Goal: Task Accomplishment & Management: Manage account settings

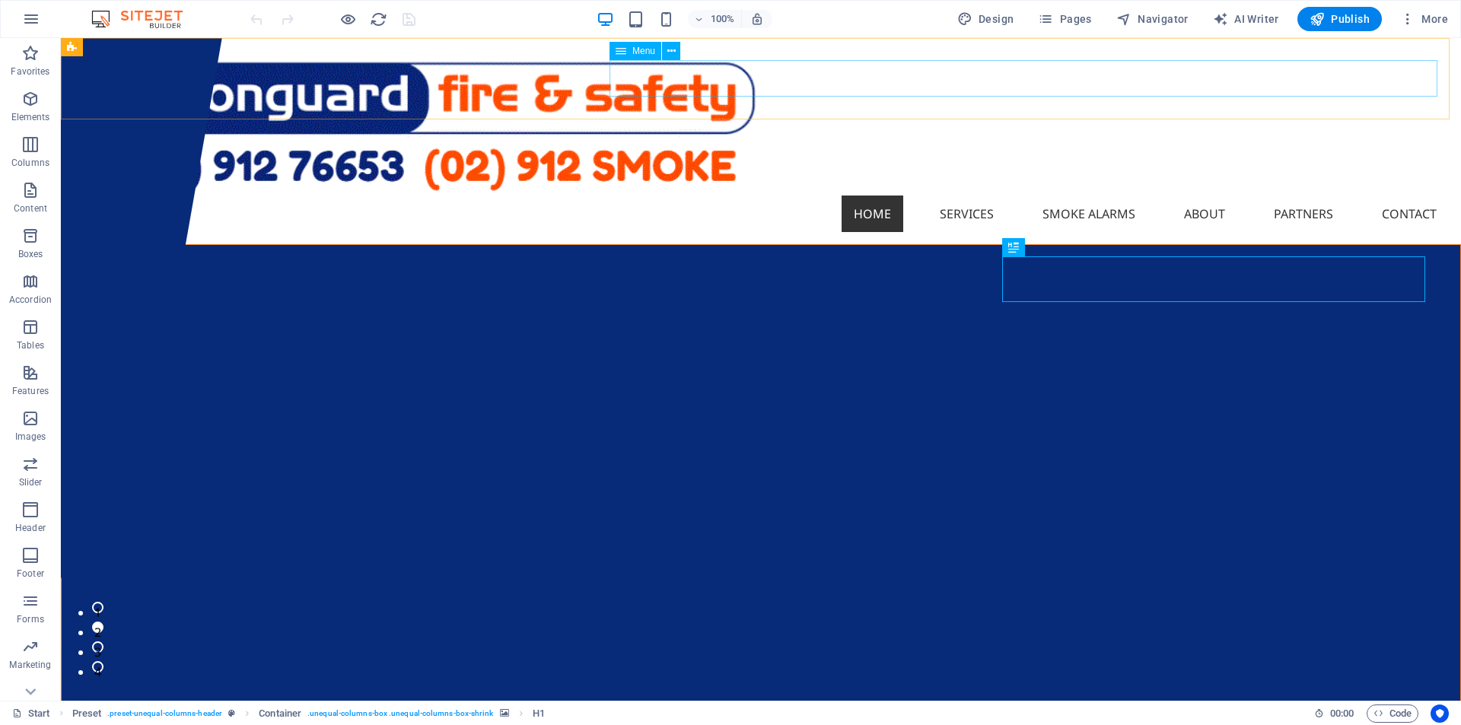
click at [644, 55] on span "Menu" at bounding box center [643, 50] width 23 height 9
select select "4"
select select
select select "5"
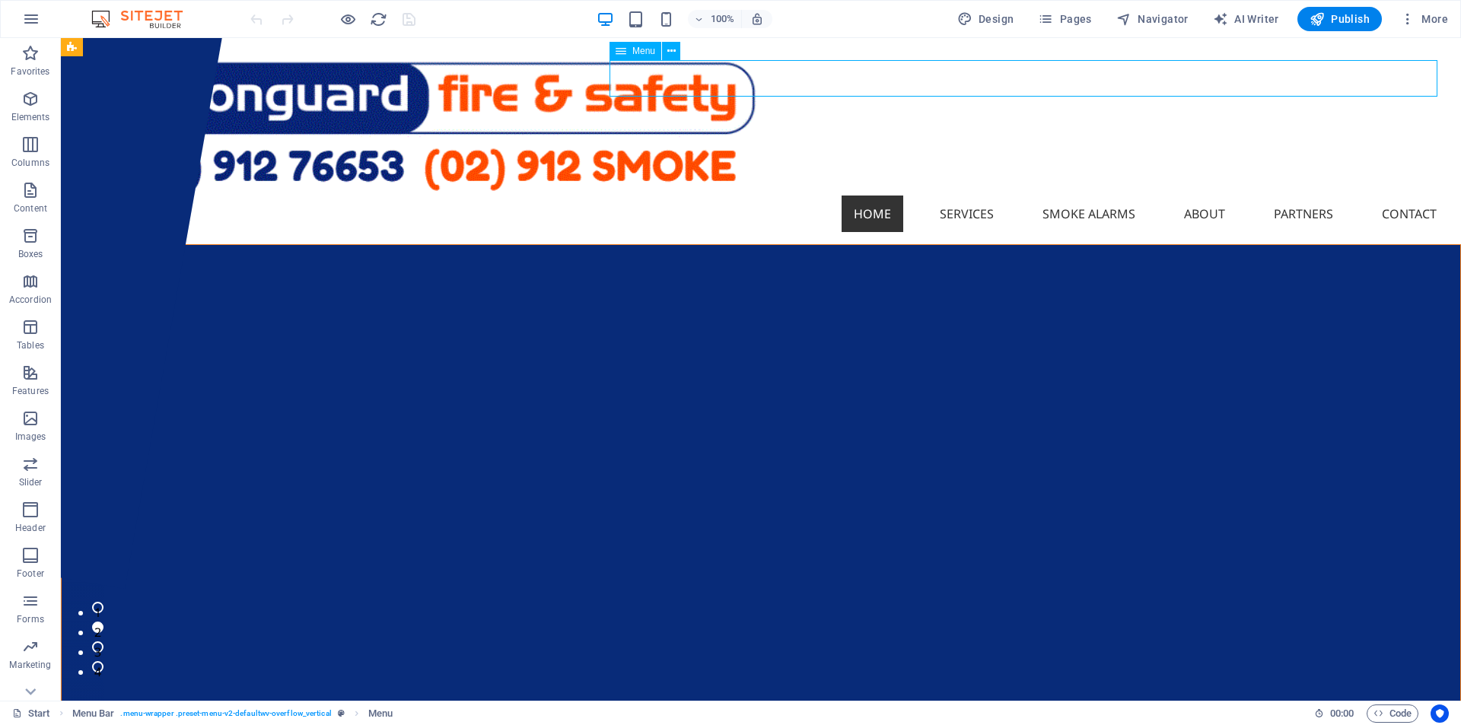
select select
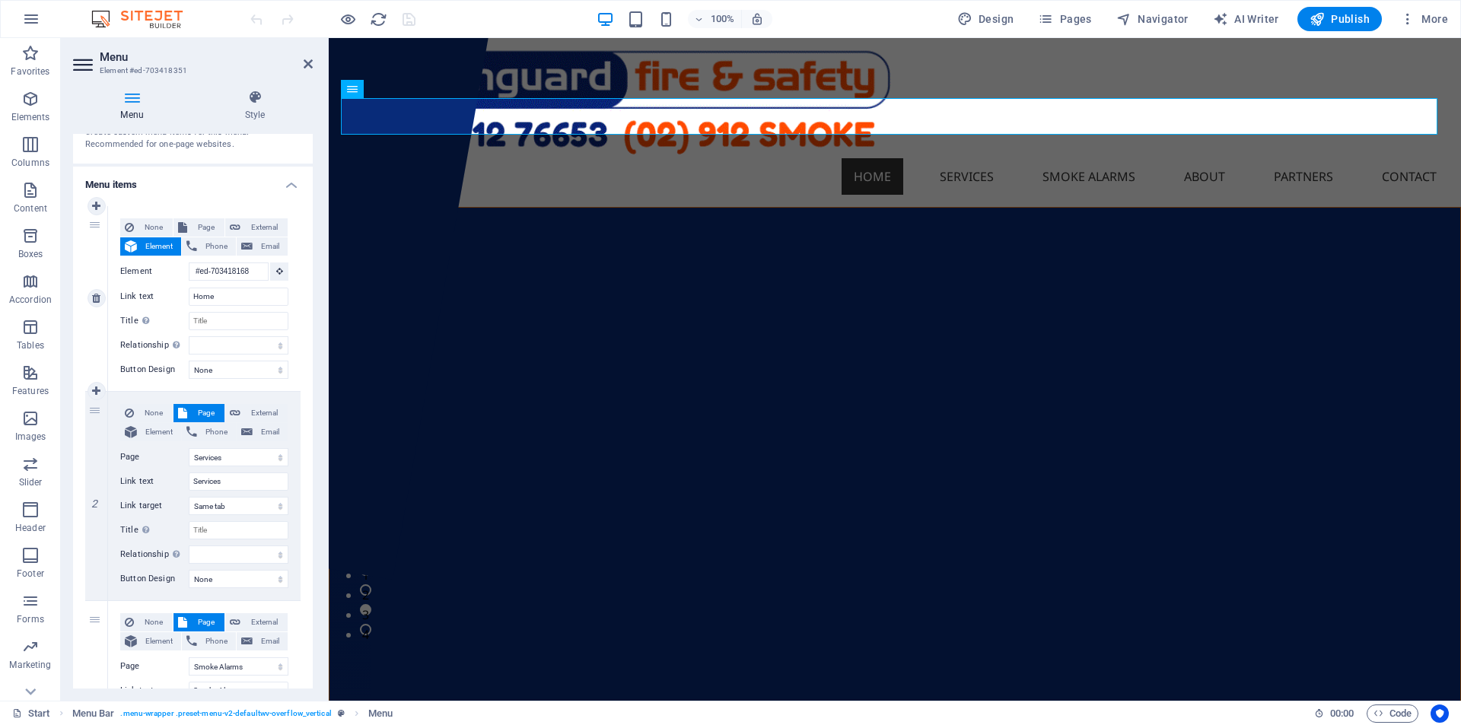
scroll to position [76, 0]
click at [235, 367] on select "None Default Primary Secondary" at bounding box center [239, 366] width 100 height 18
select select "primary"
click at [189, 357] on select "None Default Primary Secondary" at bounding box center [239, 366] width 100 height 18
select select
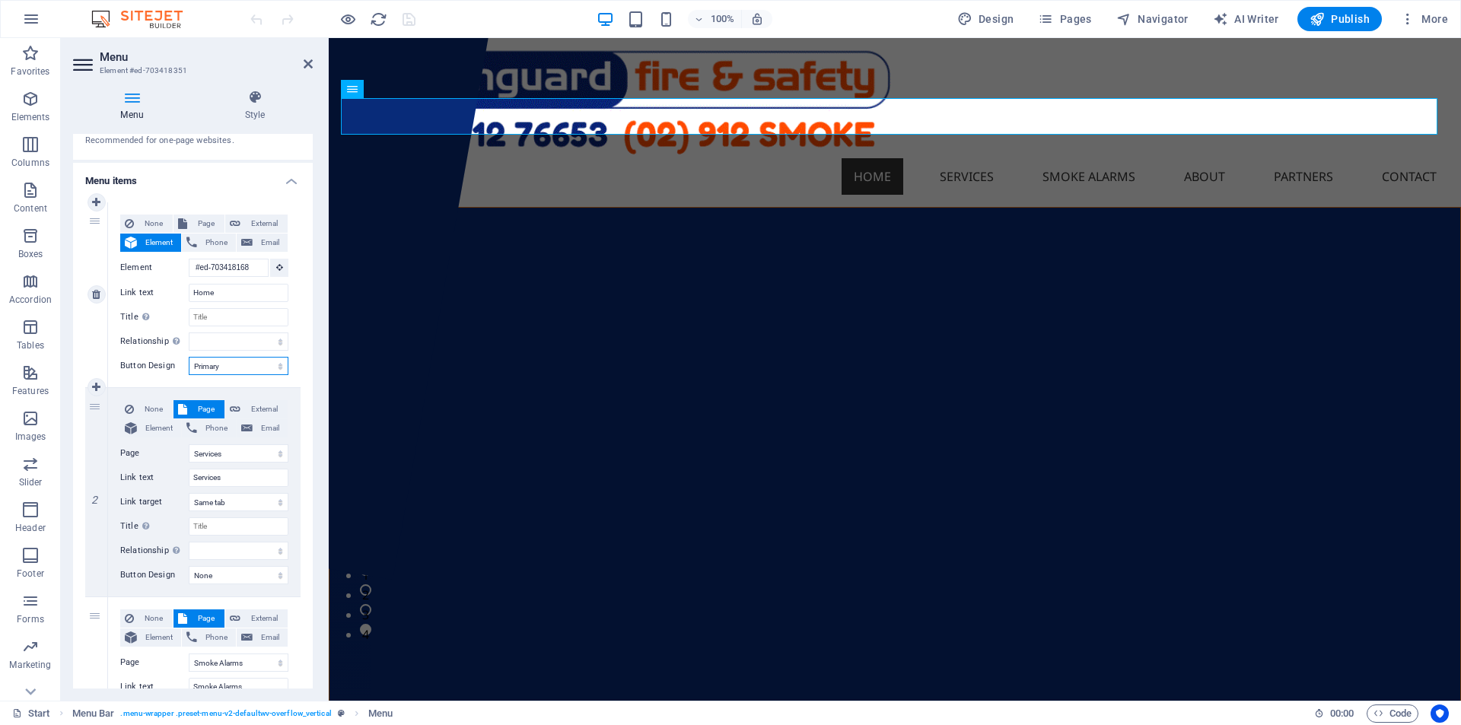
select select
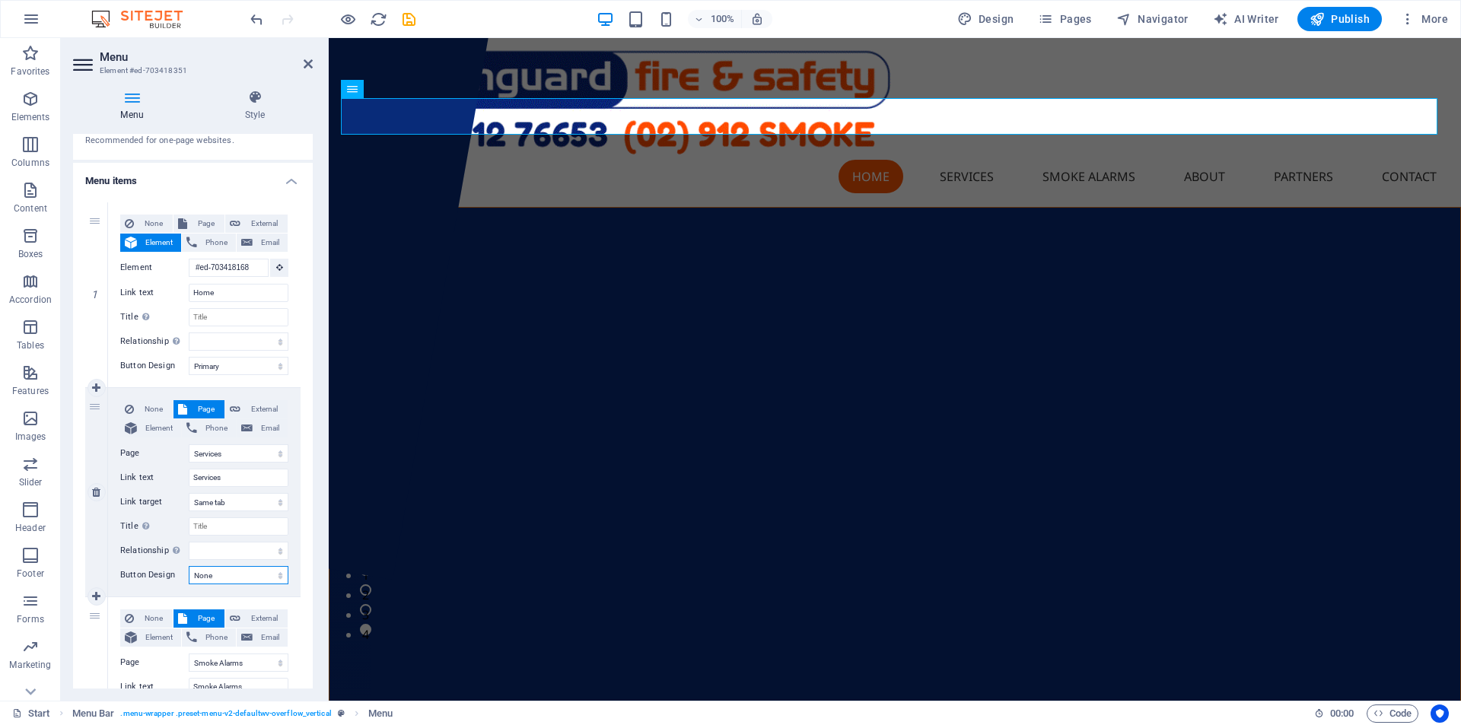
click at [272, 571] on select "None Default Primary Secondary" at bounding box center [239, 575] width 100 height 18
select select "primary"
click at [189, 566] on select "None Default Primary Secondary" at bounding box center [239, 575] width 100 height 18
select select
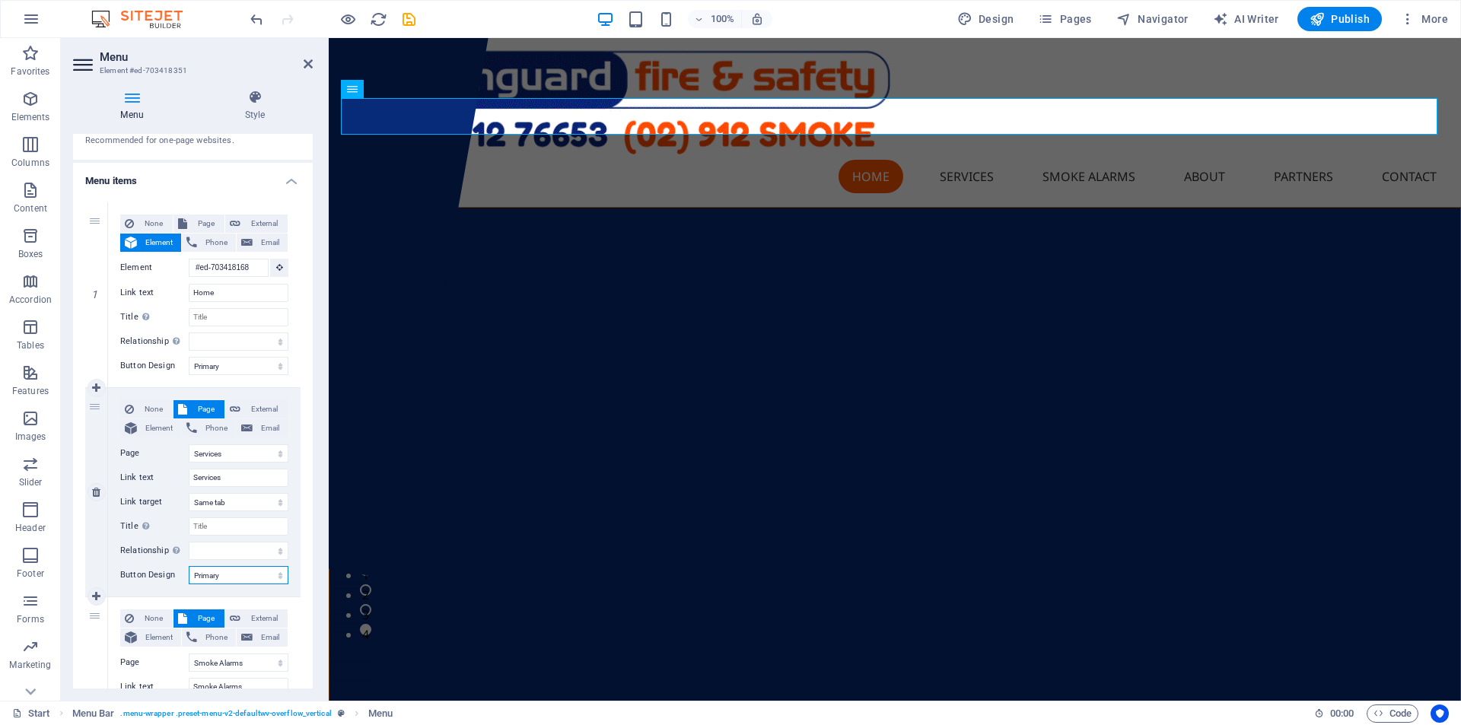
select select
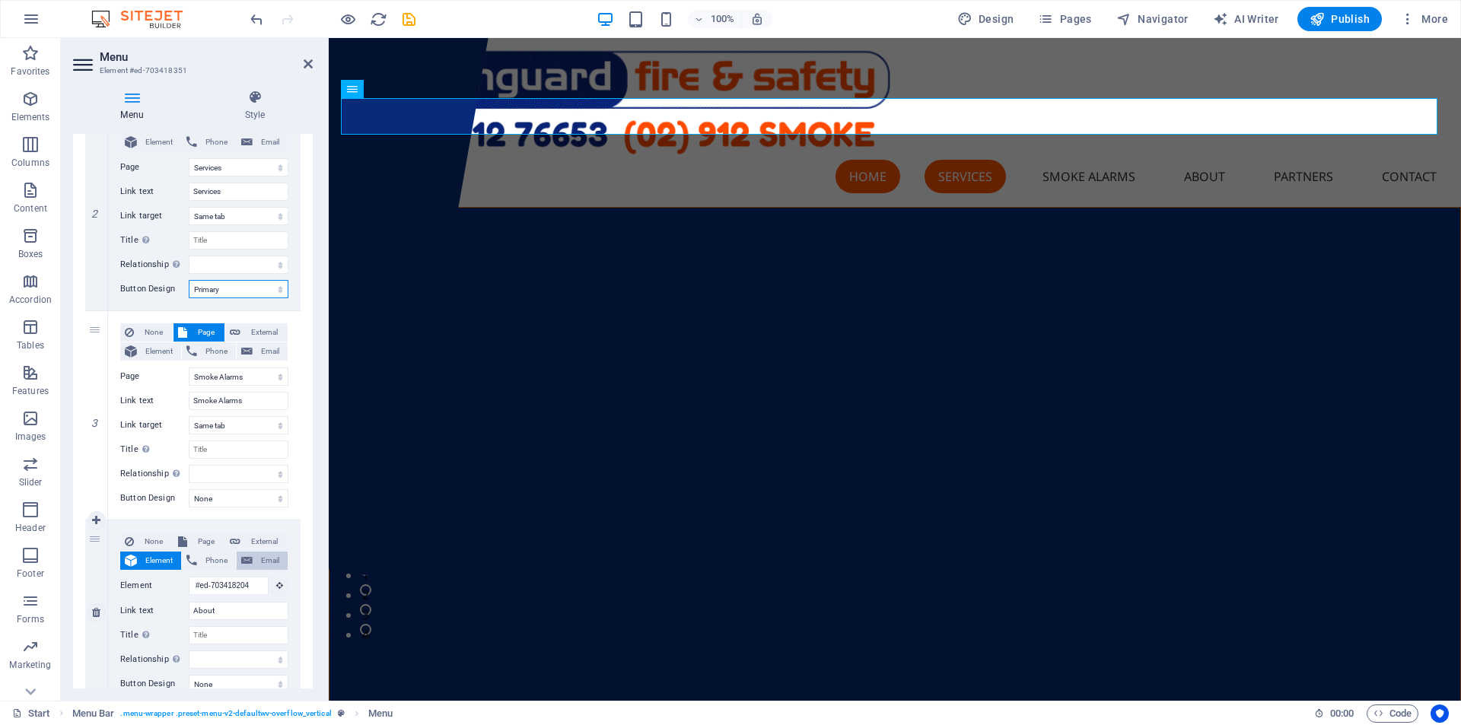
scroll to position [380, 0]
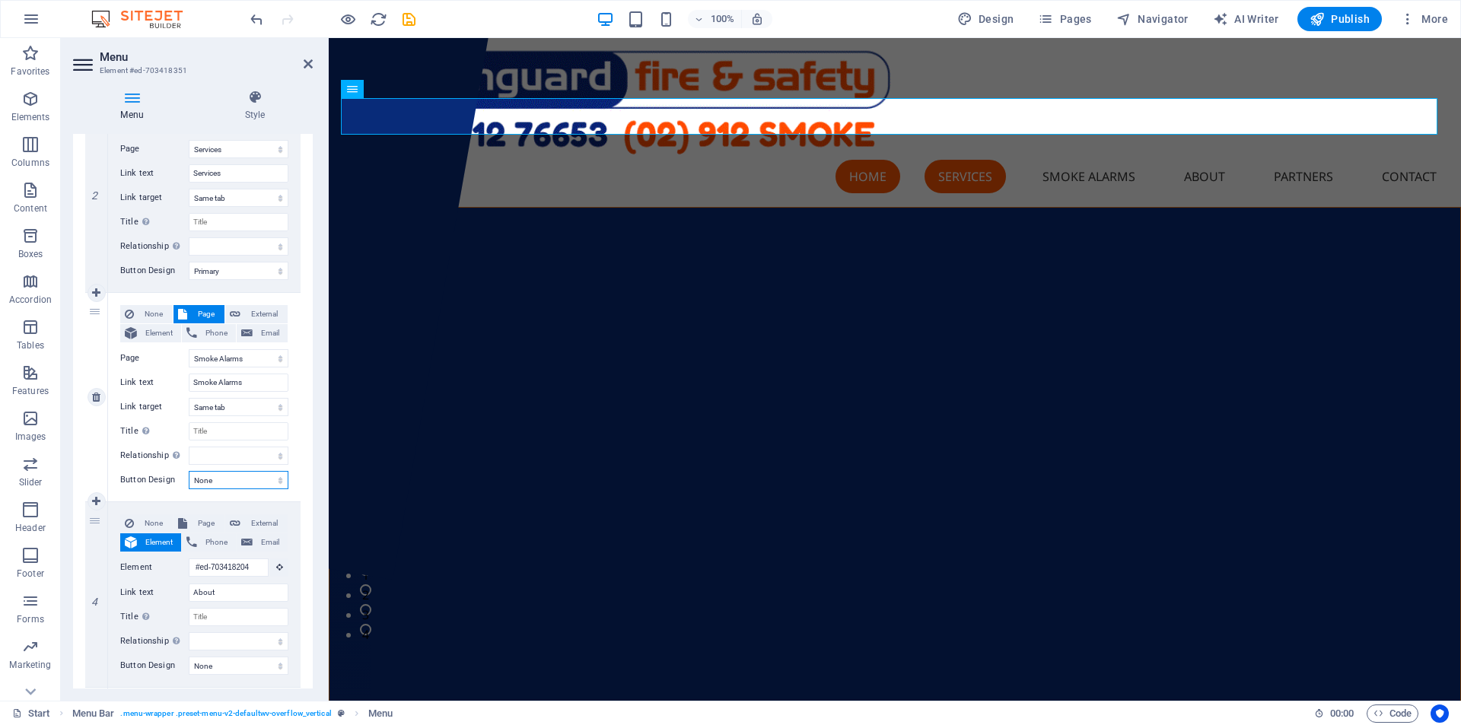
click at [237, 485] on select "None Default Primary Secondary" at bounding box center [239, 480] width 100 height 18
select select "primary"
click at [189, 471] on select "None Default Primary Secondary" at bounding box center [239, 480] width 100 height 18
select select
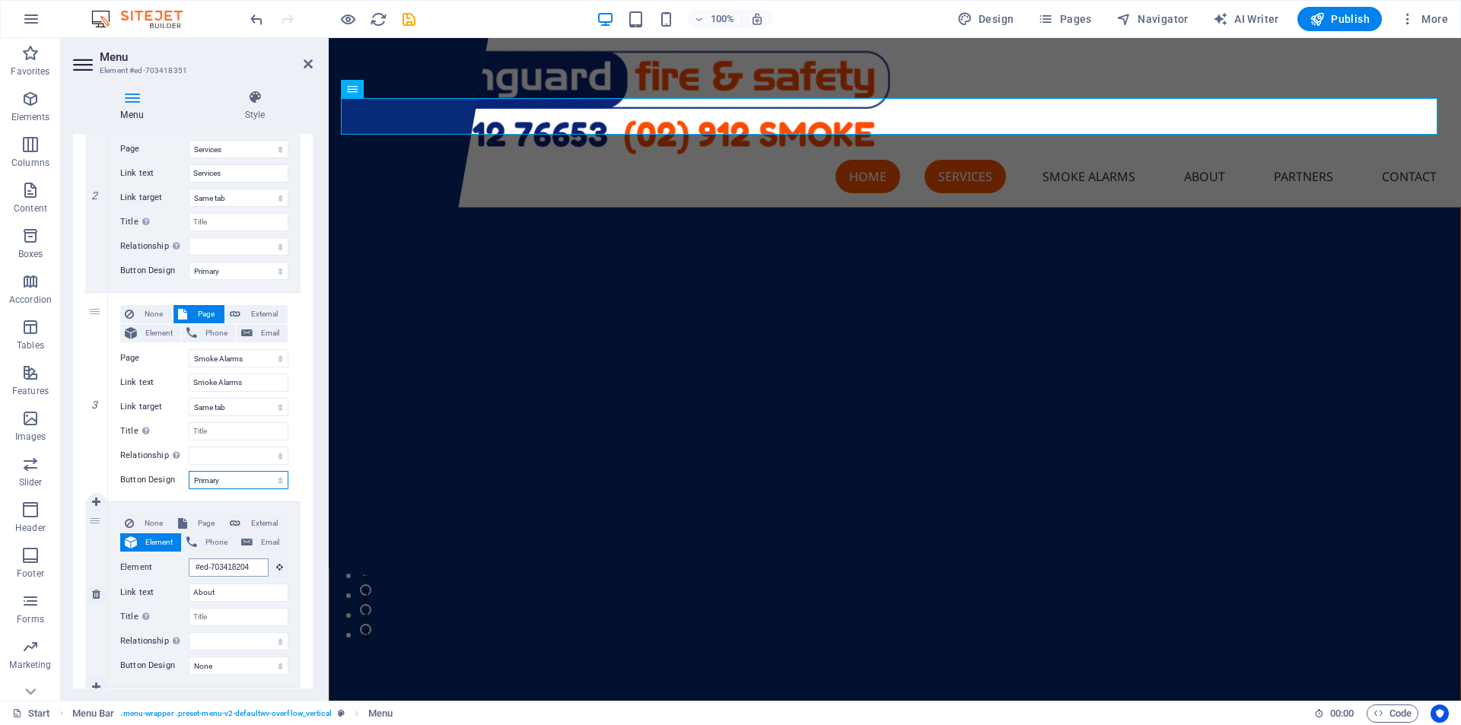
select select
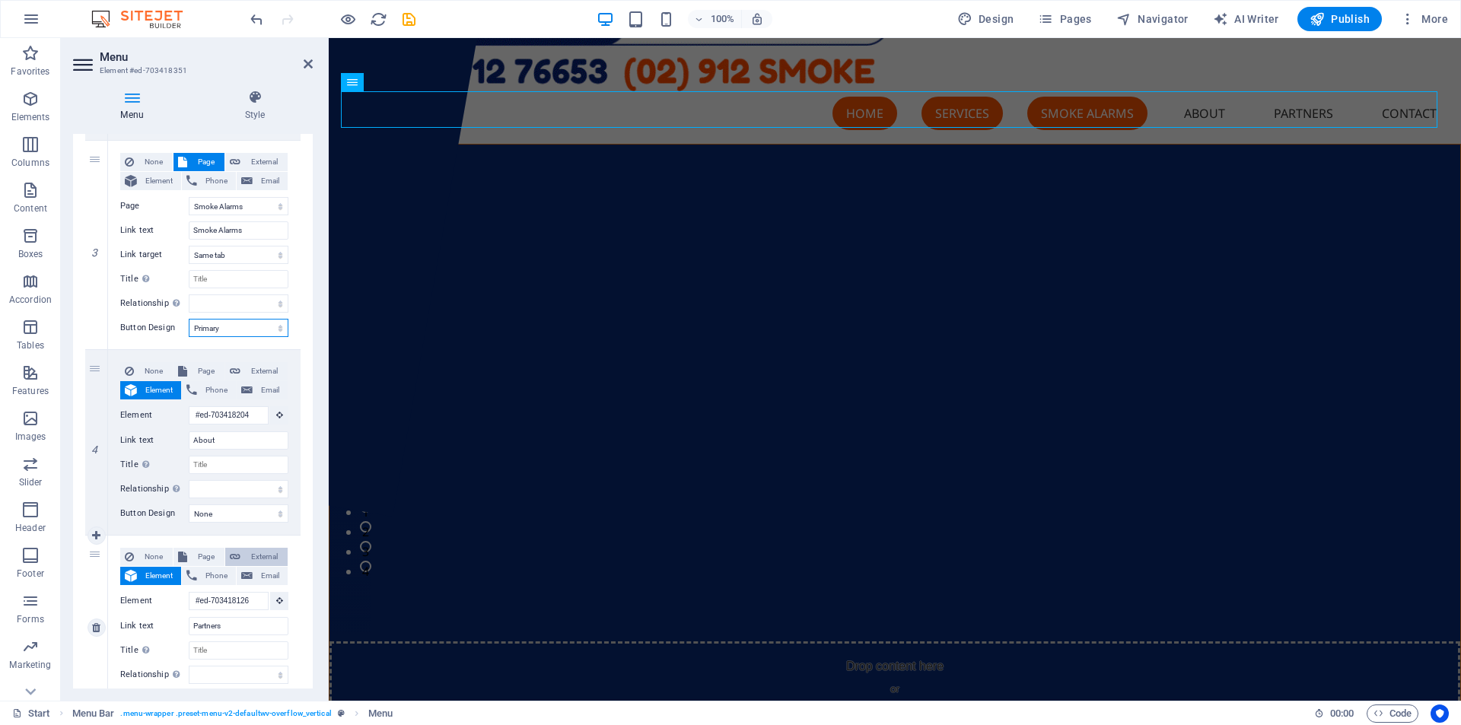
scroll to position [9, 0]
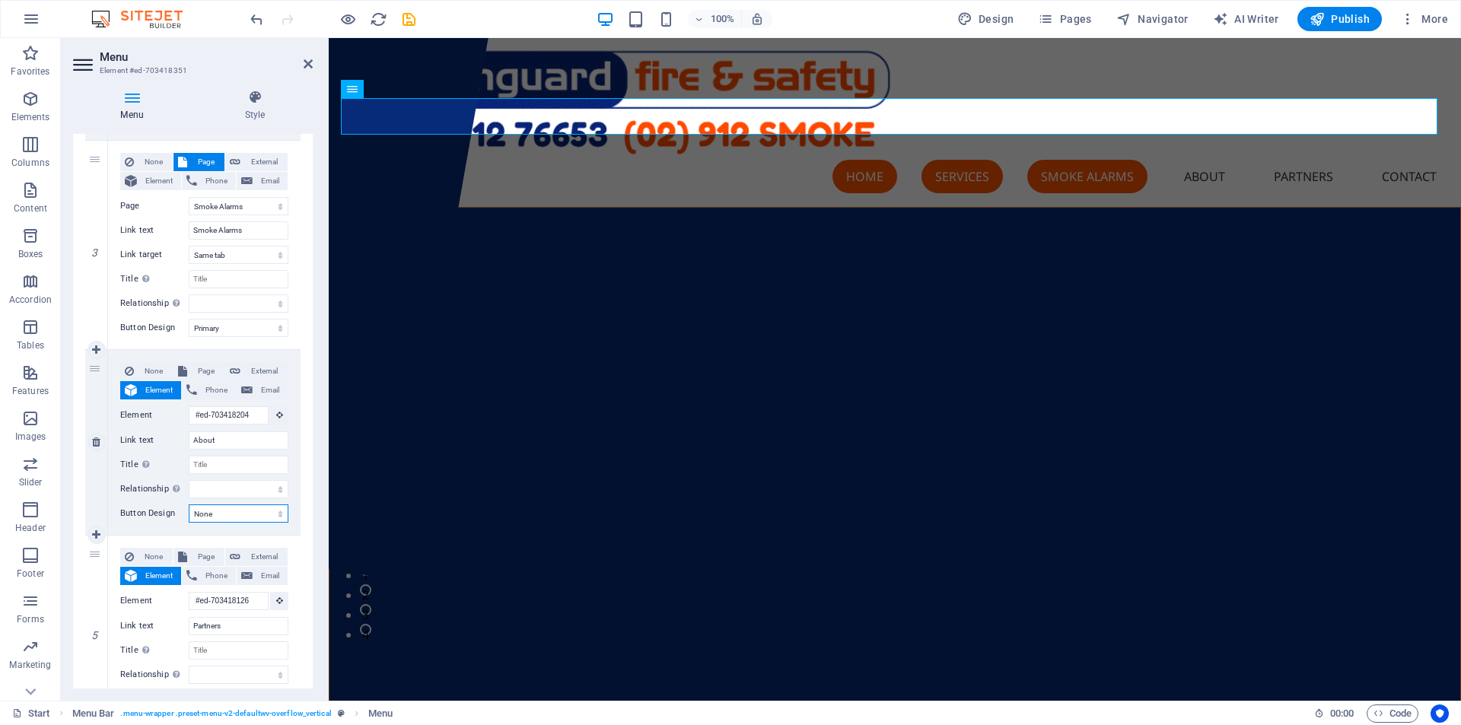
click at [243, 517] on select "None Default Primary Secondary" at bounding box center [239, 513] width 100 height 18
select select "primary"
click at [189, 504] on select "None Default Primary Secondary" at bounding box center [239, 513] width 100 height 18
select select
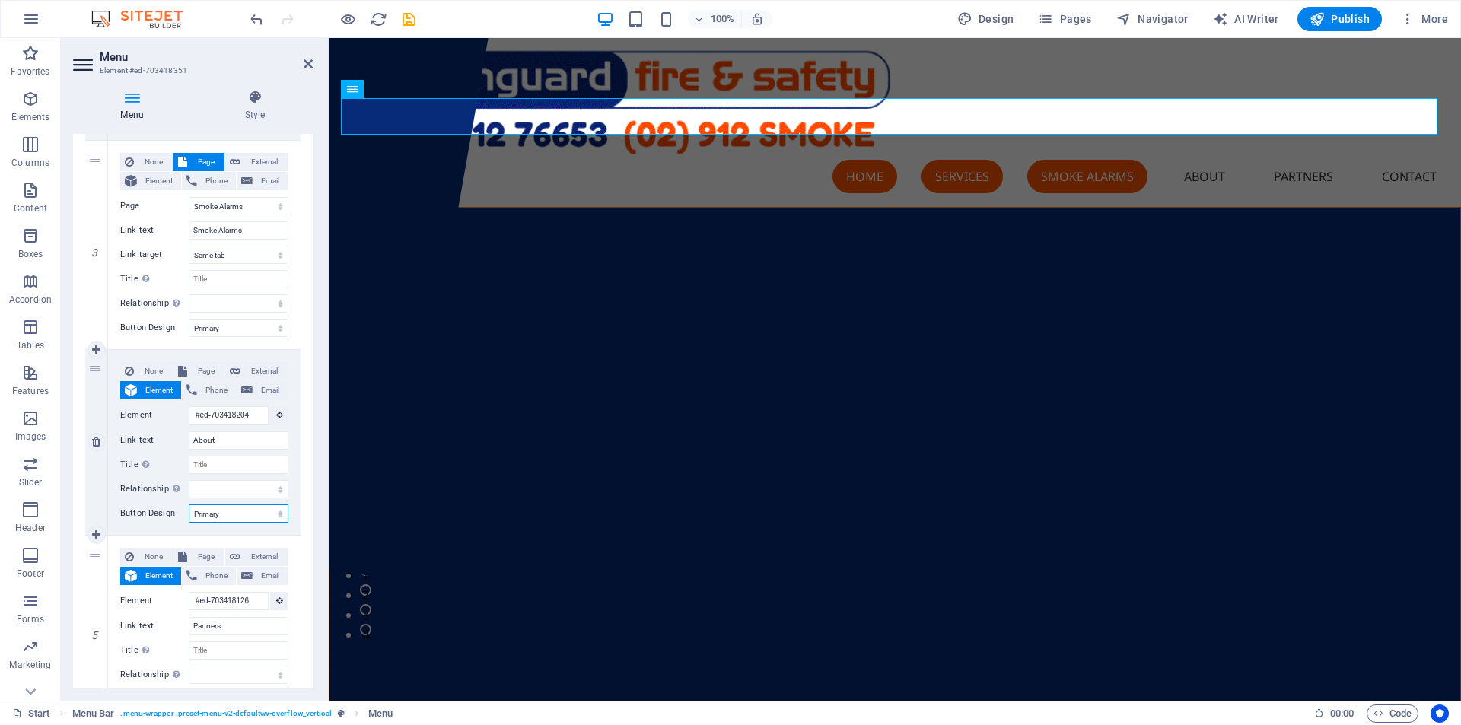
select select
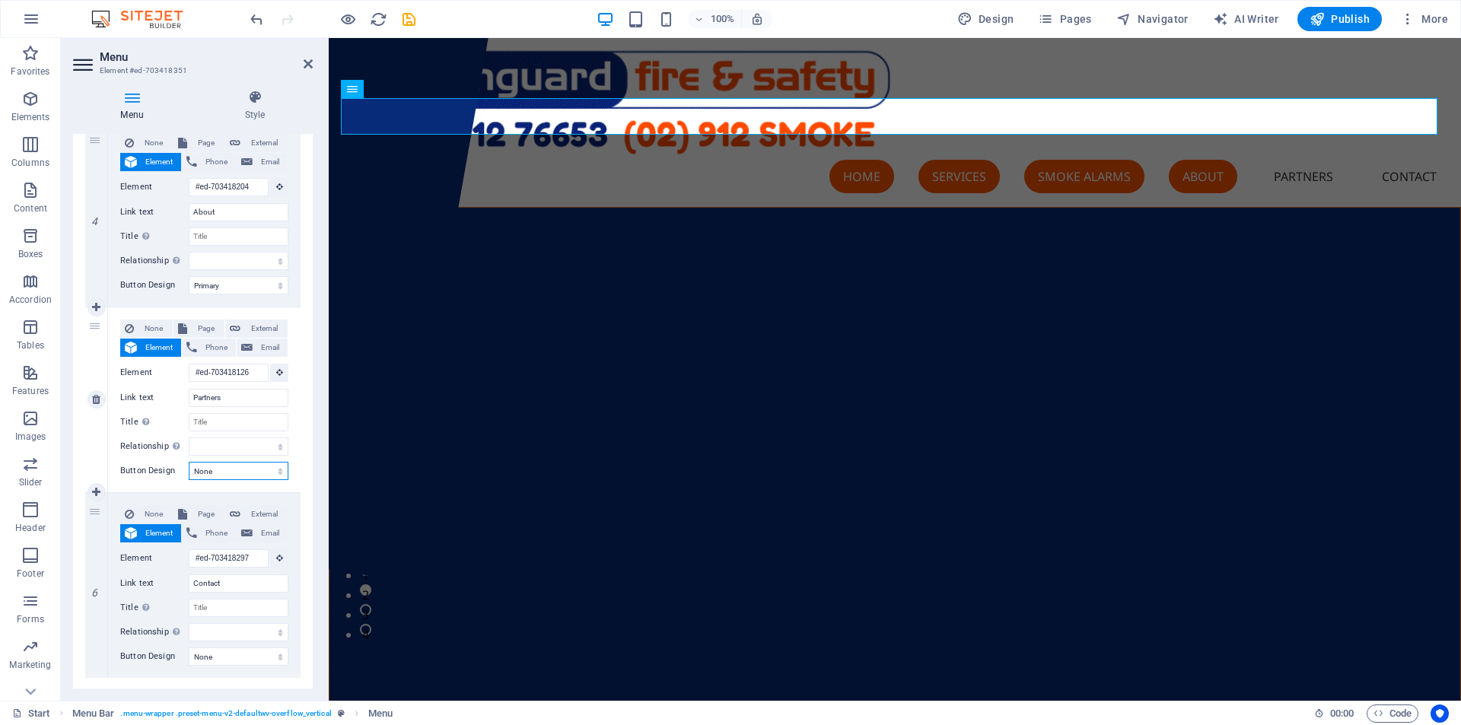
click at [234, 472] on select "None Default Primary Secondary" at bounding box center [239, 471] width 100 height 18
select select "primary"
click at [189, 462] on select "None Default Primary Secondary" at bounding box center [239, 471] width 100 height 18
select select
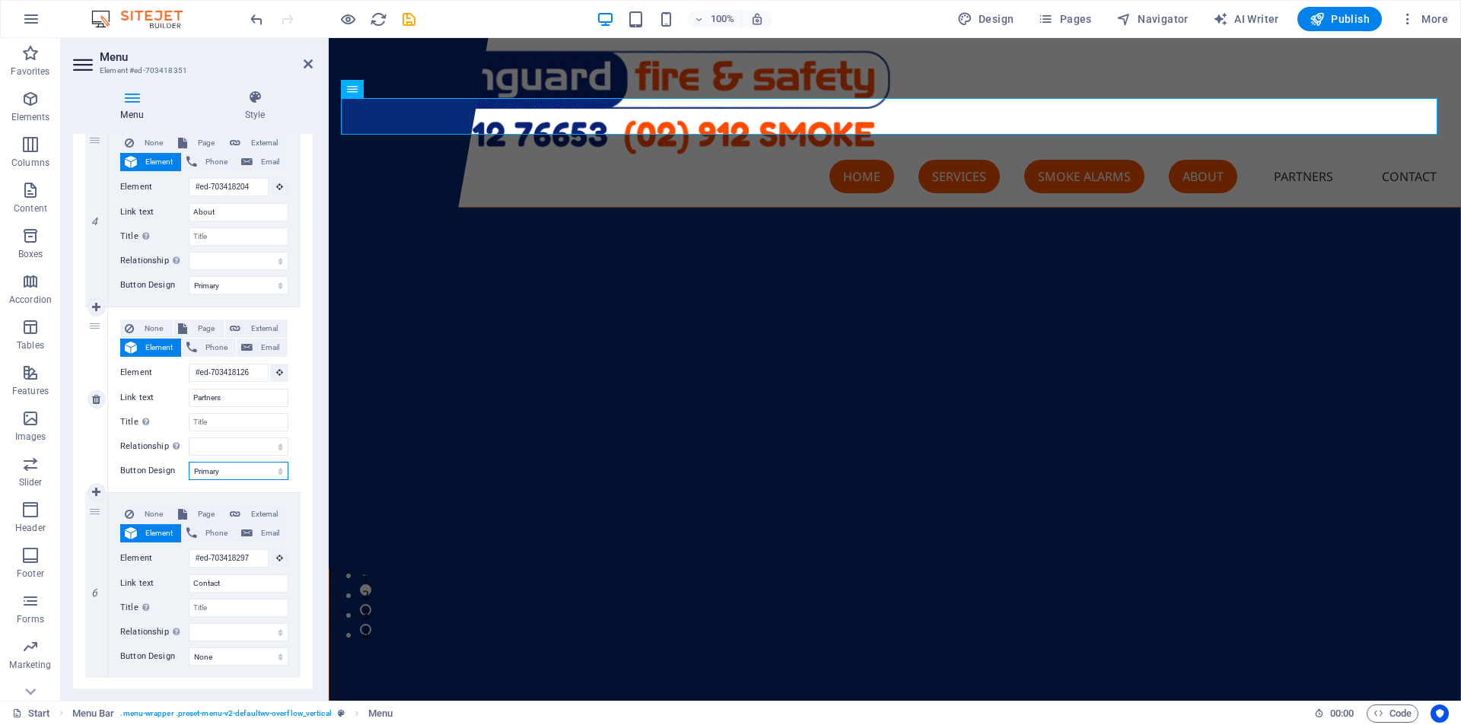
select select
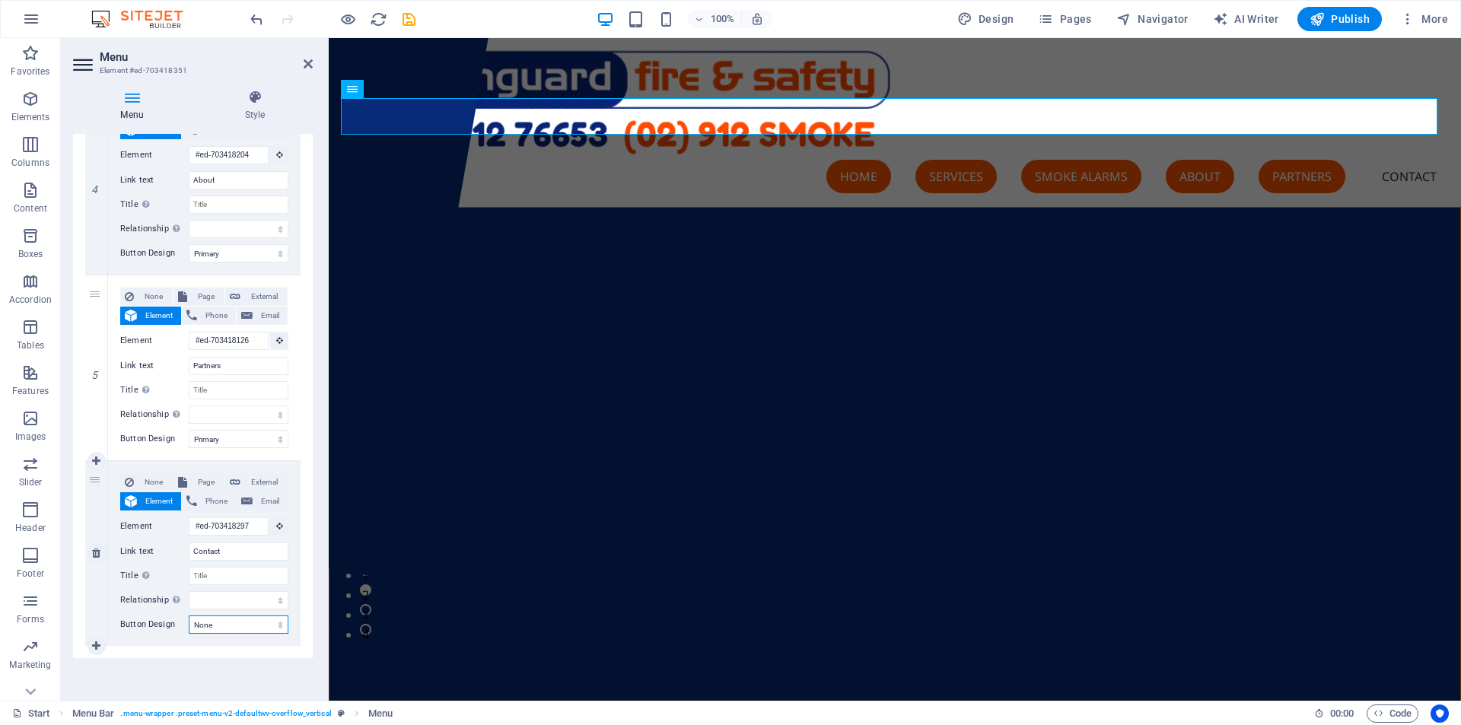
click at [230, 628] on select "None Default Primary Secondary" at bounding box center [239, 624] width 100 height 18
select select "primary"
click at [189, 615] on select "None Default Primary Secondary" at bounding box center [239, 624] width 100 height 18
select select
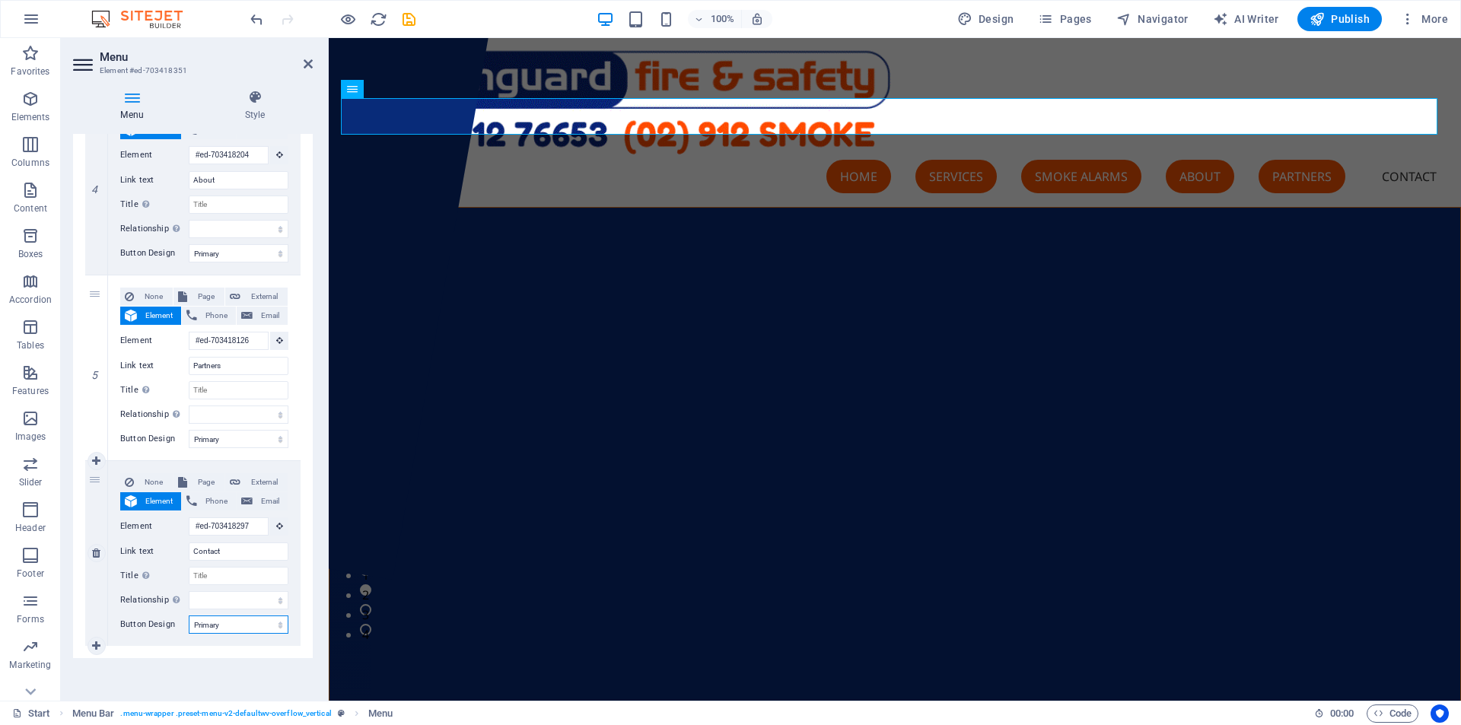
select select
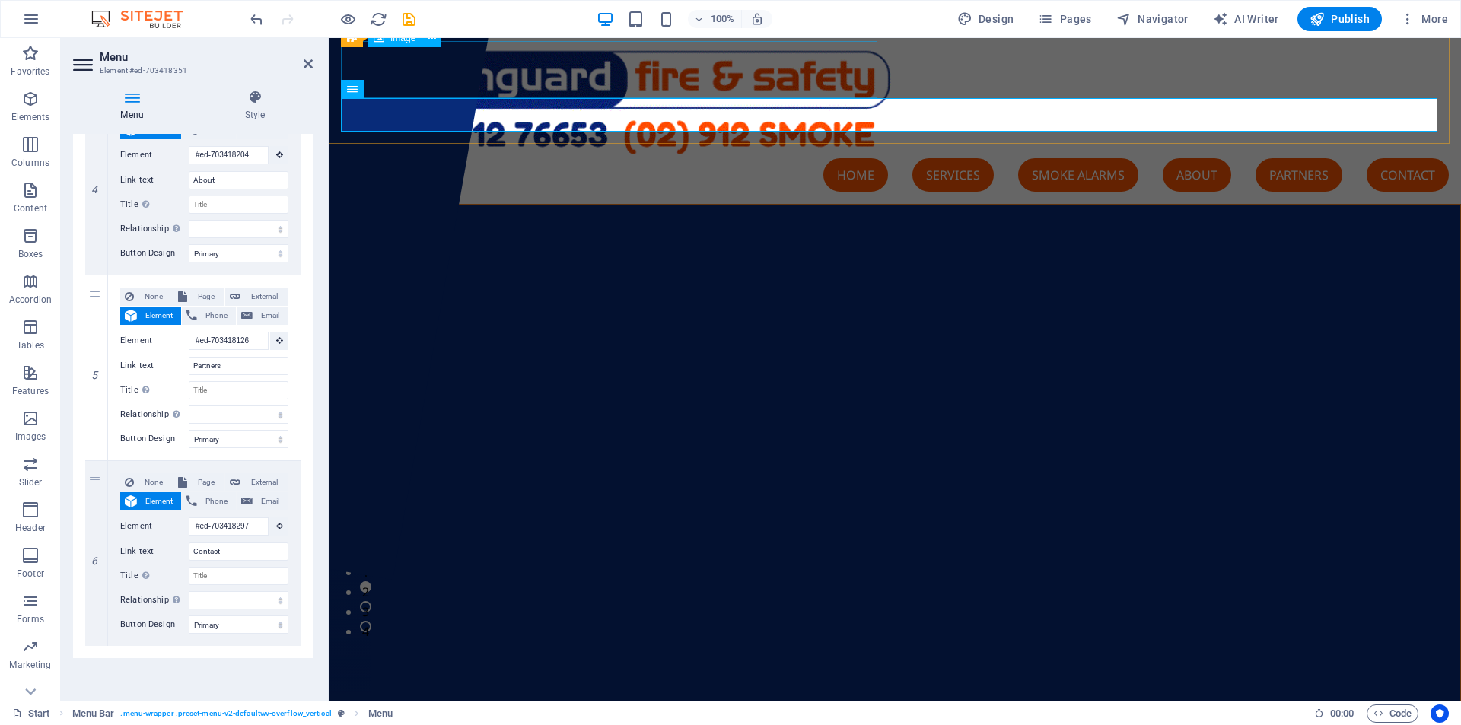
click at [748, 61] on figure at bounding box center [895, 99] width 1108 height 117
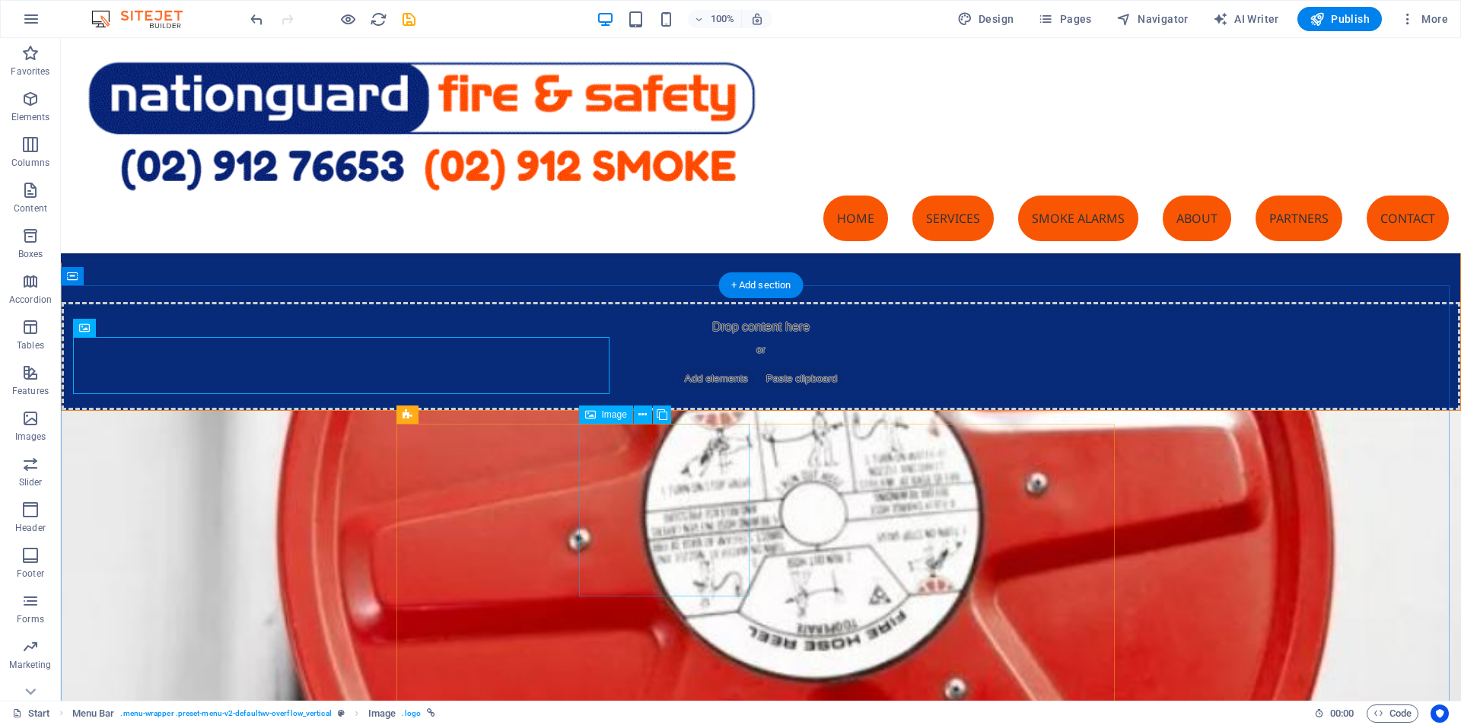
scroll to position [313, 0]
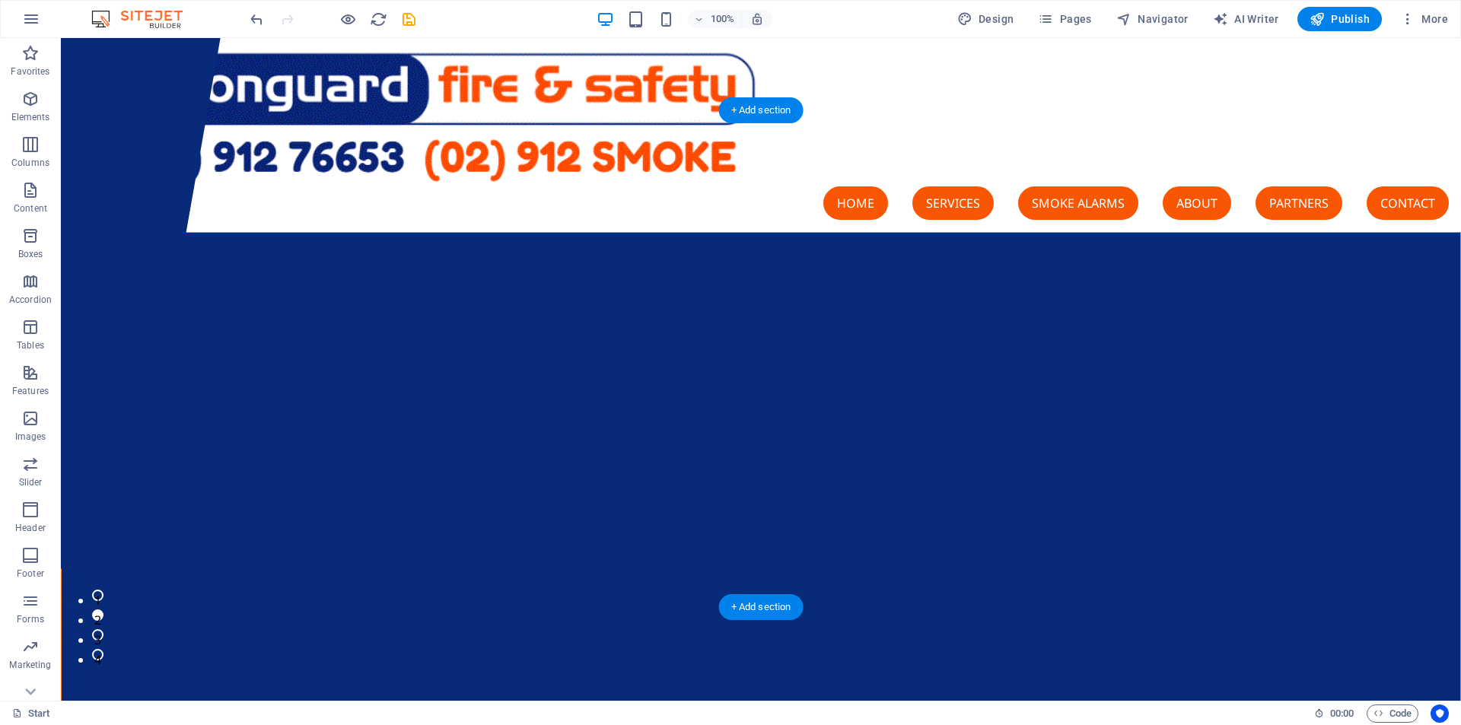
scroll to position [0, 0]
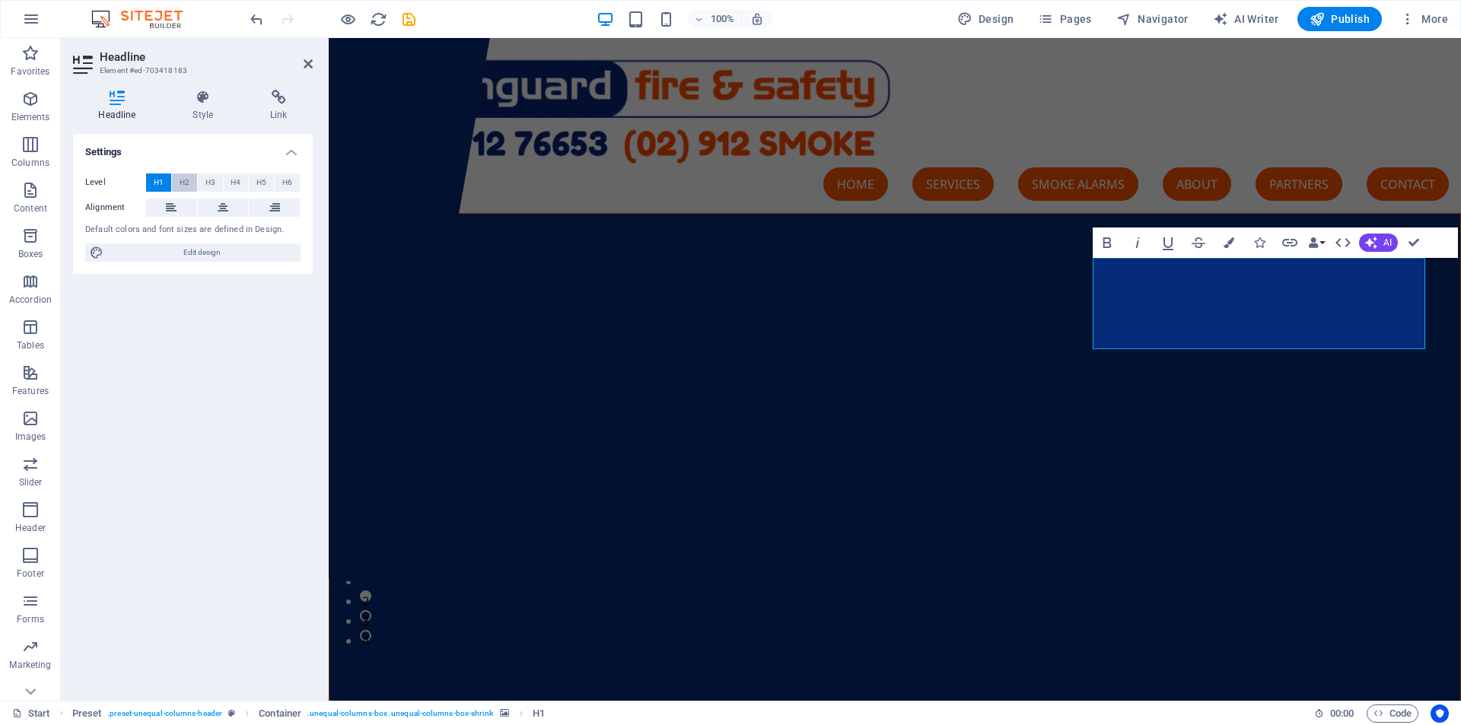
click at [184, 182] on span "H2" at bounding box center [185, 182] width 10 height 18
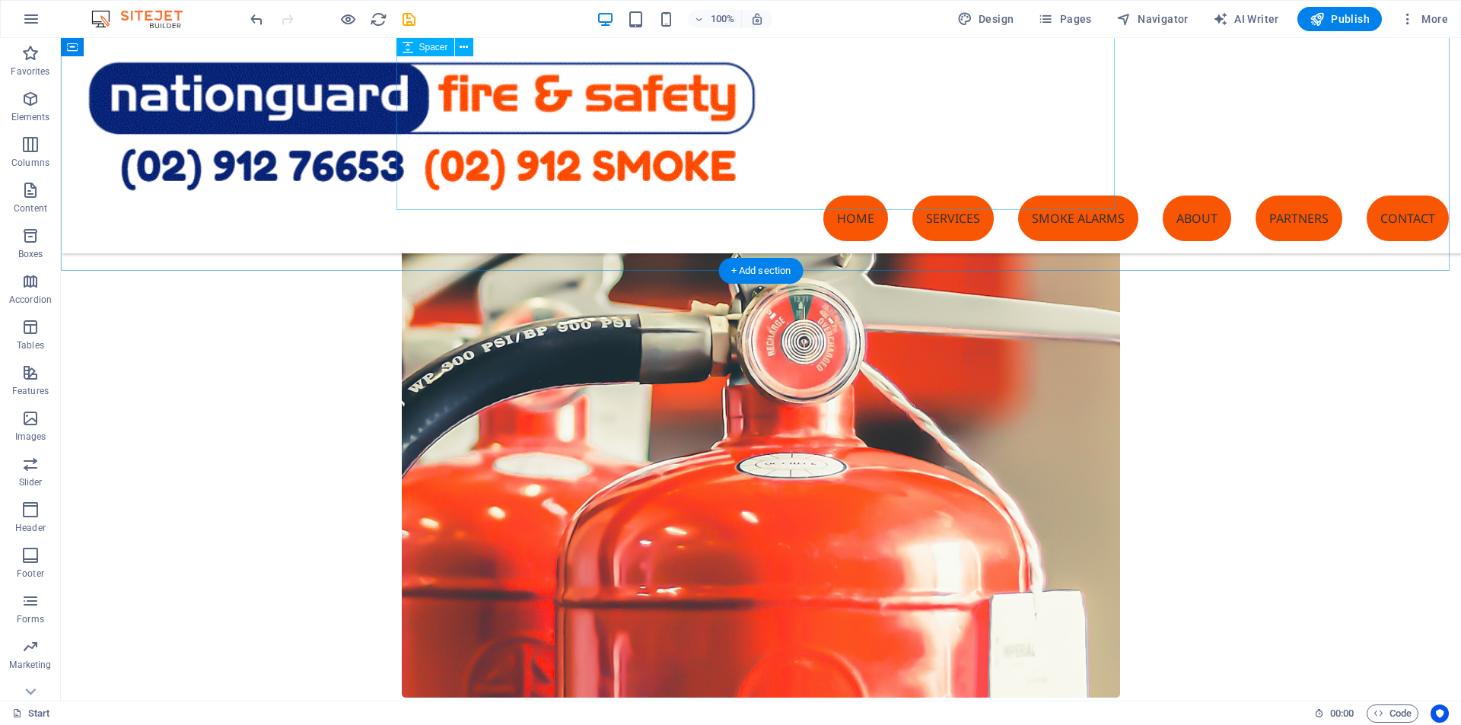
scroll to position [1598, 0]
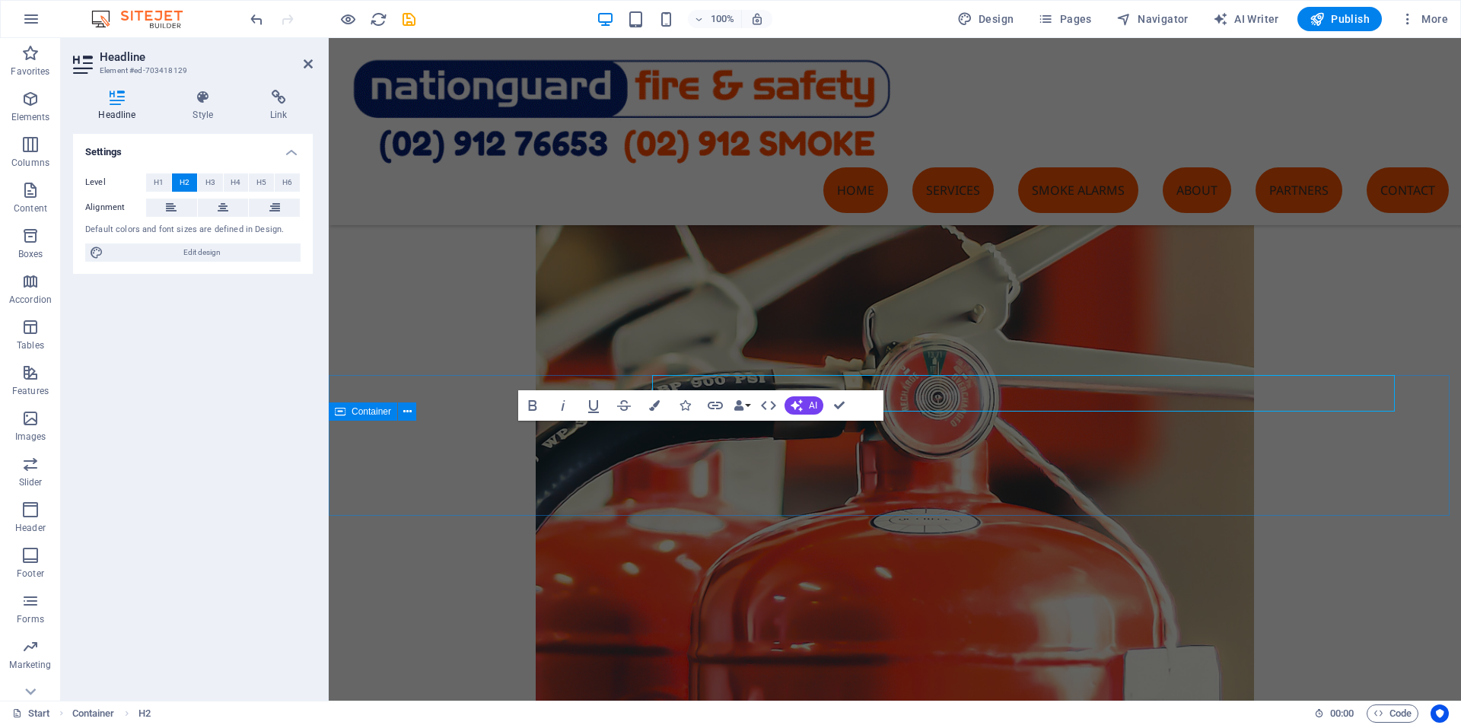
scroll to position [1643, 0]
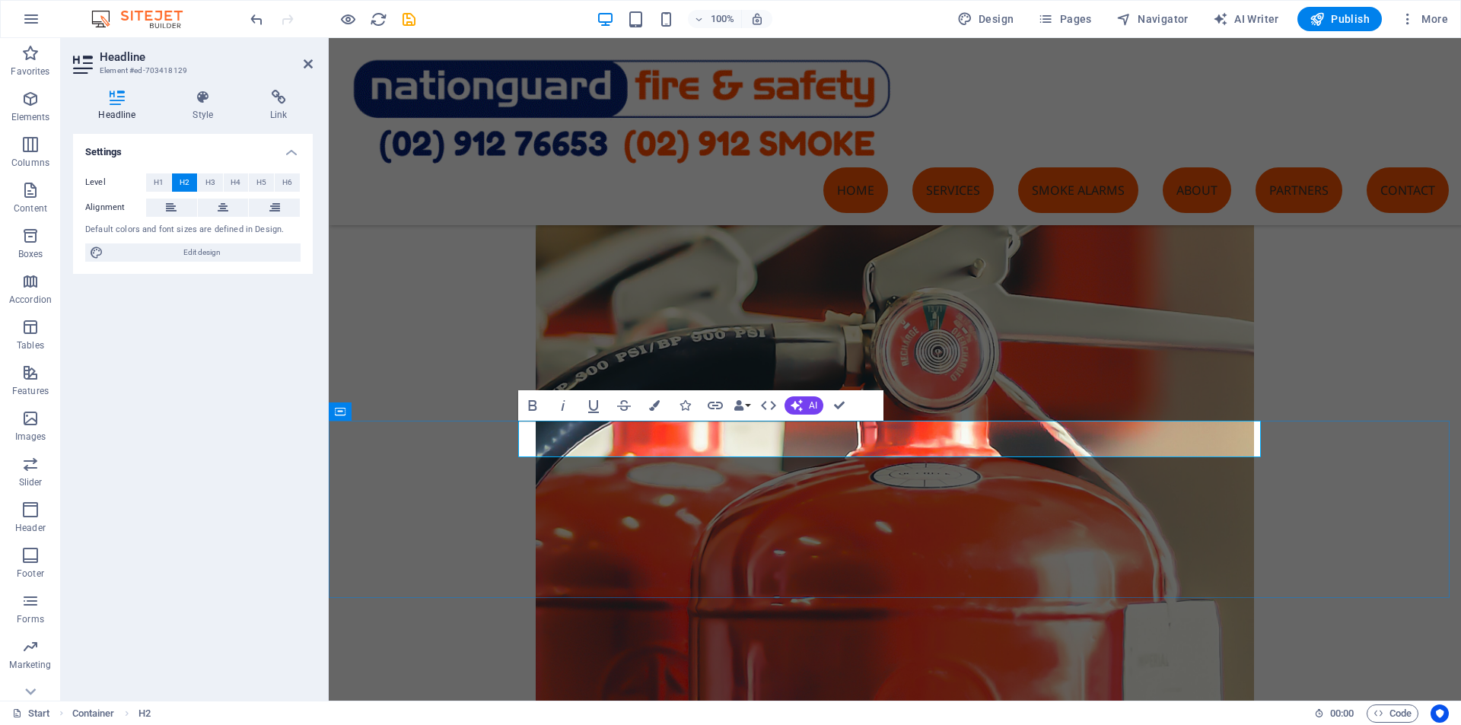
drag, startPoint x: 1328, startPoint y: 543, endPoint x: 1275, endPoint y: 552, distance: 53.3
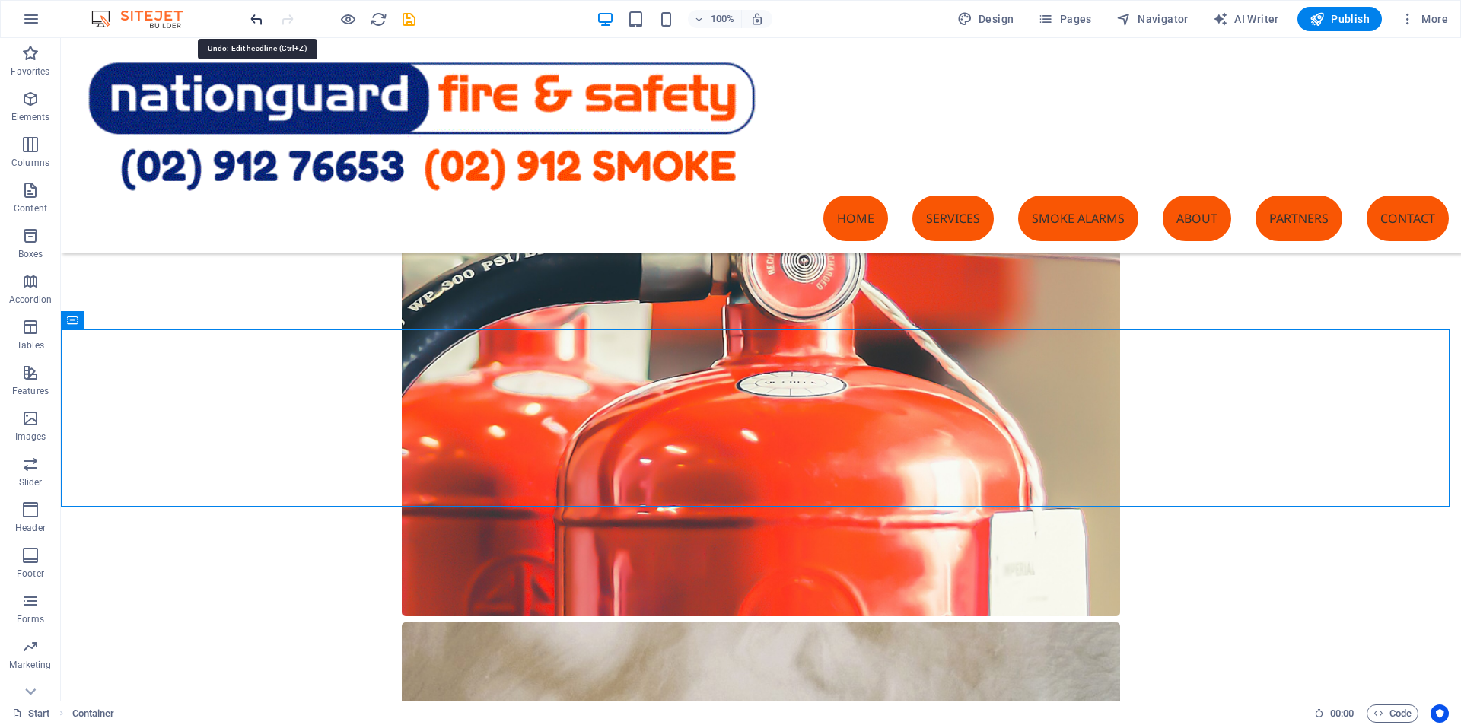
click at [253, 19] on icon "undo" at bounding box center [256, 19] width 17 height 17
click at [258, 17] on icon "undo" at bounding box center [256, 19] width 17 height 17
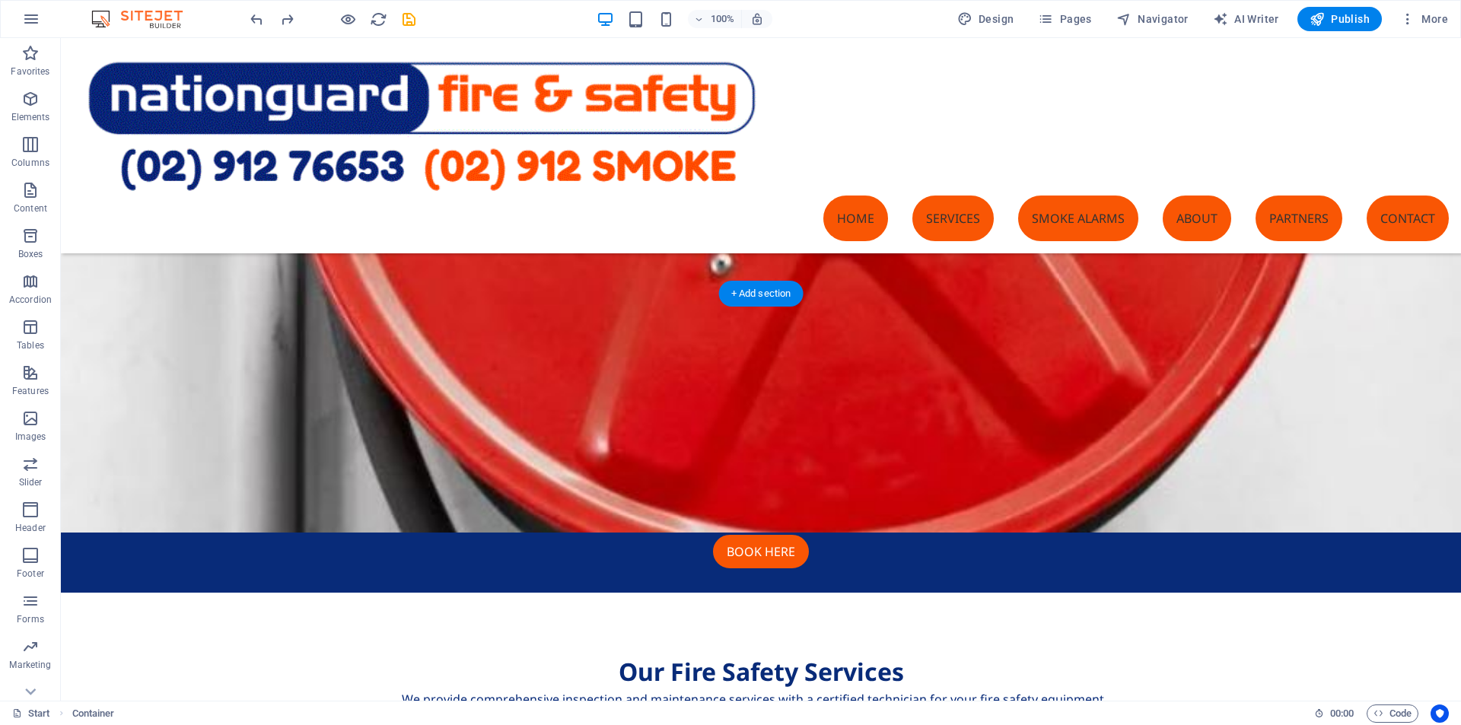
scroll to position [548, 0]
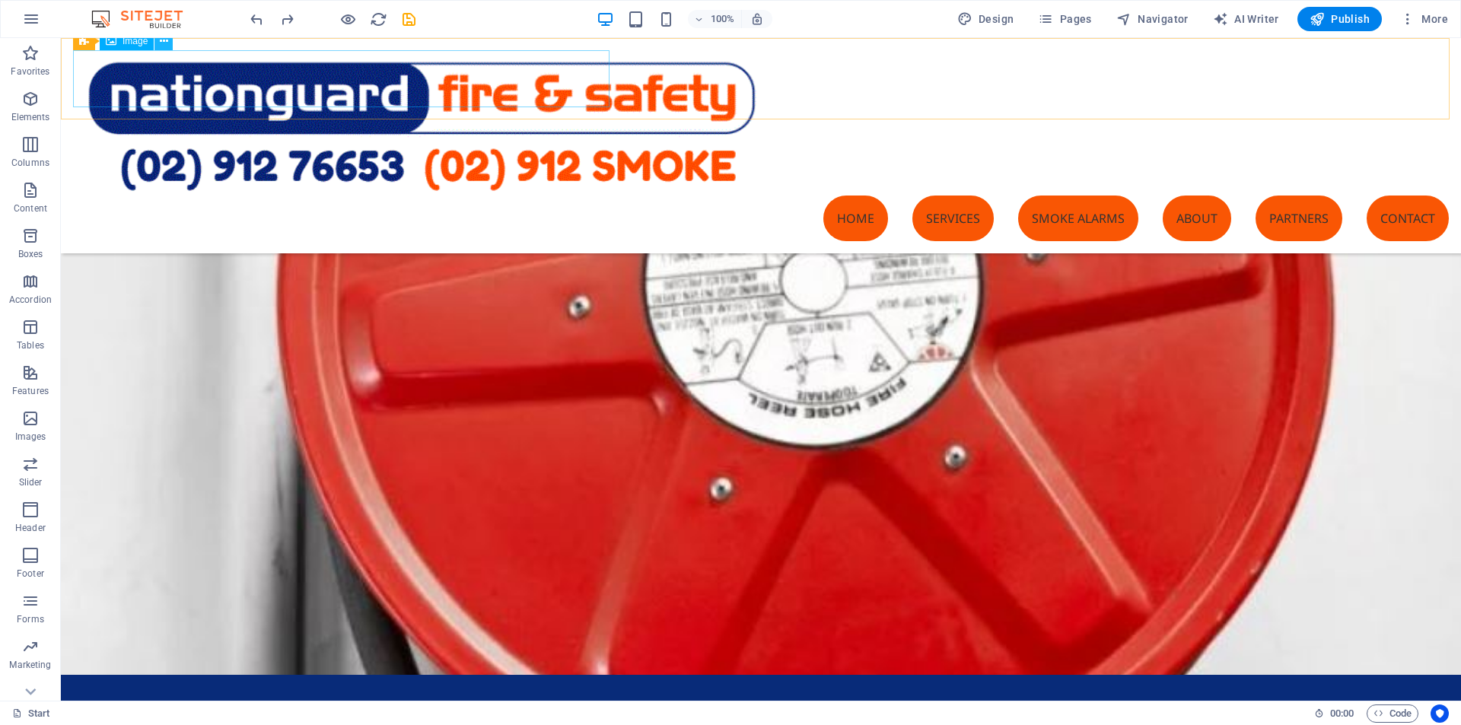
click at [163, 43] on icon at bounding box center [164, 41] width 8 height 16
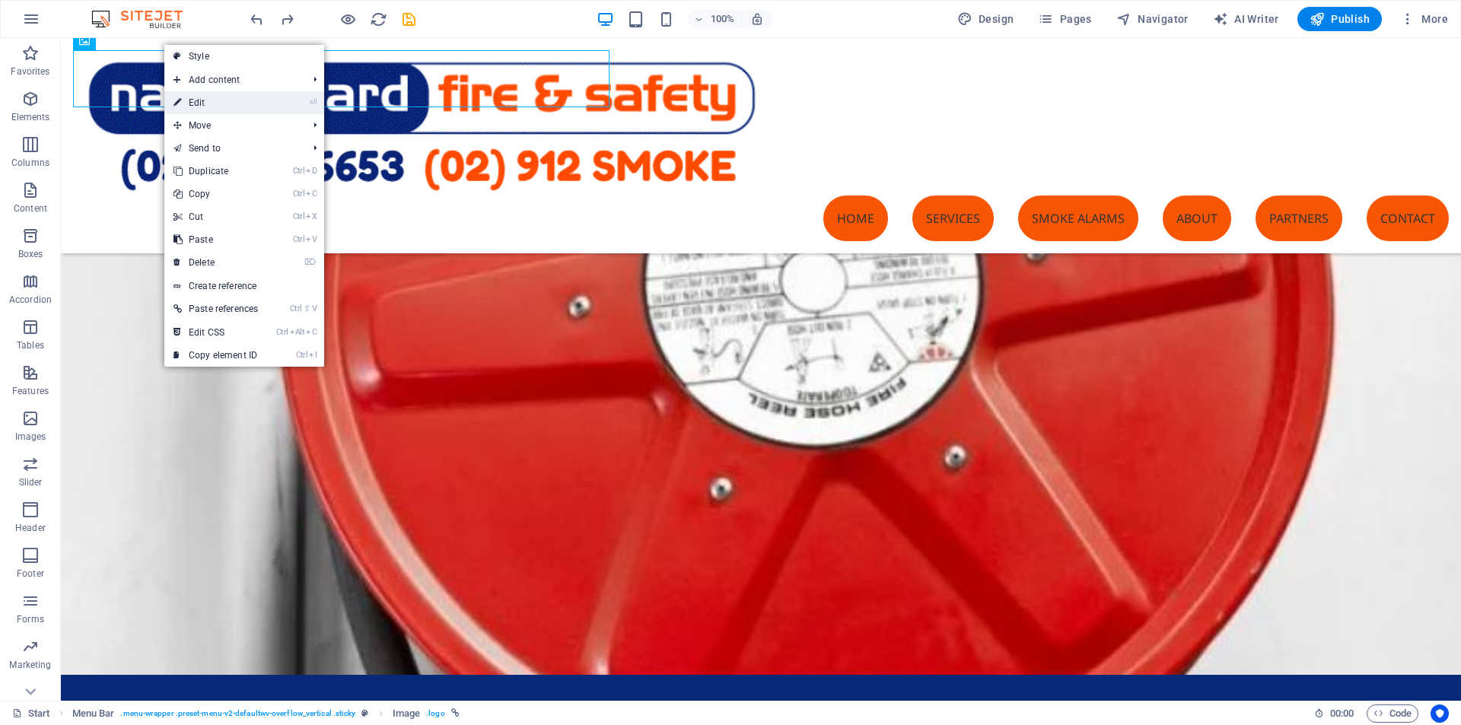
click at [196, 104] on link "⏎ Edit" at bounding box center [215, 102] width 103 height 23
select select "%"
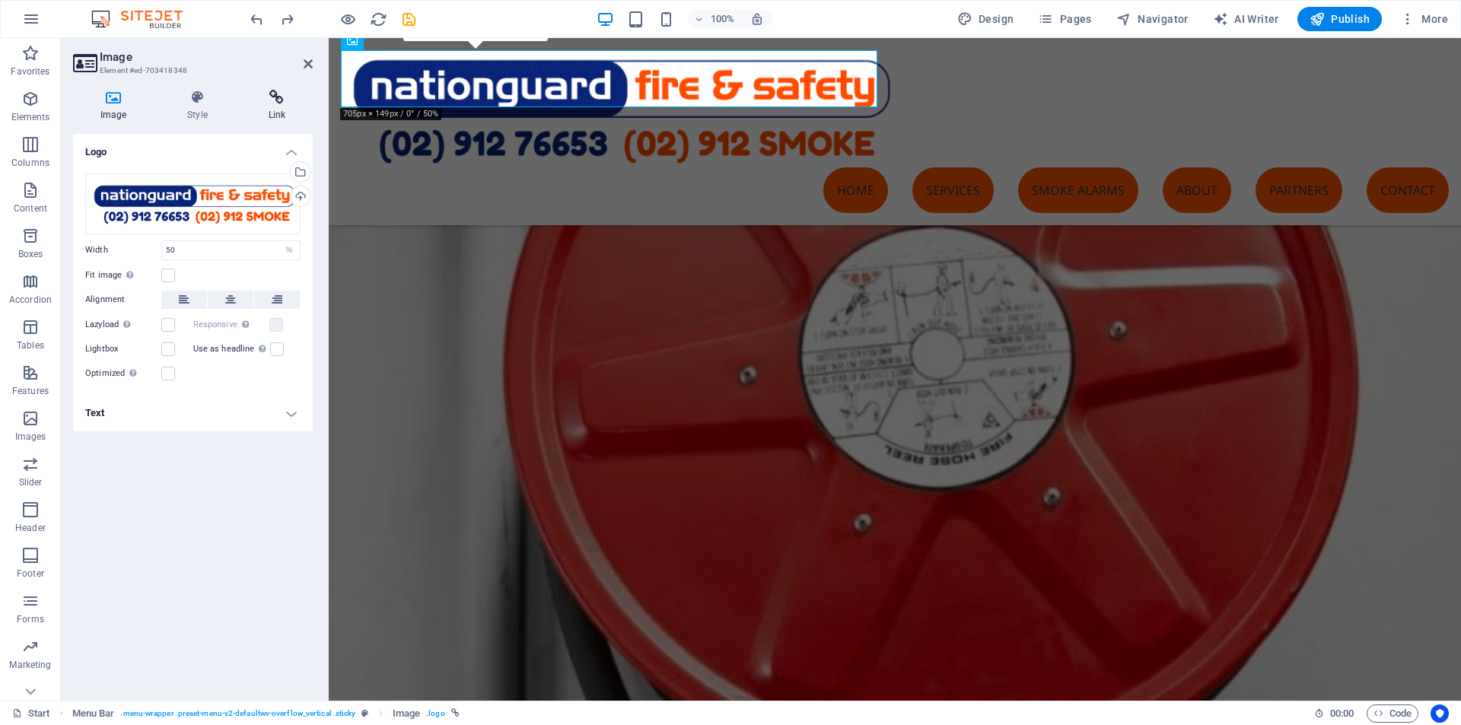
click at [280, 101] on icon at bounding box center [277, 97] width 72 height 15
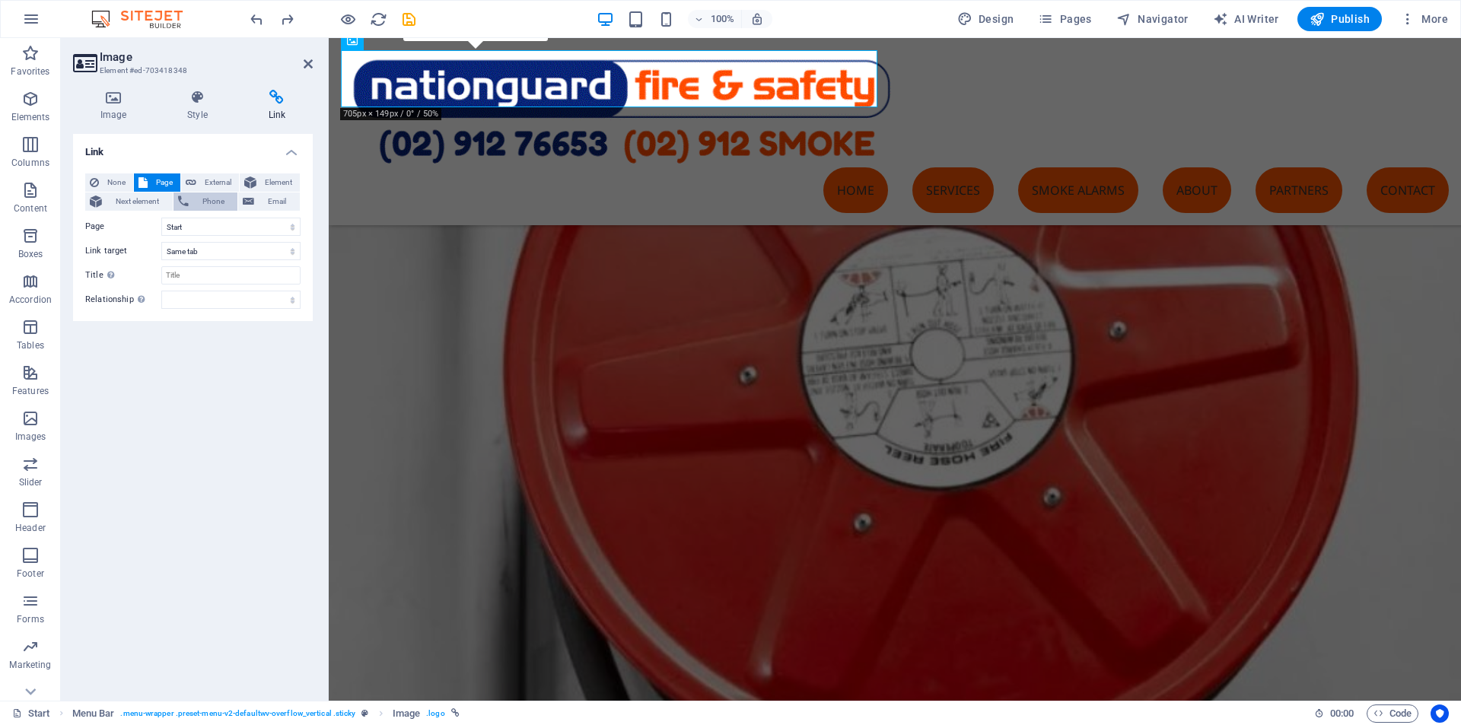
click at [198, 202] on span "Phone" at bounding box center [213, 201] width 40 height 18
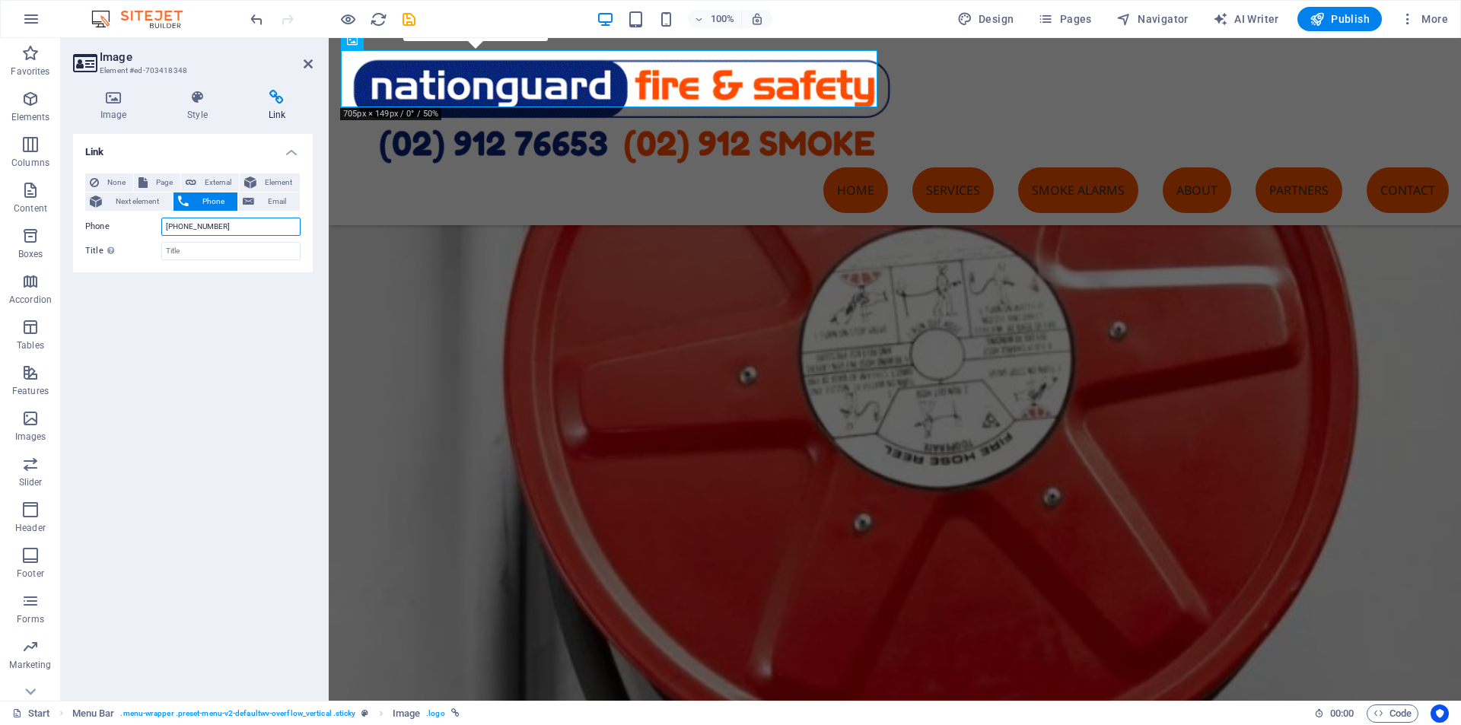
type input "[PHONE_NUMBER]"
click at [257, 288] on div "Link None Page External Element Next element Phone Email Page Start Subpage Leg…" at bounding box center [193, 411] width 240 height 555
click at [310, 65] on icon at bounding box center [308, 64] width 9 height 12
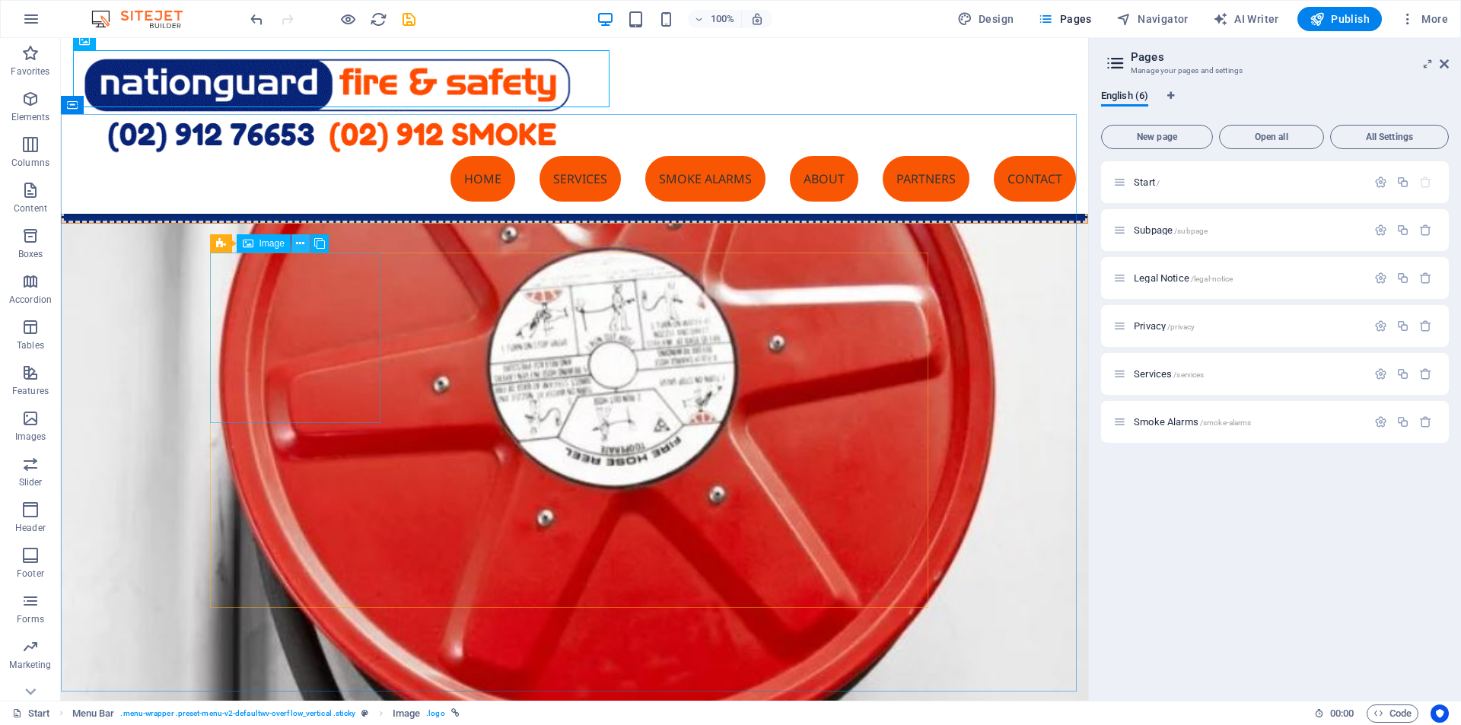
click at [301, 241] on icon at bounding box center [300, 244] width 8 height 16
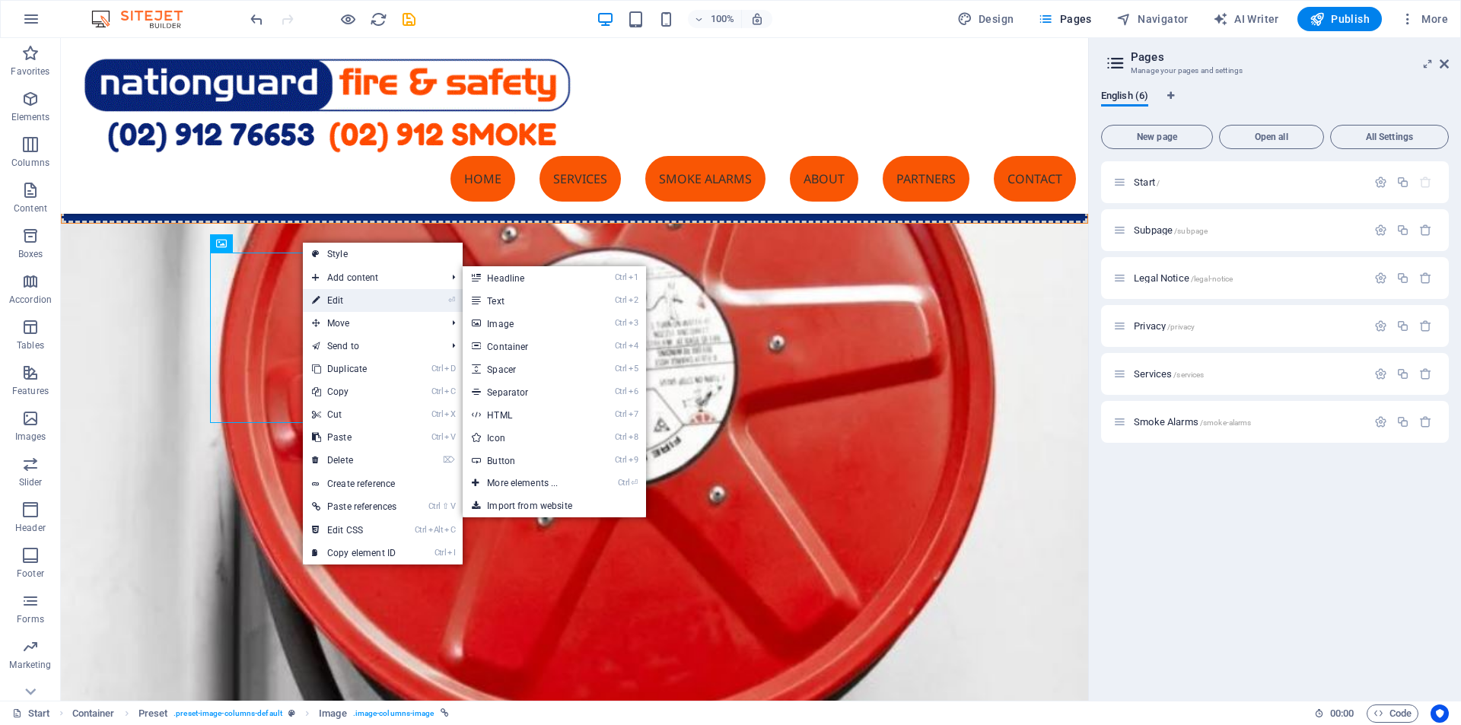
click at [334, 304] on link "⏎ Edit" at bounding box center [354, 300] width 103 height 23
select select "%"
select select "4"
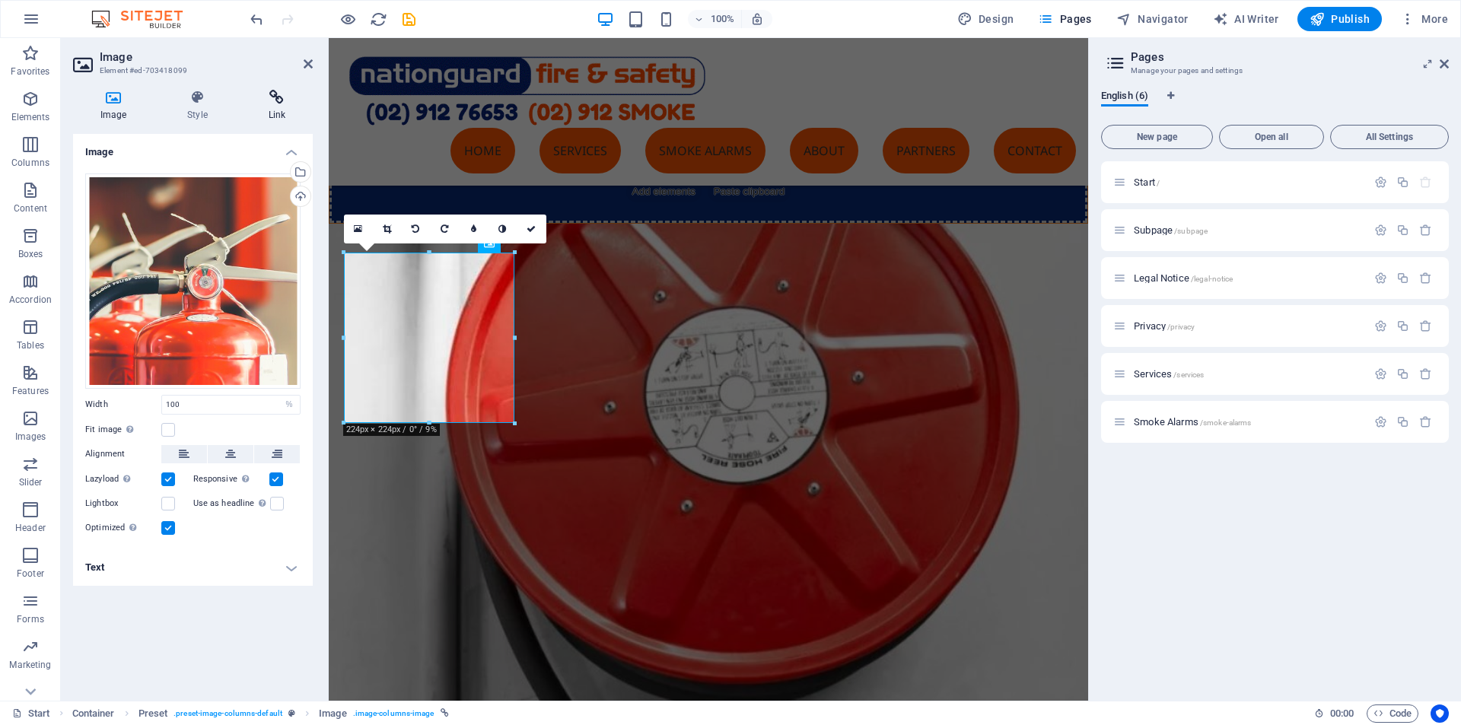
click at [281, 104] on icon at bounding box center [277, 97] width 72 height 15
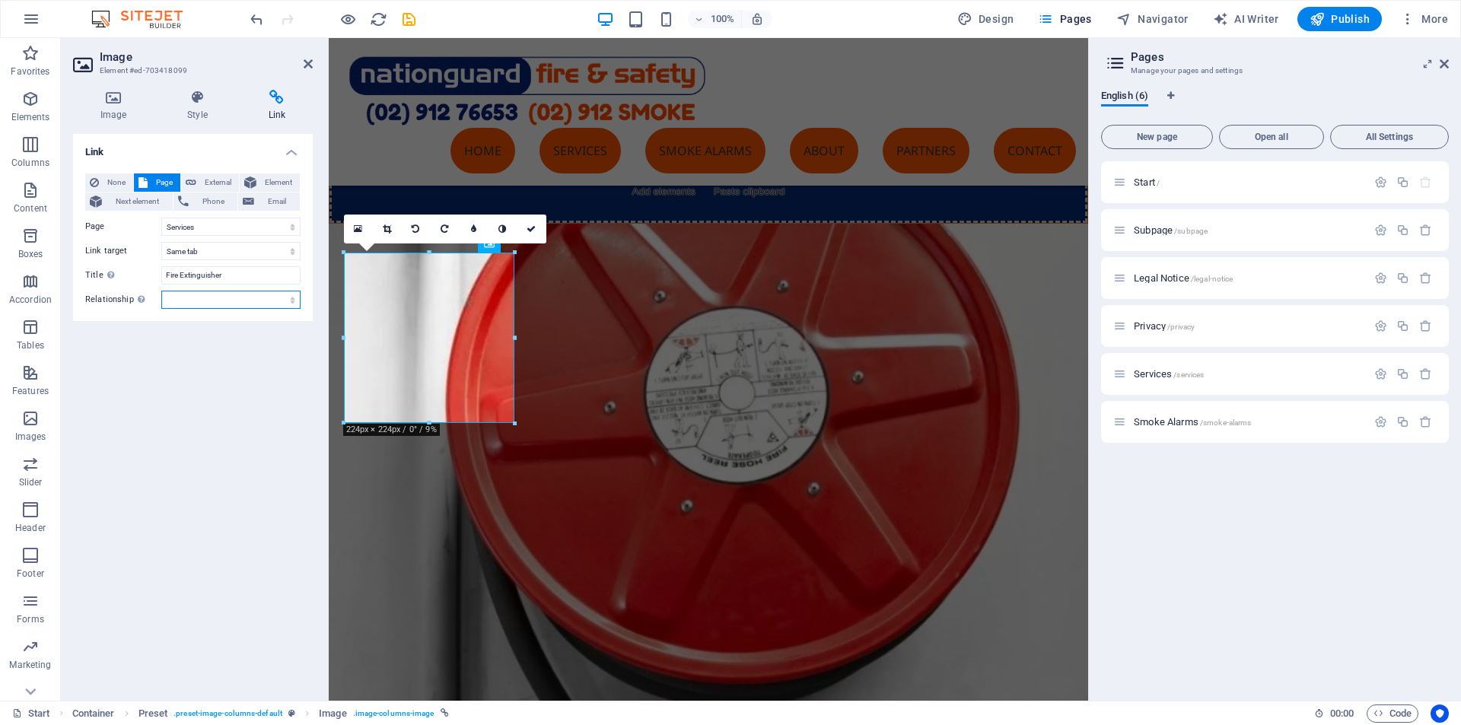
click at [224, 301] on select "alternate author bookmark external help license next nofollow noreferrer noopen…" at bounding box center [230, 300] width 139 height 18
click at [231, 297] on select "alternate author bookmark external help license next nofollow noreferrer noopen…" at bounding box center [230, 300] width 139 height 18
click at [236, 250] on select "New tab Same tab Overlay" at bounding box center [230, 251] width 139 height 18
click at [498, 17] on div "100% Design Pages Navigator AI Writer Publish More" at bounding box center [850, 19] width 1207 height 24
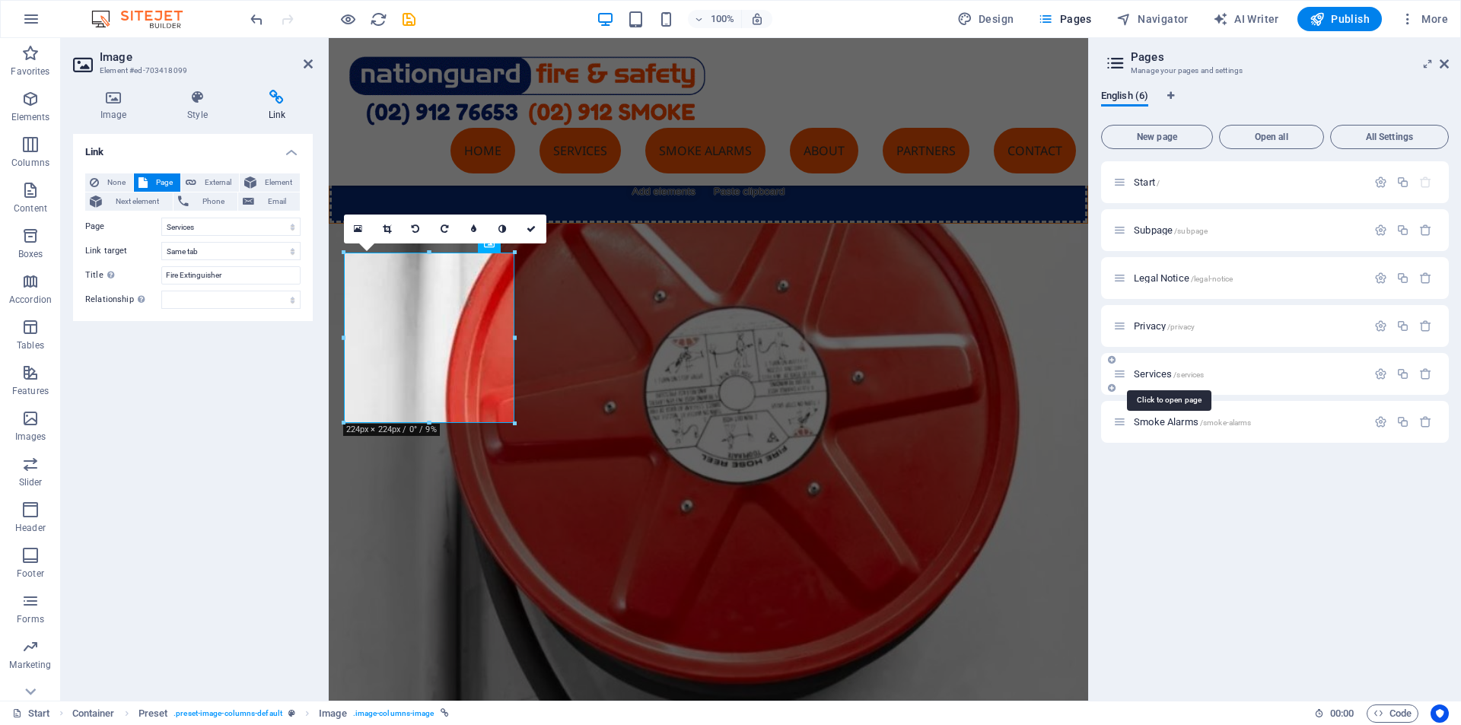
click at [1150, 376] on span "Services /services" at bounding box center [1169, 373] width 70 height 11
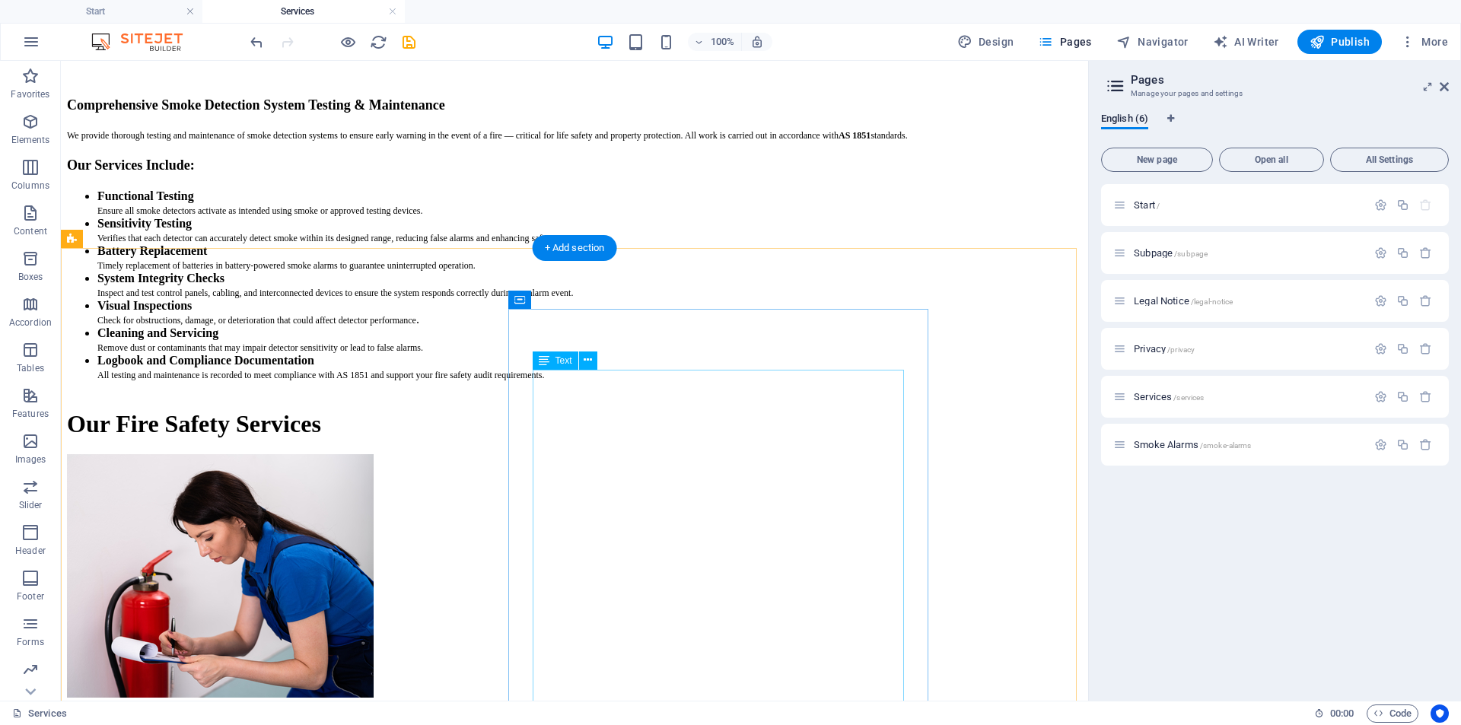
scroll to position [685, 0]
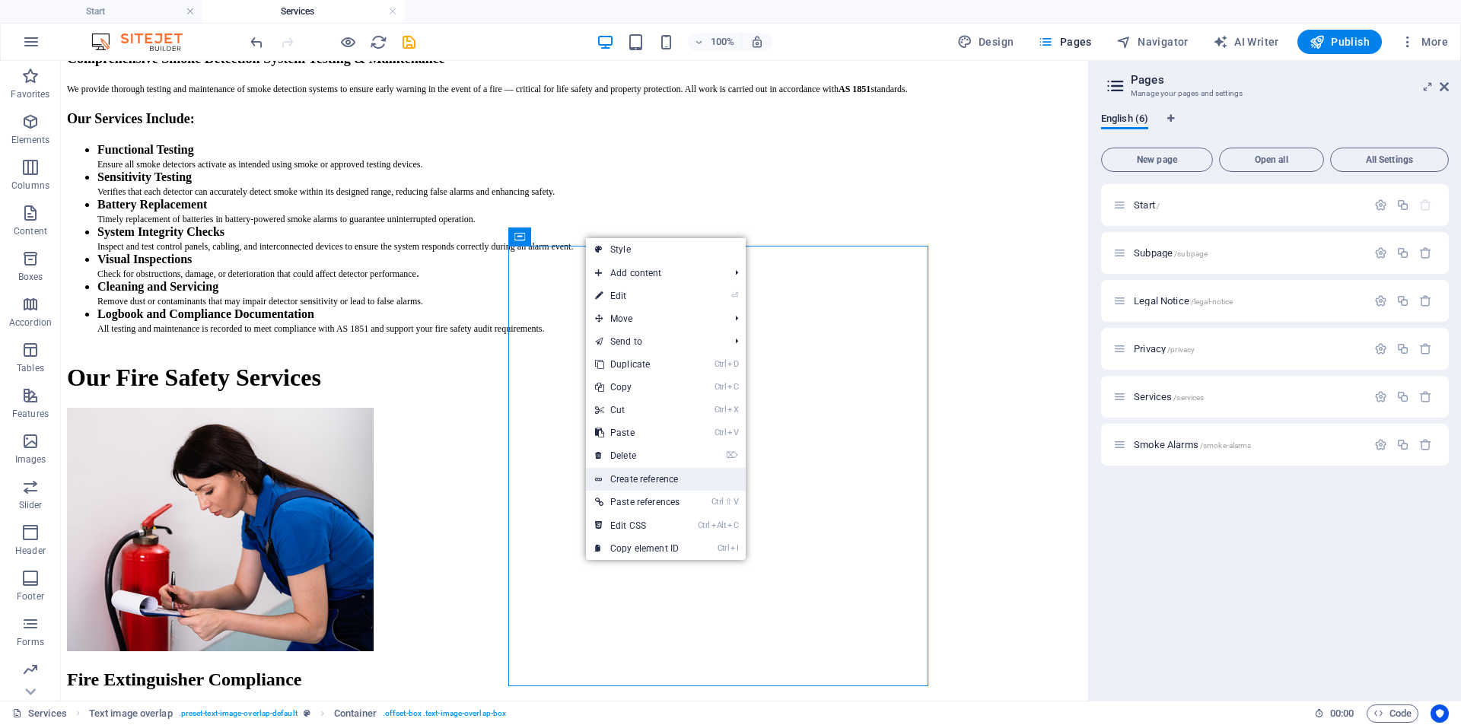
drag, startPoint x: 631, startPoint y: 479, endPoint x: 293, endPoint y: 417, distance: 343.4
click at [631, 479] on link "Create reference" at bounding box center [666, 479] width 160 height 23
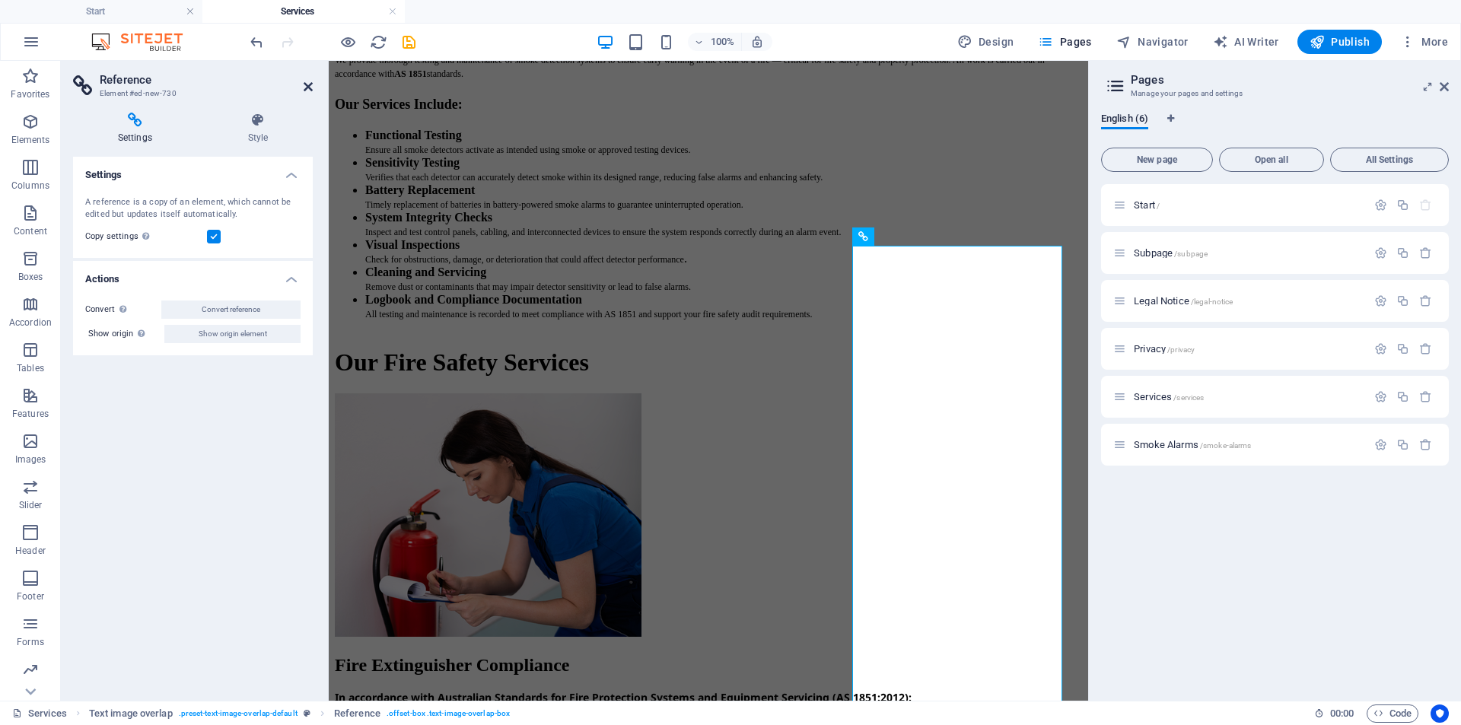
click at [307, 84] on icon at bounding box center [308, 87] width 9 height 12
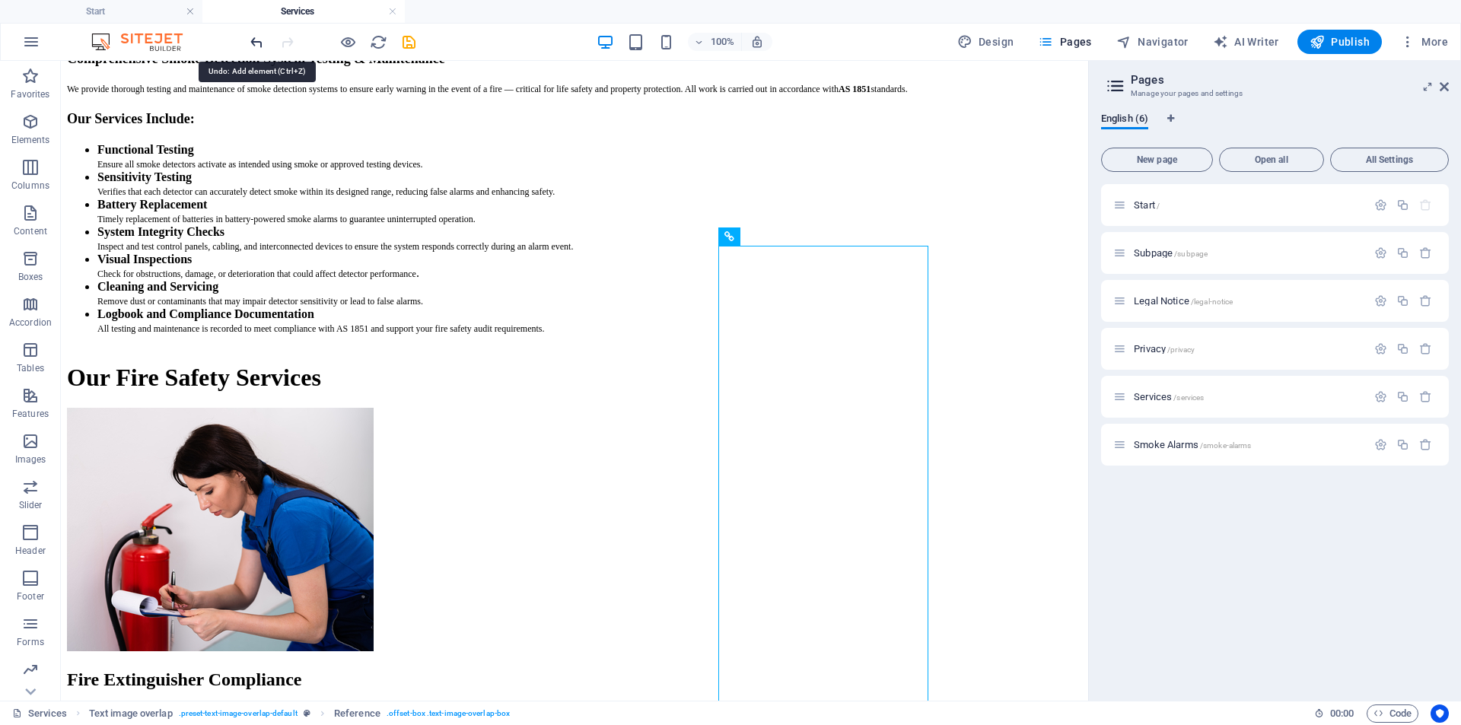
click at [255, 45] on icon "undo" at bounding box center [256, 41] width 17 height 17
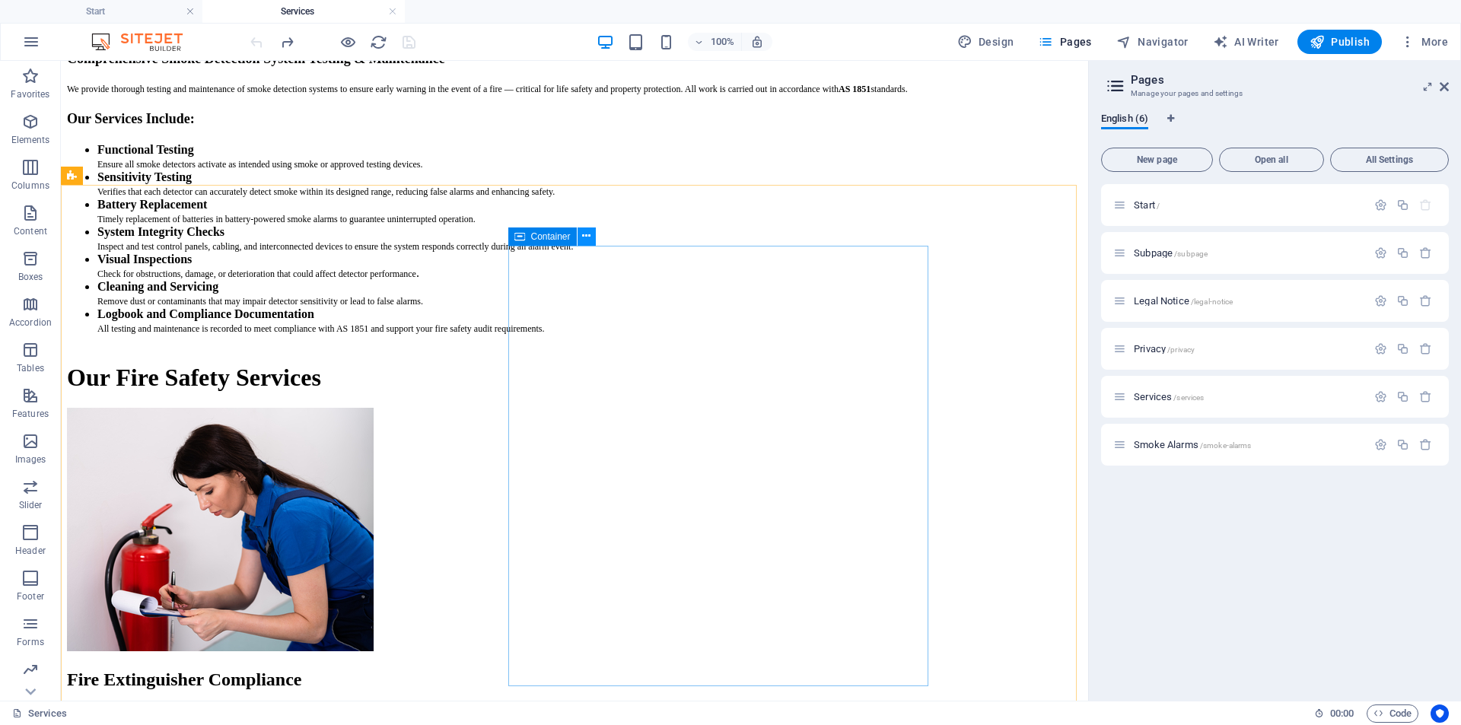
click at [586, 240] on icon at bounding box center [586, 236] width 8 height 16
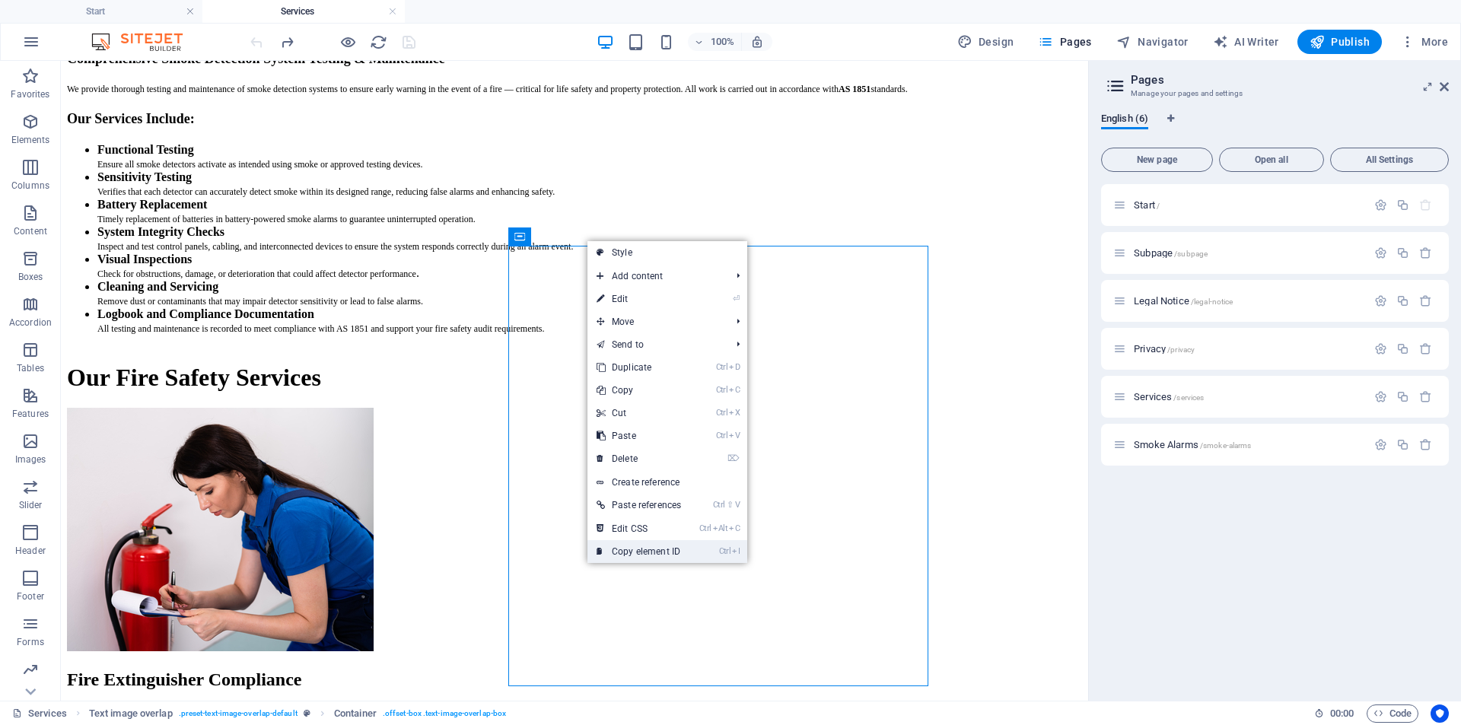
click at [631, 549] on link "Ctrl I Copy element ID" at bounding box center [638, 551] width 103 height 23
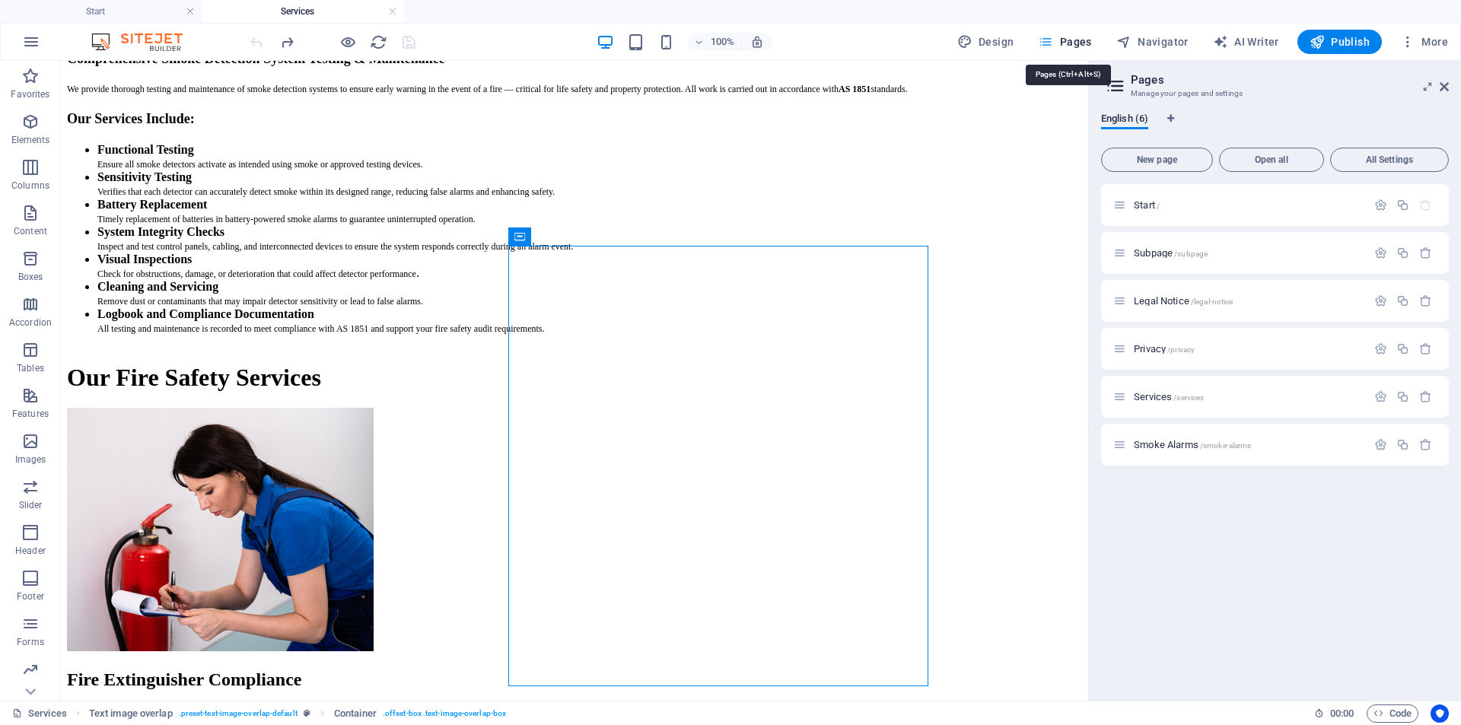
click at [1070, 44] on span "Pages" at bounding box center [1064, 41] width 53 height 15
click at [1134, 203] on span "Start /" at bounding box center [1147, 204] width 26 height 11
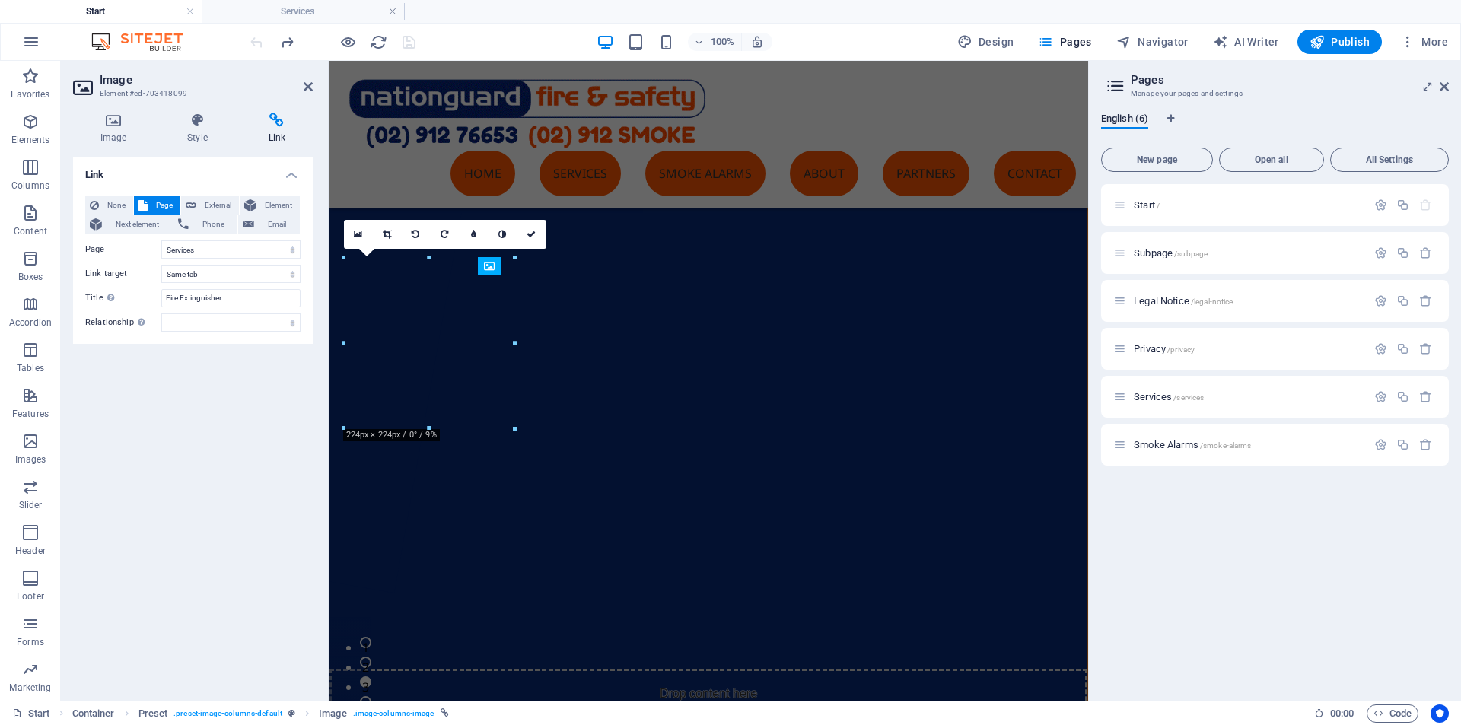
scroll to position [548, 0]
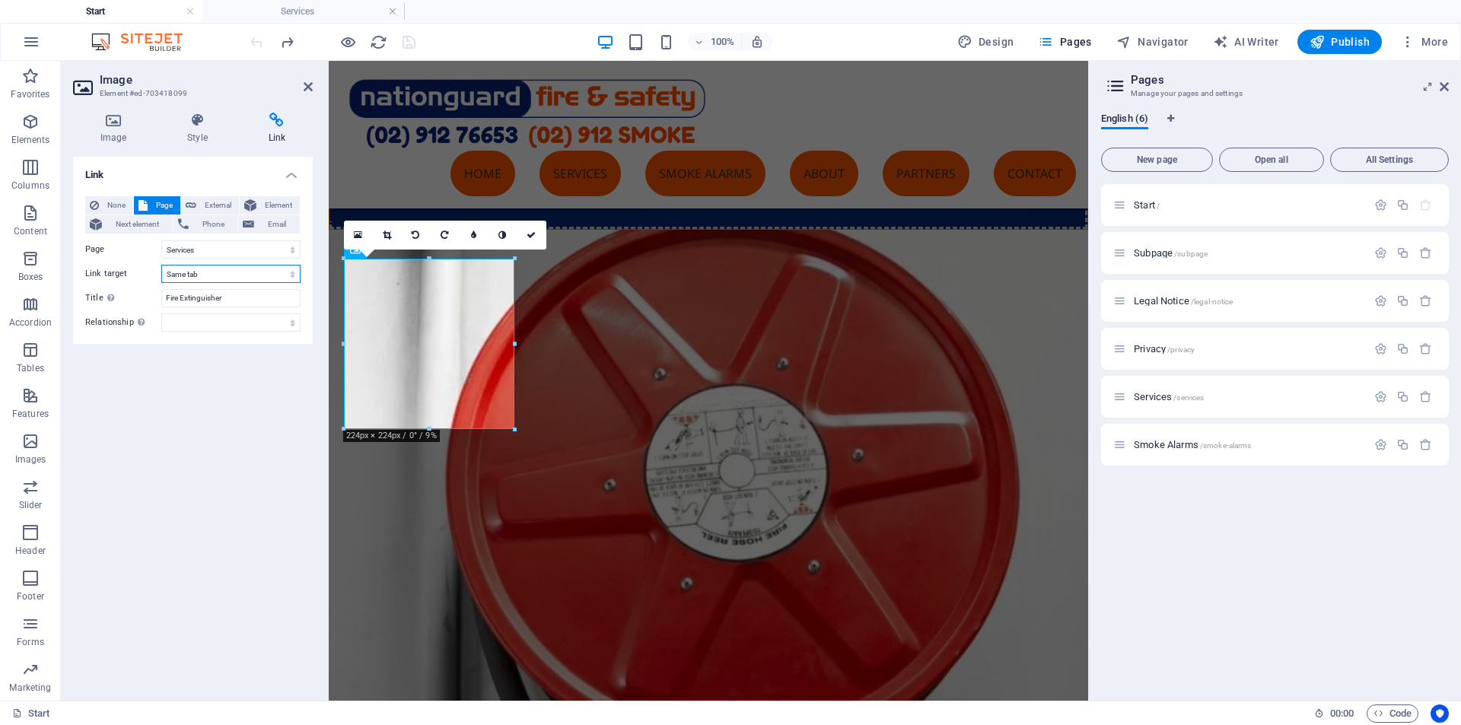
click at [205, 272] on select "New tab Same tab Overlay" at bounding box center [230, 274] width 139 height 18
click at [202, 272] on select "New tab Same tab Overlay" at bounding box center [230, 274] width 139 height 18
click at [199, 320] on select "alternate author bookmark external help license next nofollow noreferrer noopen…" at bounding box center [230, 322] width 139 height 18
drag, startPoint x: 199, startPoint y: 320, endPoint x: 231, endPoint y: 297, distance: 39.7
click at [231, 297] on input "Fire Extinguisher" at bounding box center [230, 298] width 139 height 18
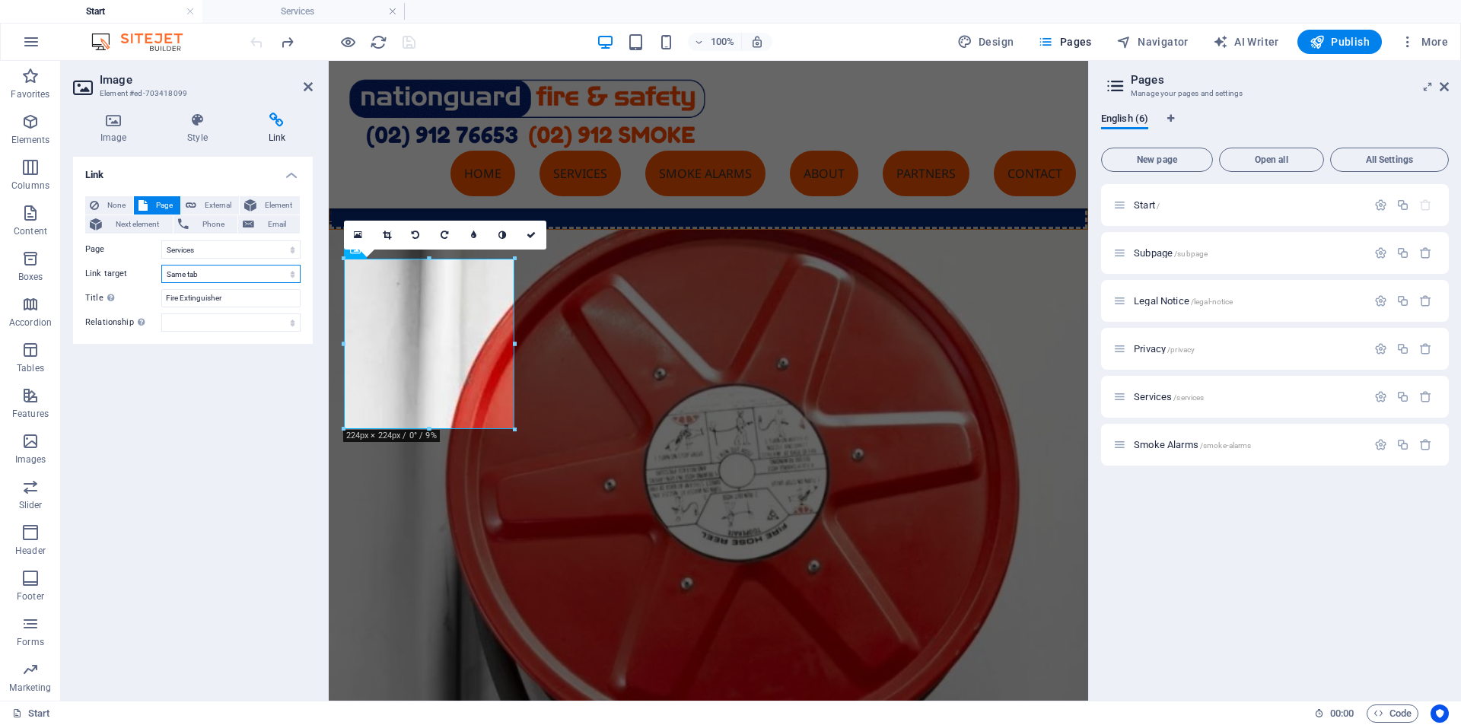
click at [254, 276] on select "New tab Same tab Overlay" at bounding box center [230, 274] width 139 height 18
click at [285, 248] on select "Start Subpage Legal Notice Privacy Services Smoke Alarms" at bounding box center [230, 249] width 139 height 18
click at [124, 227] on span "Next element" at bounding box center [138, 224] width 62 height 18
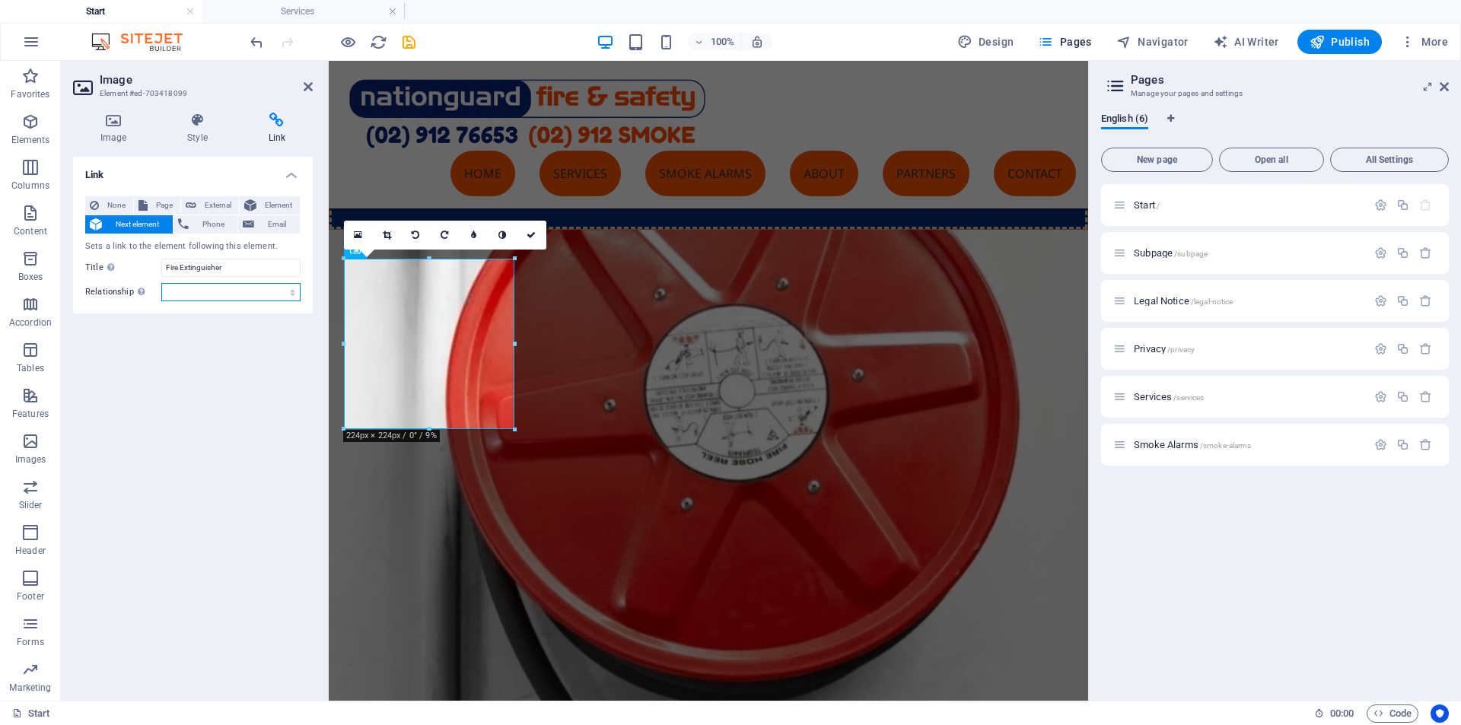
click at [198, 285] on select "alternate author bookmark external help license next nofollow noreferrer noopen…" at bounding box center [230, 292] width 139 height 18
drag, startPoint x: 194, startPoint y: 287, endPoint x: 162, endPoint y: 202, distance: 90.3
click at [162, 202] on span "Page" at bounding box center [164, 205] width 24 height 18
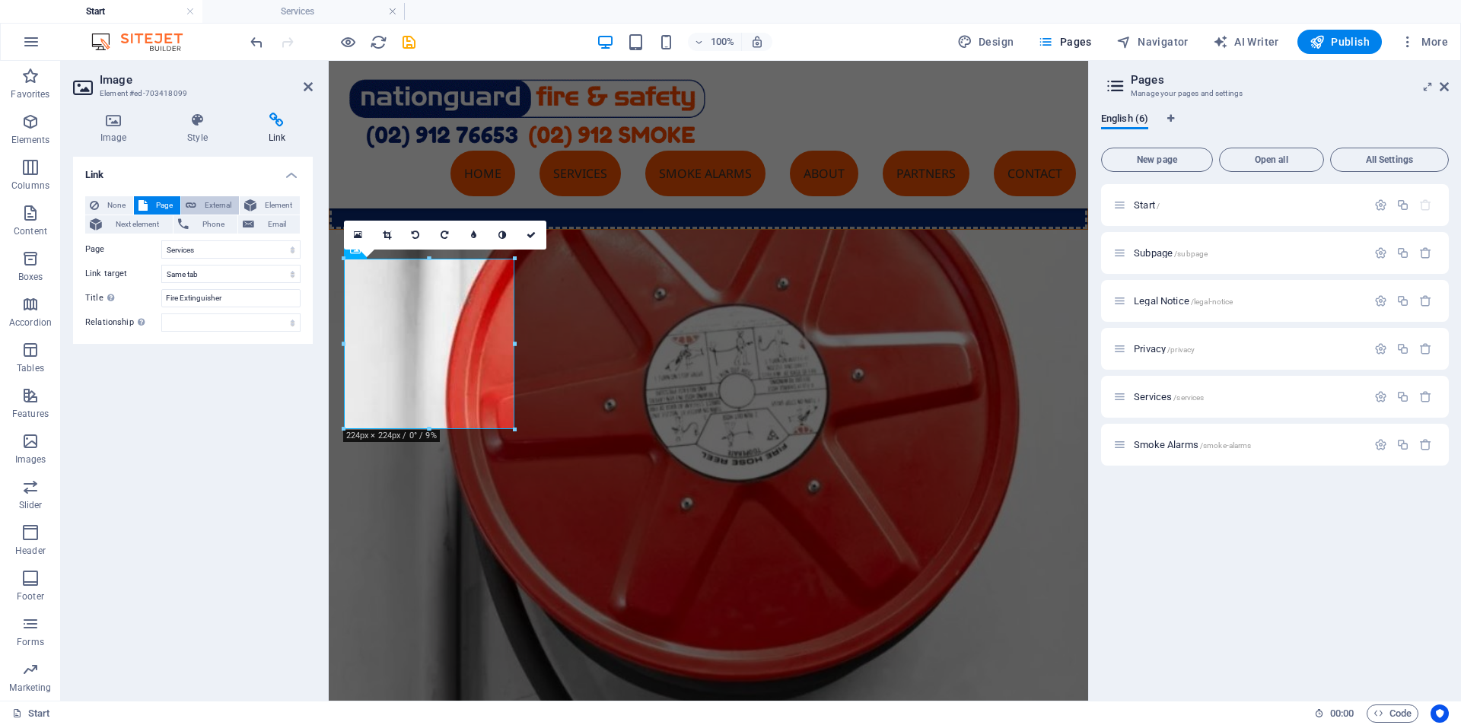
click at [205, 206] on span "External" at bounding box center [217, 205] width 33 height 18
select select "blank"
drag, startPoint x: 228, startPoint y: 253, endPoint x: 158, endPoint y: 250, distance: 70.1
click at [158, 250] on div "URL /13703628" at bounding box center [192, 249] width 215 height 18
paste input "#ed-704976032"
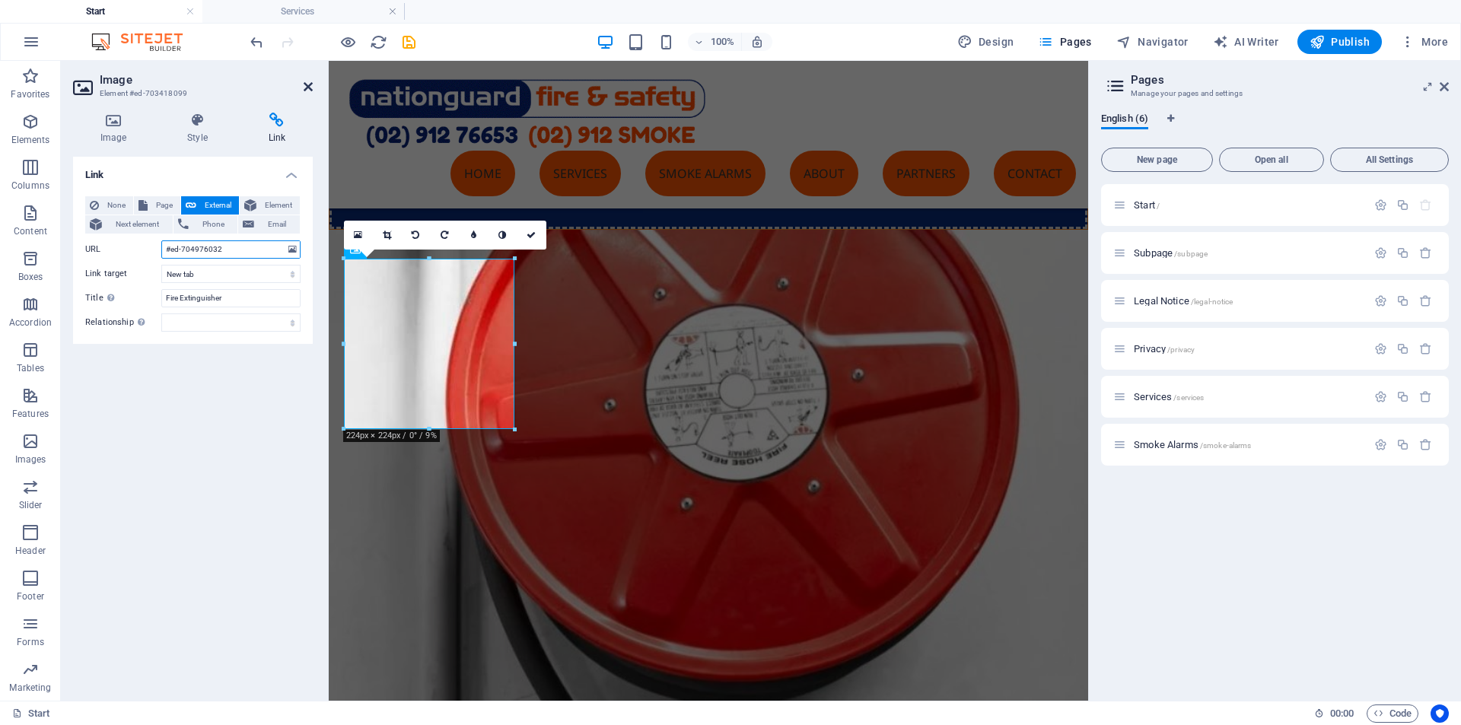
type input "#ed-704976032"
click at [305, 89] on icon at bounding box center [308, 87] width 9 height 12
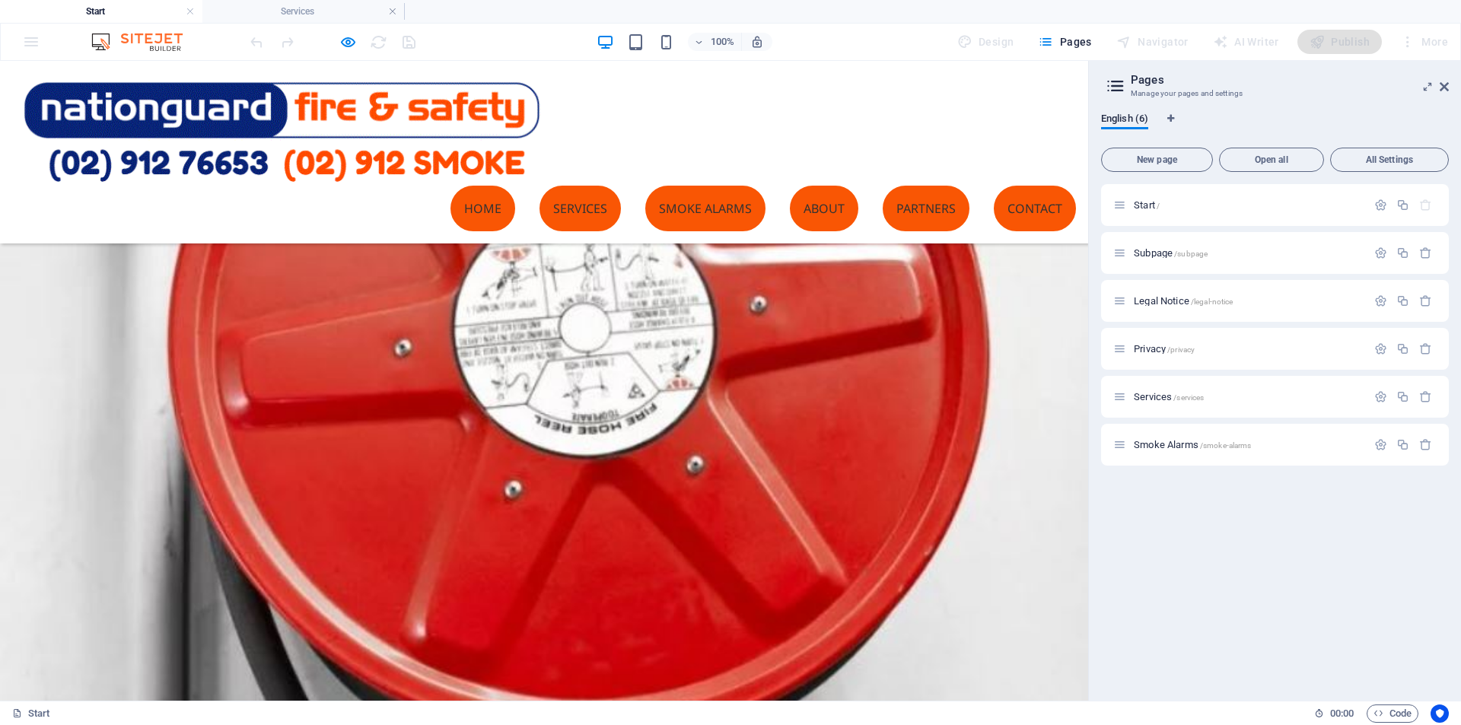
drag, startPoint x: 638, startPoint y: 370, endPoint x: 629, endPoint y: 373, distance: 8.9
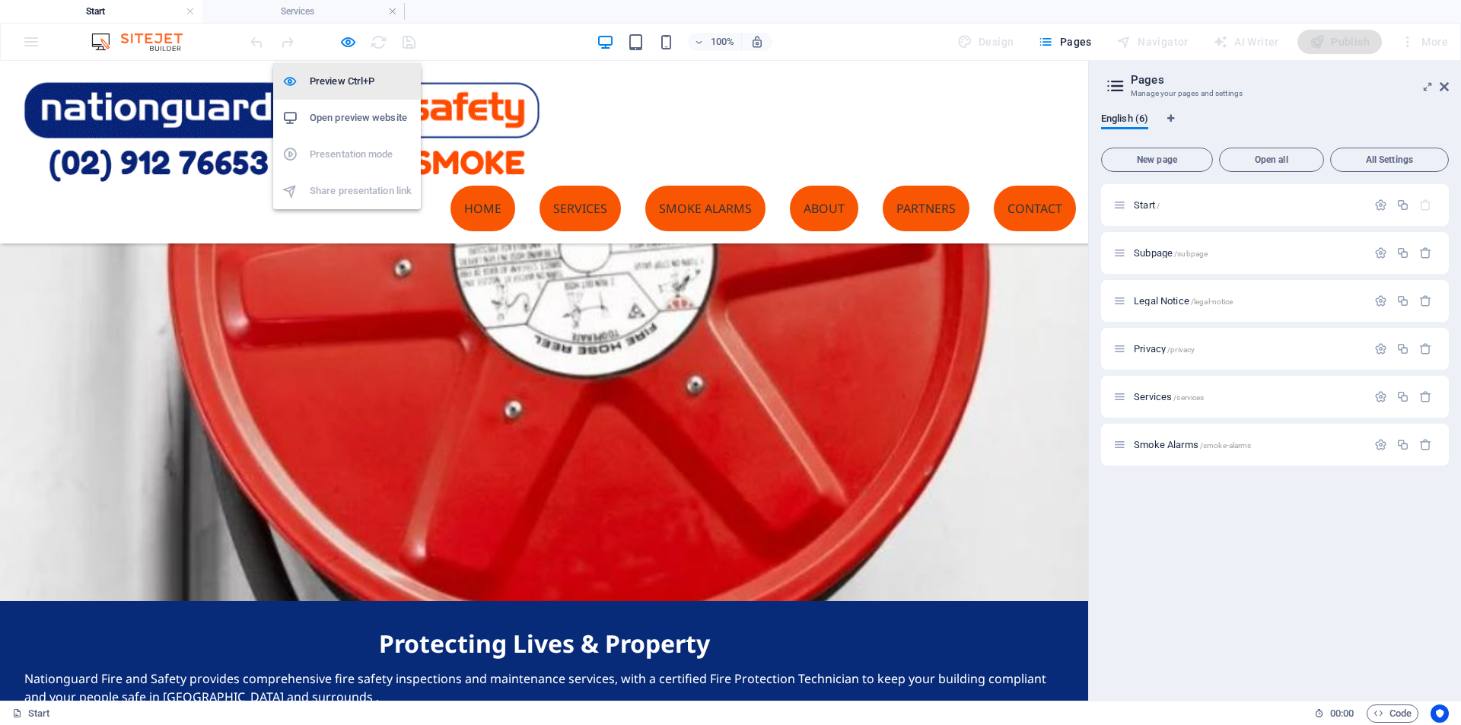
click at [339, 84] on h6 "Preview Ctrl+P" at bounding box center [361, 81] width 102 height 18
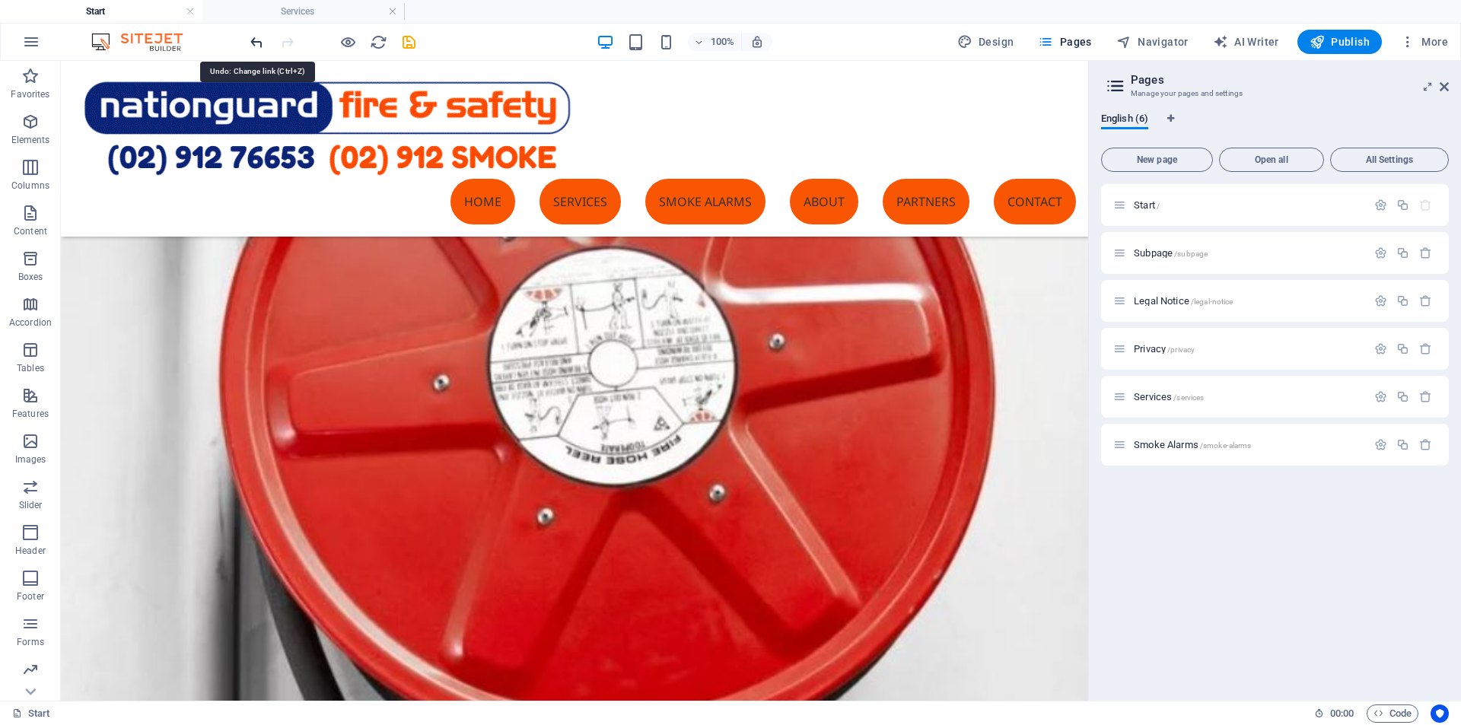
click at [254, 46] on icon "undo" at bounding box center [256, 41] width 17 height 17
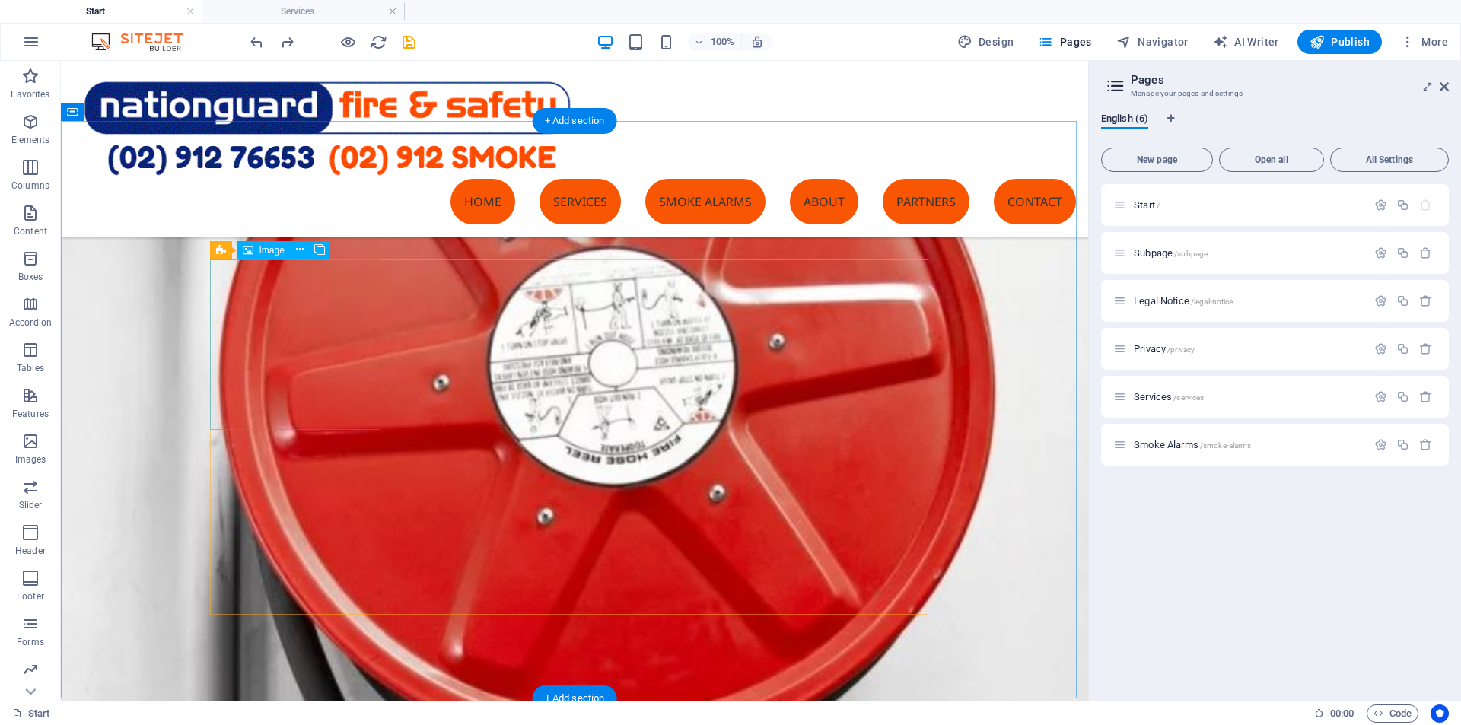
click at [296, 252] on icon at bounding box center [300, 250] width 8 height 16
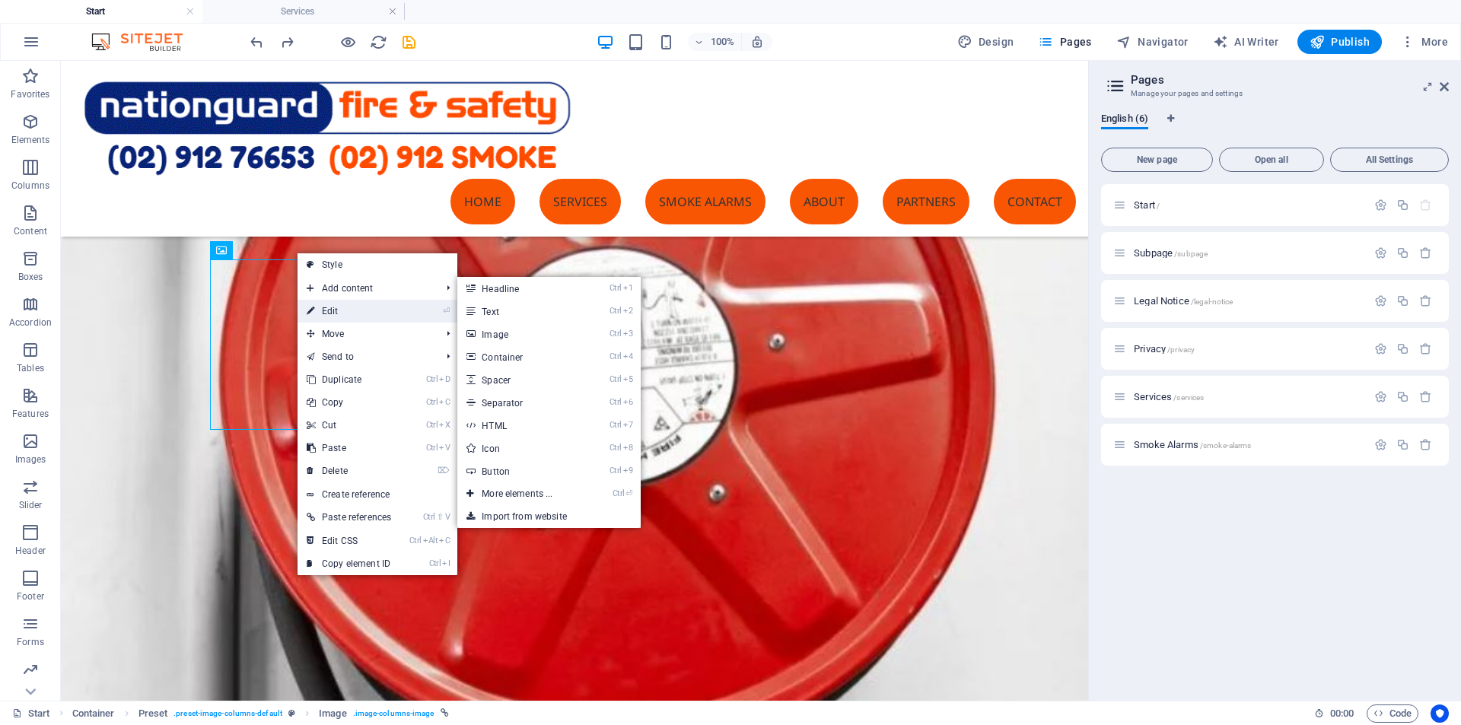
click at [331, 307] on link "⏎ Edit" at bounding box center [348, 311] width 103 height 23
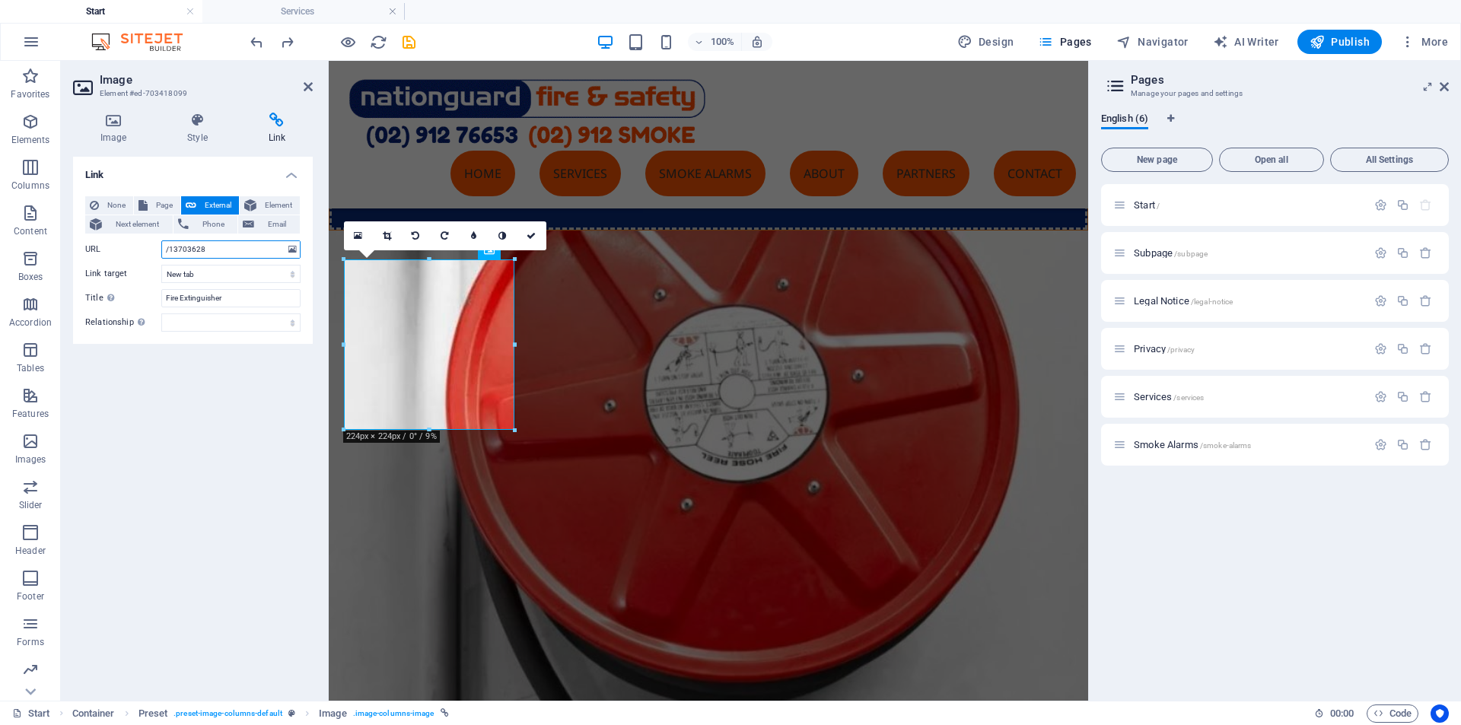
drag, startPoint x: 211, startPoint y: 245, endPoint x: 88, endPoint y: 240, distance: 122.6
click at [88, 240] on div "URL /13703628" at bounding box center [192, 249] width 215 height 18
click at [148, 207] on button "Page" at bounding box center [157, 205] width 46 height 18
select select
click at [215, 364] on div "Link None Page External Element Next element Phone Email Page Start Subpage Leg…" at bounding box center [193, 423] width 240 height 532
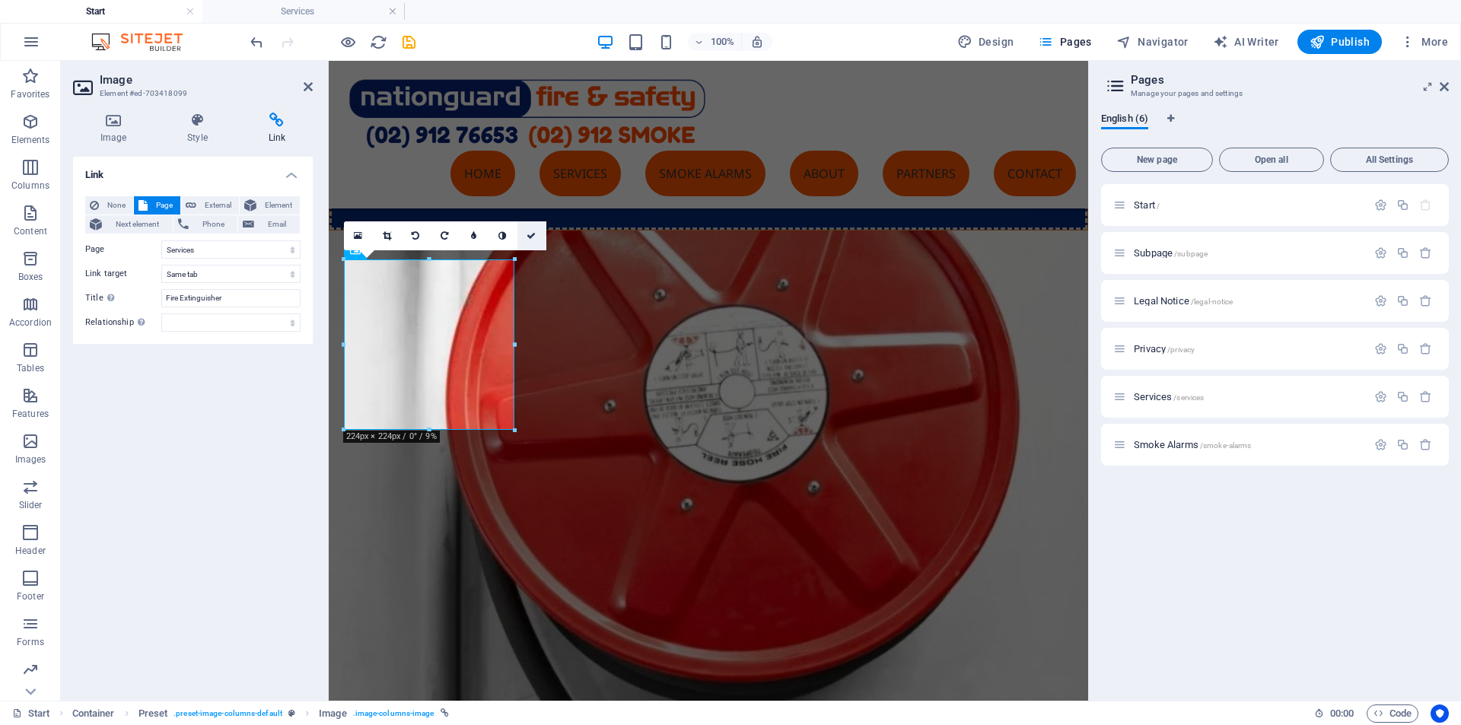
click at [532, 235] on icon at bounding box center [530, 235] width 9 height 9
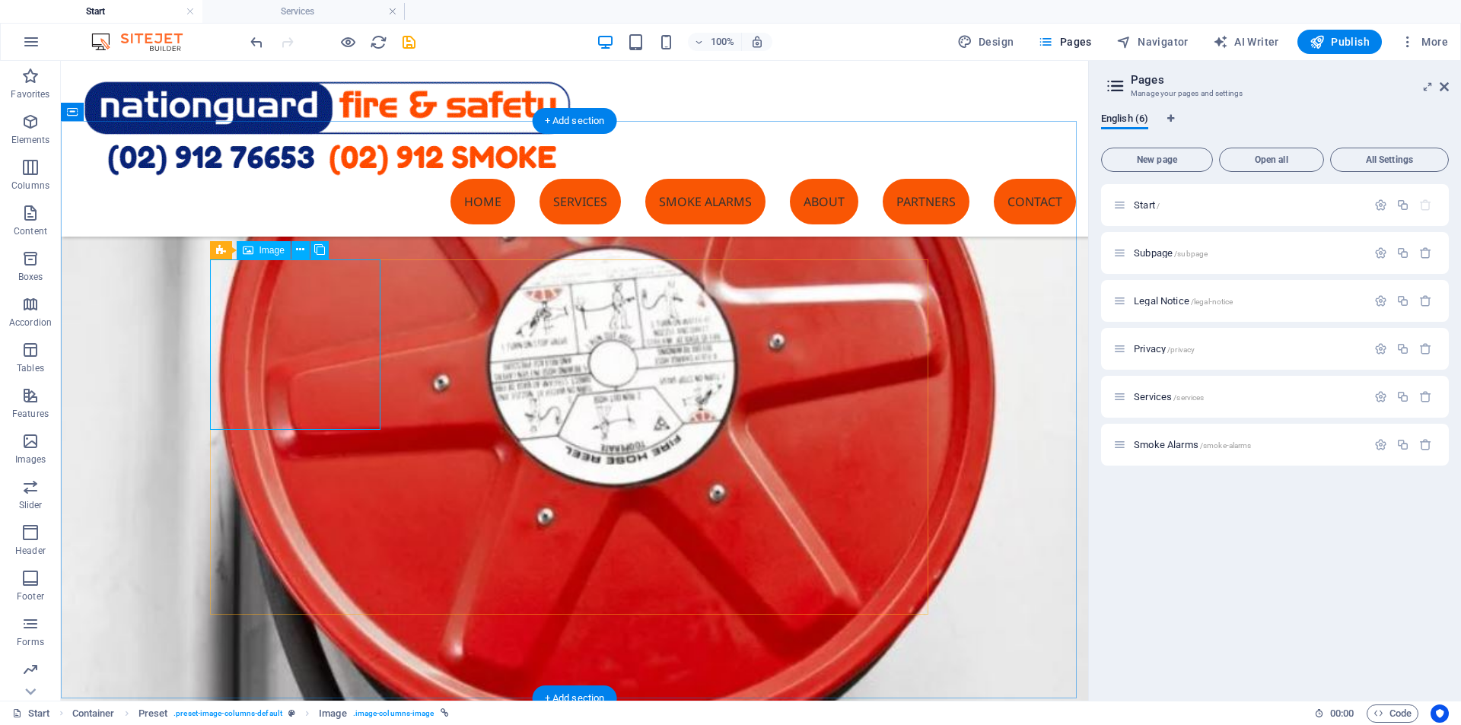
select select "4"
select select
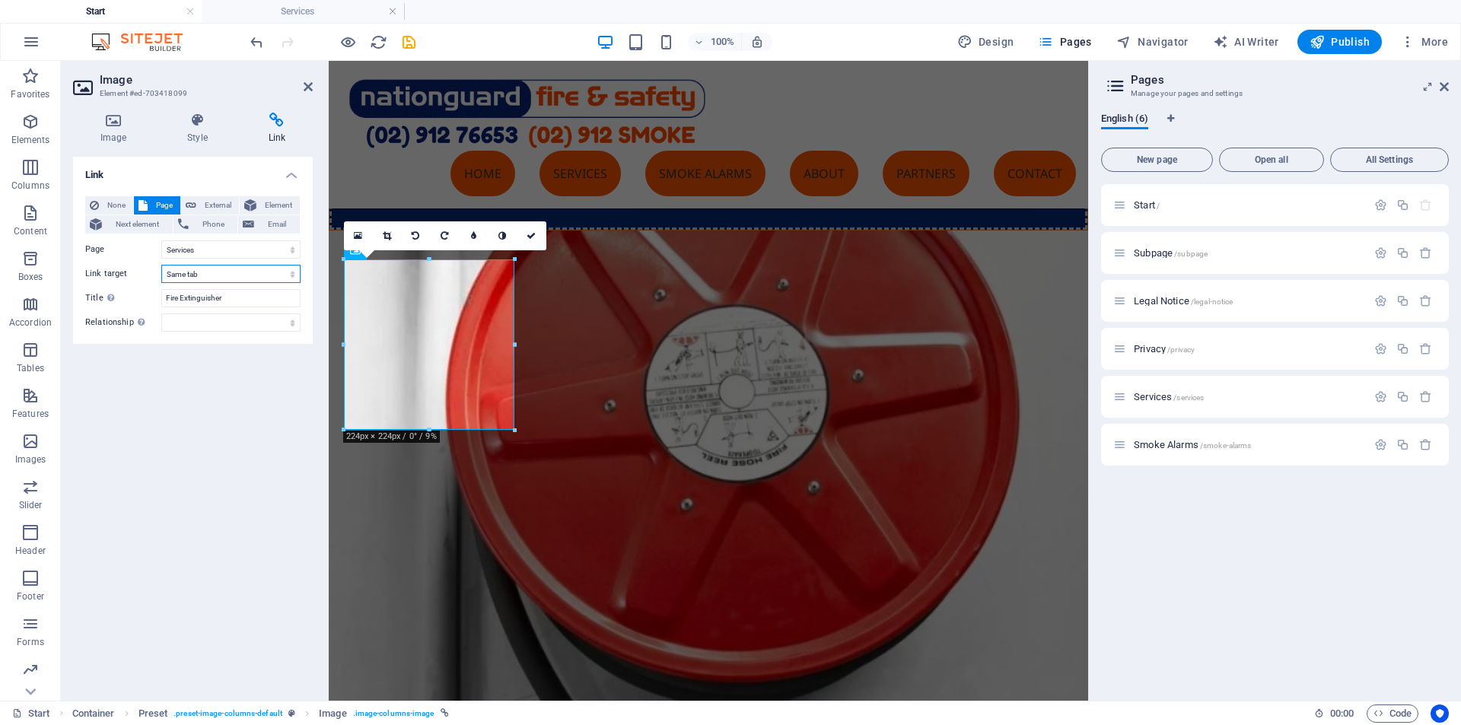
click at [214, 279] on select "New tab Same tab Overlay" at bounding box center [230, 274] width 139 height 18
click at [161, 265] on select "New tab Same tab Overlay" at bounding box center [230, 274] width 139 height 18
click at [158, 205] on span "Page" at bounding box center [164, 205] width 24 height 18
click at [307, 89] on icon at bounding box center [308, 87] width 9 height 12
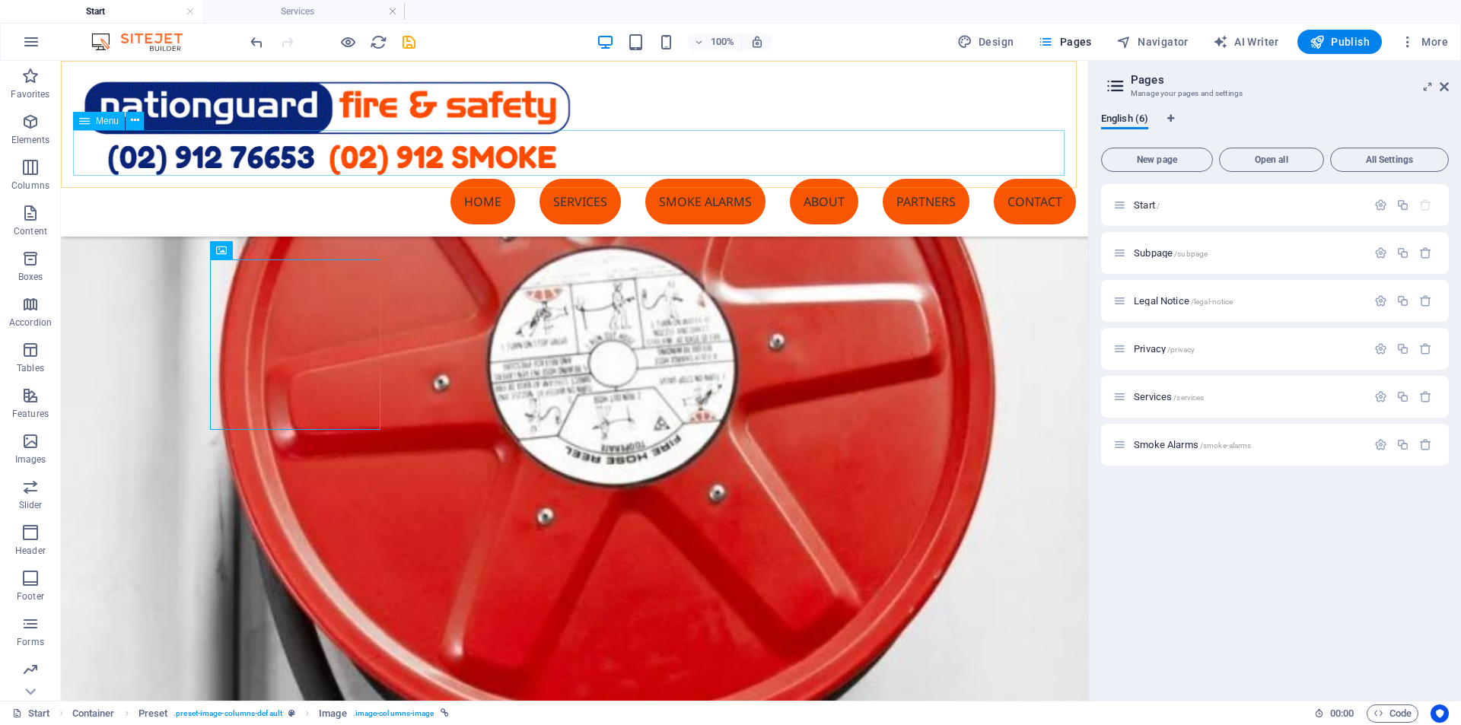
click at [459, 179] on nav "Home Services Smoke Alarms About Partners Contact" at bounding box center [574, 202] width 1003 height 46
click at [110, 122] on span "Menu" at bounding box center [107, 120] width 23 height 9
select select "primary"
select select "4"
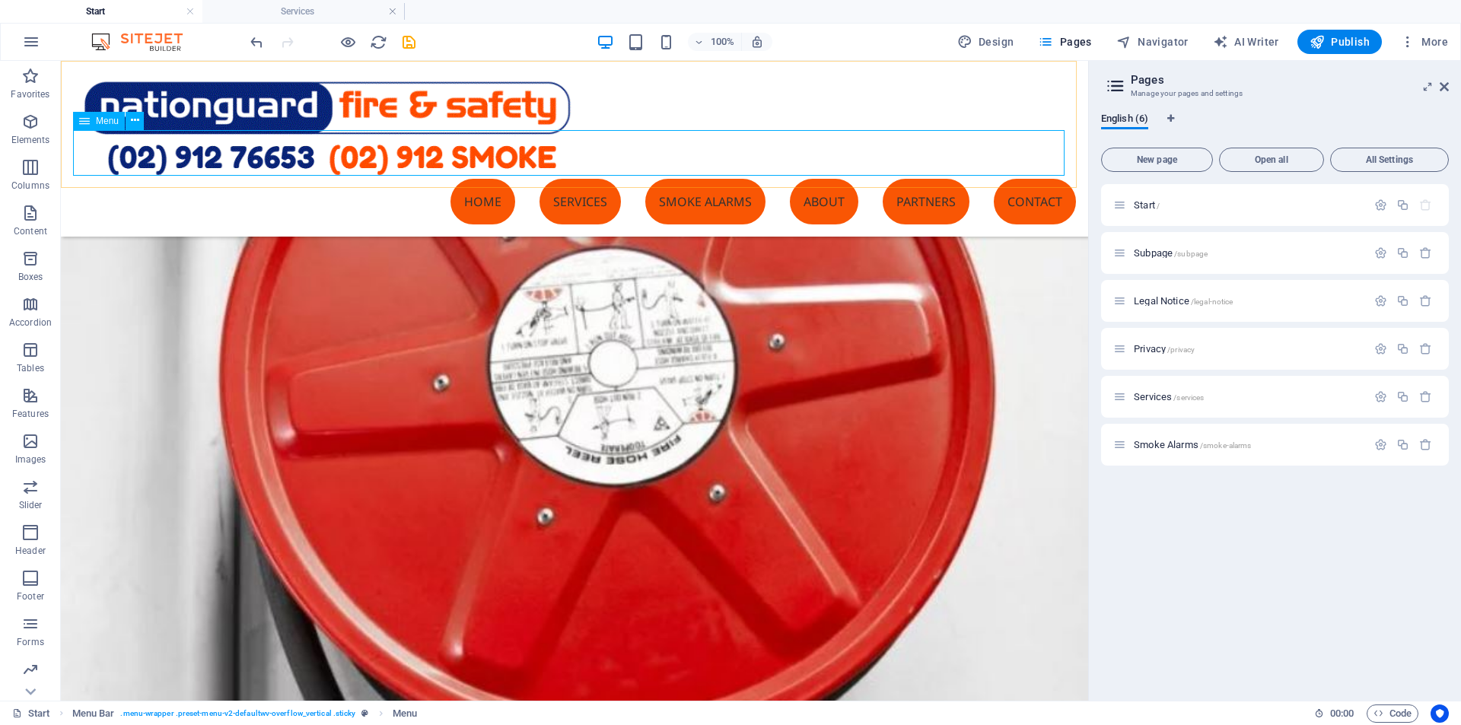
select select
select select "primary"
select select "5"
select select
select select "primary"
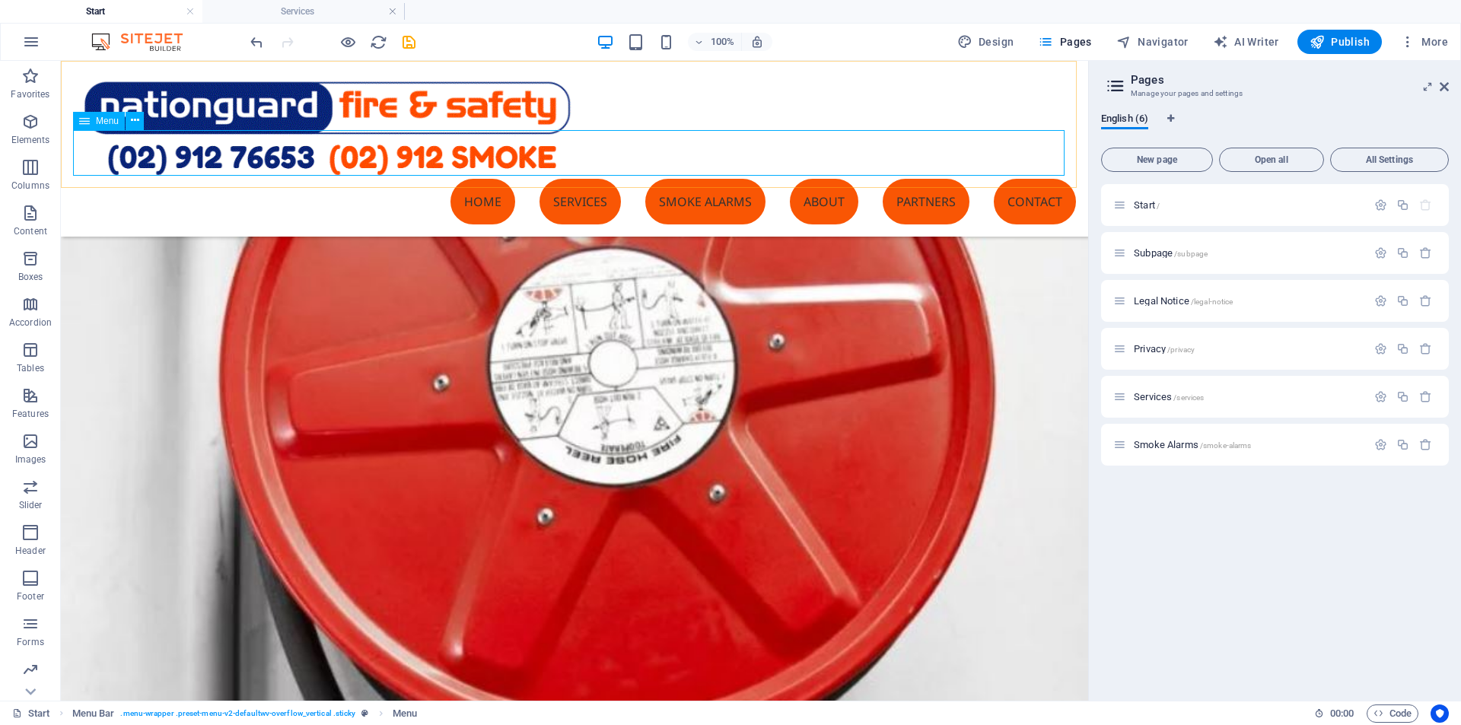
select select "primary"
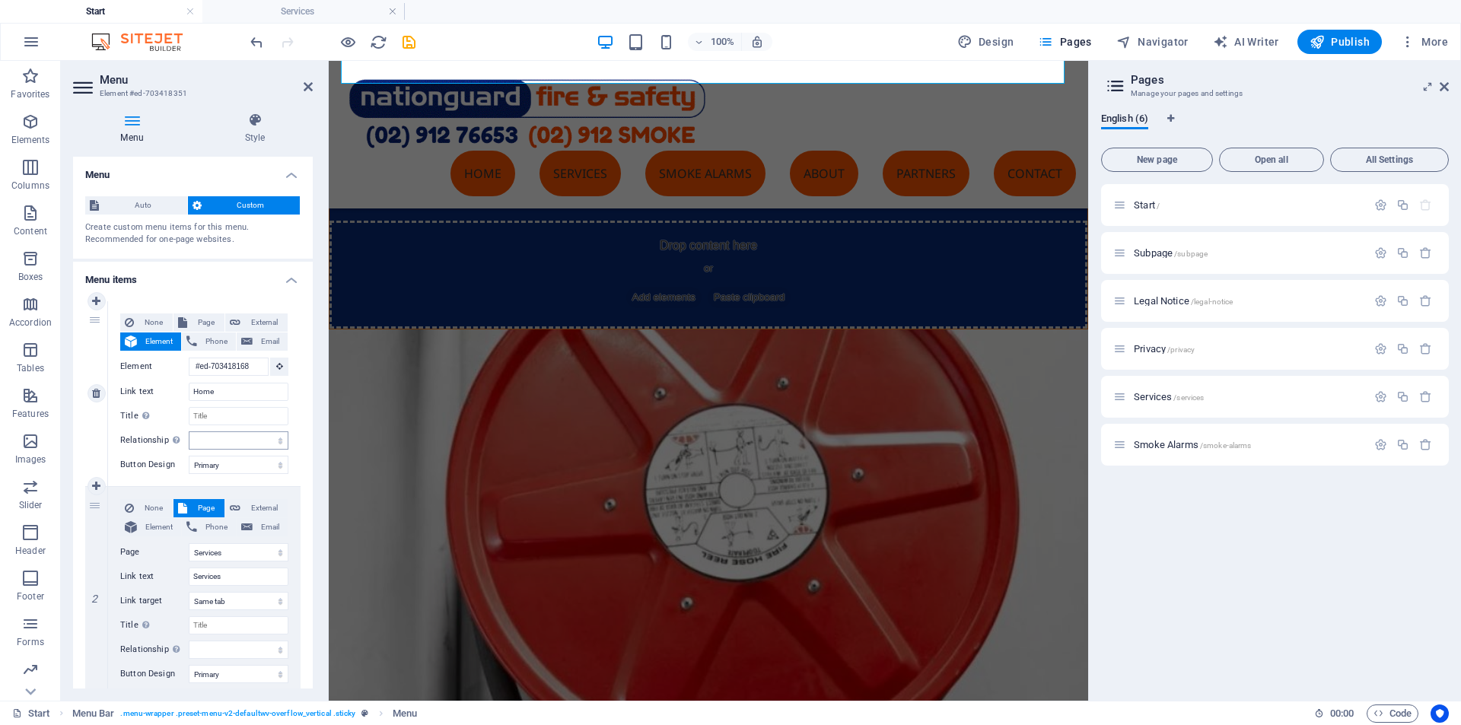
scroll to position [424, 0]
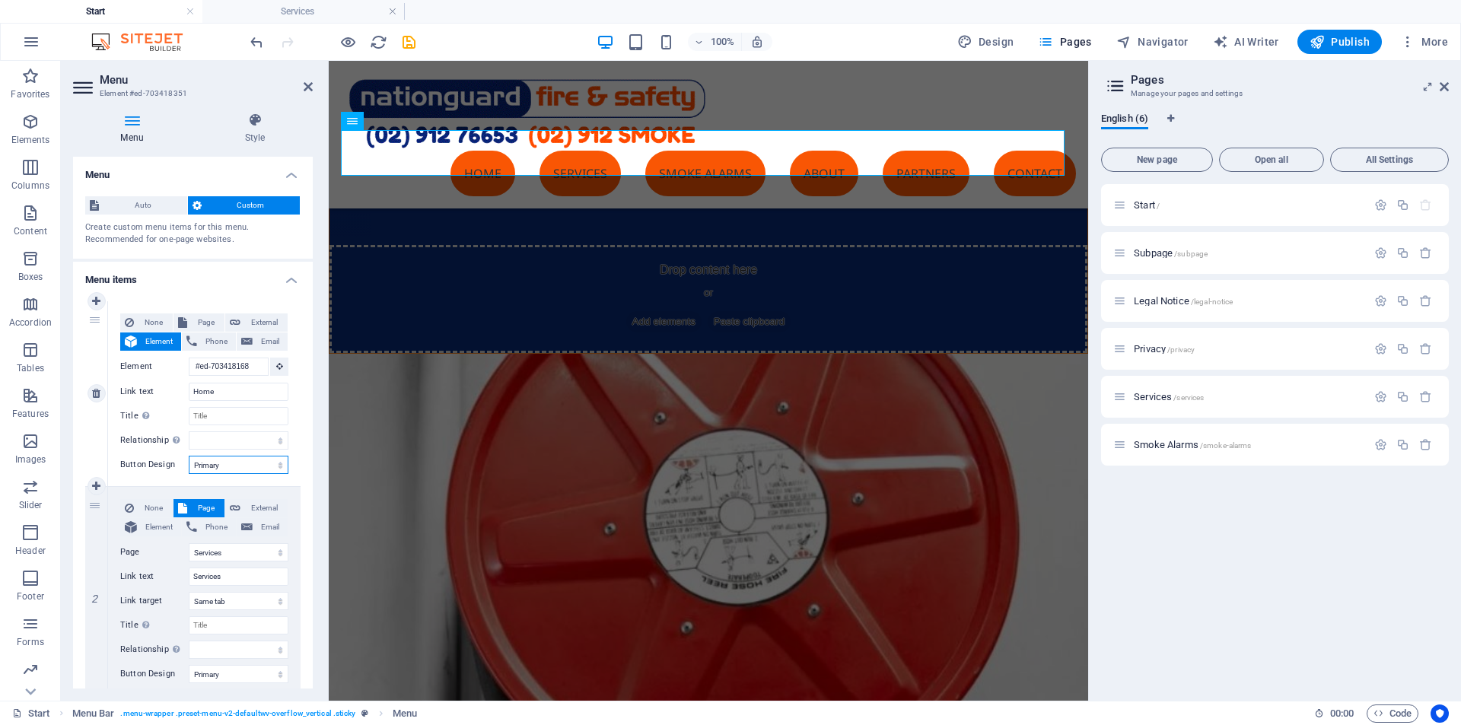
click at [276, 465] on select "None Default Primary Secondary" at bounding box center [239, 465] width 100 height 18
select select "default"
click at [189, 456] on select "None Default Primary Secondary" at bounding box center [239, 465] width 100 height 18
select select
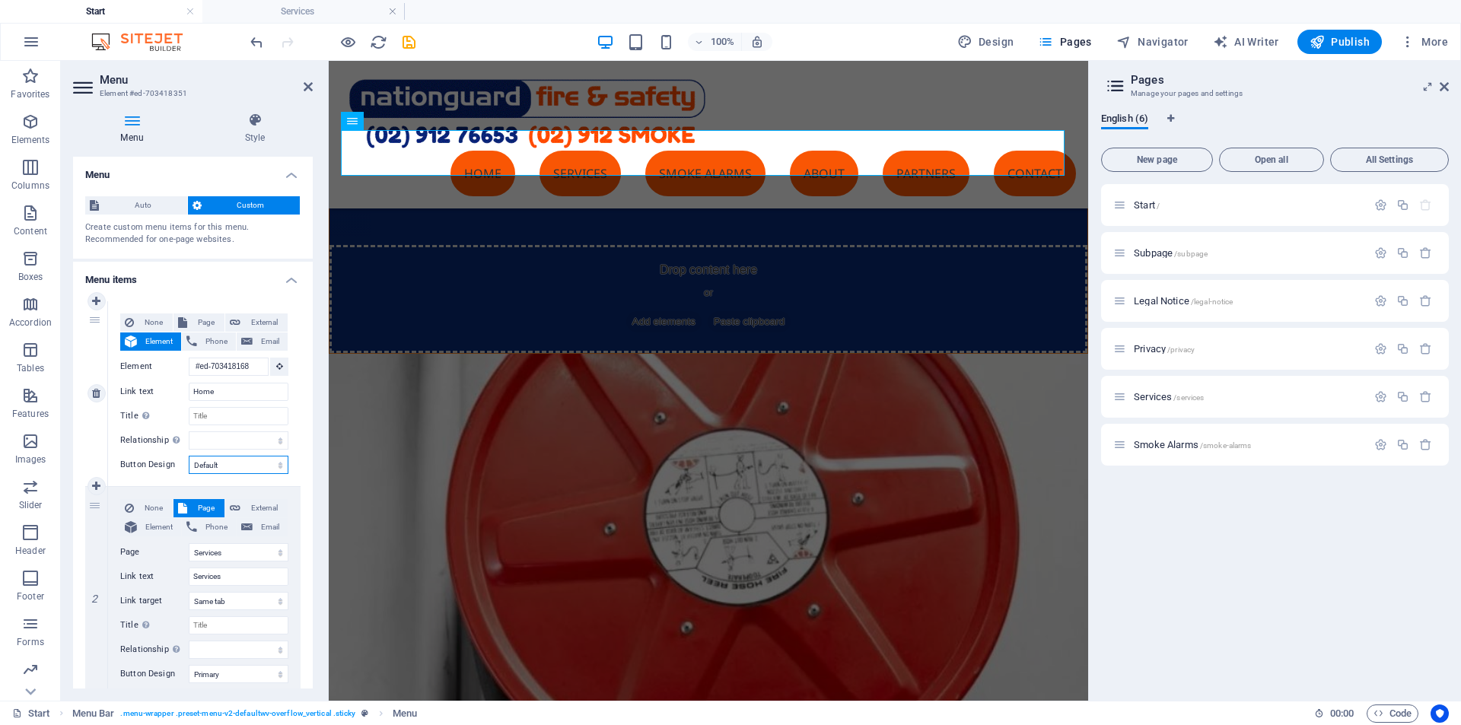
select select
click at [279, 463] on select "None Default Primary Secondary" at bounding box center [239, 465] width 100 height 18
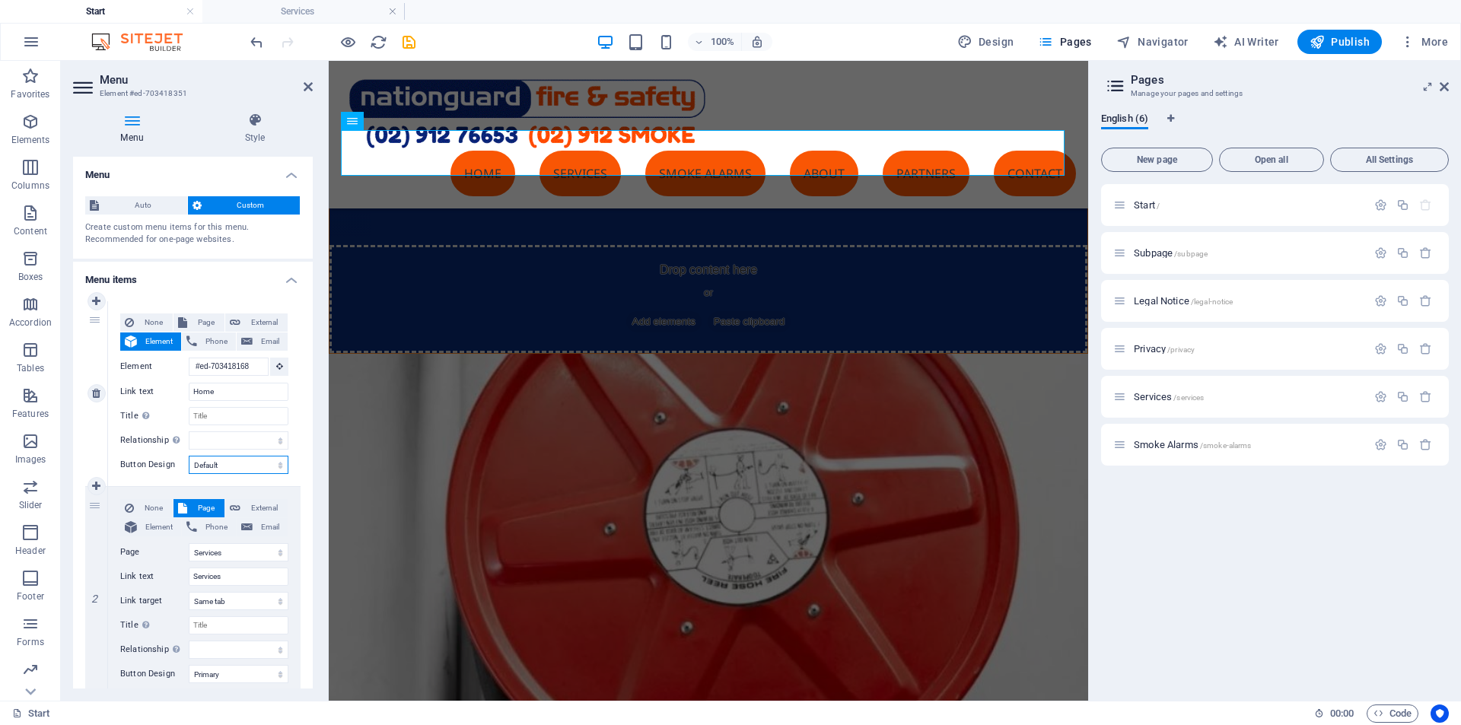
select select
click at [189, 456] on select "None Default Primary Secondary" at bounding box center [239, 465] width 100 height 18
select select
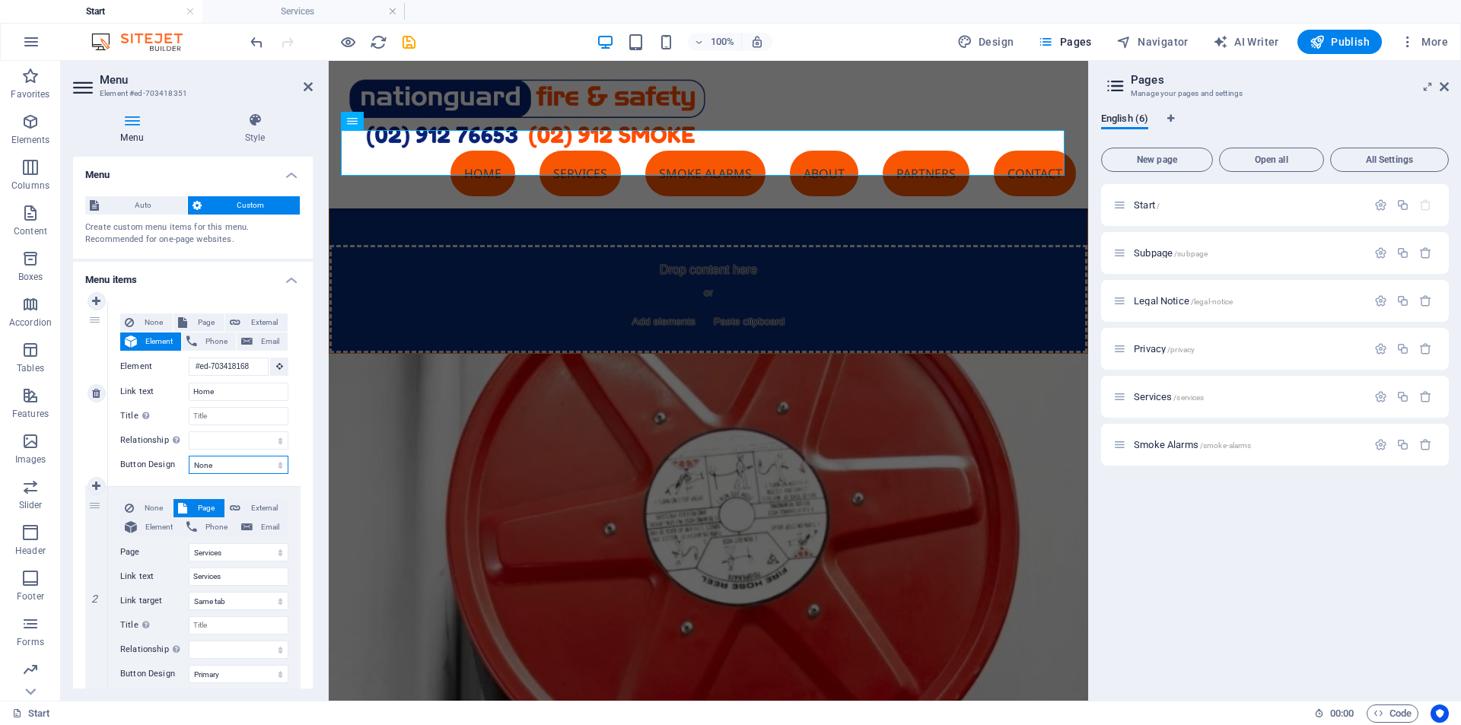
select select
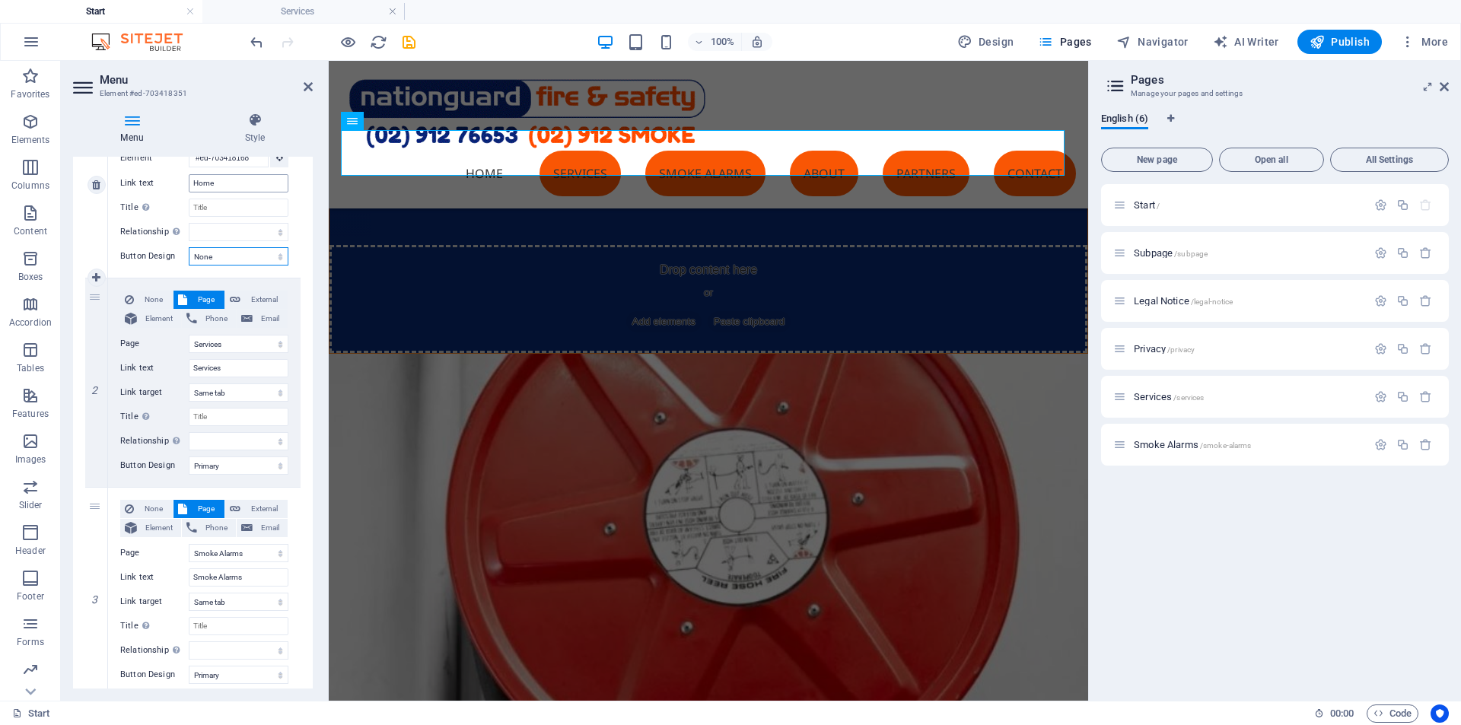
scroll to position [228, 0]
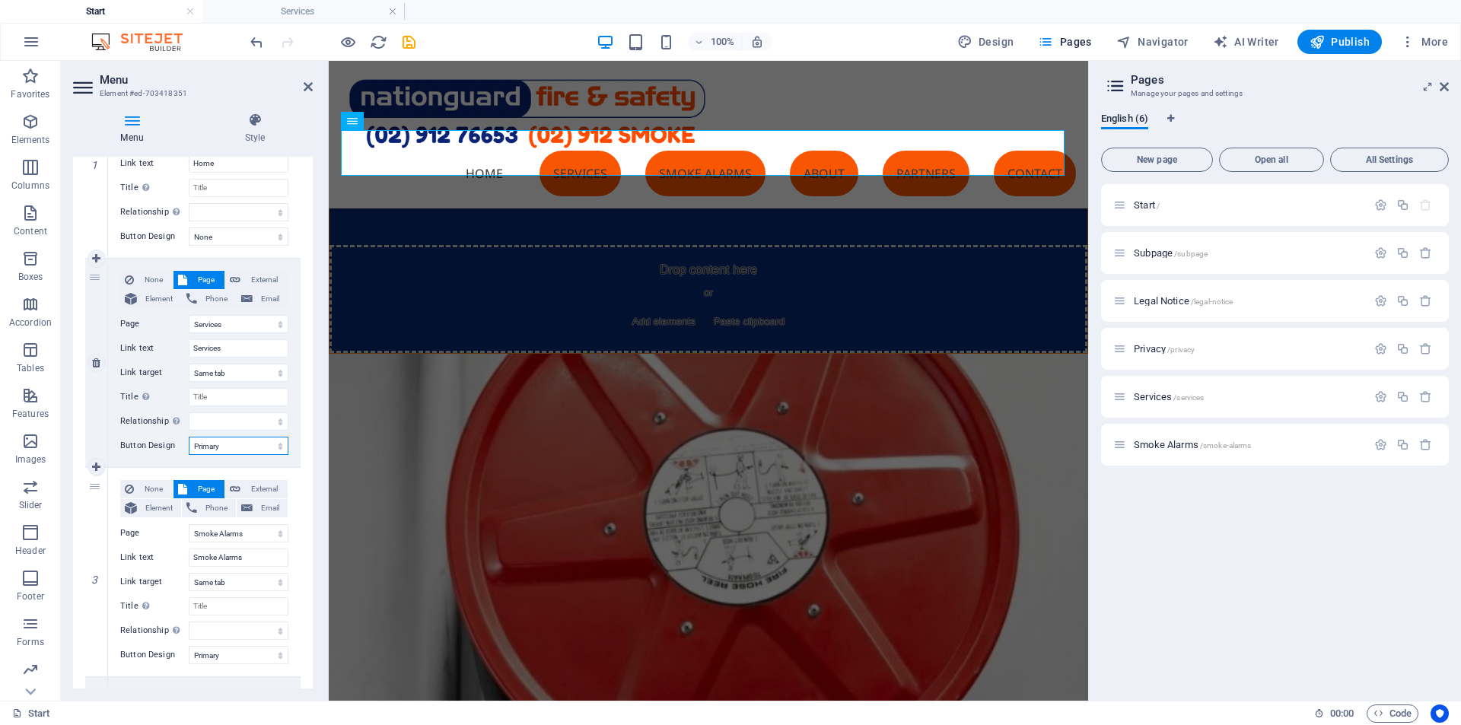
click at [228, 447] on select "None Default Primary Secondary" at bounding box center [239, 446] width 100 height 18
select select
click at [189, 437] on select "None Default Primary Secondary" at bounding box center [239, 446] width 100 height 18
select select
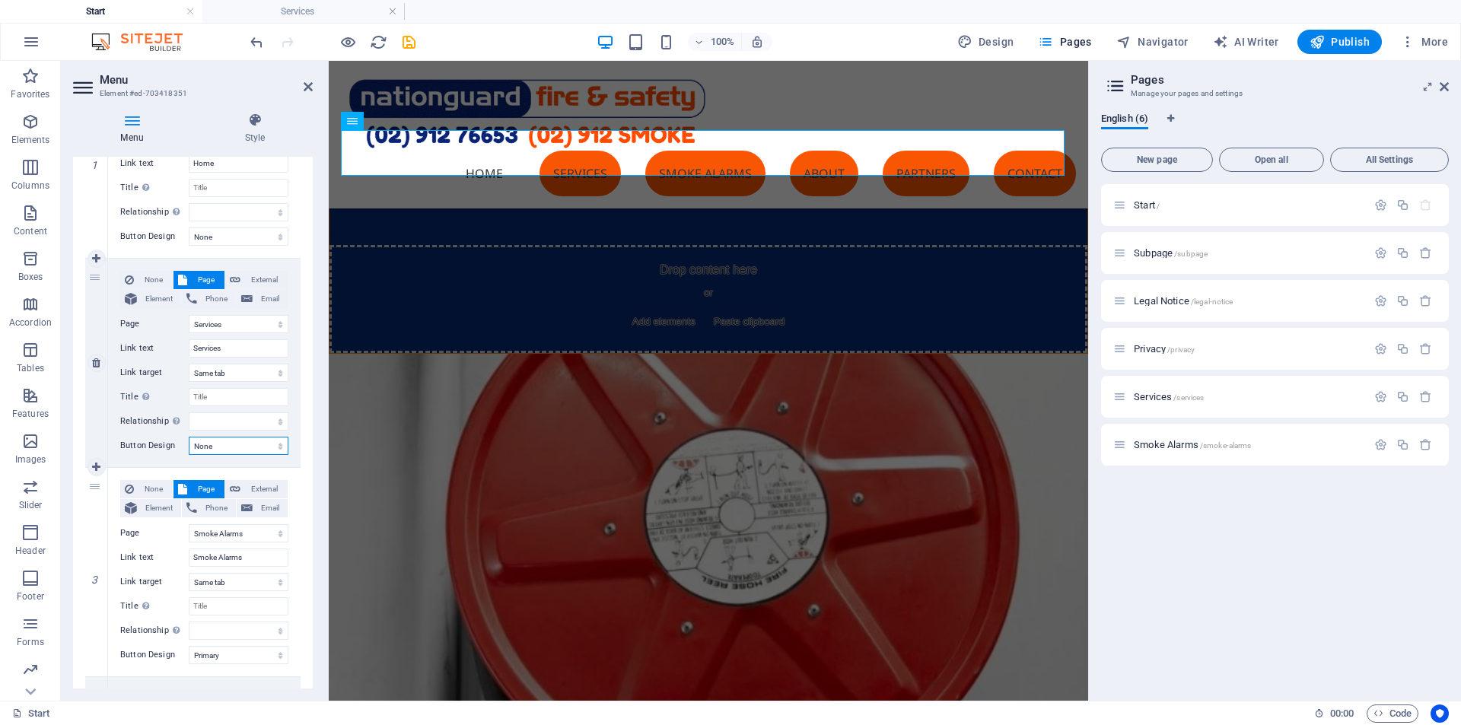
select select
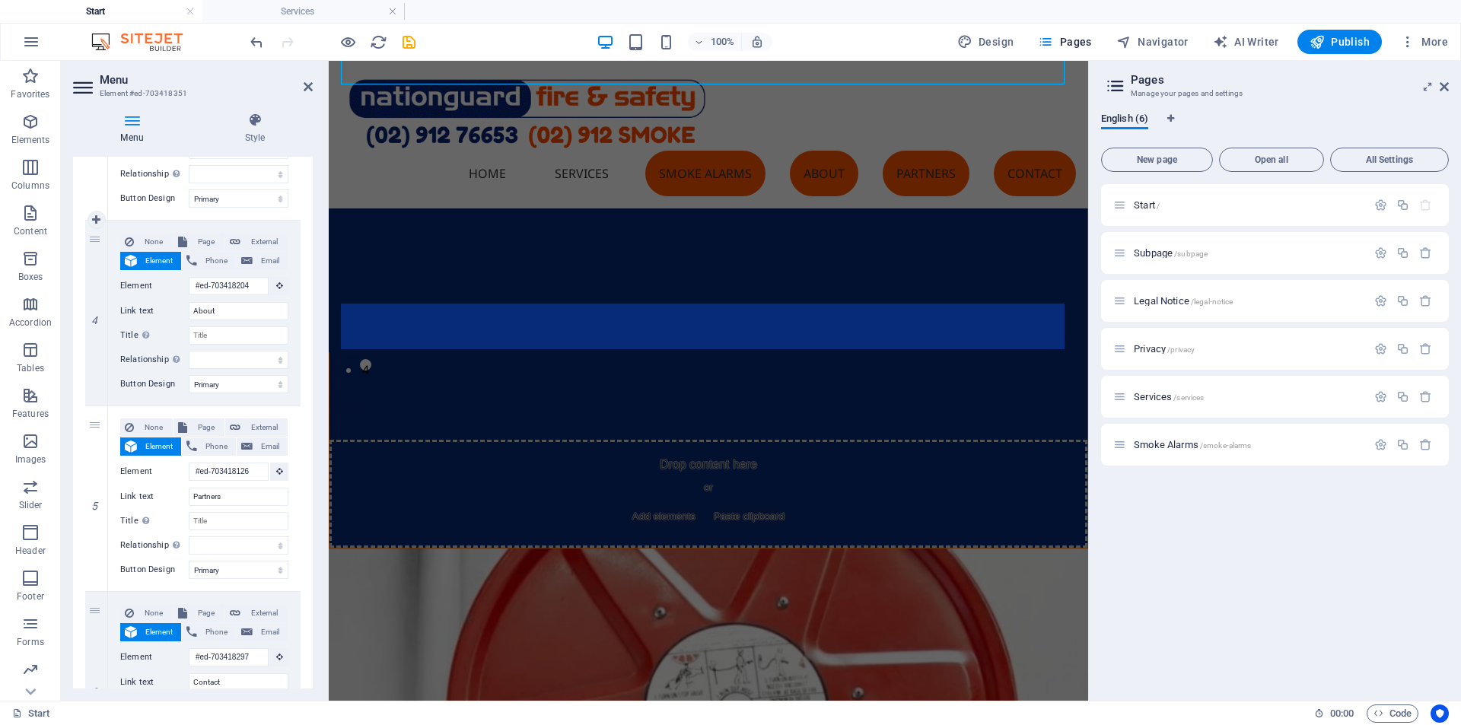
scroll to position [170, 0]
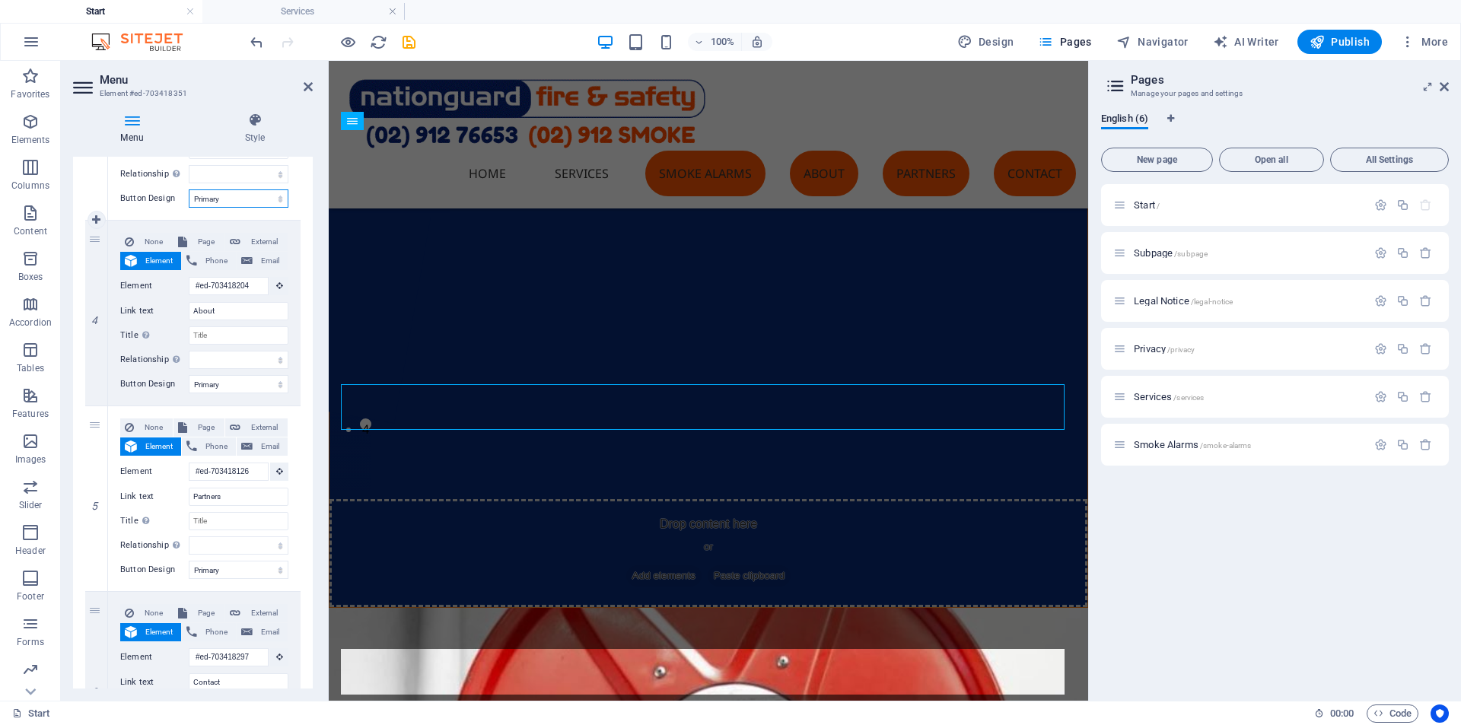
click at [233, 198] on select "None Default Primary Secondary" at bounding box center [239, 198] width 100 height 18
select select
click at [189, 189] on select "None Default Primary Secondary" at bounding box center [239, 198] width 100 height 18
select select
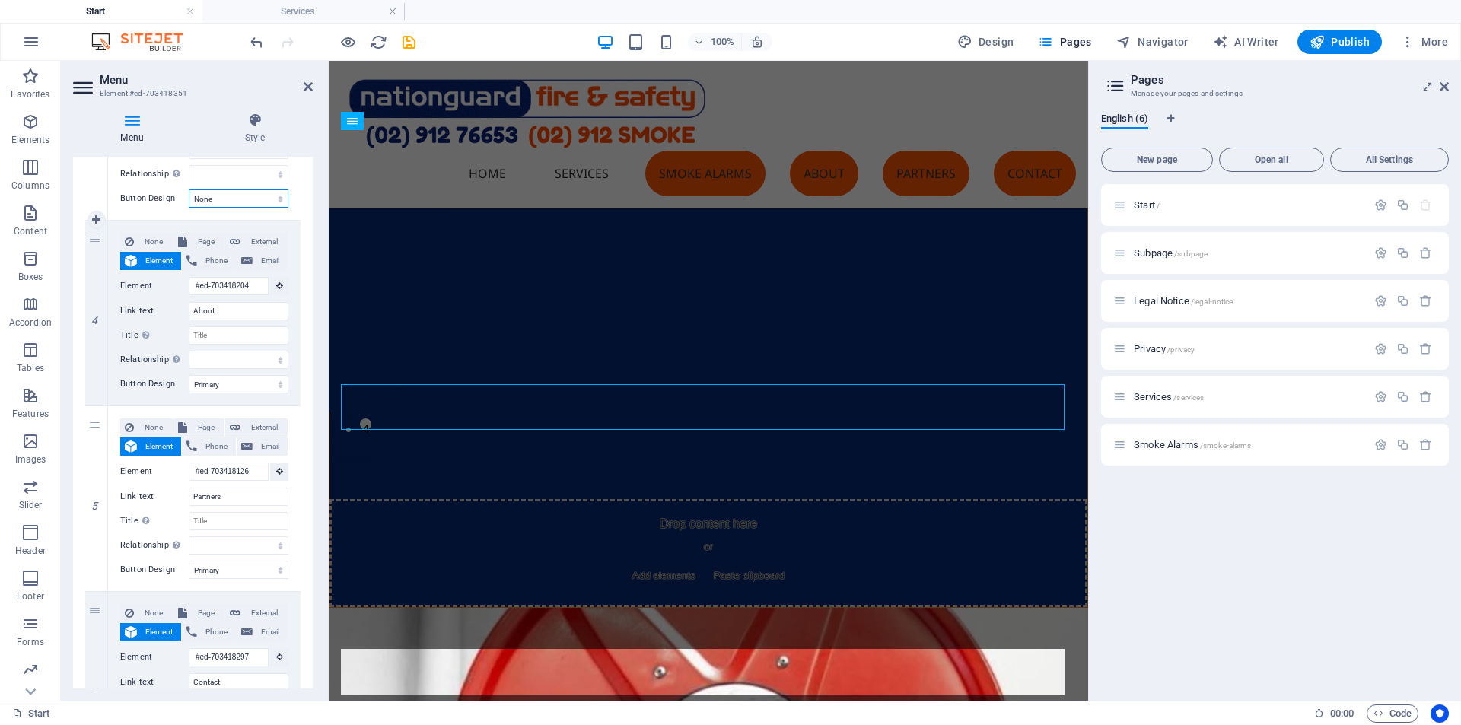
select select
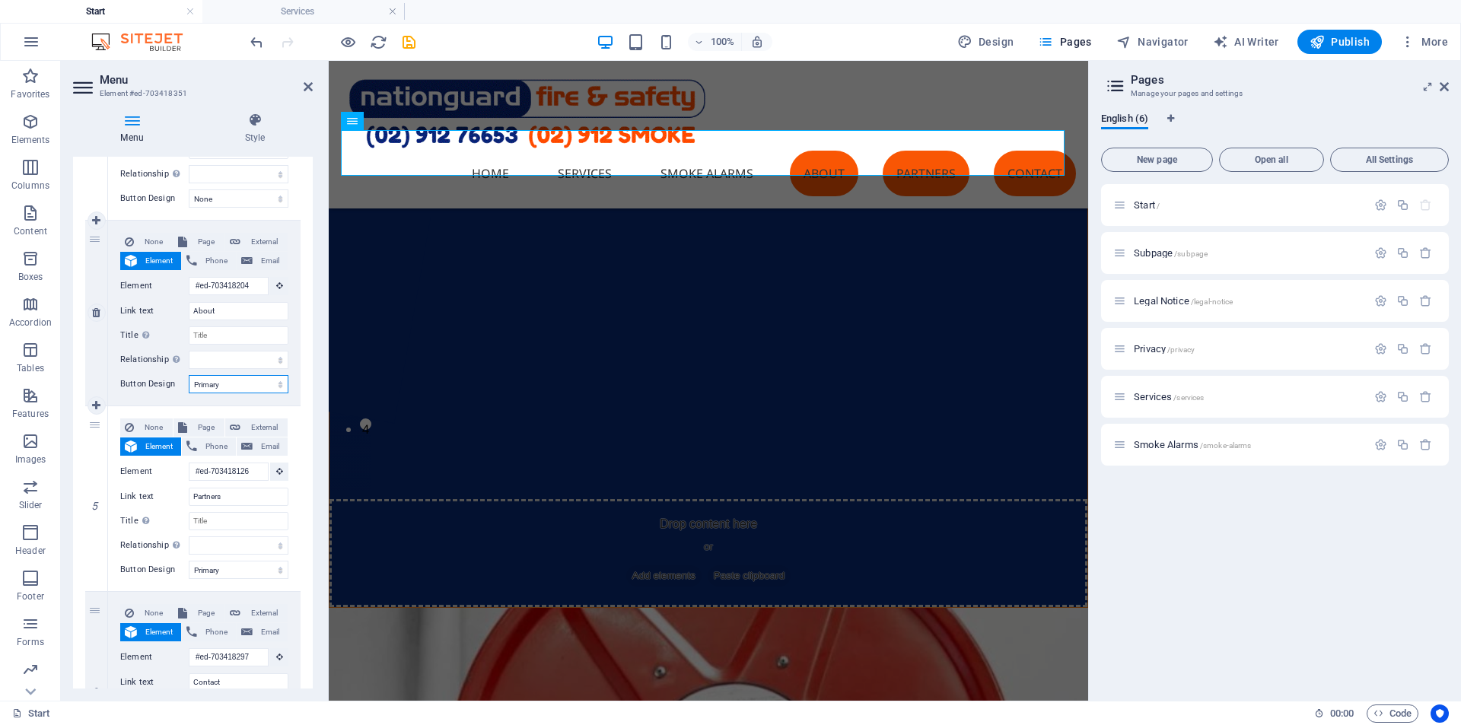
click at [203, 390] on select "None Default Primary Secondary" at bounding box center [239, 384] width 100 height 18
select select
click at [189, 375] on select "None Default Primary Secondary" at bounding box center [239, 384] width 100 height 18
select select
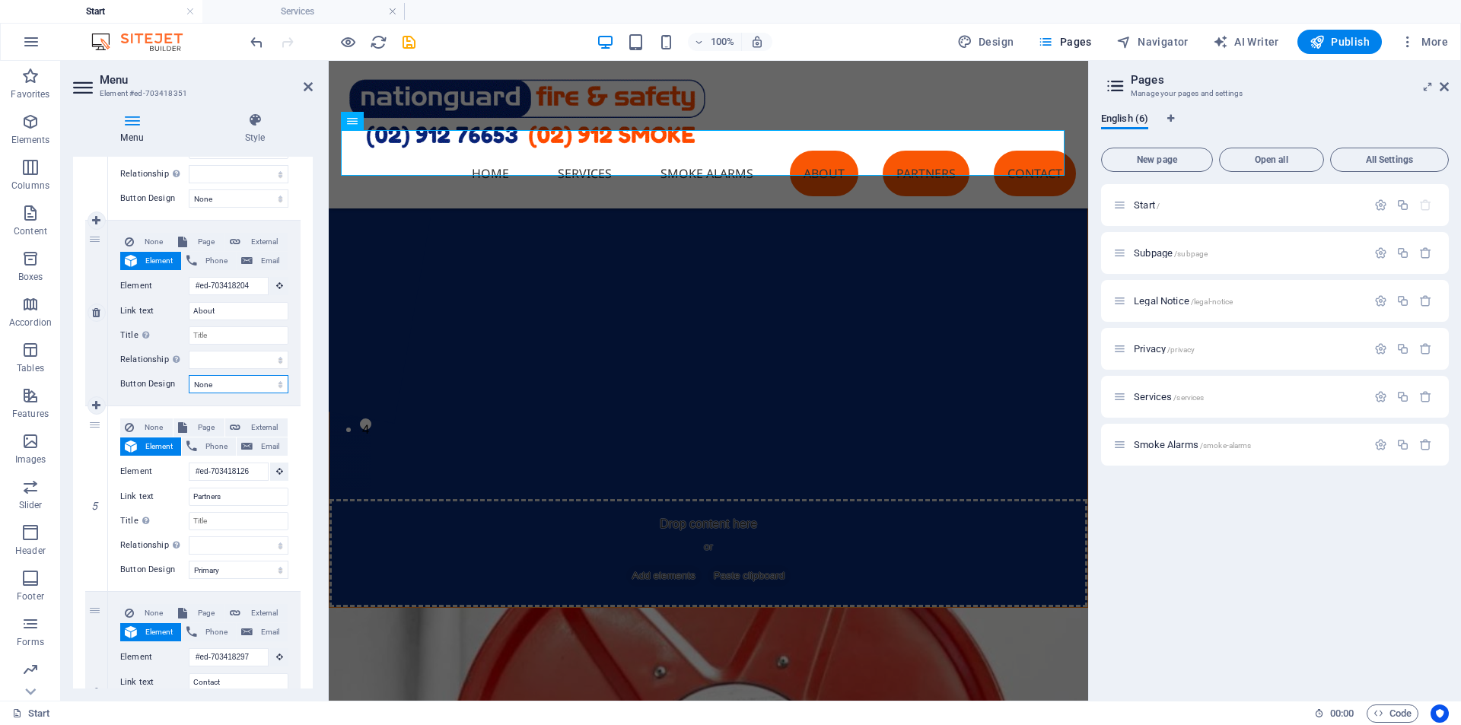
select select
click at [200, 574] on select "None Default Primary Secondary" at bounding box center [239, 570] width 100 height 18
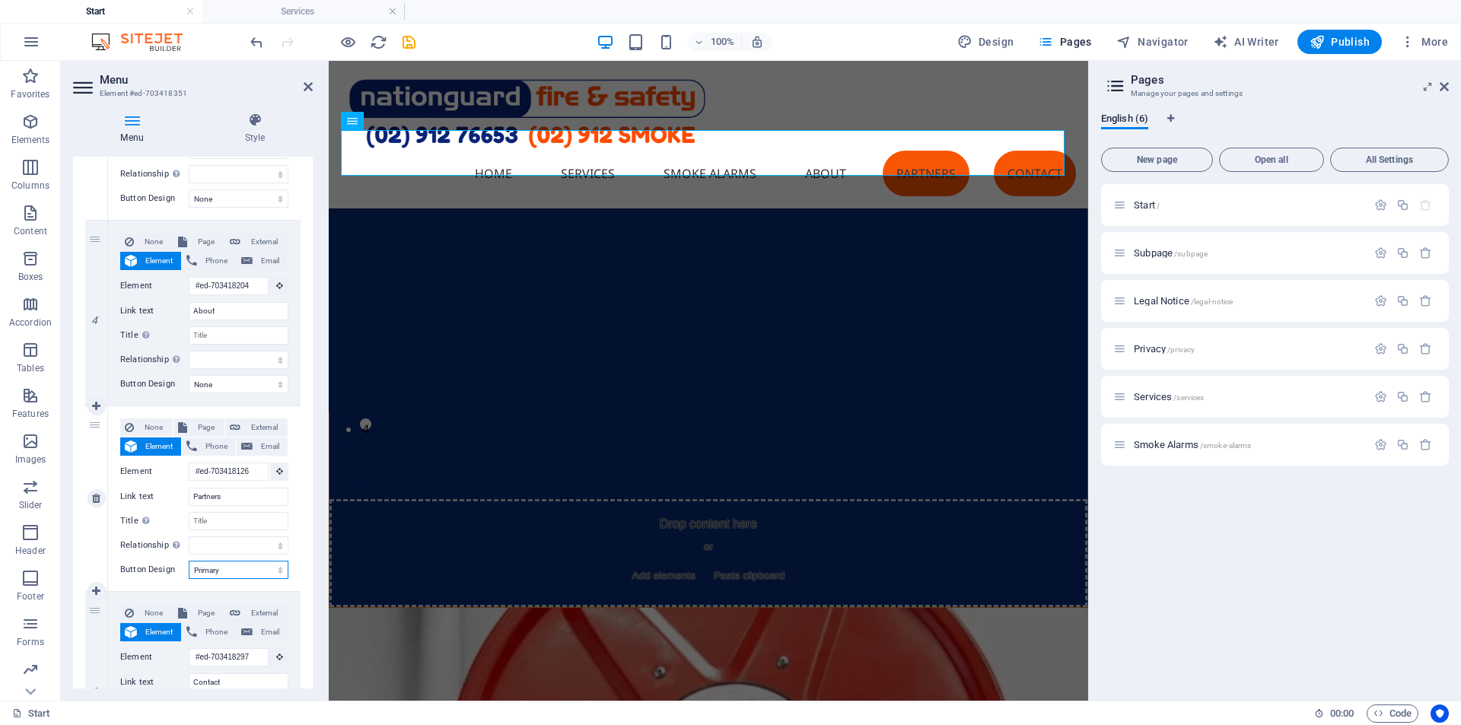
select select
click at [189, 561] on select "None Default Primary Secondary" at bounding box center [239, 570] width 100 height 18
select select
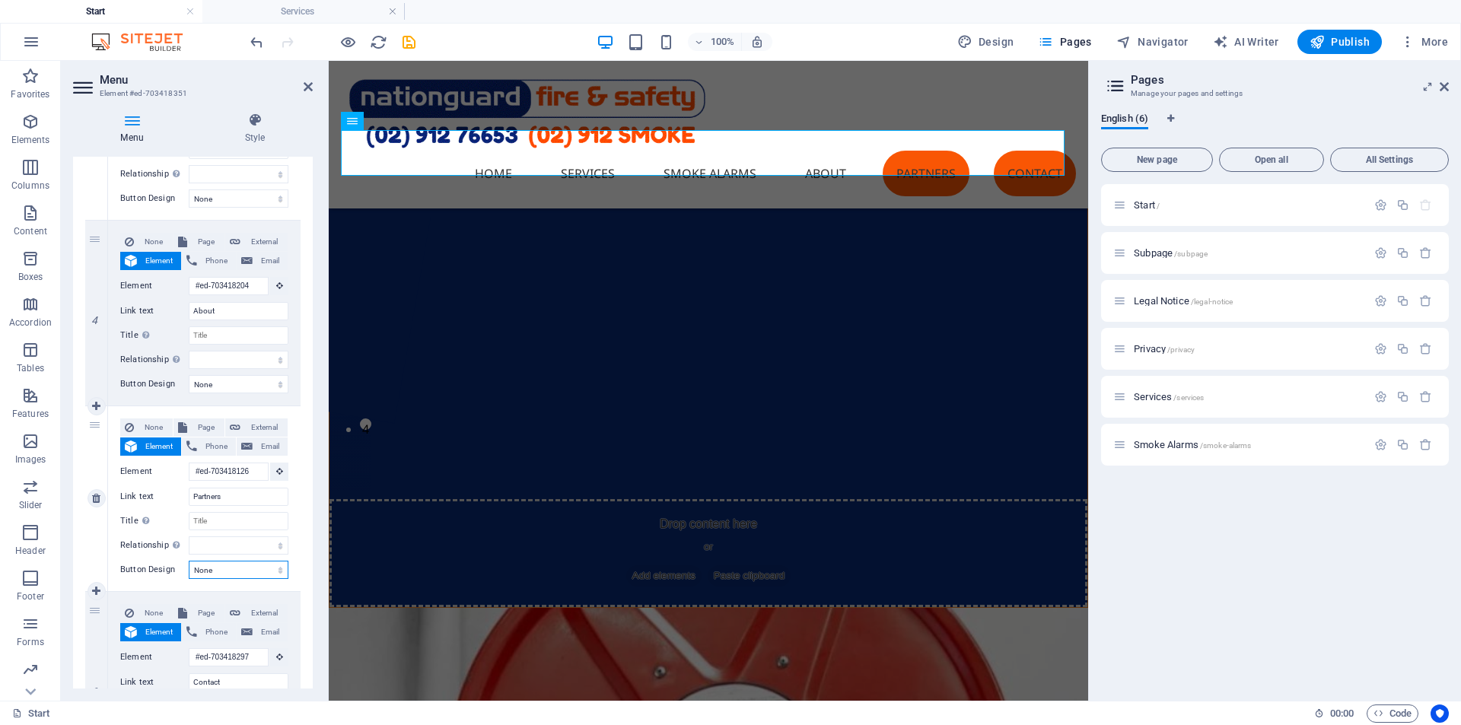
select select
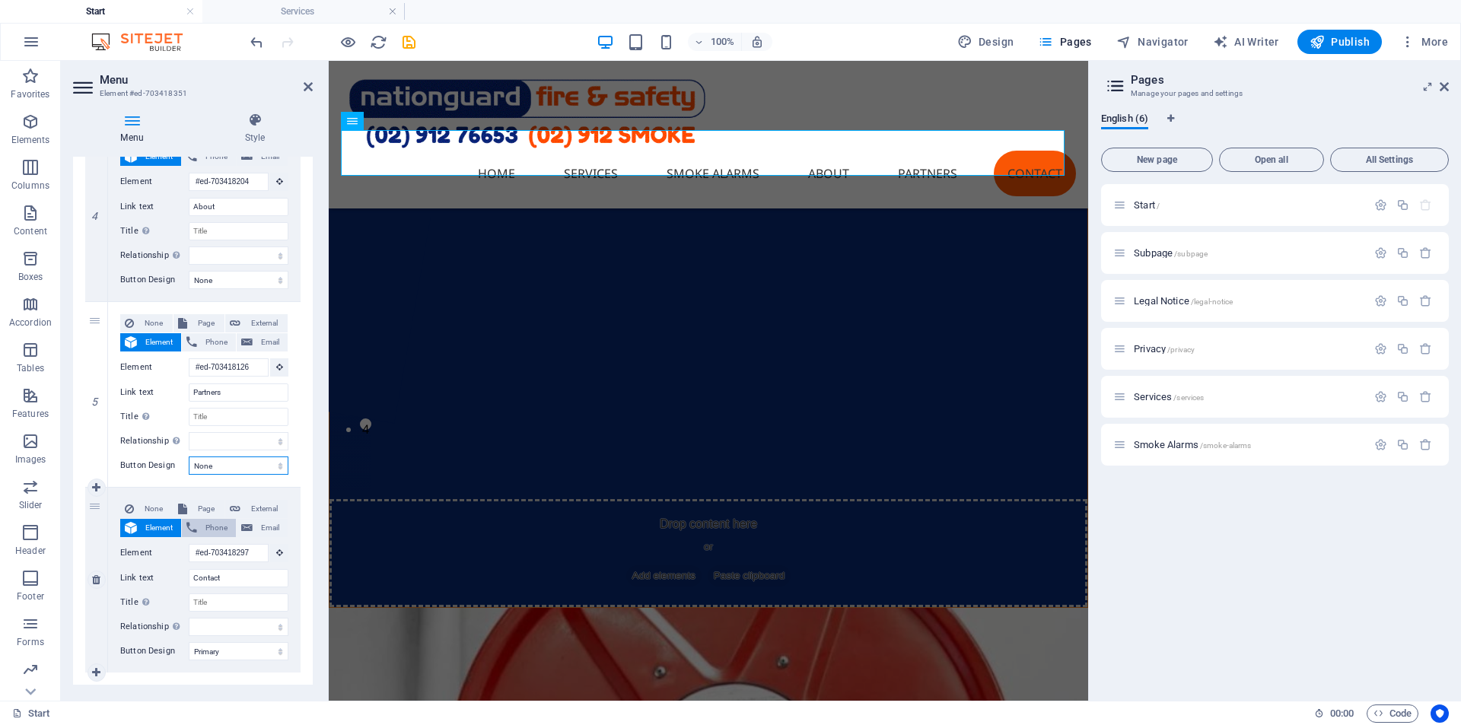
scroll to position [816, 0]
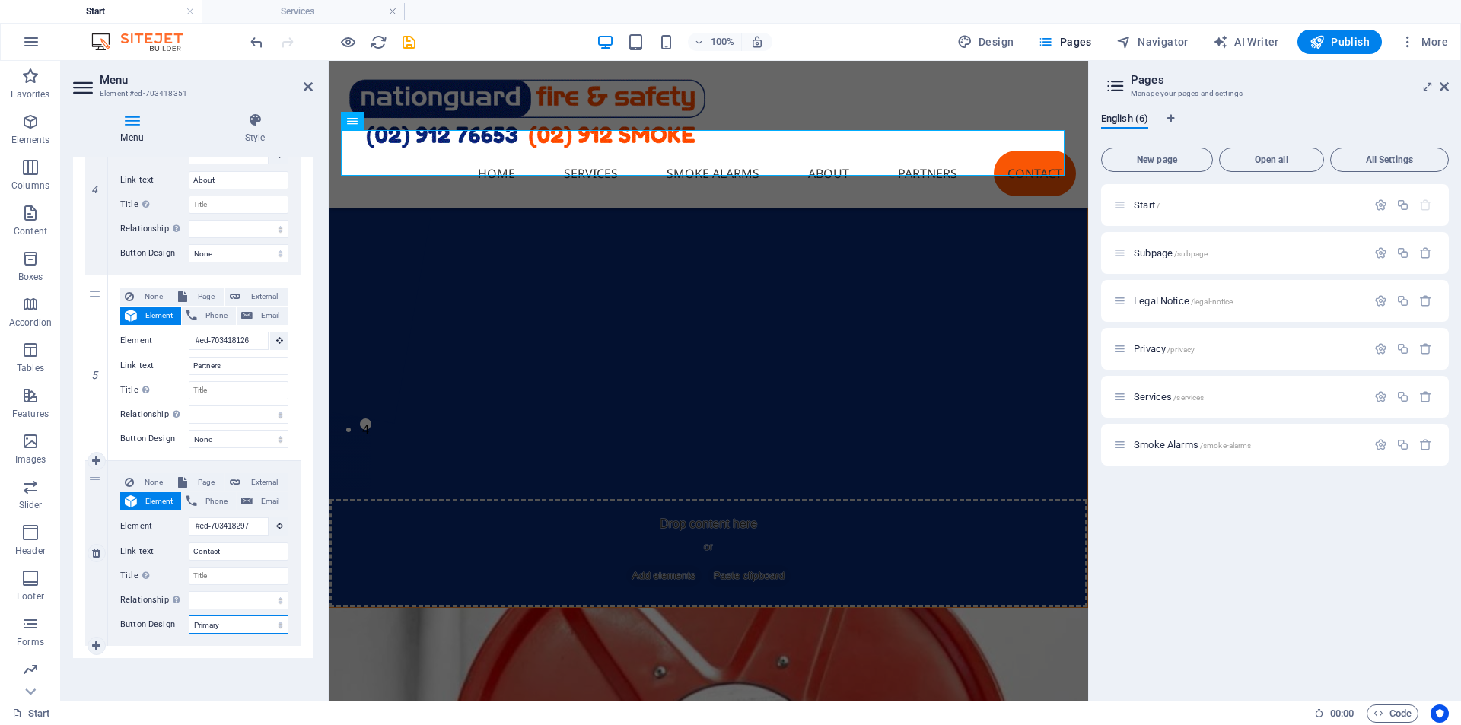
click at [206, 627] on select "None Default Primary Secondary" at bounding box center [239, 624] width 100 height 18
select select
click at [189, 615] on select "None Default Primary Secondary" at bounding box center [239, 624] width 100 height 18
select select
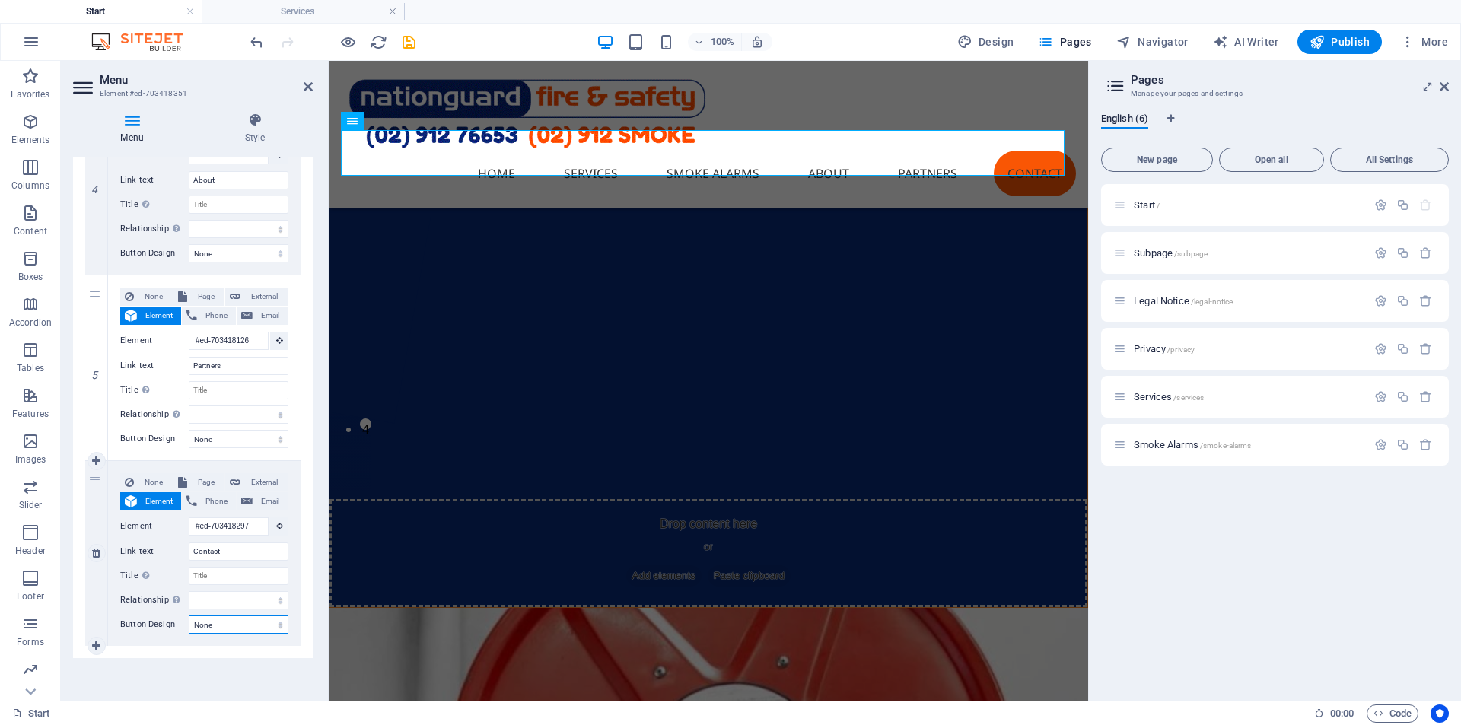
select select
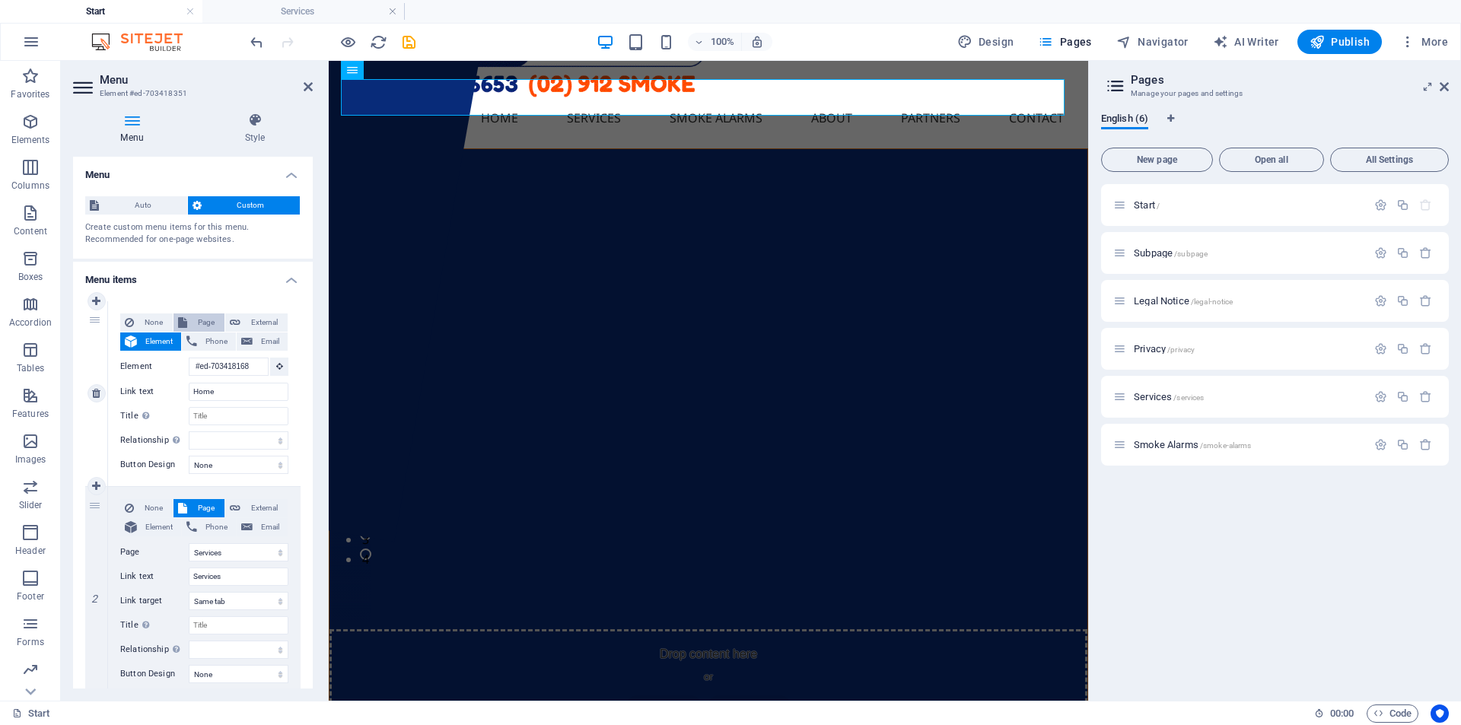
scroll to position [60, 0]
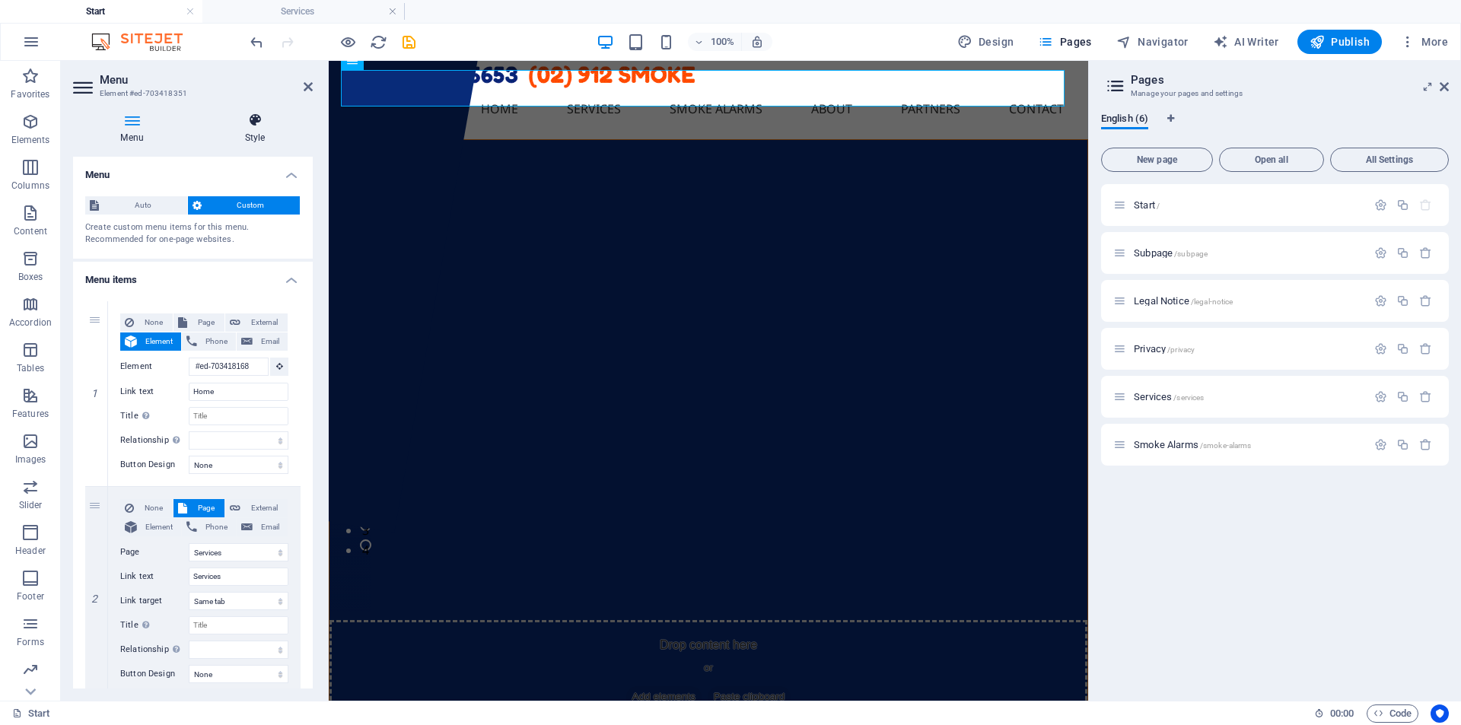
click at [254, 120] on icon at bounding box center [255, 120] width 116 height 15
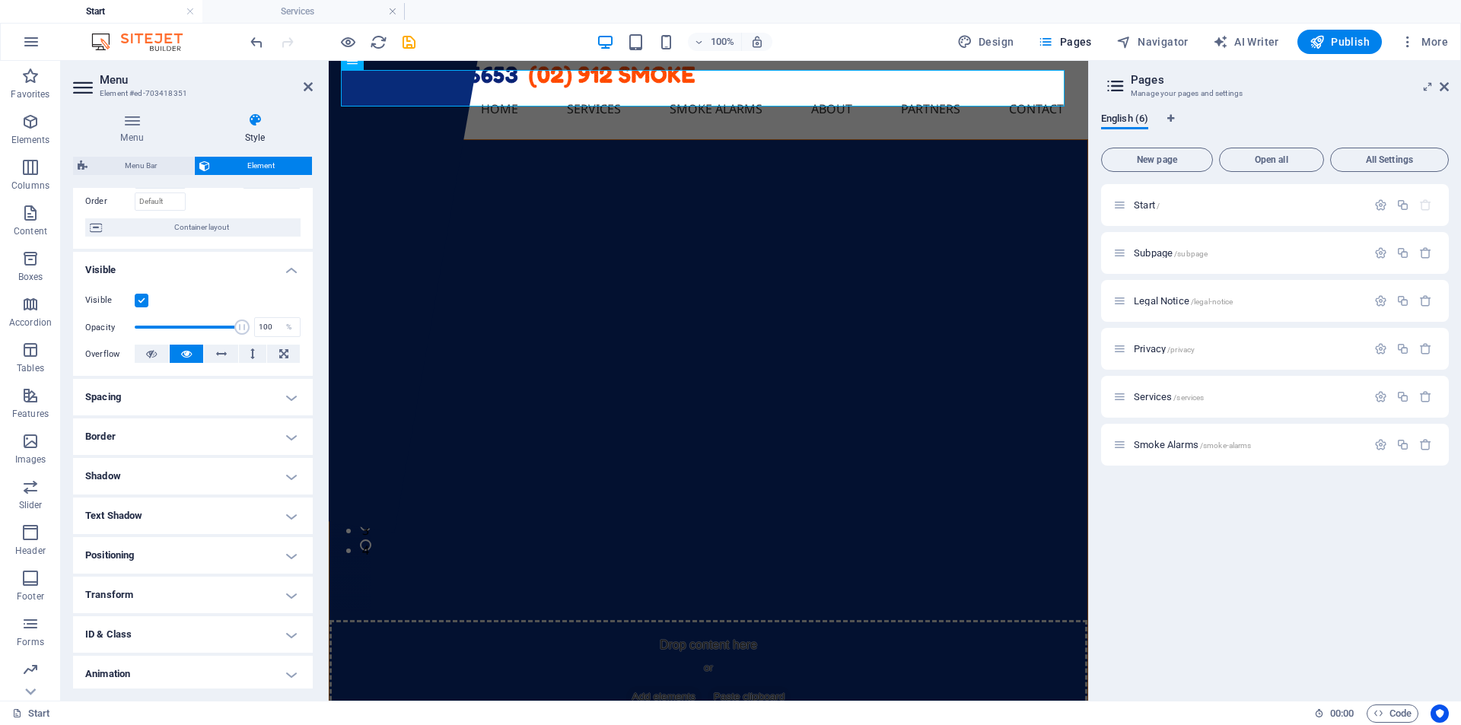
scroll to position [142, 0]
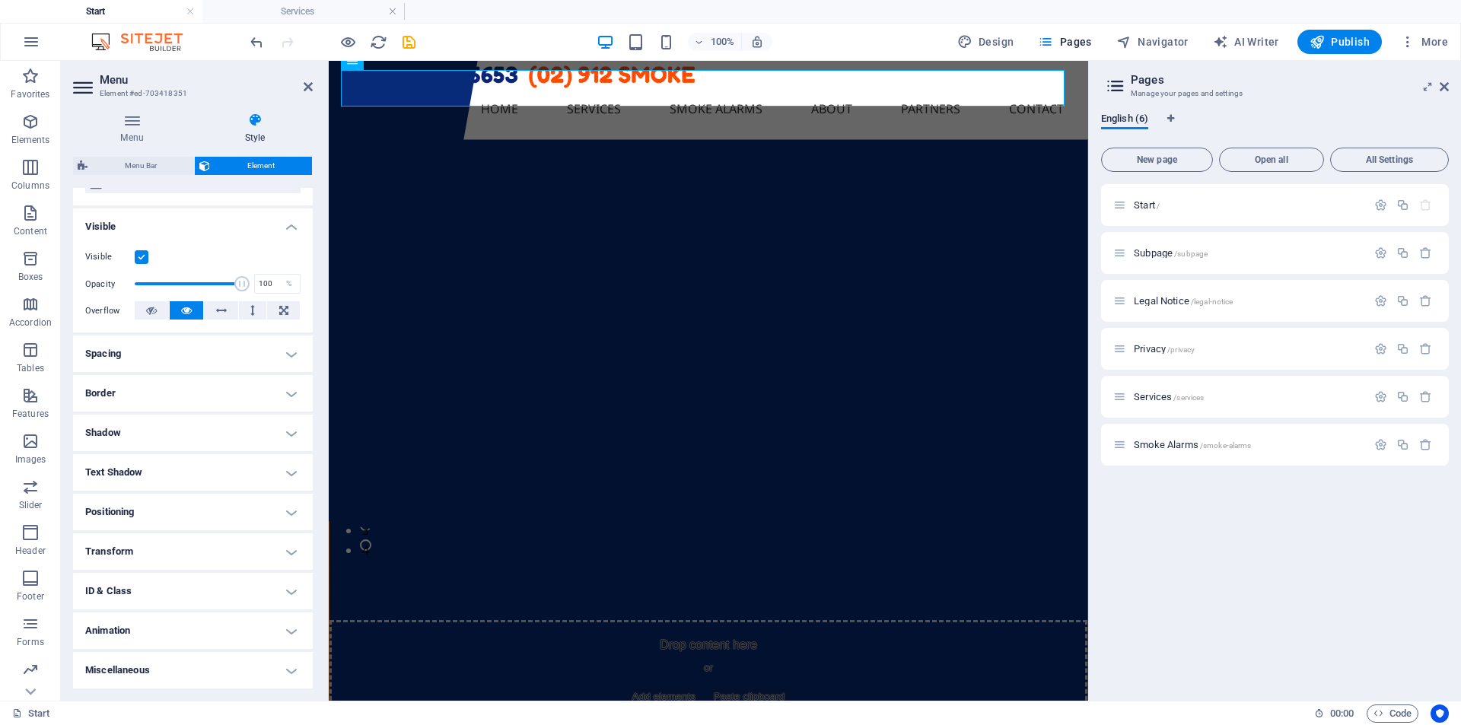
click at [187, 355] on h4 "Spacing" at bounding box center [193, 354] width 240 height 37
click at [162, 444] on h4 "Border" at bounding box center [193, 454] width 240 height 37
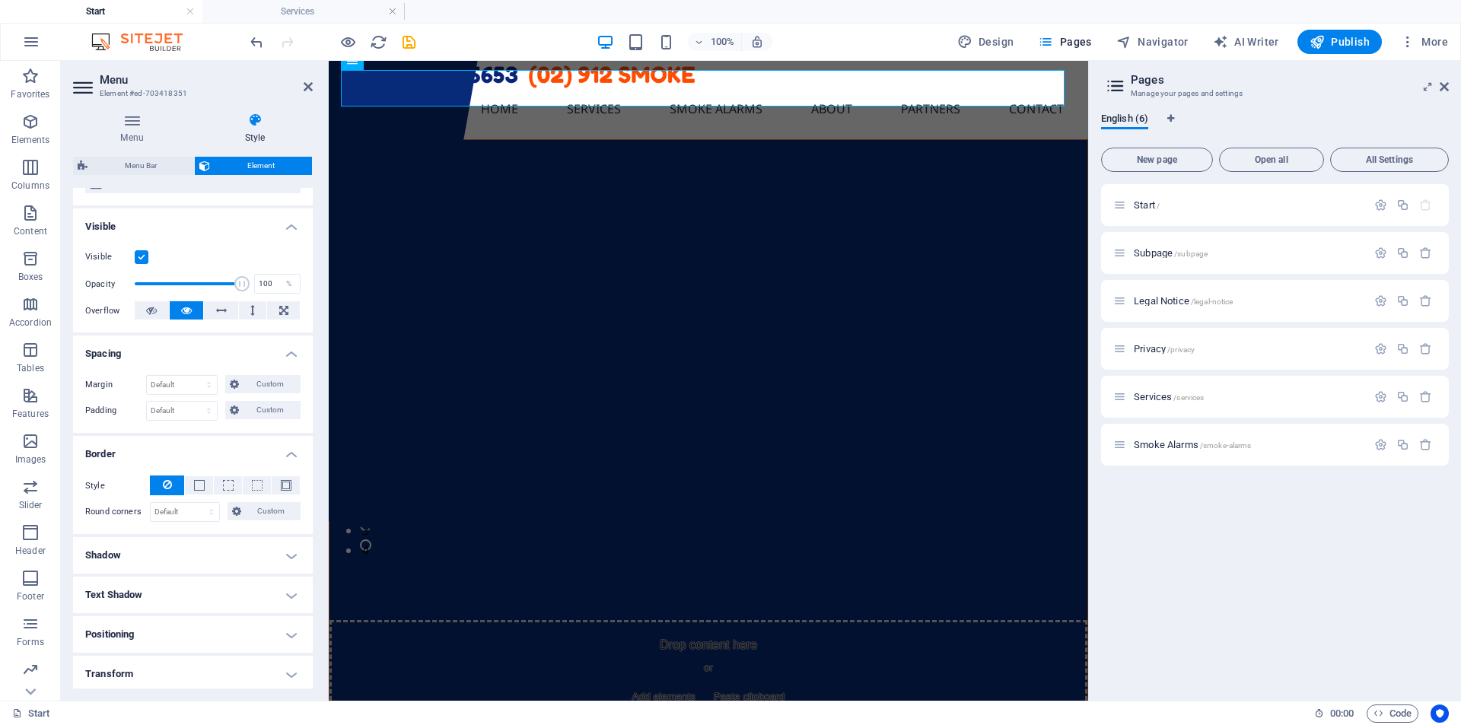
click at [165, 562] on h4 "Shadow" at bounding box center [193, 555] width 240 height 37
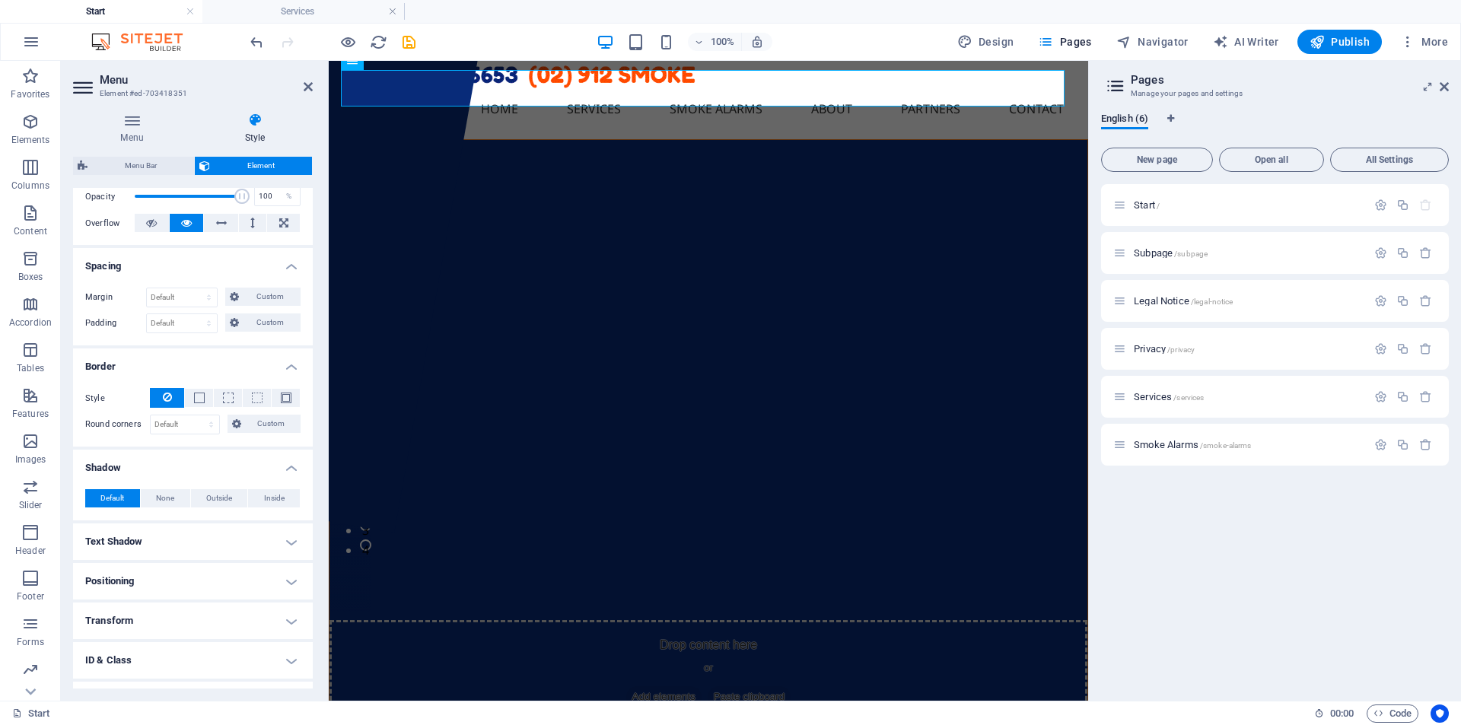
scroll to position [294, 0]
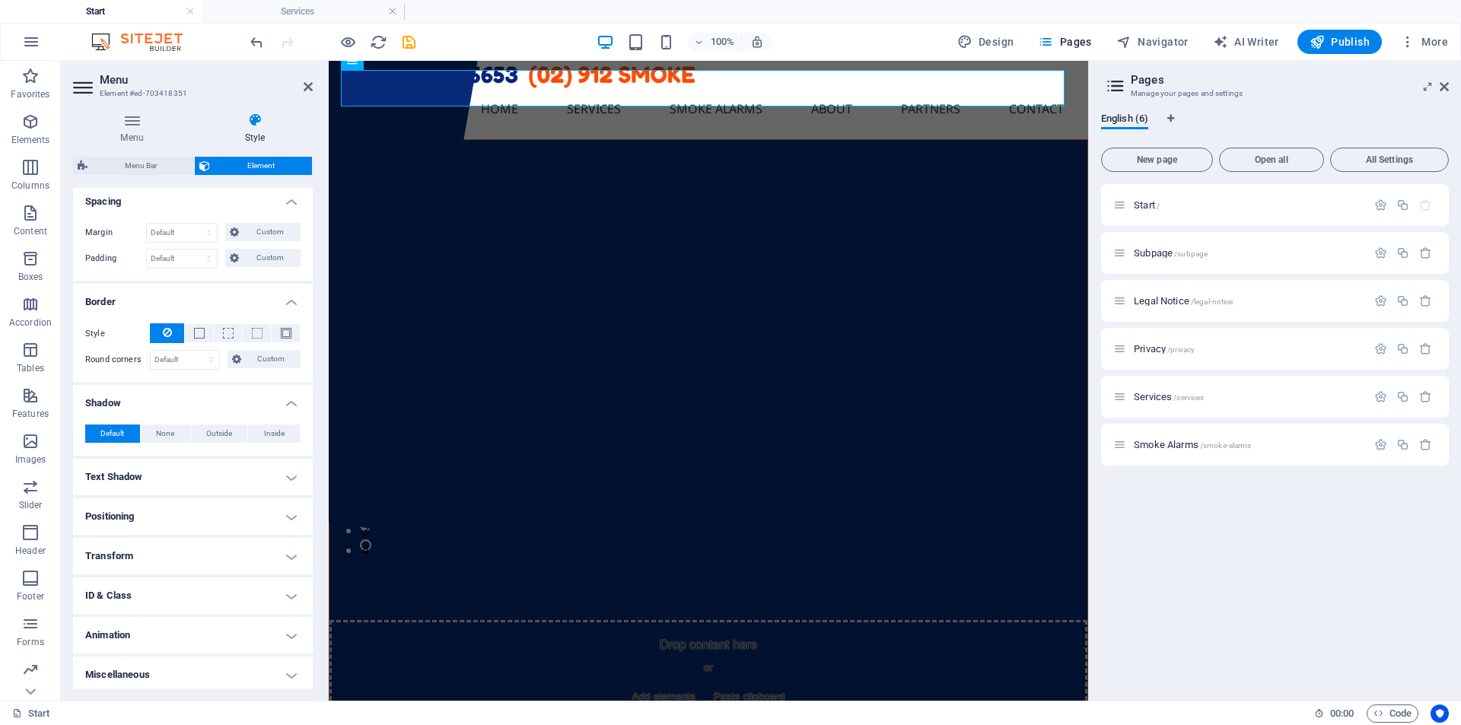
click at [202, 472] on h4 "Text Shadow" at bounding box center [193, 477] width 240 height 37
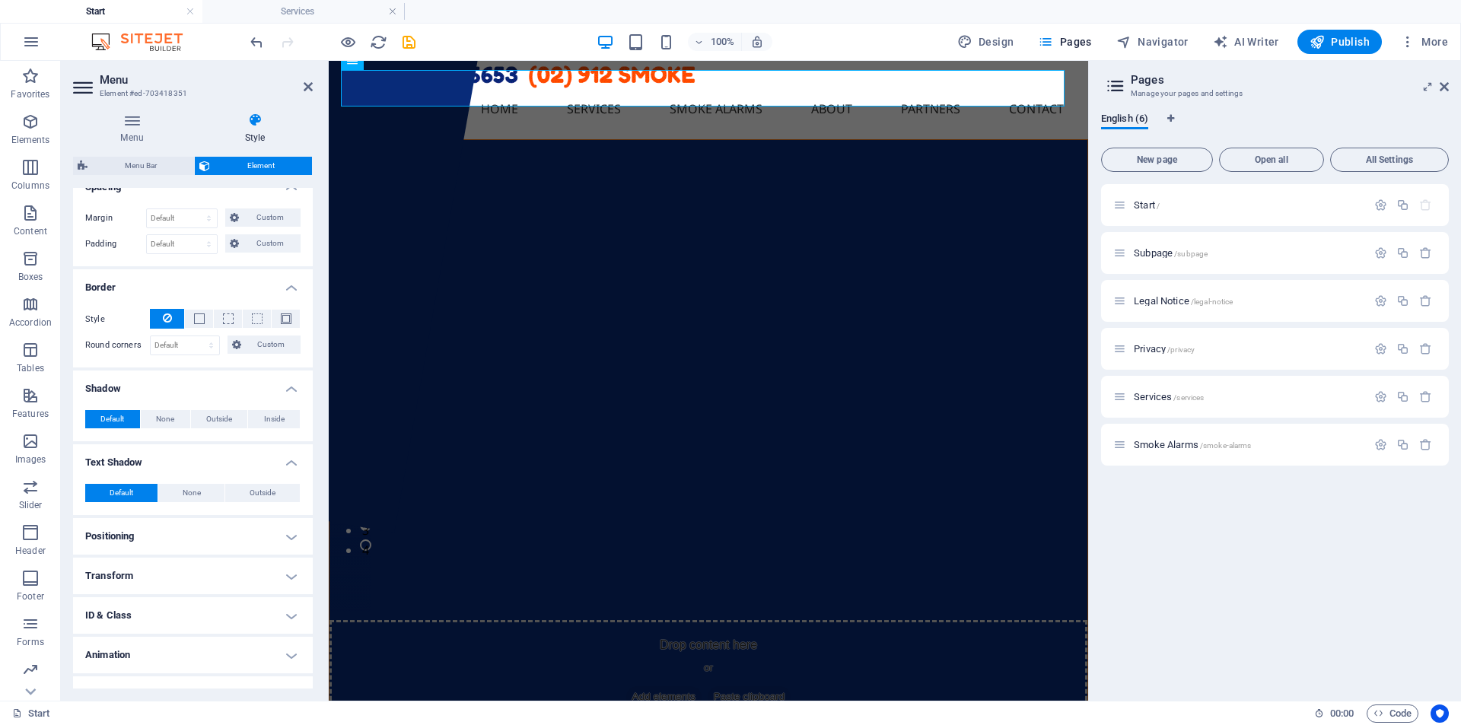
scroll to position [333, 0]
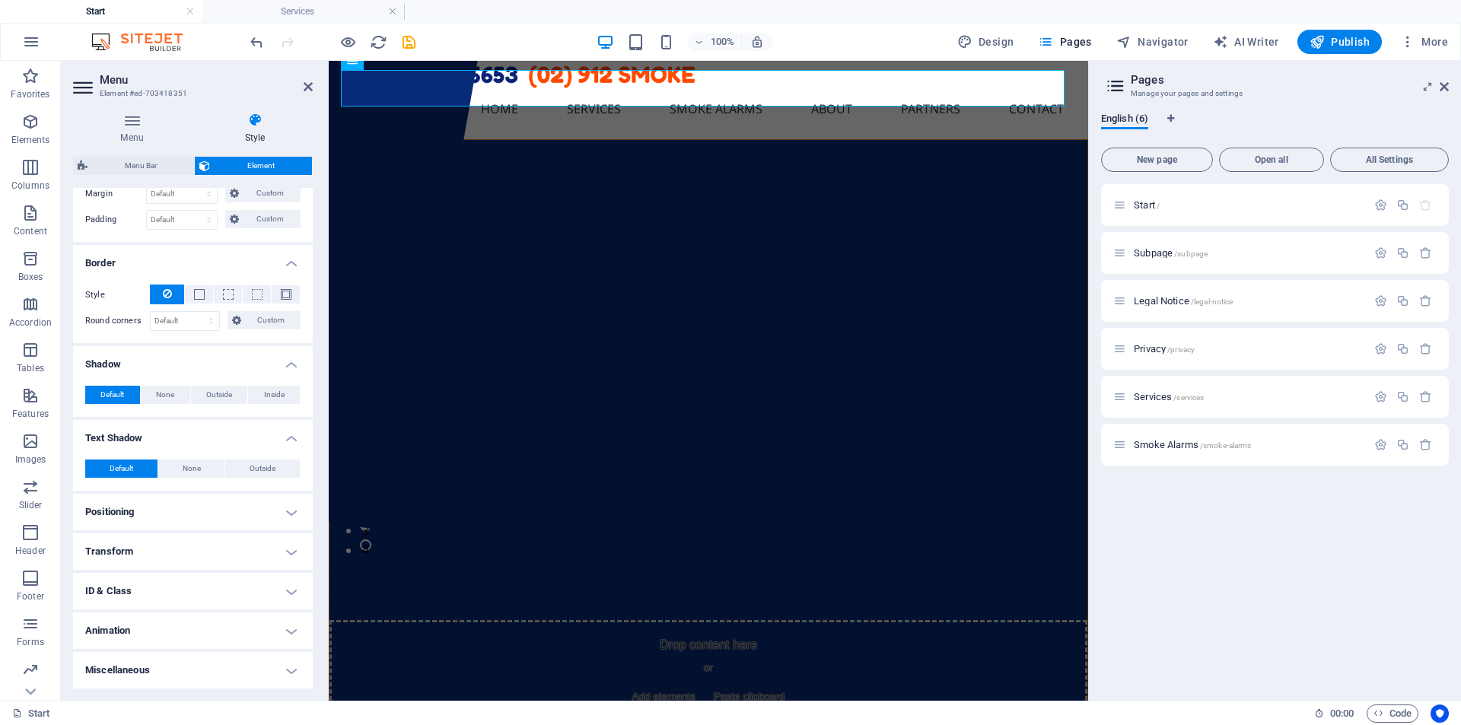
click at [166, 631] on h4 "Animation" at bounding box center [193, 630] width 240 height 37
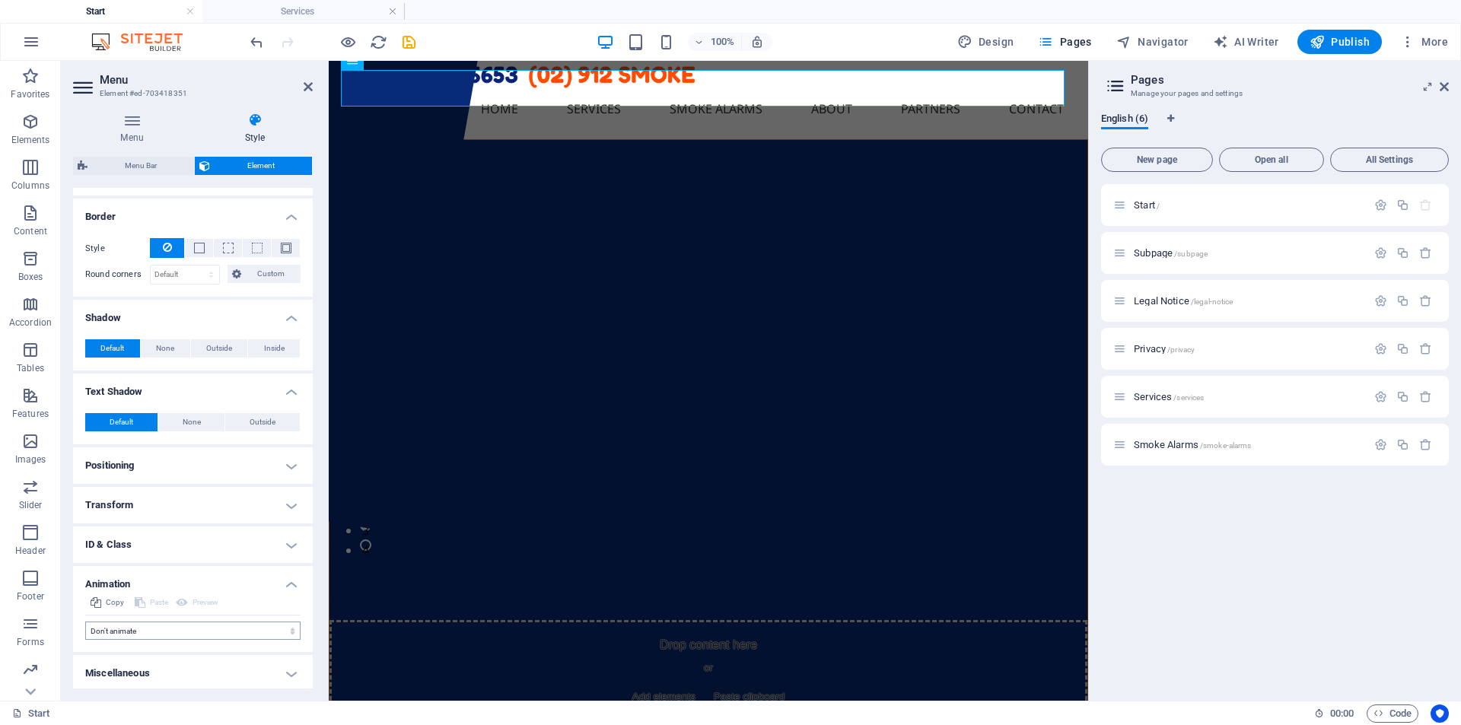
scroll to position [383, 0]
click at [212, 545] on h4 "ID & Class" at bounding box center [193, 541] width 240 height 37
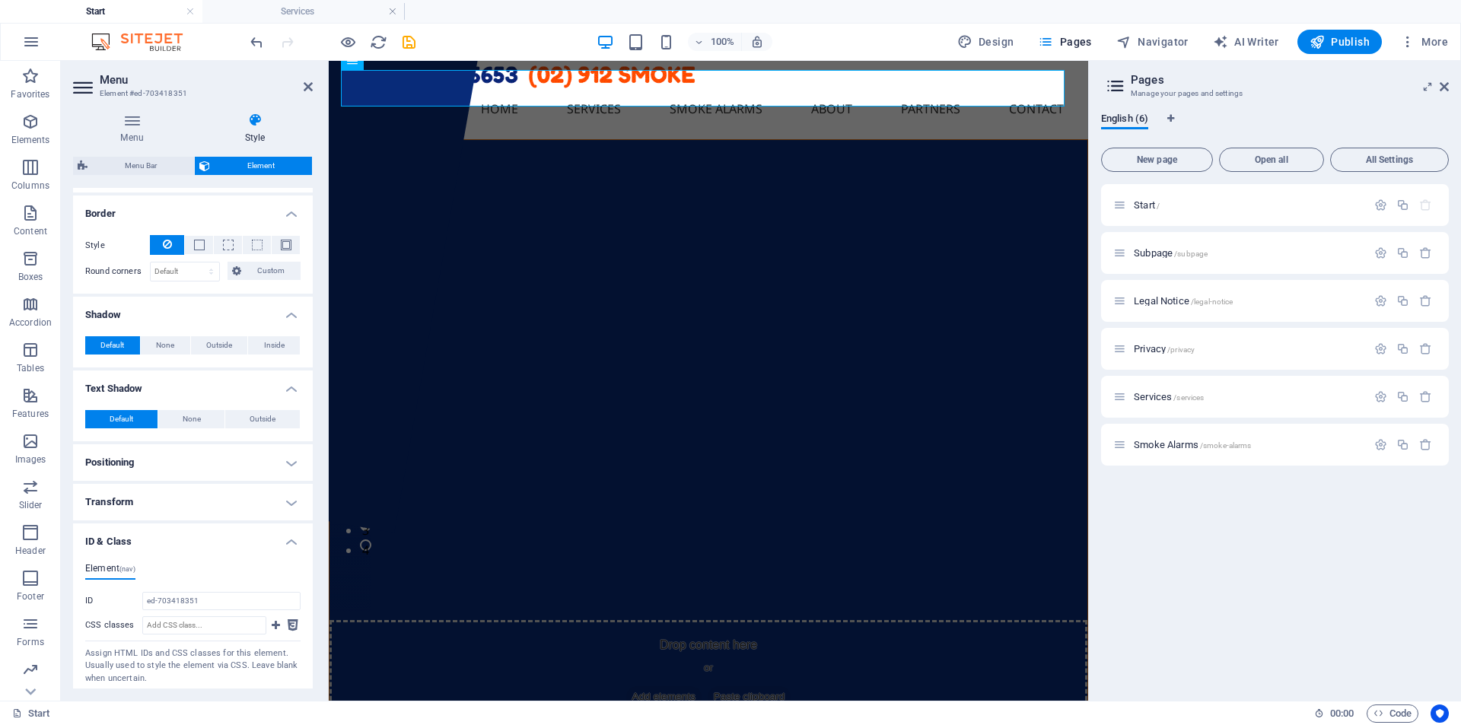
click at [227, 506] on h4 "Transform" at bounding box center [193, 502] width 240 height 37
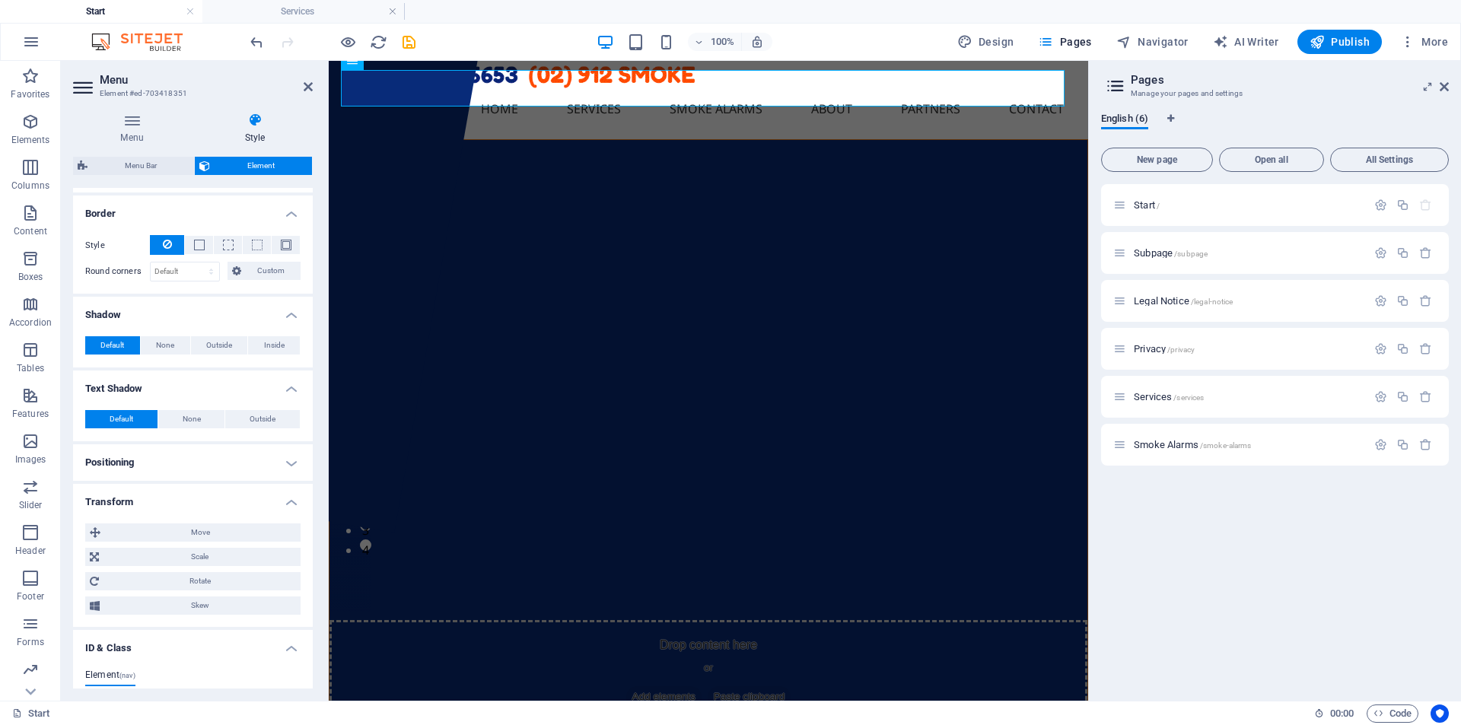
click at [244, 463] on h4 "Positioning" at bounding box center [193, 462] width 240 height 37
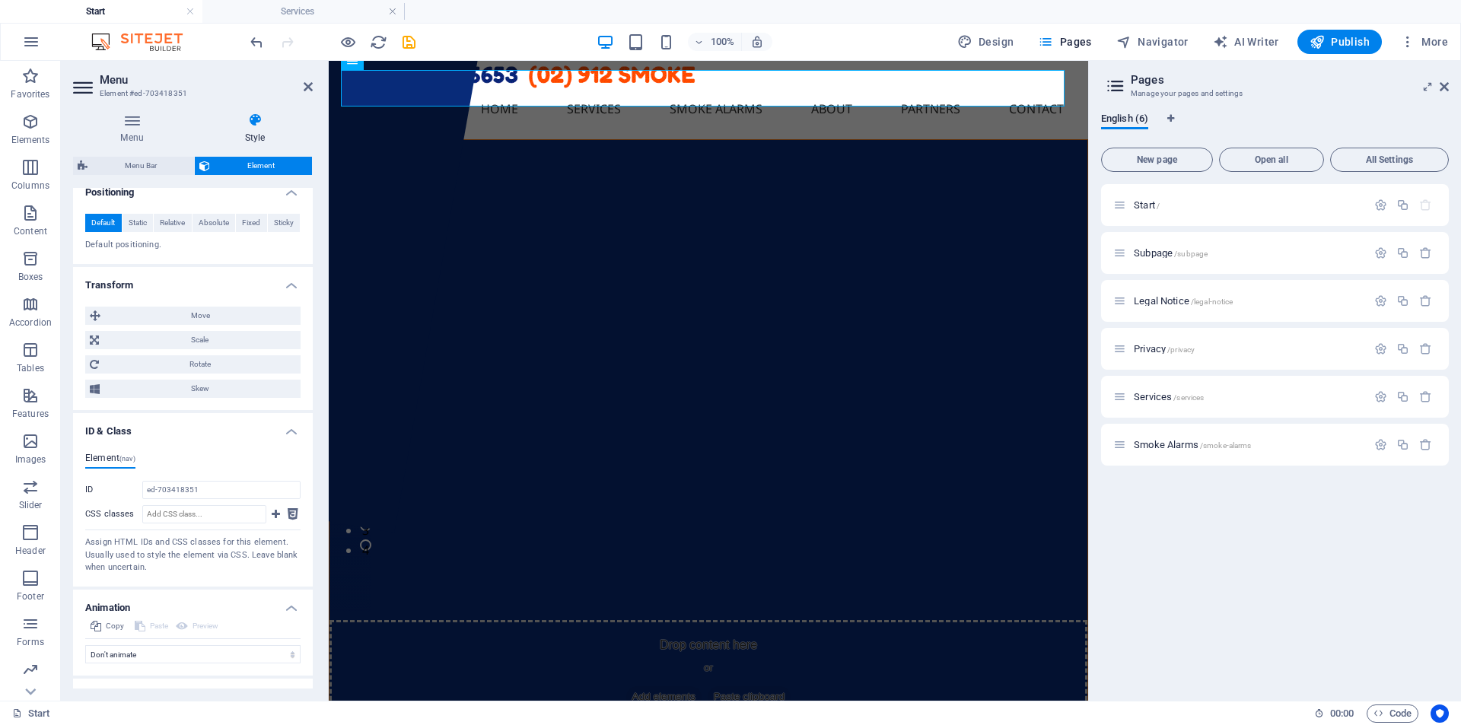
scroll to position [679, 0]
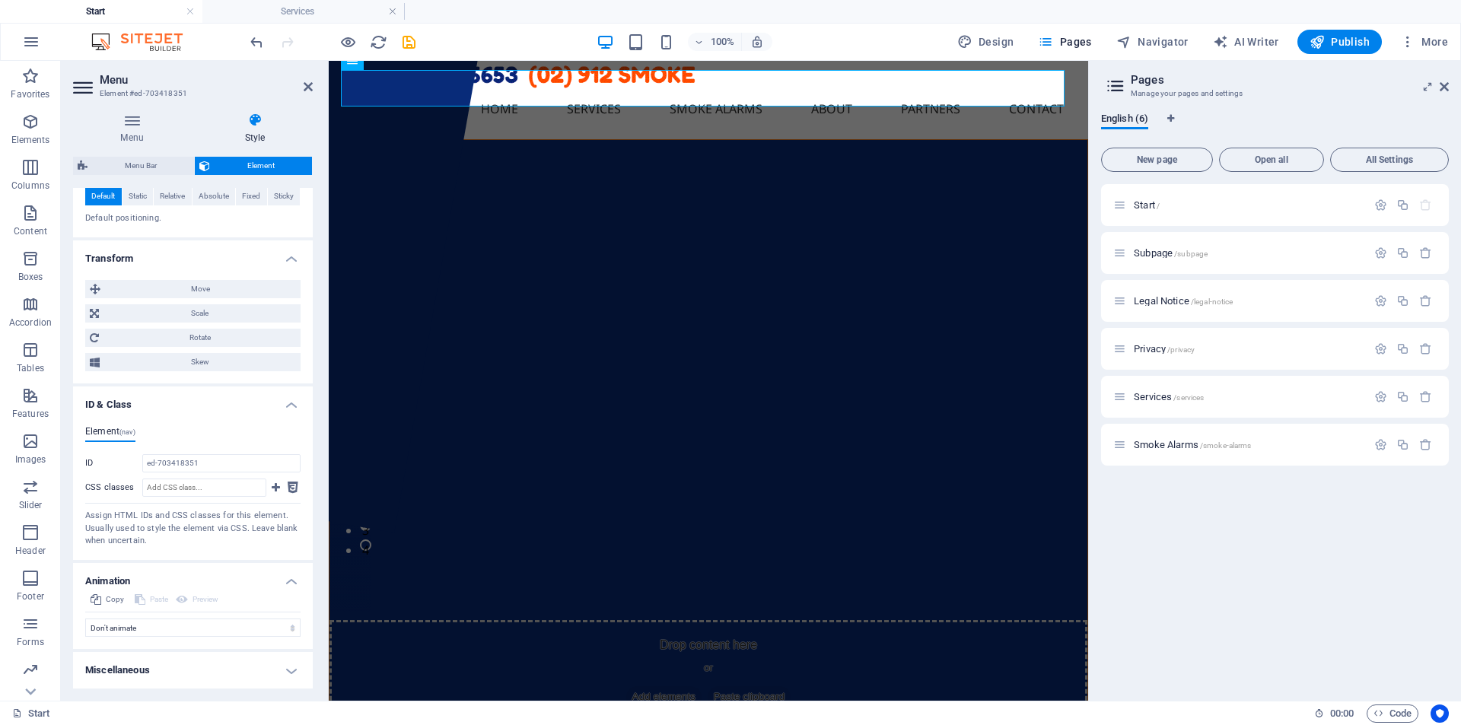
click at [170, 674] on h4 "Miscellaneous" at bounding box center [193, 670] width 240 height 37
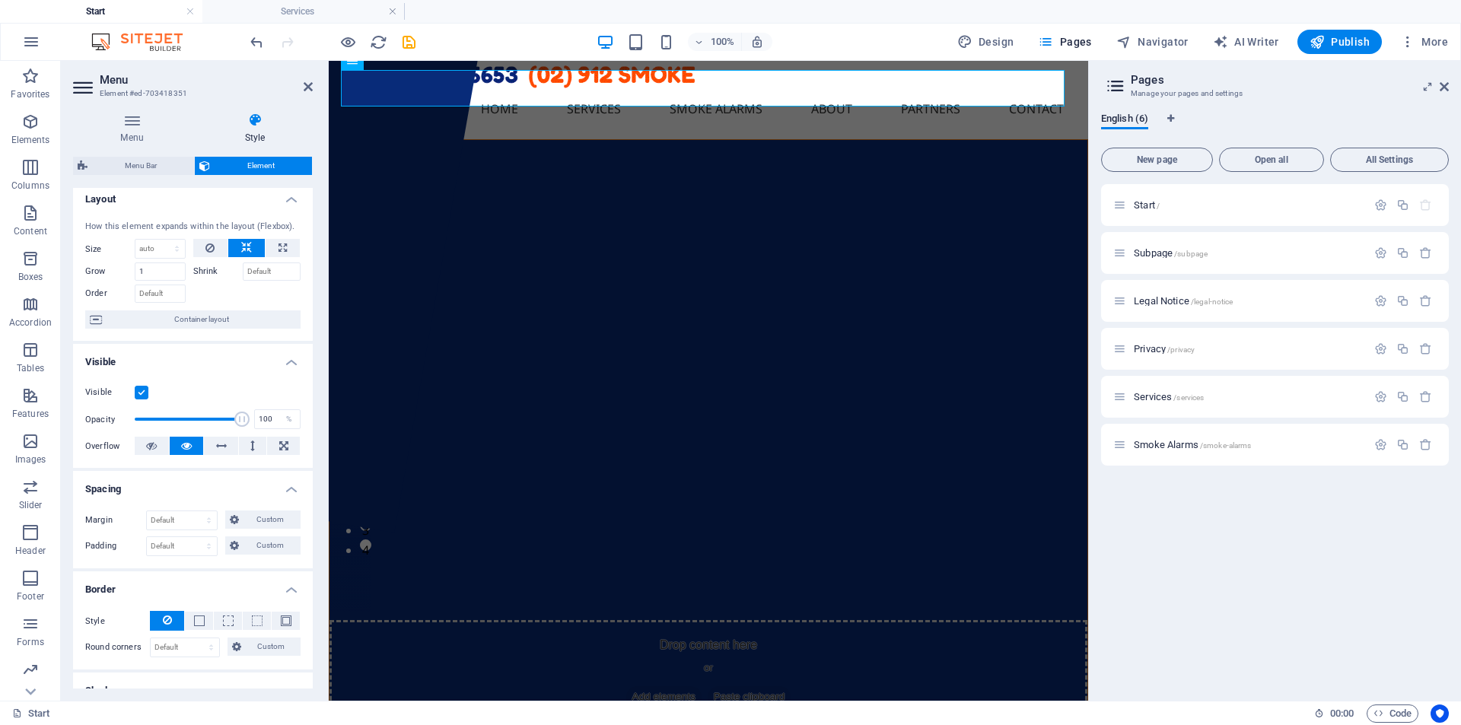
scroll to position [0, 0]
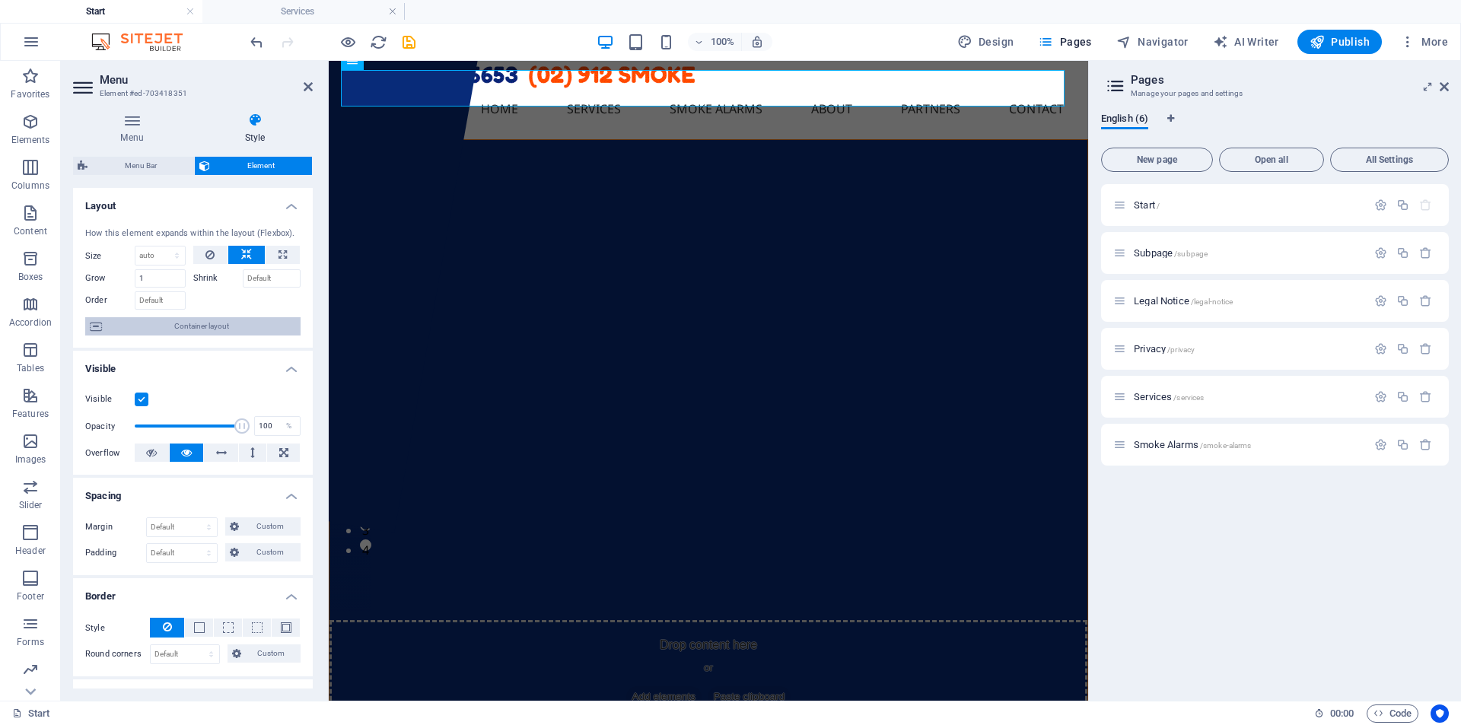
click at [203, 329] on span "Container layout" at bounding box center [201, 326] width 189 height 18
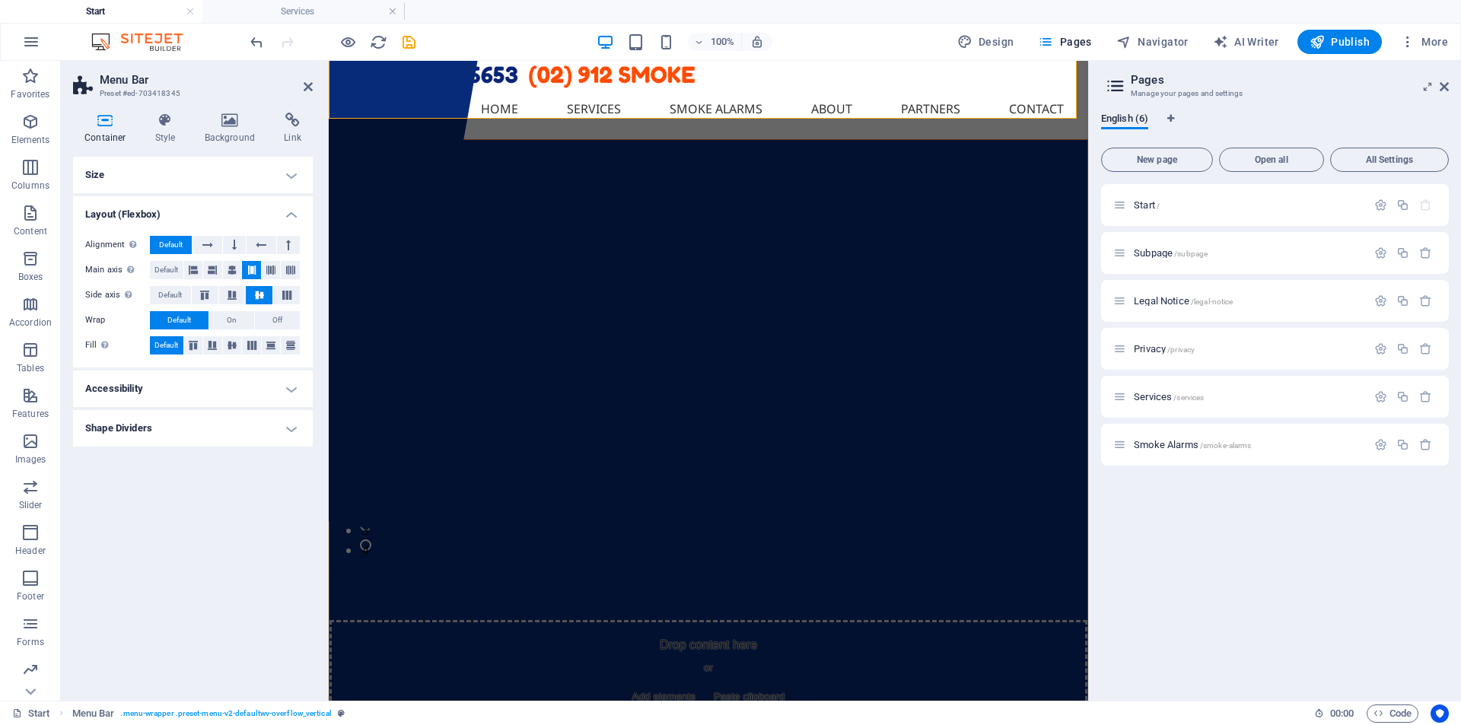
click at [148, 388] on h4 "Accessibility" at bounding box center [193, 389] width 240 height 37
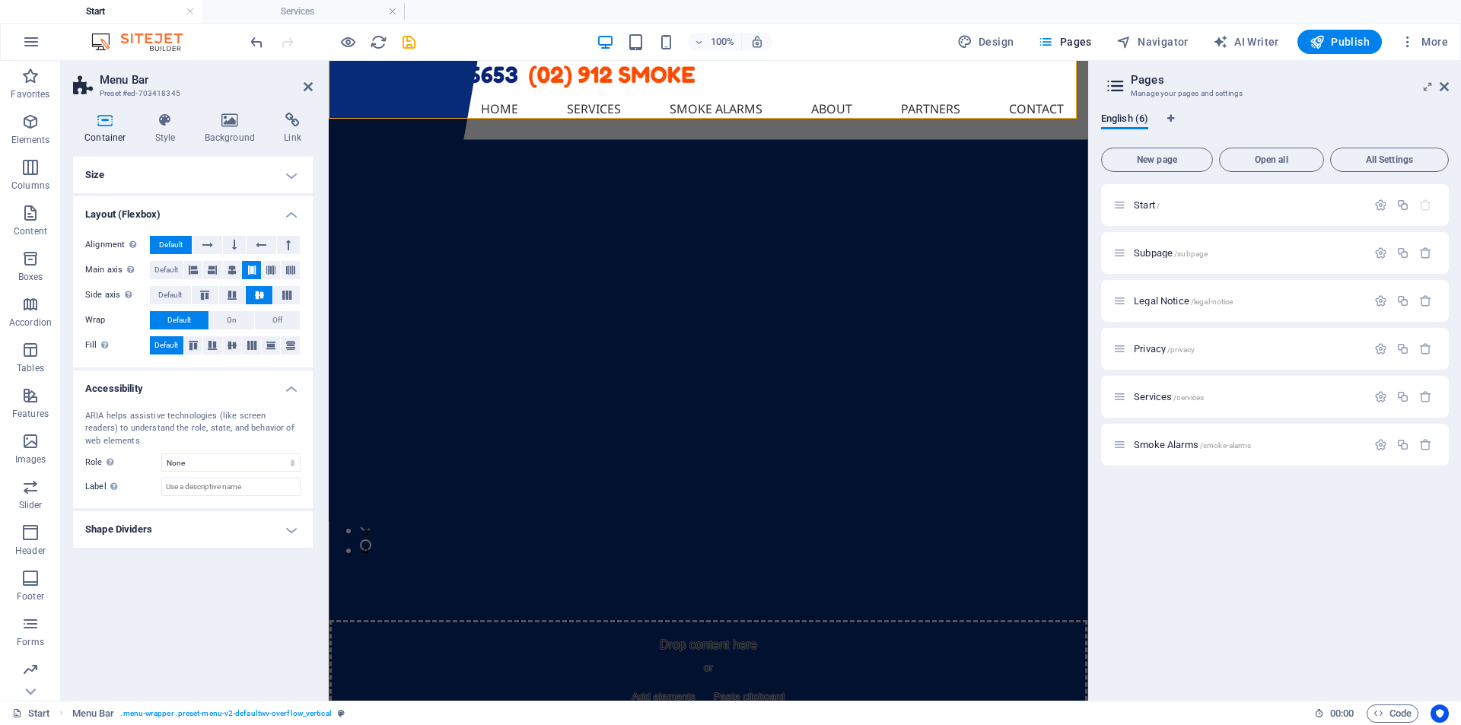
click at [145, 528] on h4 "Shape Dividers" at bounding box center [193, 529] width 240 height 37
click at [230, 119] on icon at bounding box center [230, 120] width 74 height 15
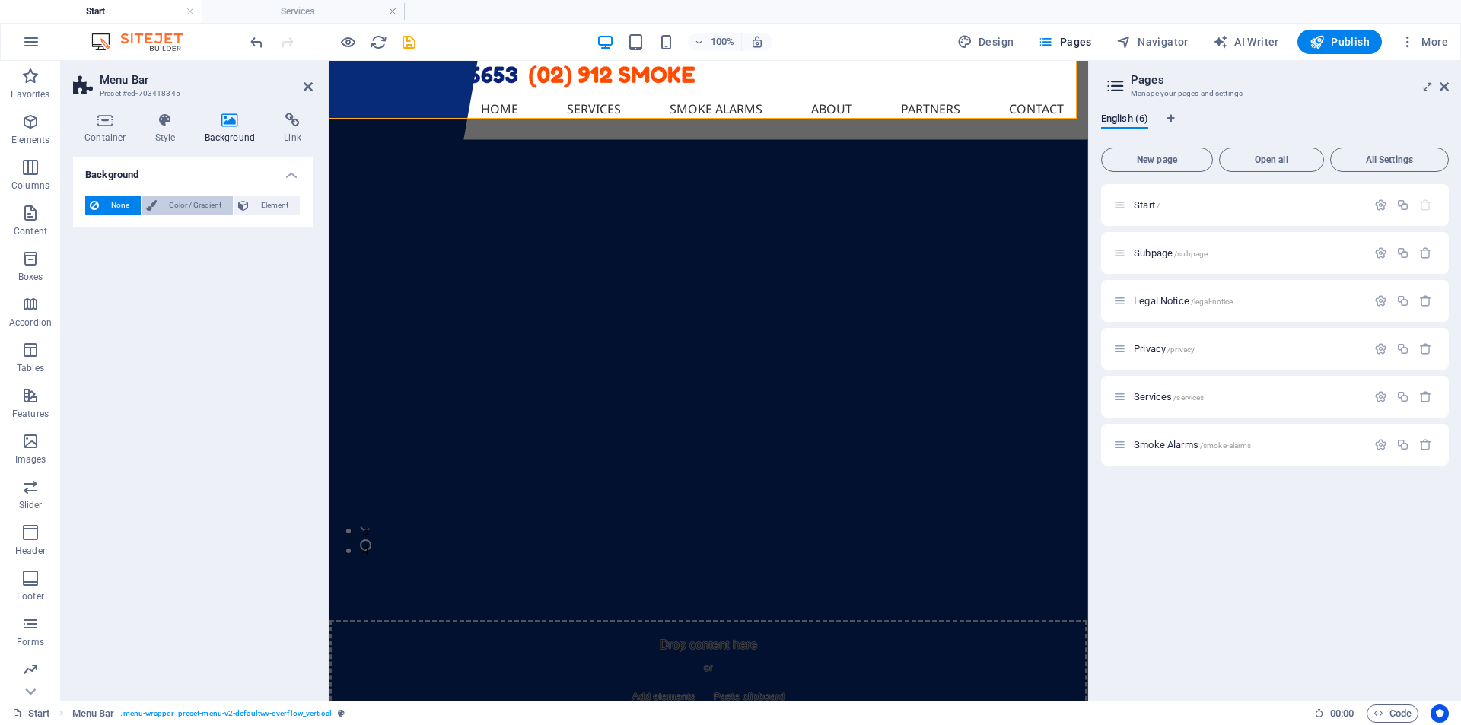
click at [192, 205] on span "Color / Gradient" at bounding box center [194, 205] width 67 height 18
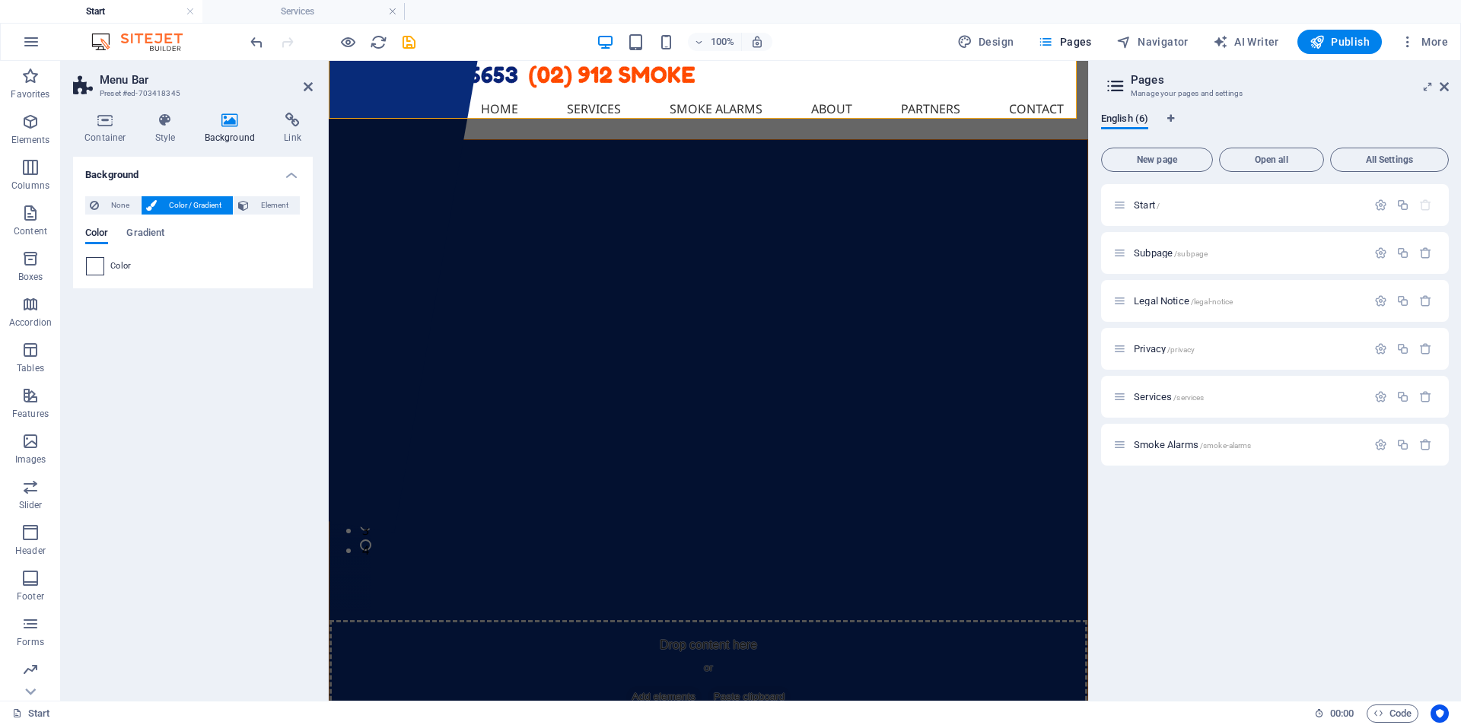
click at [91, 266] on span at bounding box center [95, 266] width 17 height 17
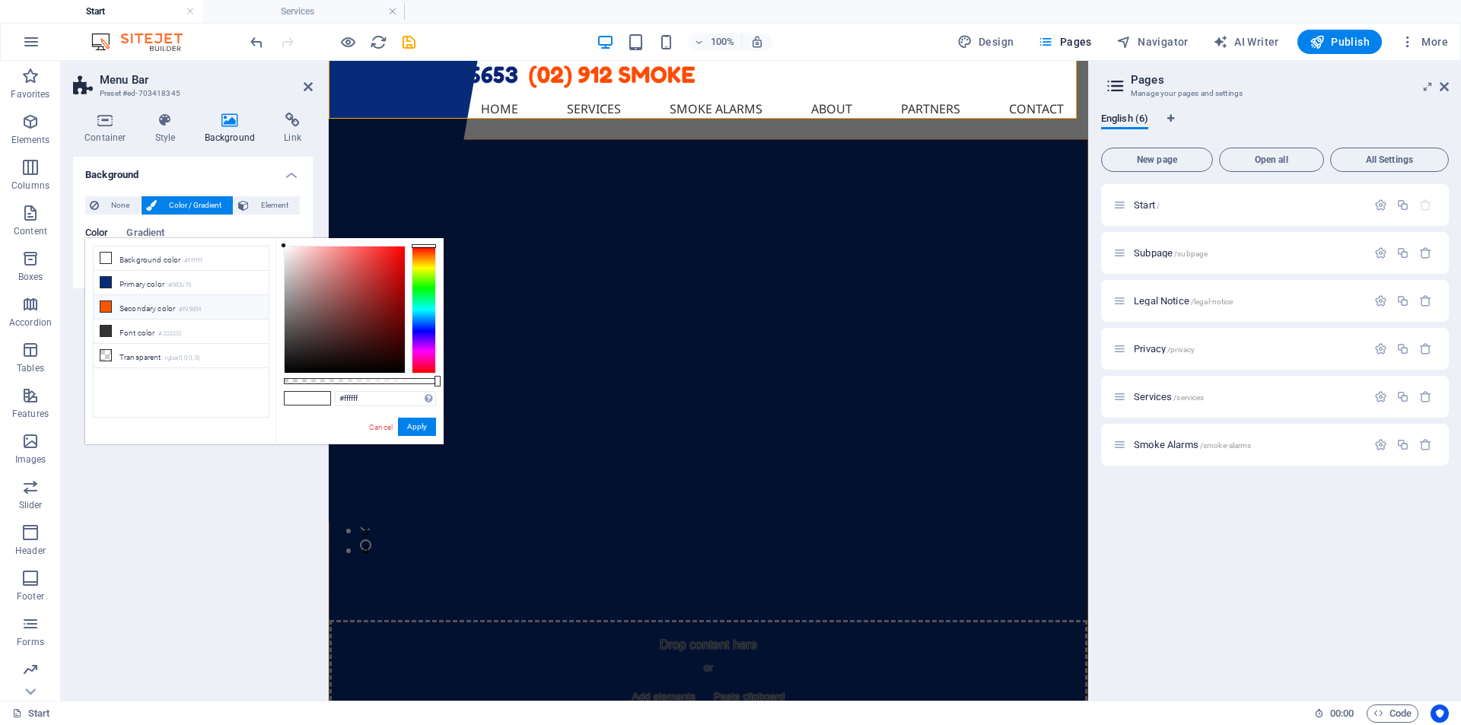
click at [121, 309] on li "Secondary color #f95604" at bounding box center [181, 307] width 175 height 24
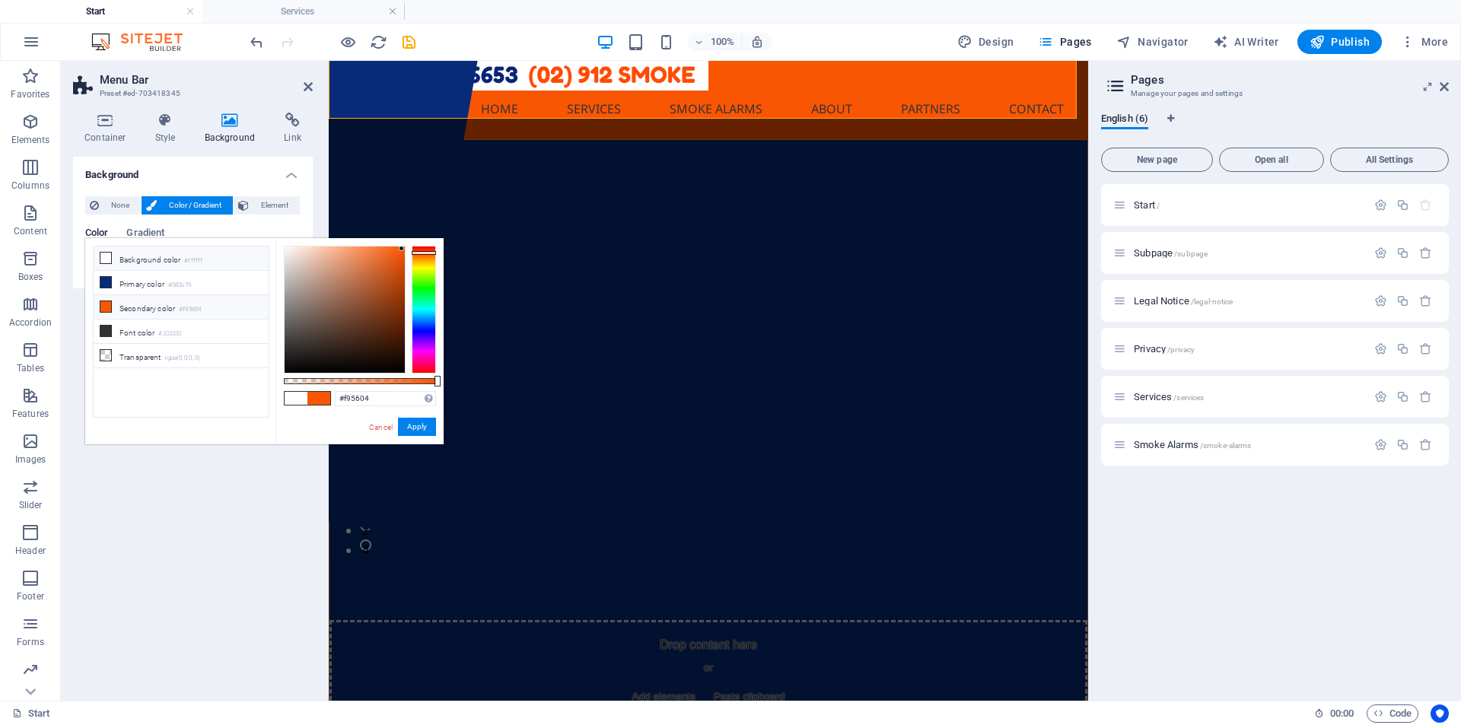
click at [104, 262] on icon at bounding box center [105, 258] width 11 height 11
type input "#ffffff"
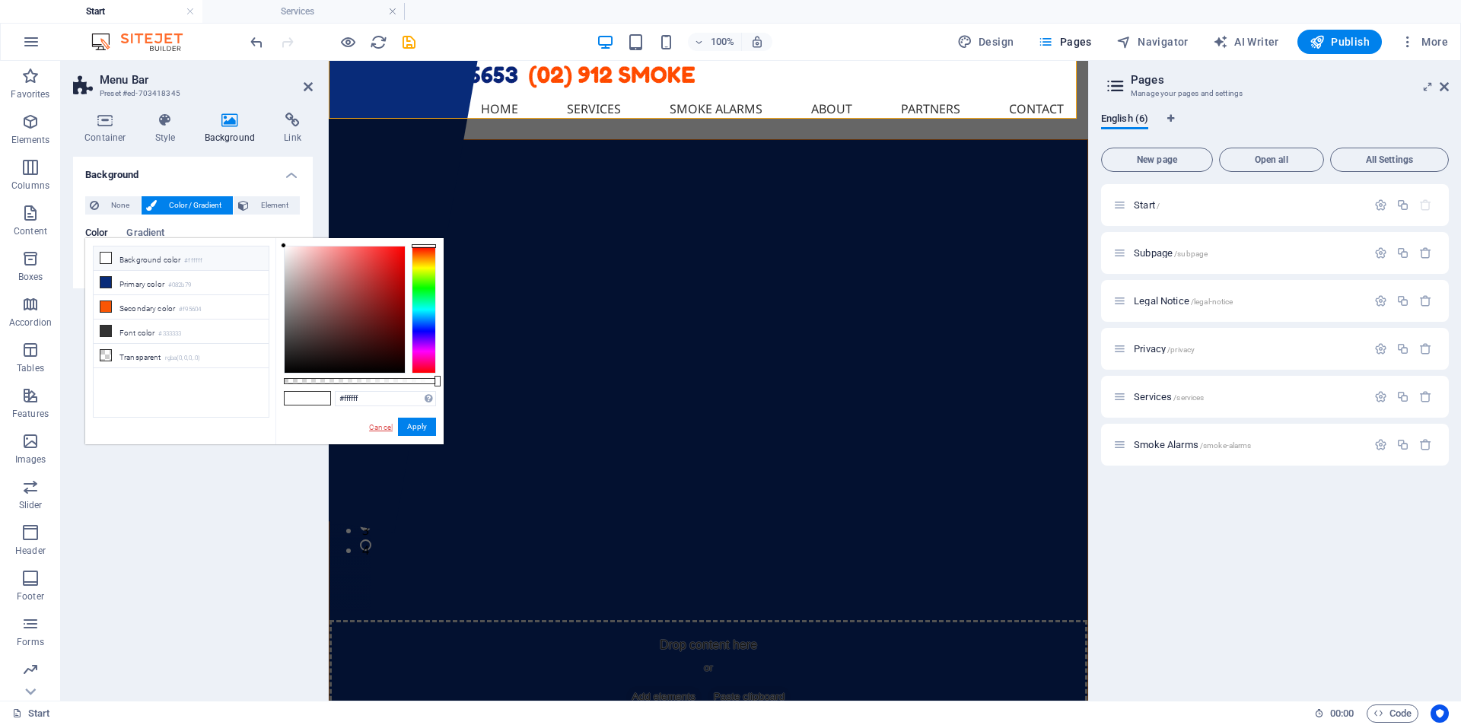
click at [376, 428] on link "Cancel" at bounding box center [380, 426] width 27 height 11
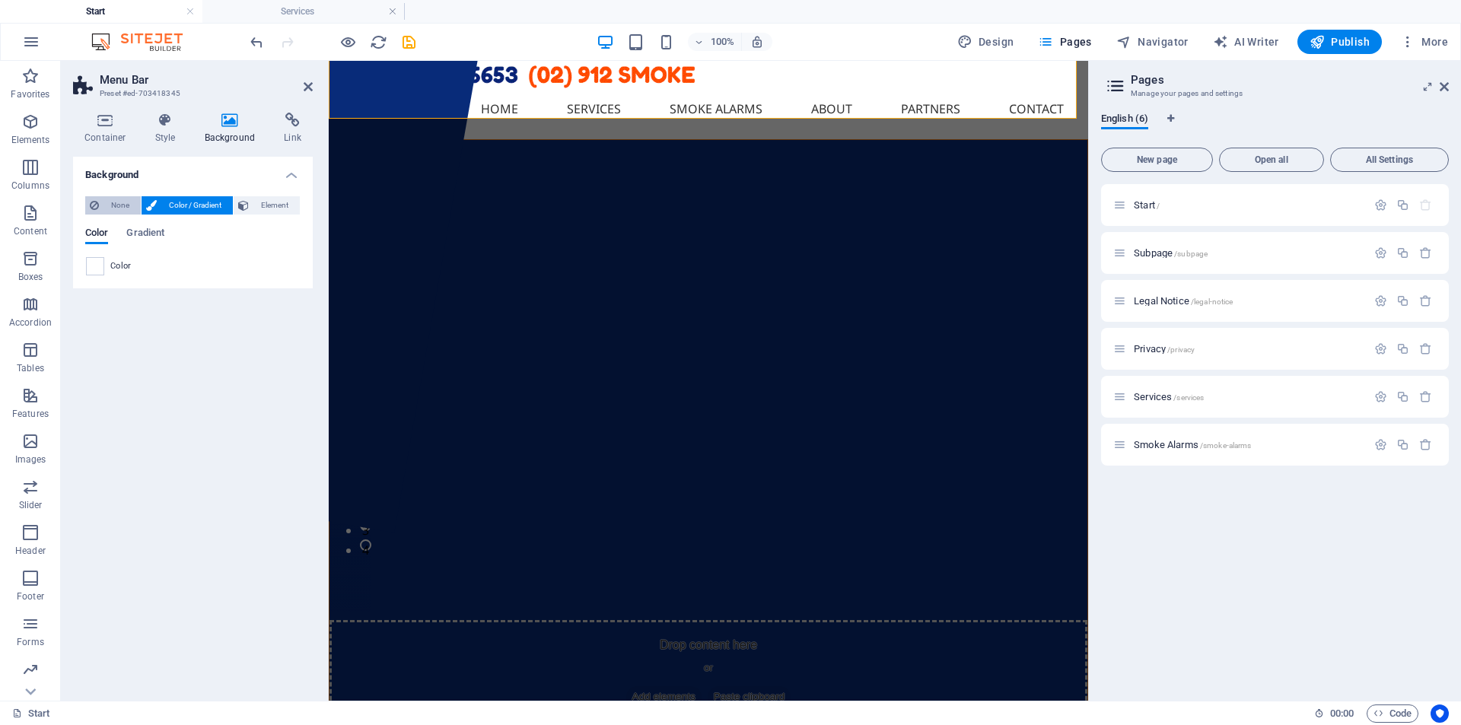
click at [112, 209] on span "None" at bounding box center [119, 205] width 33 height 18
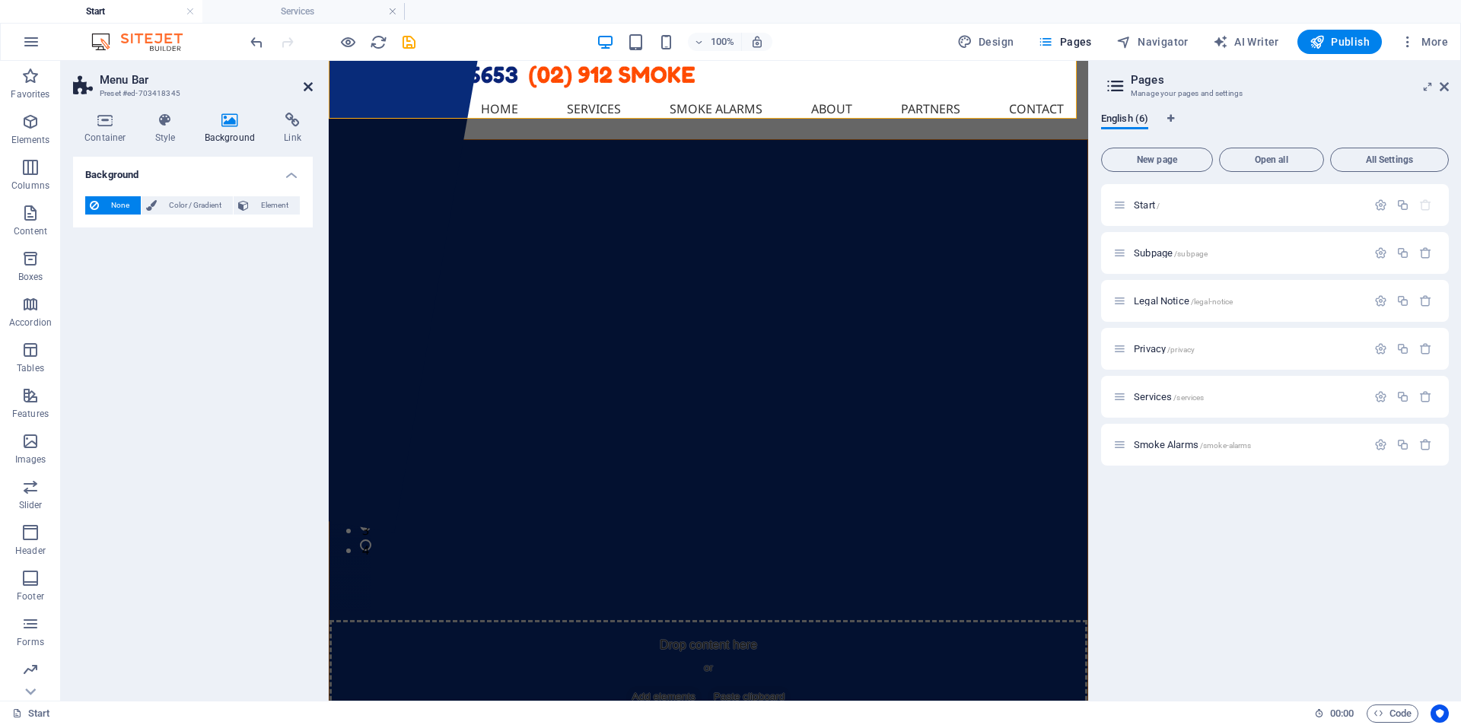
click at [308, 82] on icon at bounding box center [308, 87] width 9 height 12
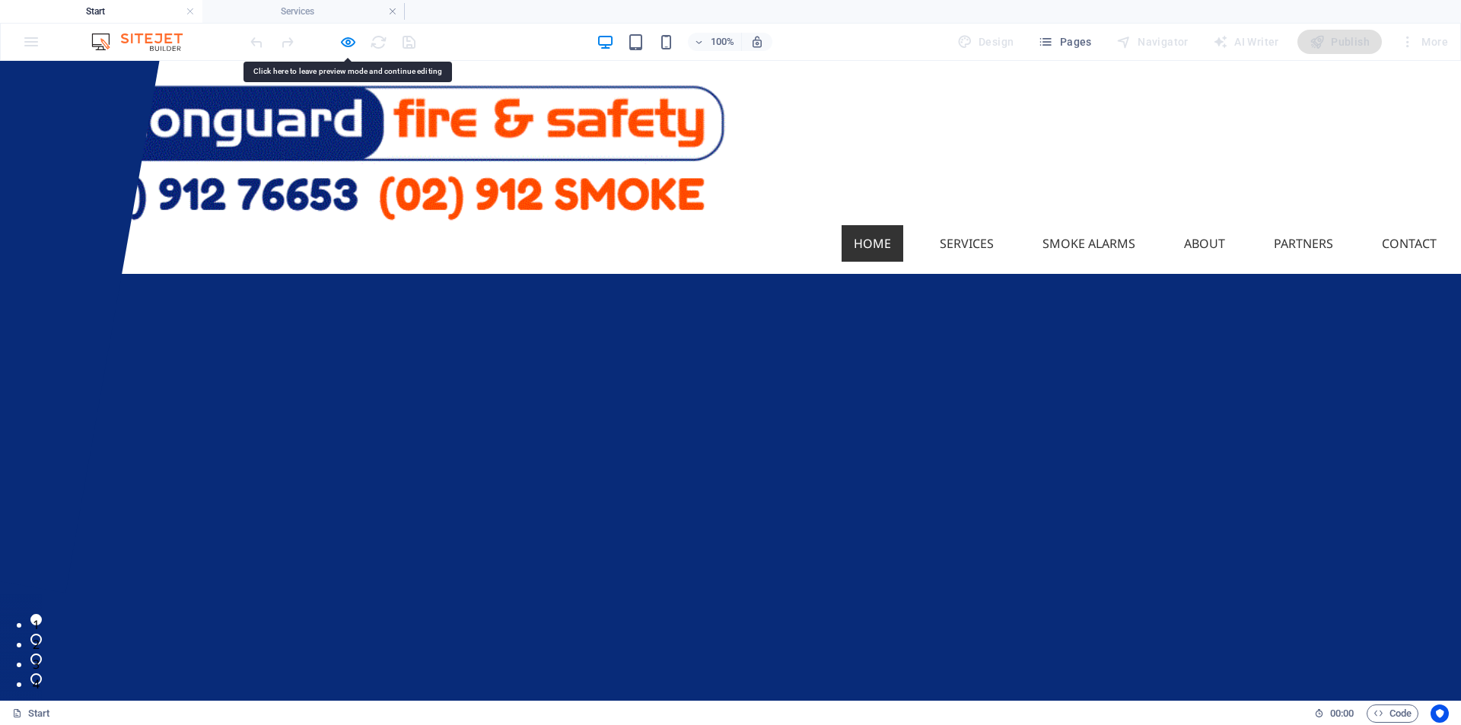
click at [868, 225] on link "Home" at bounding box center [872, 243] width 62 height 37
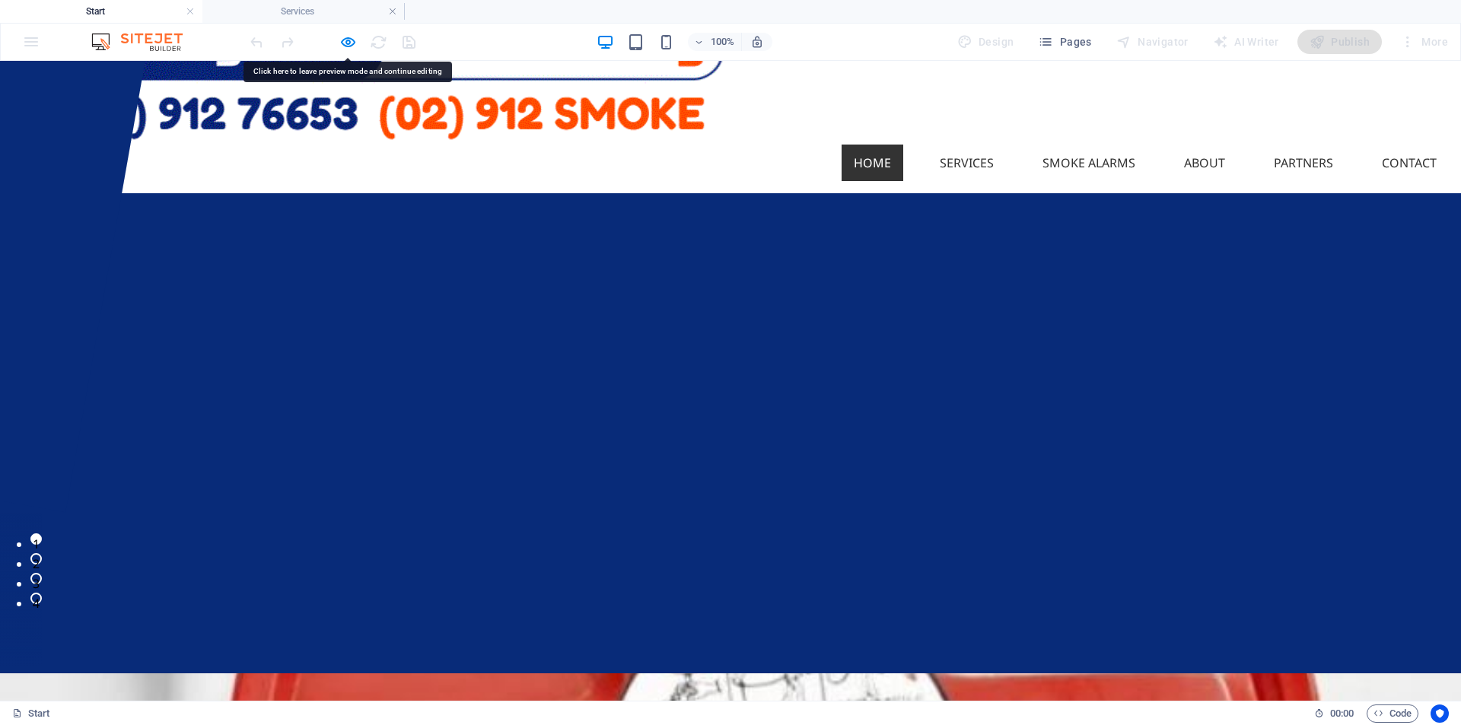
scroll to position [81, 0]
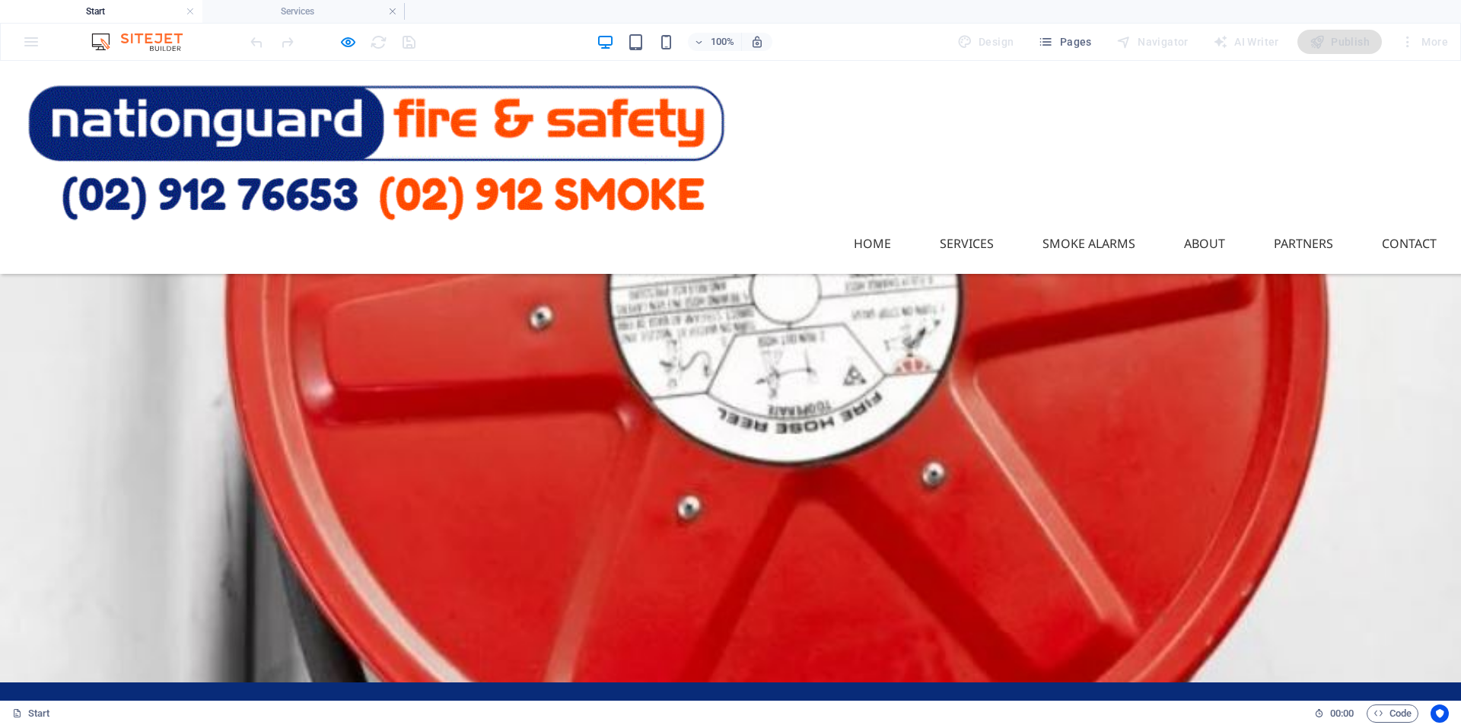
scroll to position [385, 0]
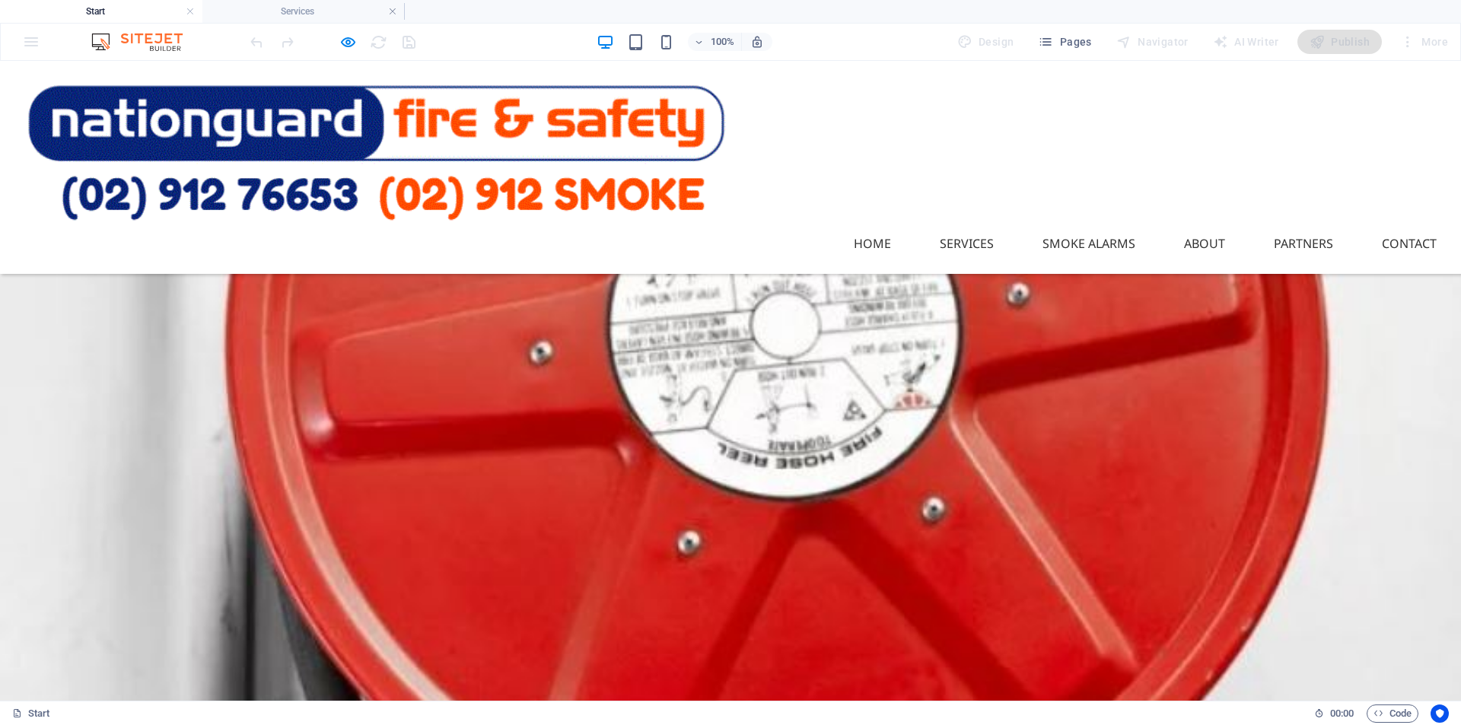
click at [652, 454] on p "Smoke Detector Testing" at bounding box center [730, 442] width 1461 height 640
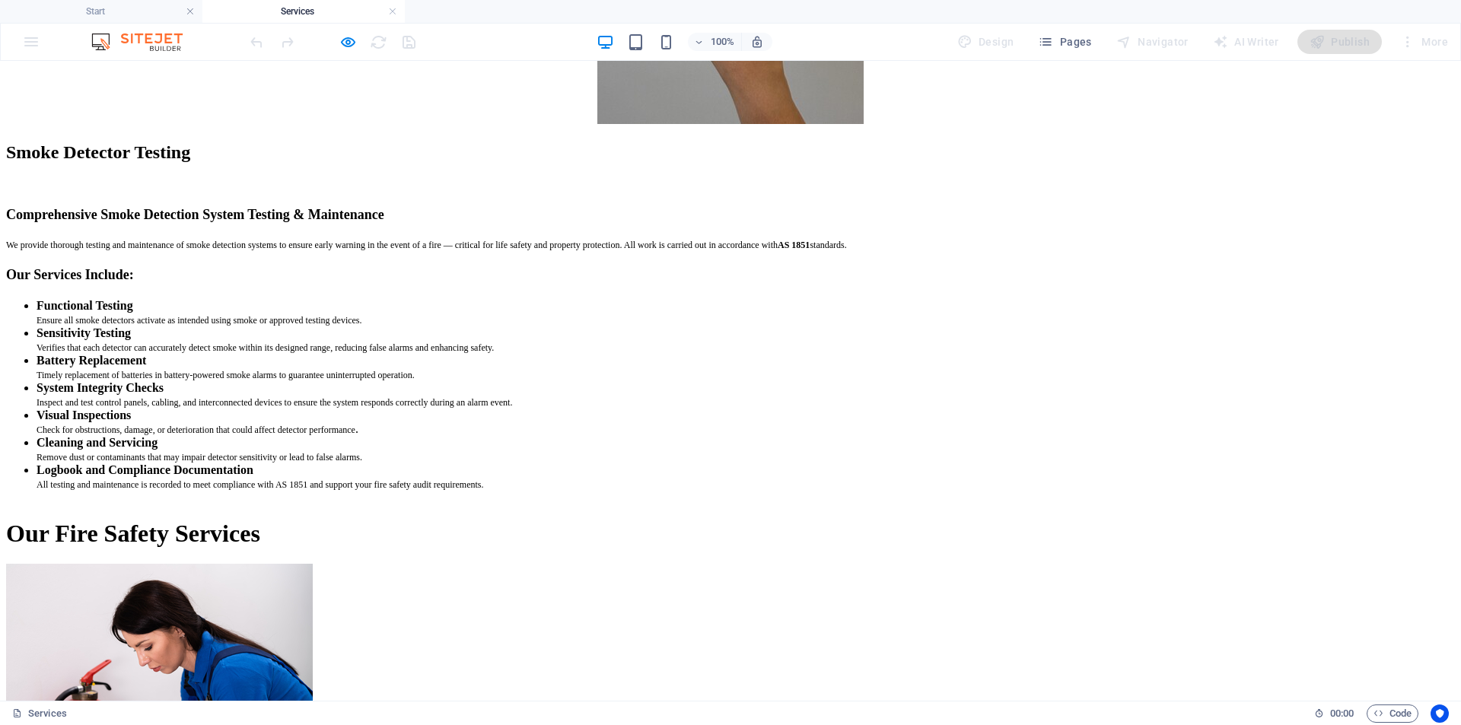
scroll to position [228, 0]
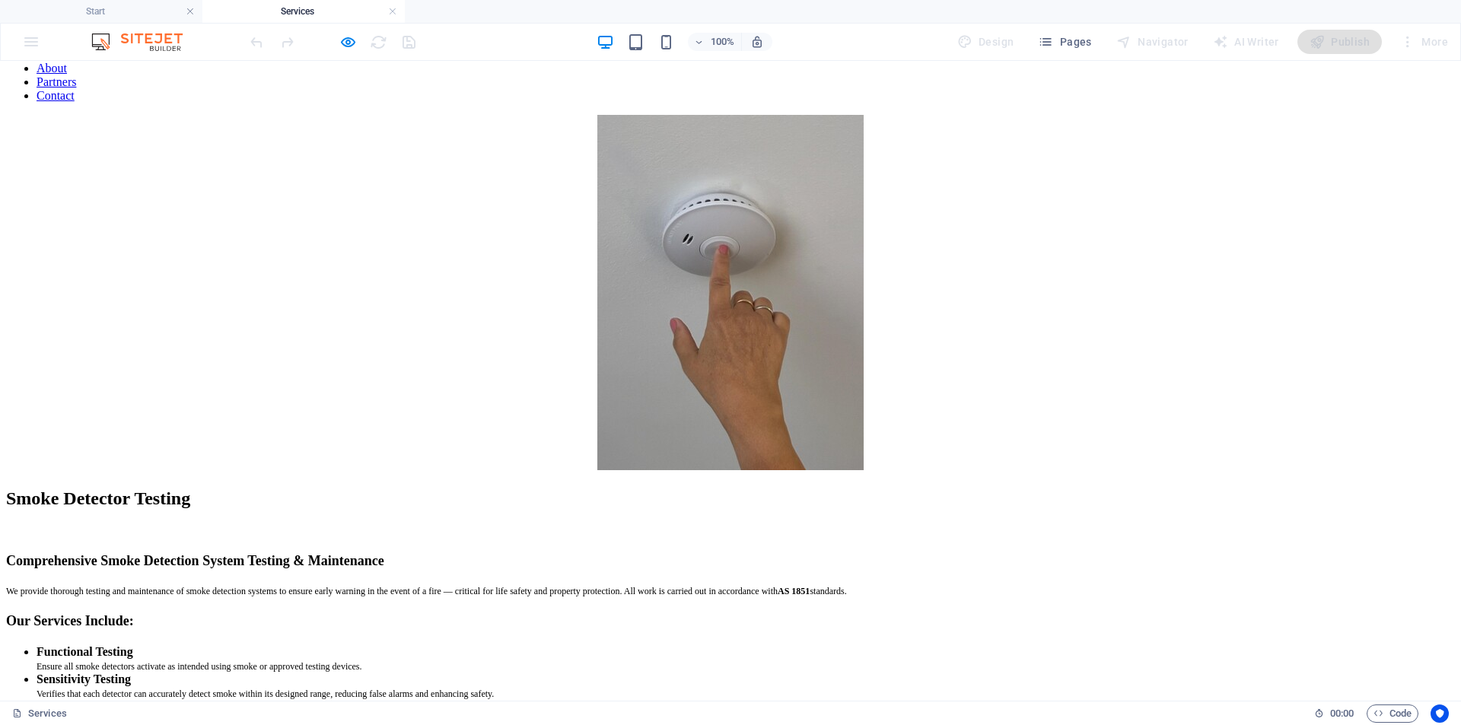
drag, startPoint x: 867, startPoint y: 100, endPoint x: 691, endPoint y: 164, distance: 187.0
click at [66, 33] on link "Home" at bounding box center [52, 27] width 30 height 13
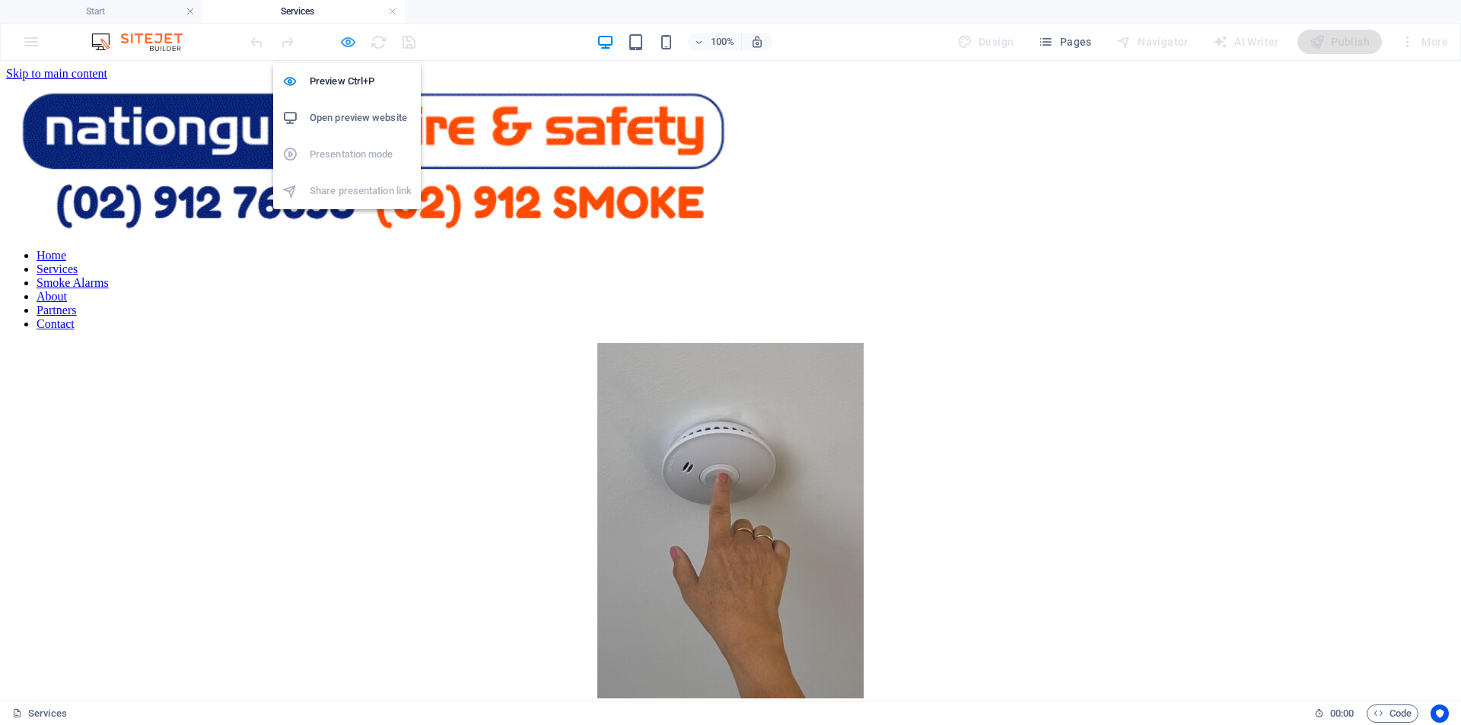
click at [348, 43] on icon "button" at bounding box center [347, 41] width 17 height 17
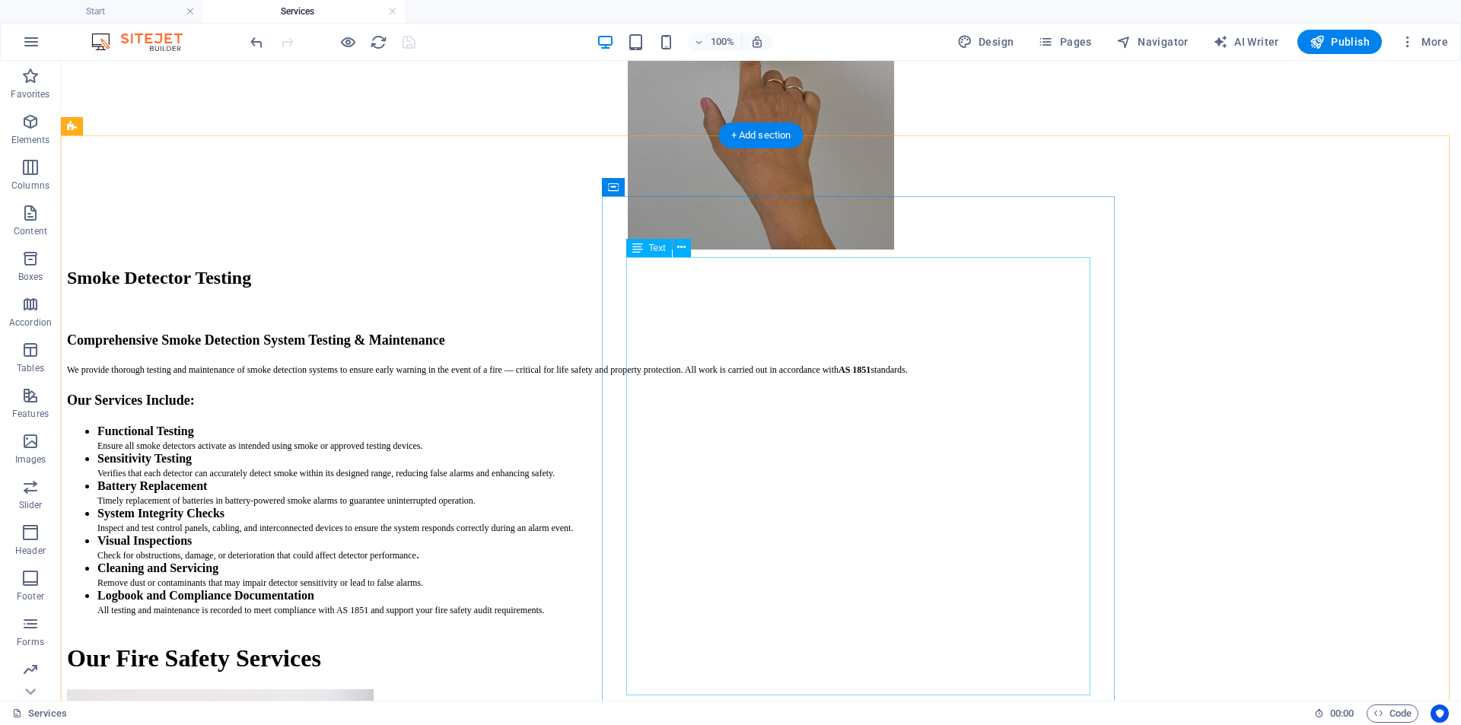
scroll to position [456, 0]
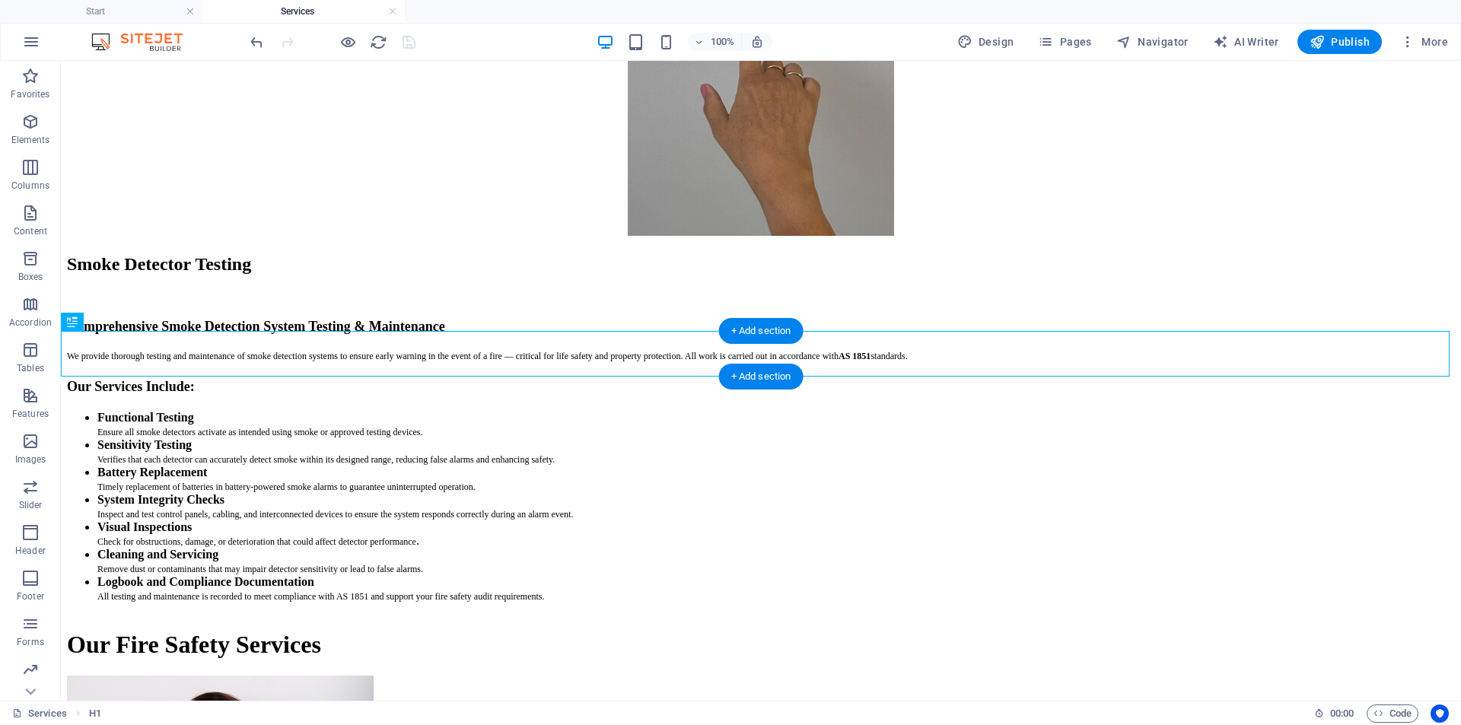
drag, startPoint x: 697, startPoint y: 349, endPoint x: 611, endPoint y: 364, distance: 87.3
click at [611, 631] on div "Our Fire Safety Services" at bounding box center [761, 645] width 1388 height 28
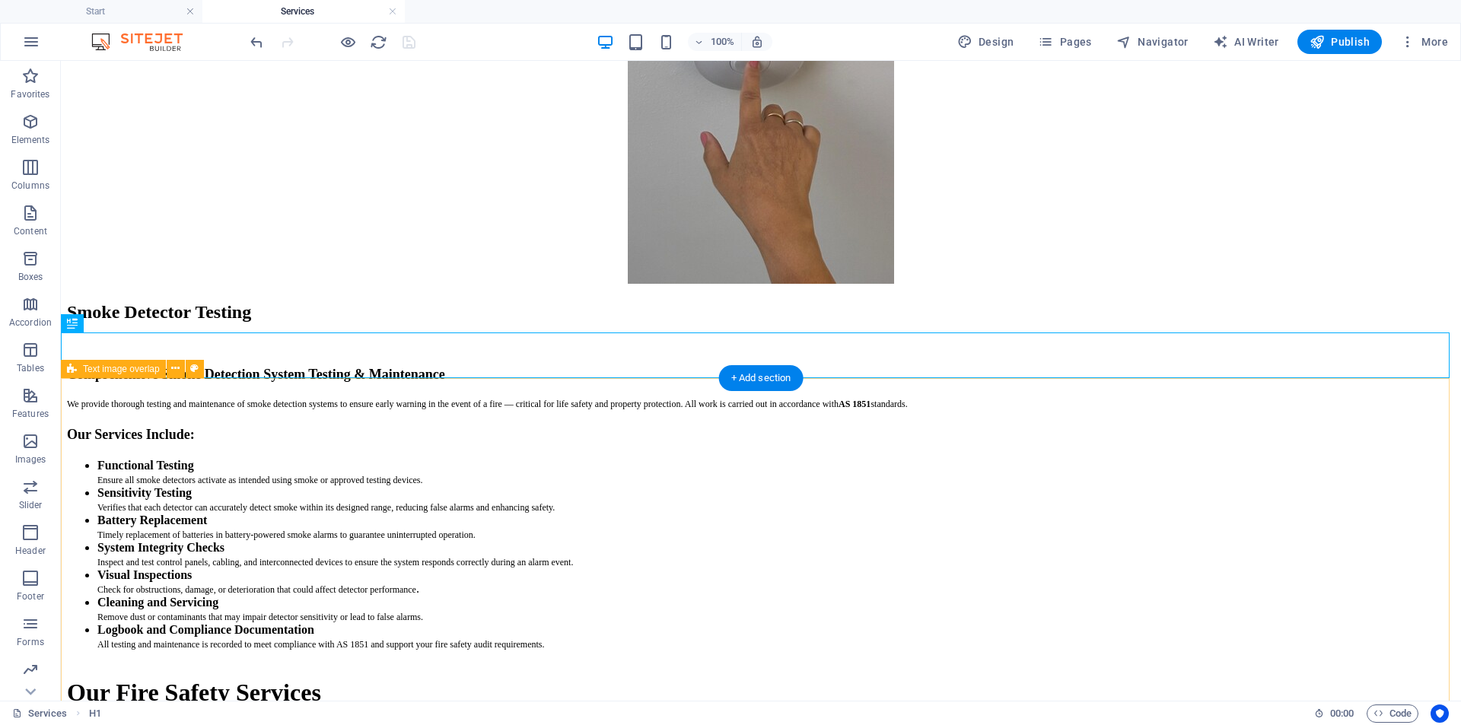
scroll to position [228, 0]
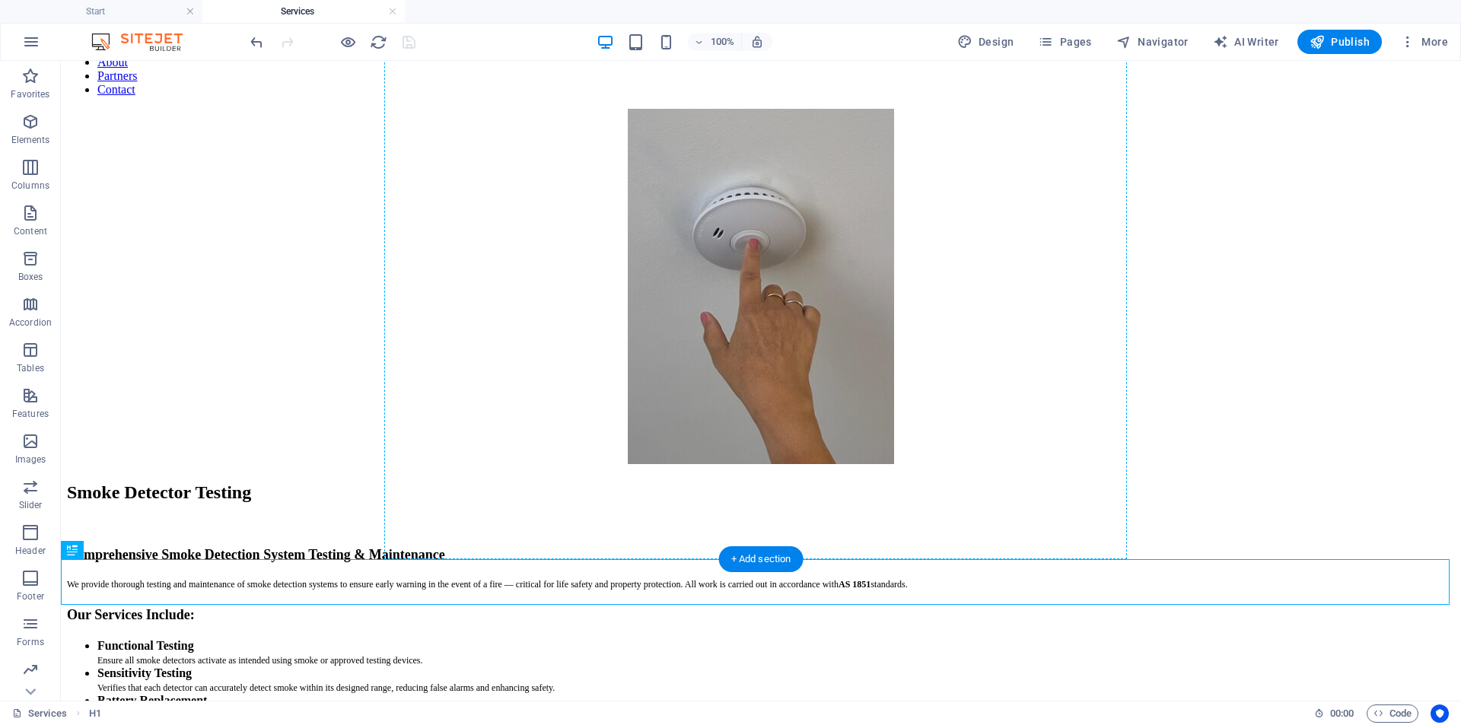
drag, startPoint x: 489, startPoint y: 588, endPoint x: 511, endPoint y: 169, distance: 419.8
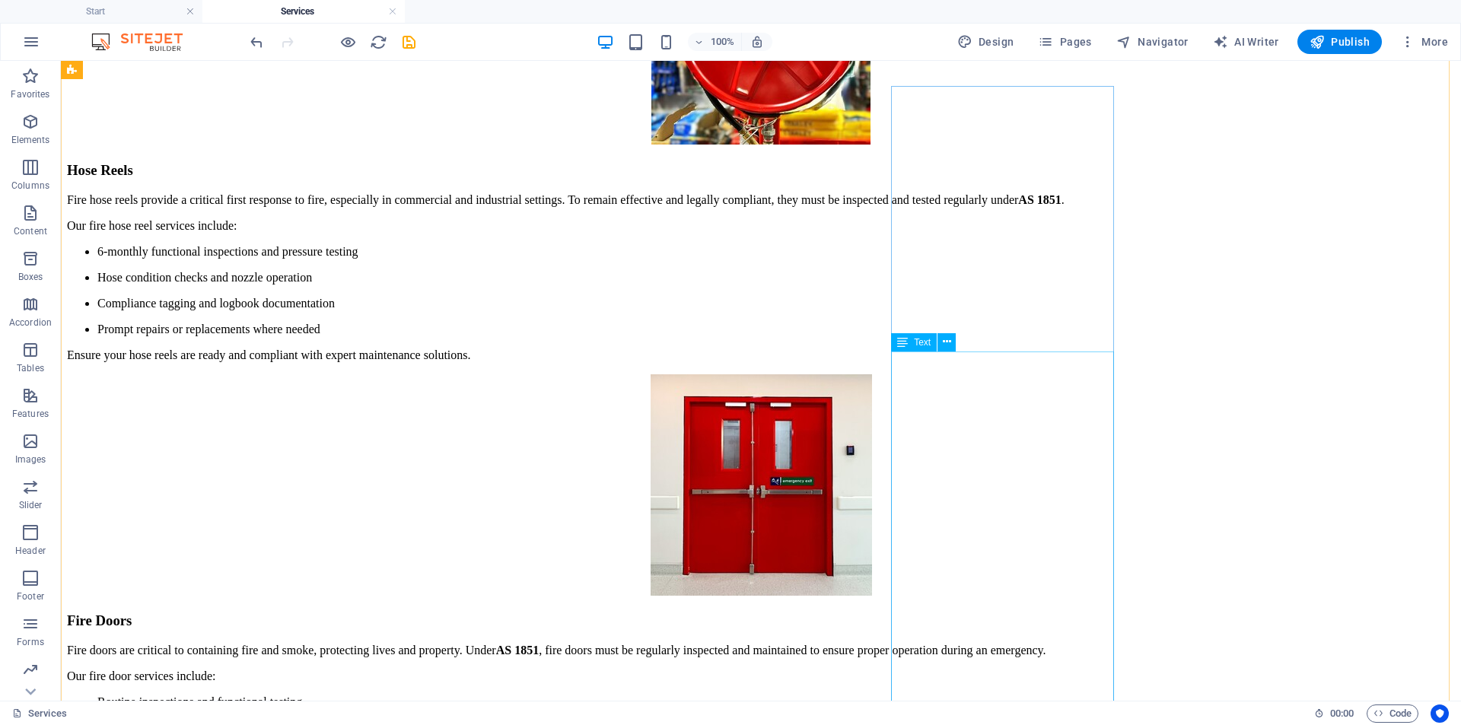
scroll to position [1902, 0]
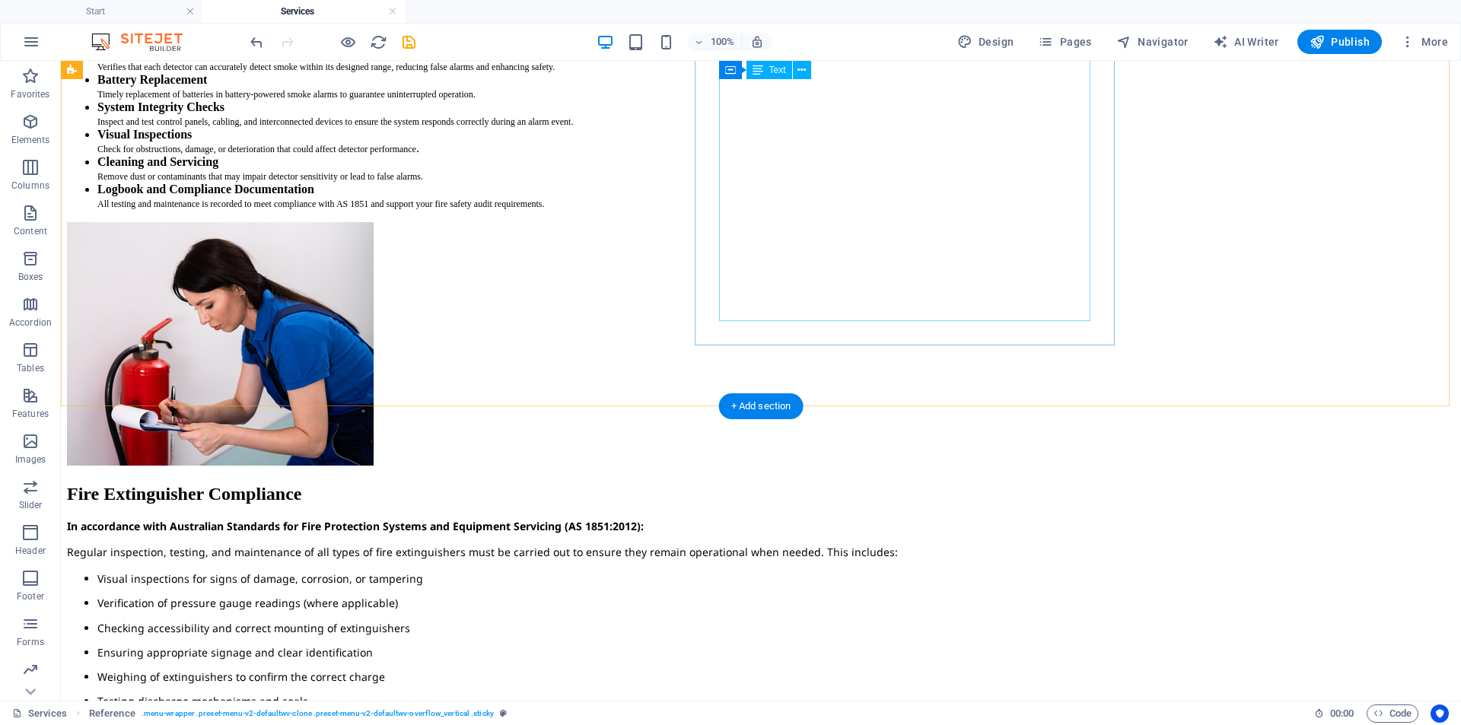
scroll to position [609, 0]
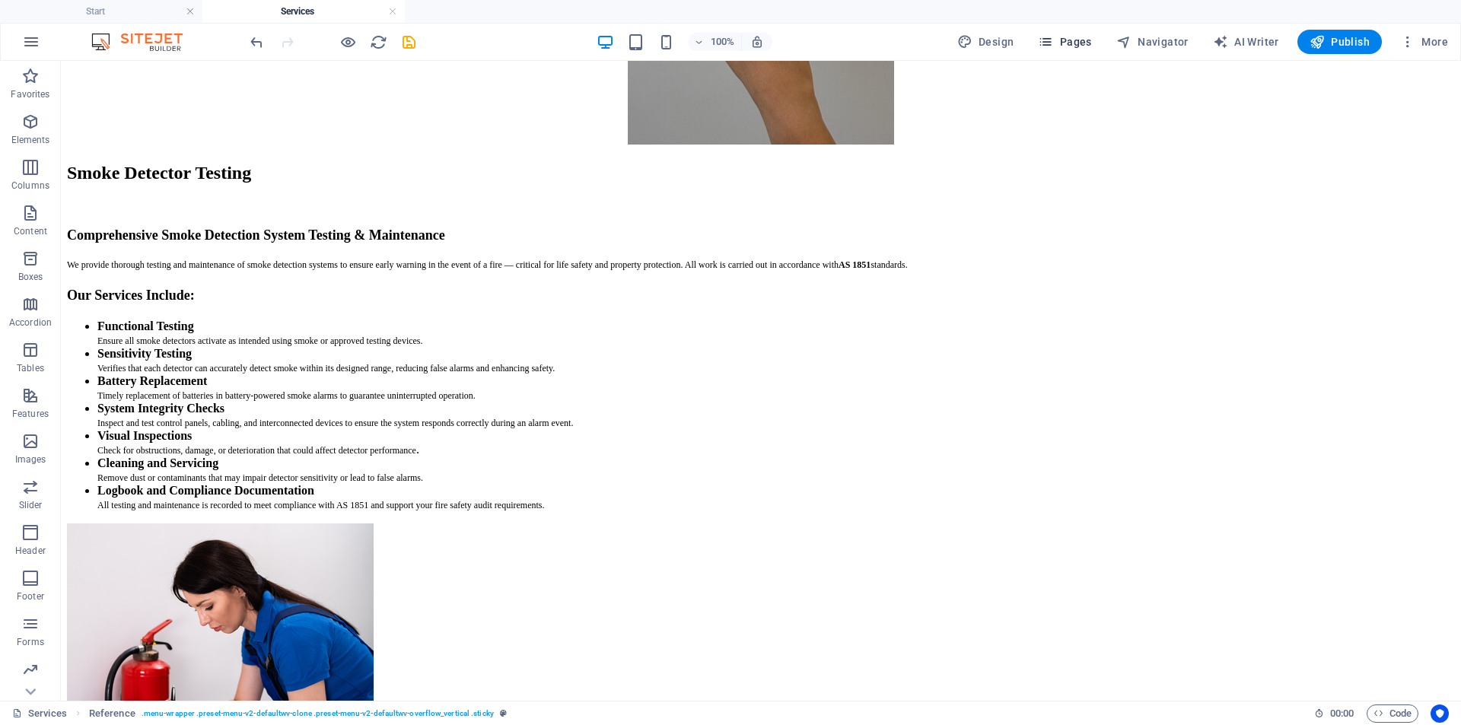
click at [1053, 40] on icon "button" at bounding box center [1045, 41] width 15 height 15
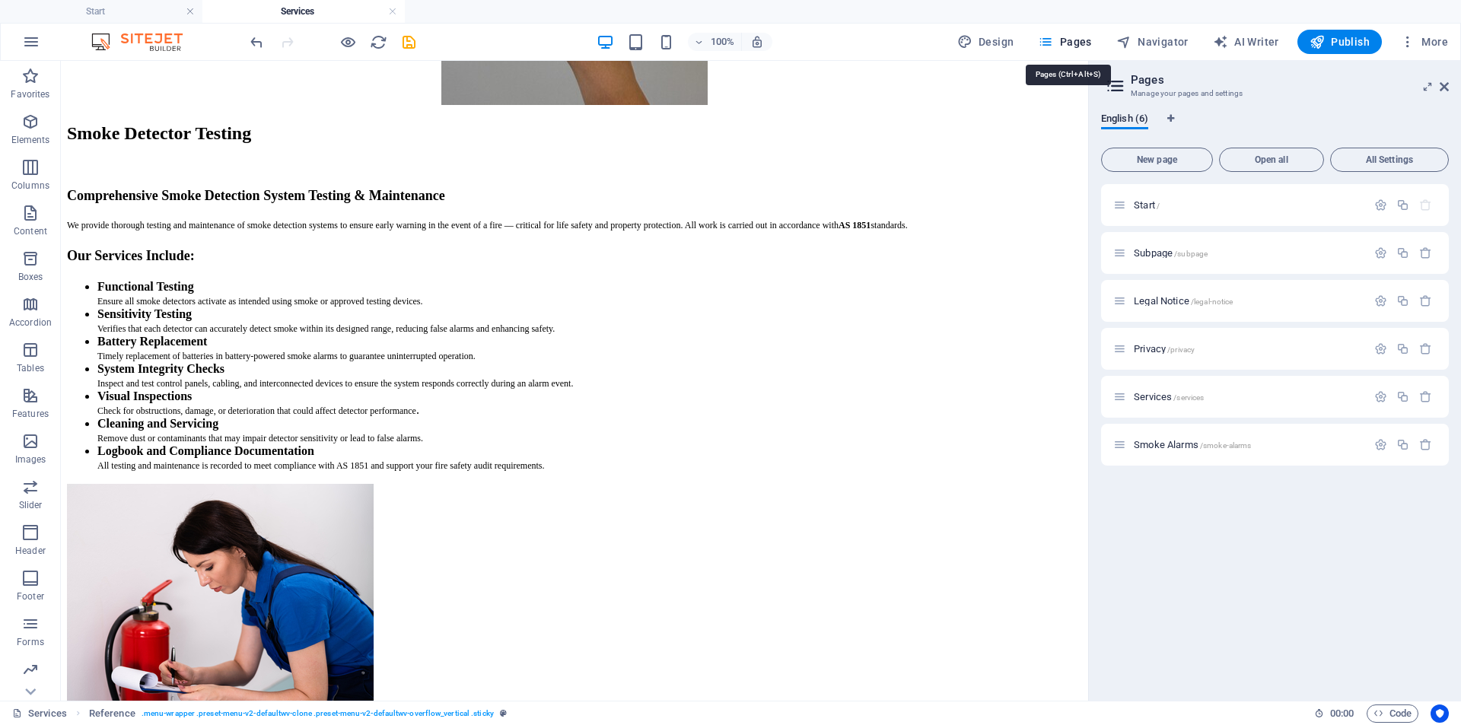
scroll to position [645, 0]
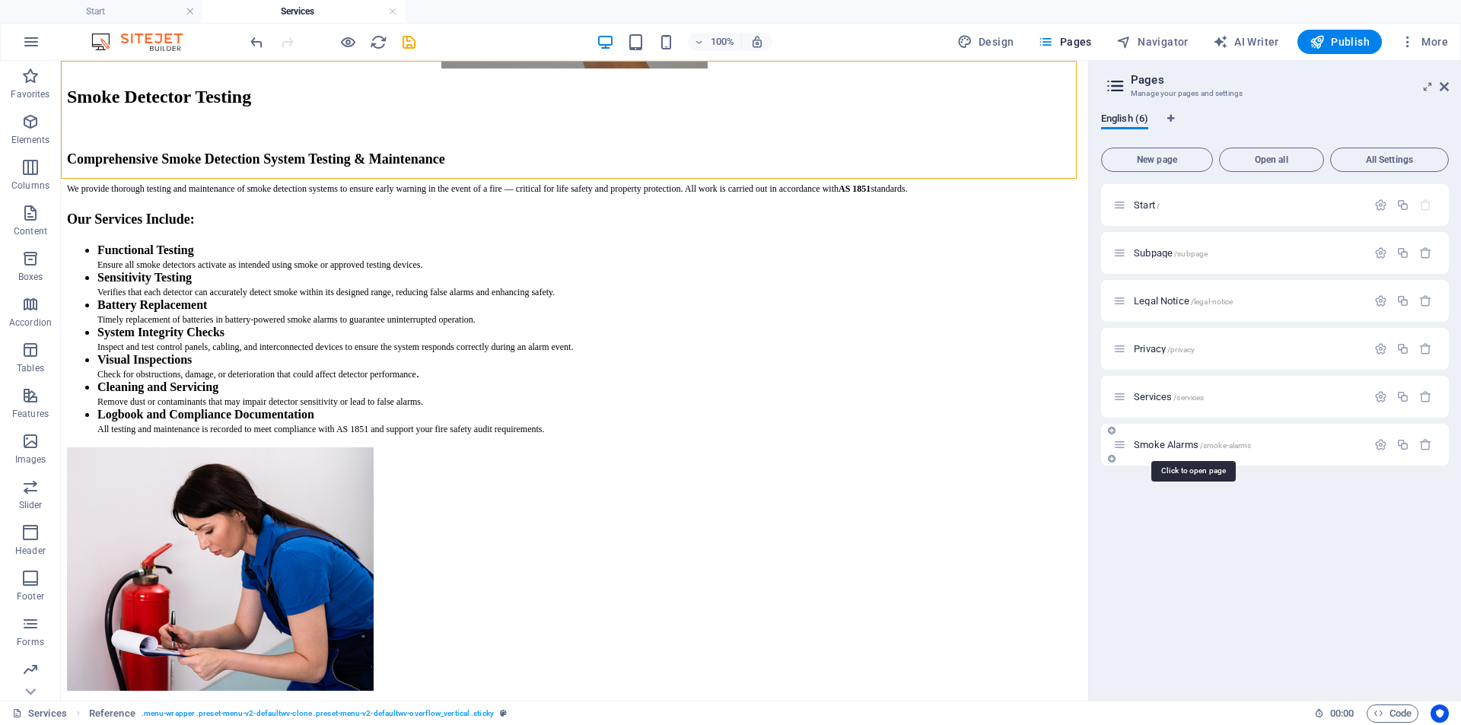
click at [1147, 442] on span "Smoke Alarms /smoke-alarms" at bounding box center [1192, 444] width 117 height 11
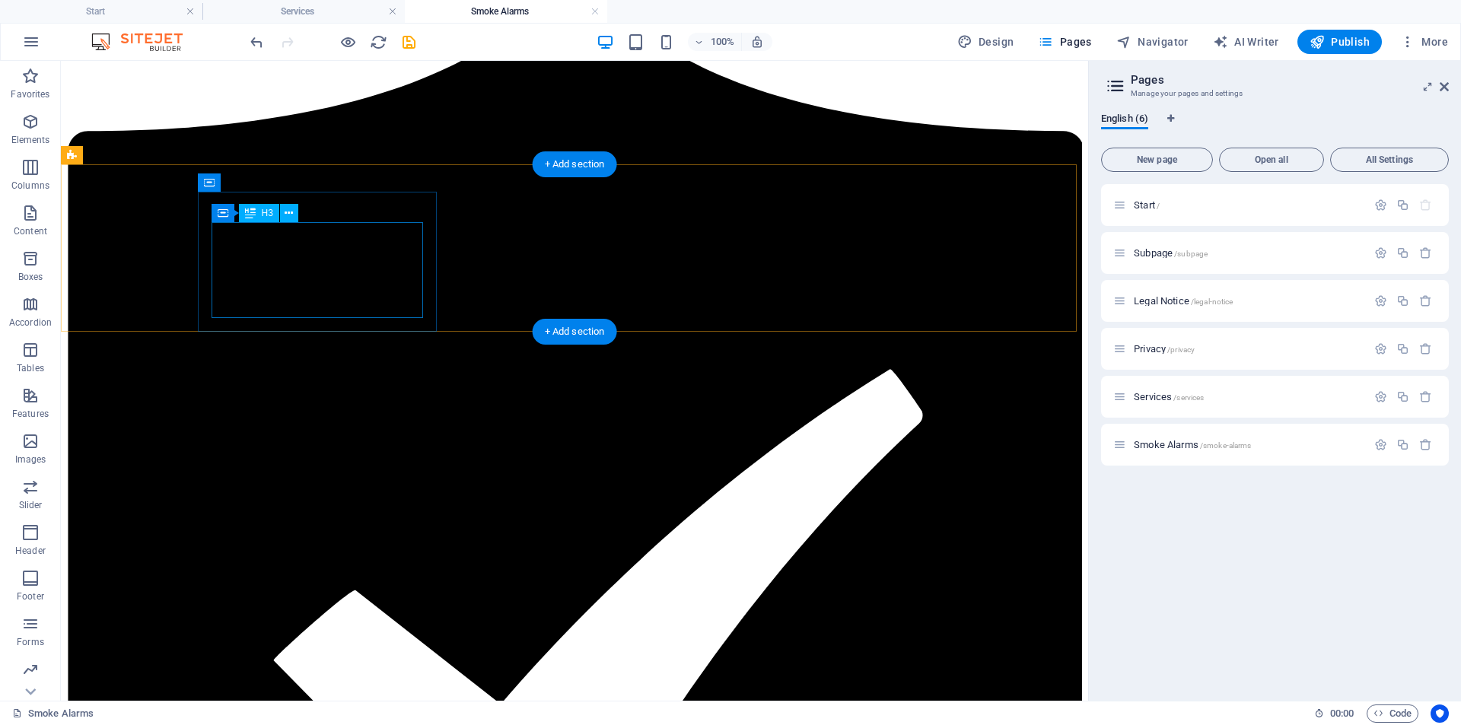
scroll to position [609, 0]
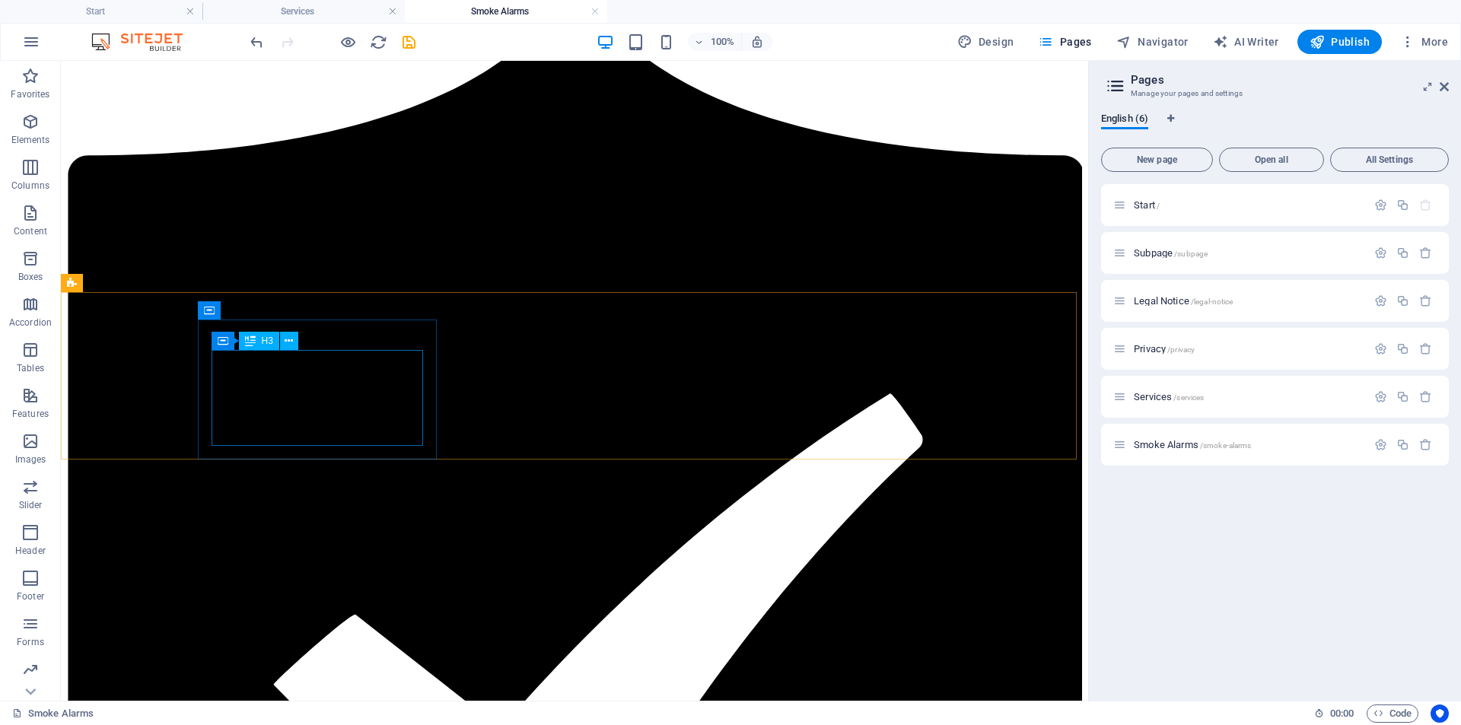
click at [266, 344] on span "H3" at bounding box center [267, 340] width 11 height 9
click at [264, 343] on span "H3" at bounding box center [267, 340] width 11 height 9
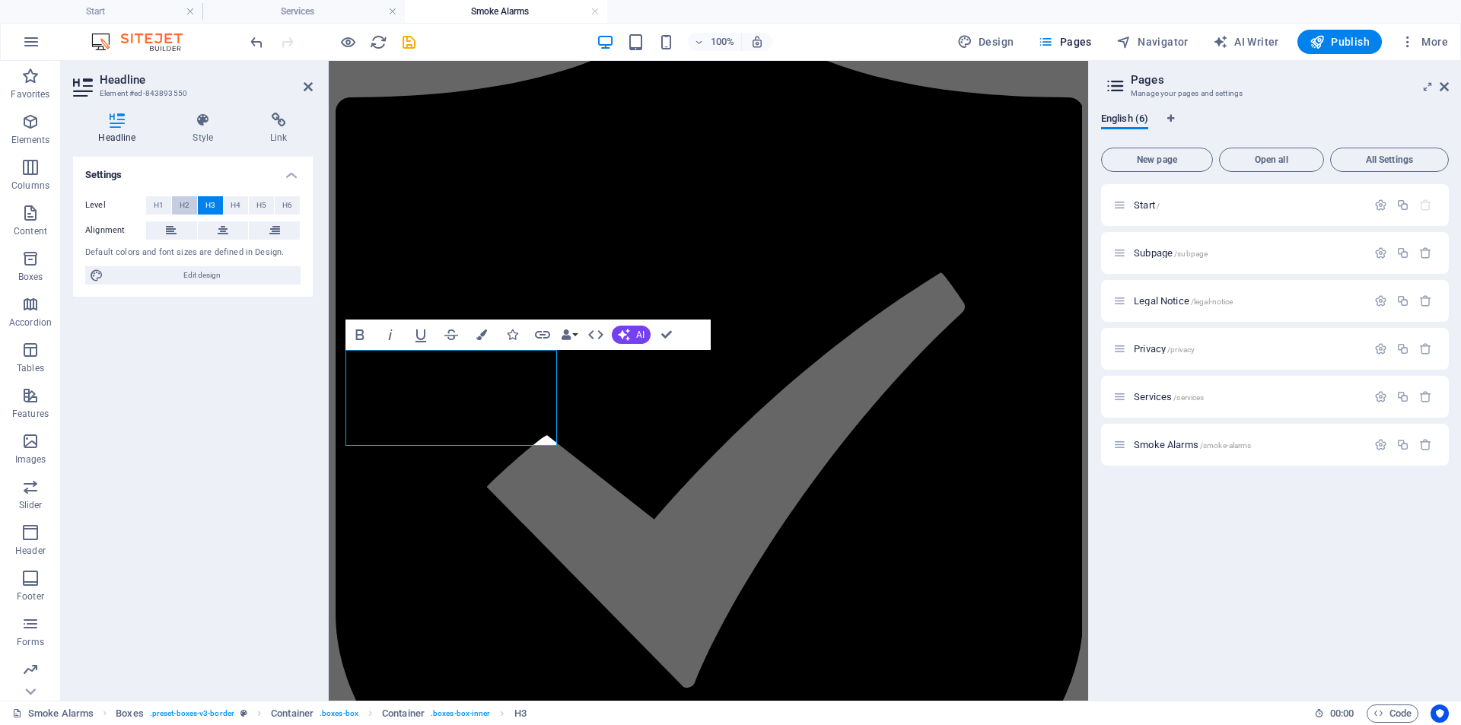
click at [183, 205] on span "H2" at bounding box center [185, 205] width 10 height 18
click at [212, 204] on span "H3" at bounding box center [210, 205] width 10 height 18
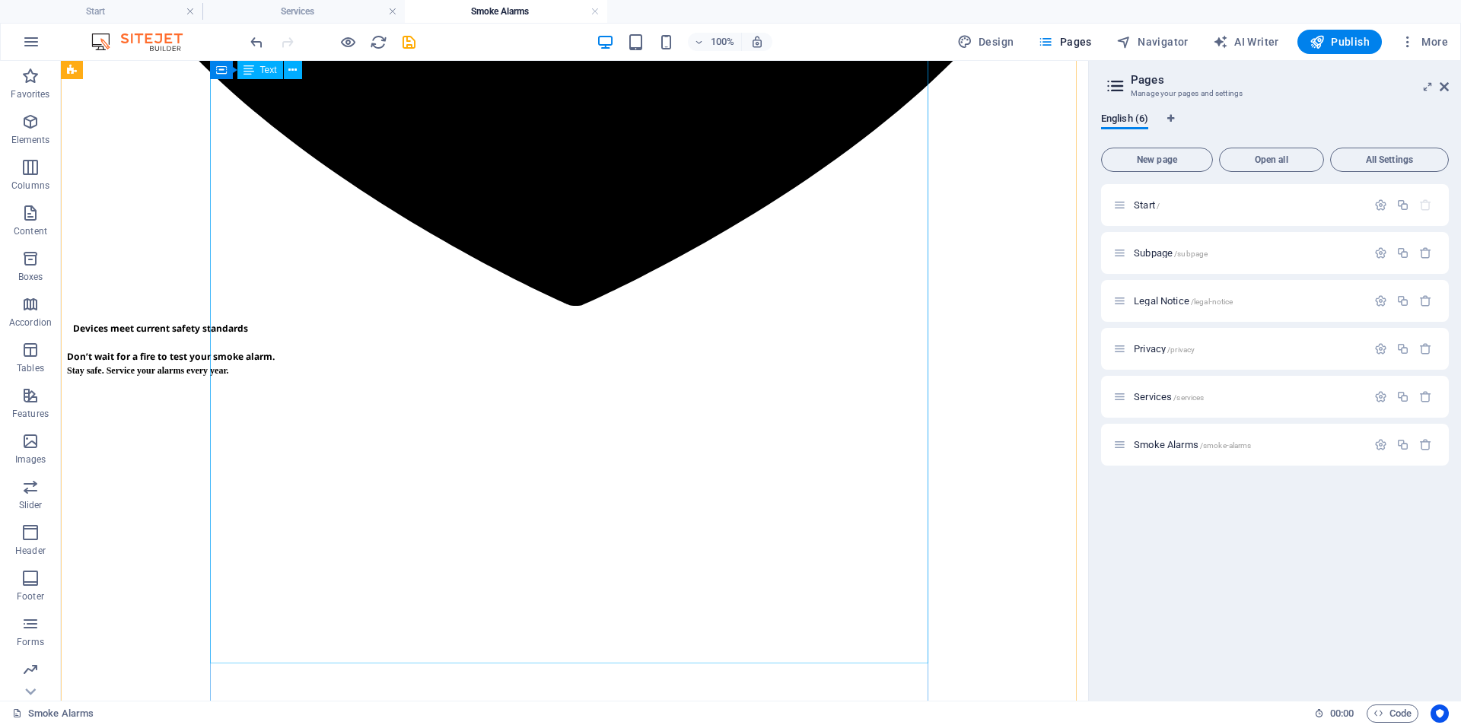
scroll to position [1884, 0]
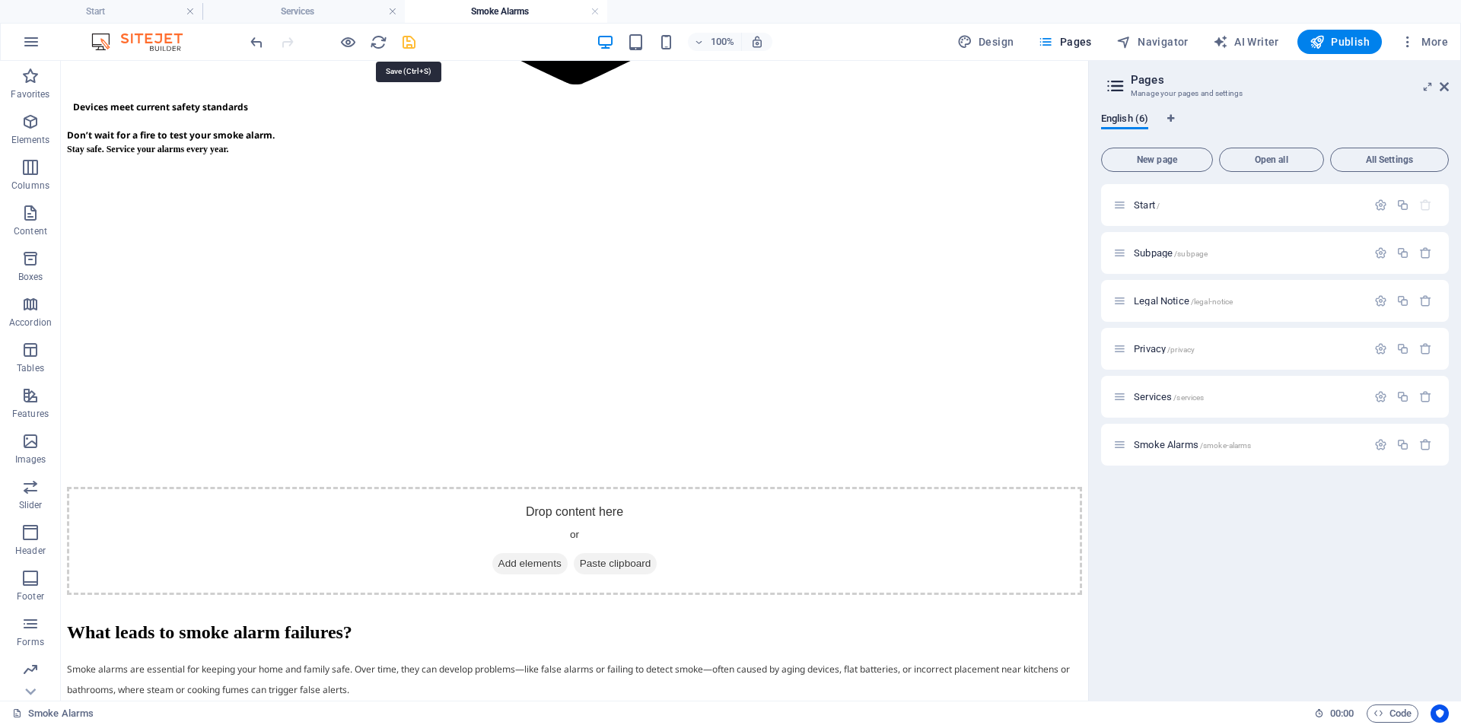
click at [409, 45] on icon "save" at bounding box center [408, 41] width 17 height 17
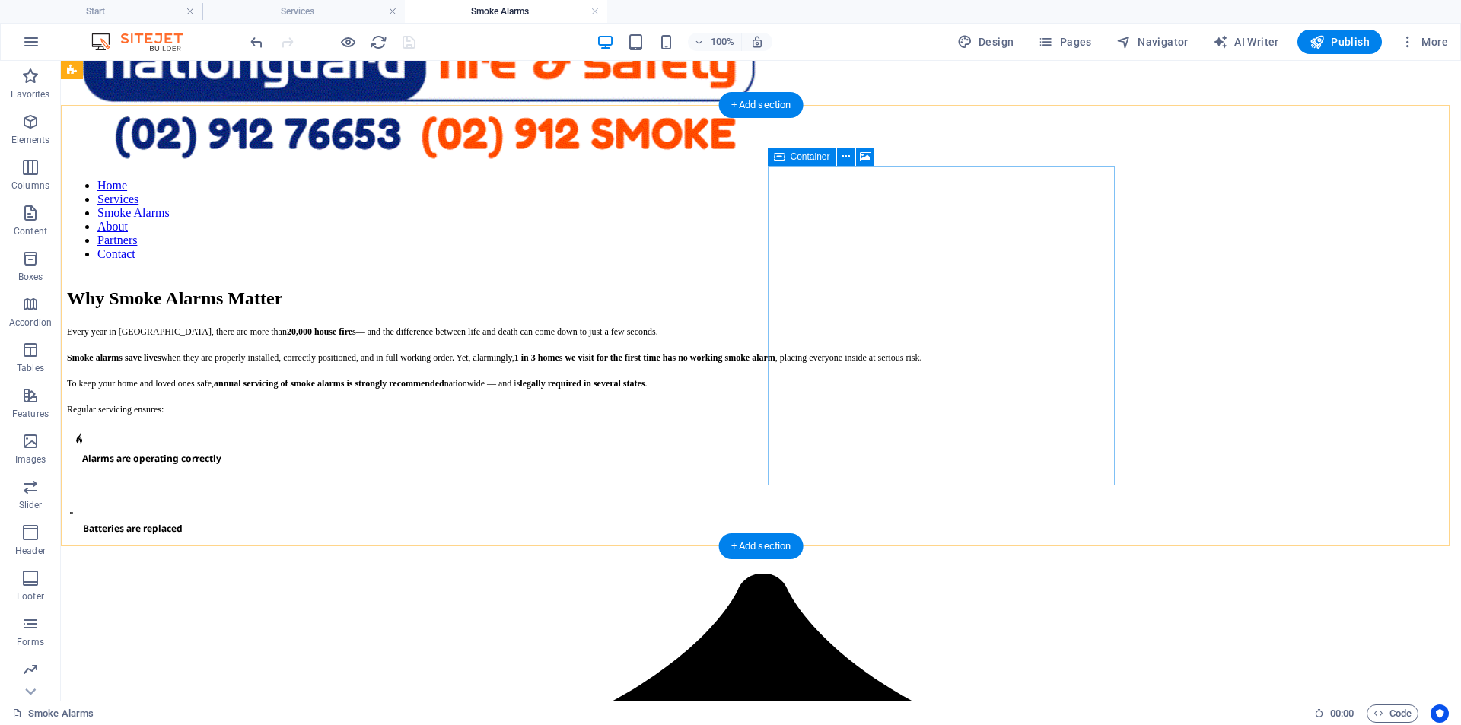
scroll to position [0, 0]
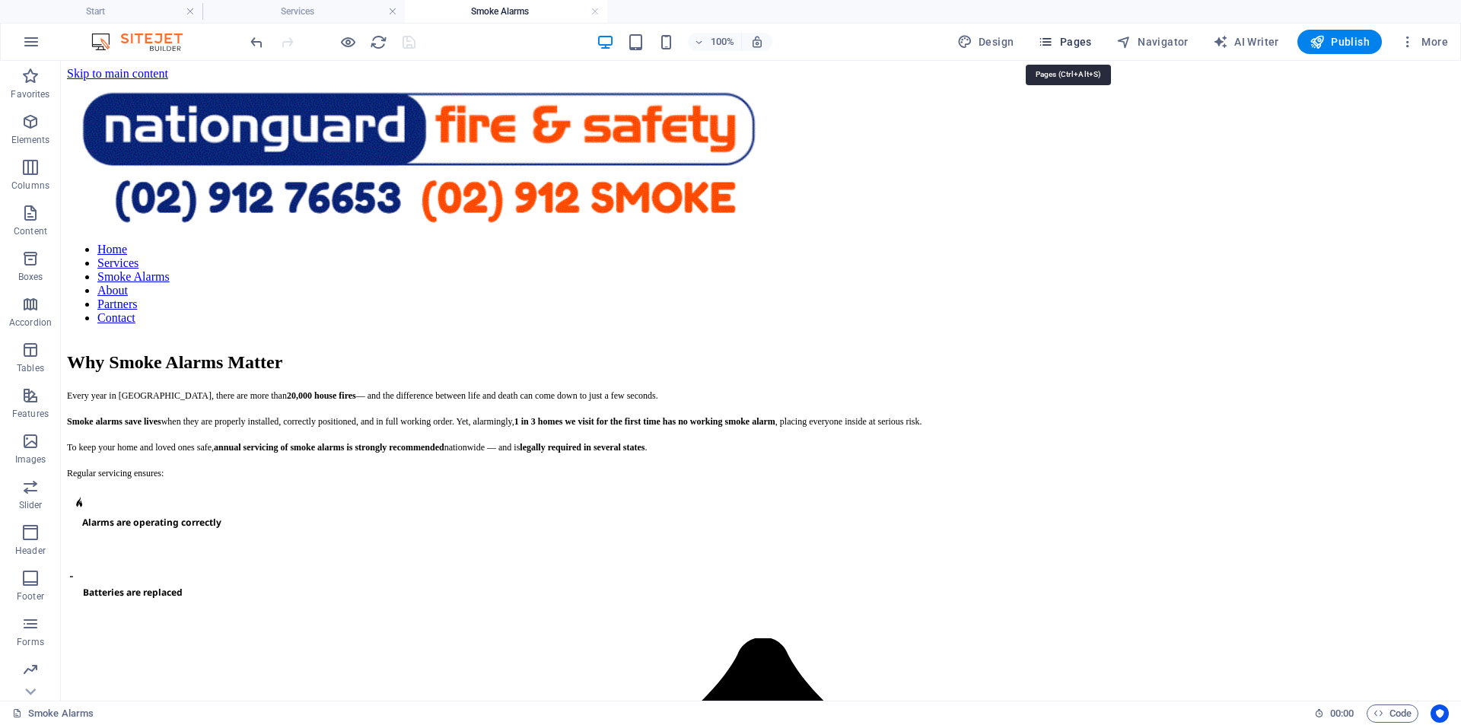
click at [1069, 41] on span "Pages" at bounding box center [1064, 41] width 53 height 15
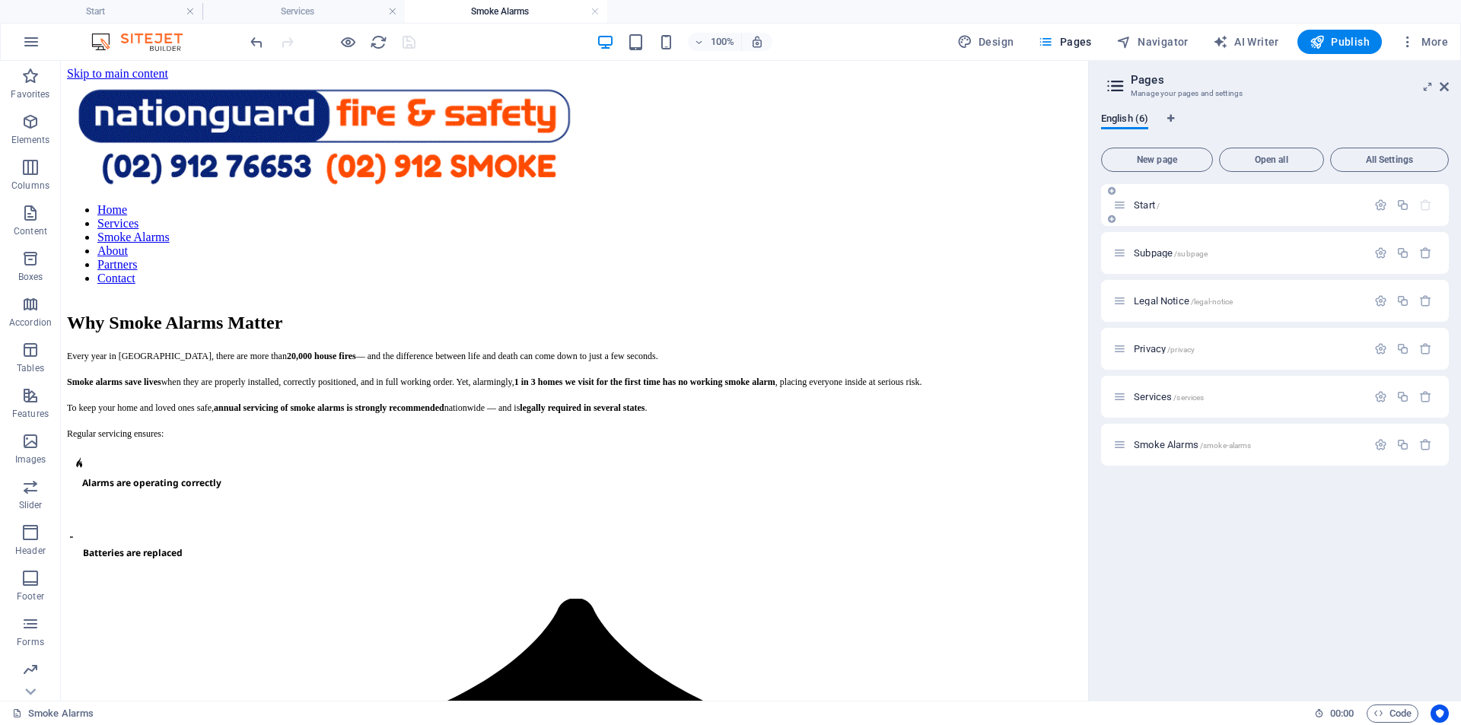
click at [1147, 208] on span "Start /" at bounding box center [1147, 204] width 26 height 11
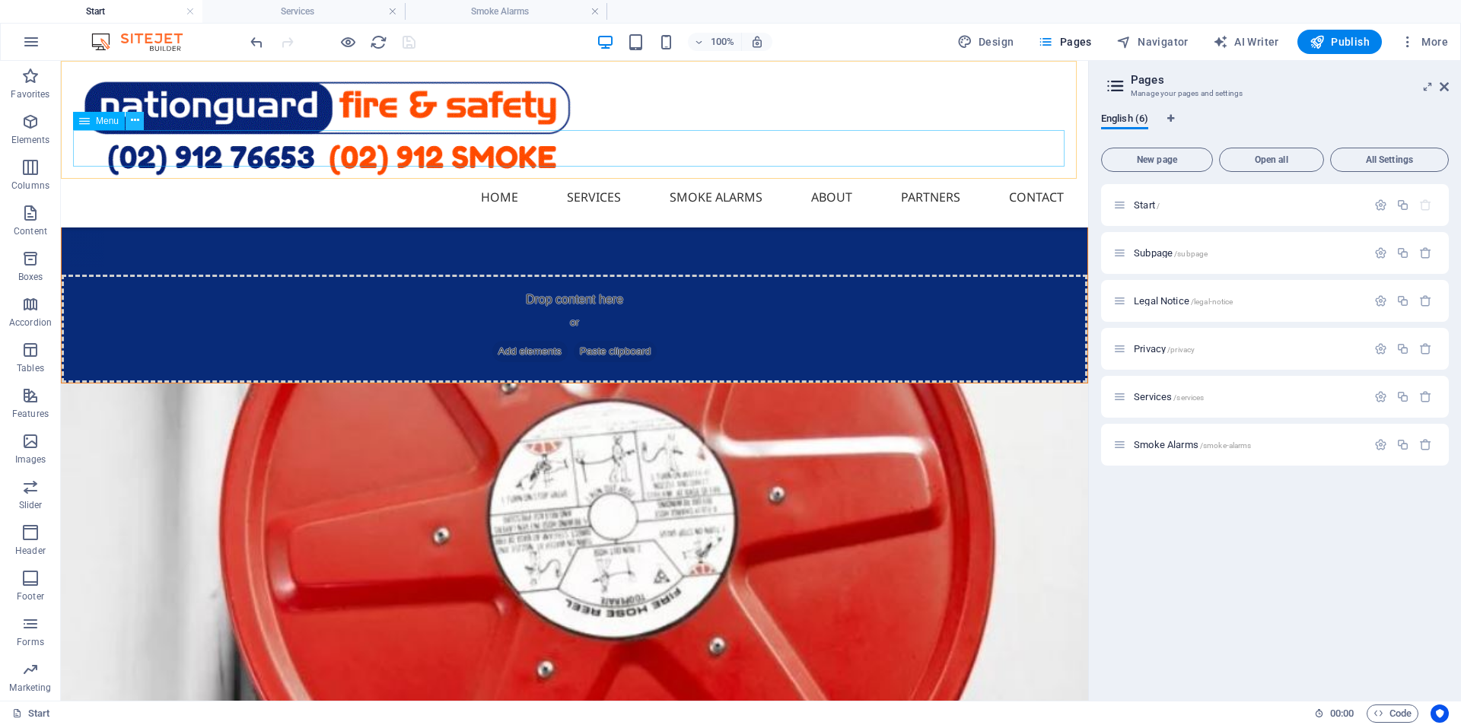
click at [129, 124] on button at bounding box center [135, 121] width 18 height 18
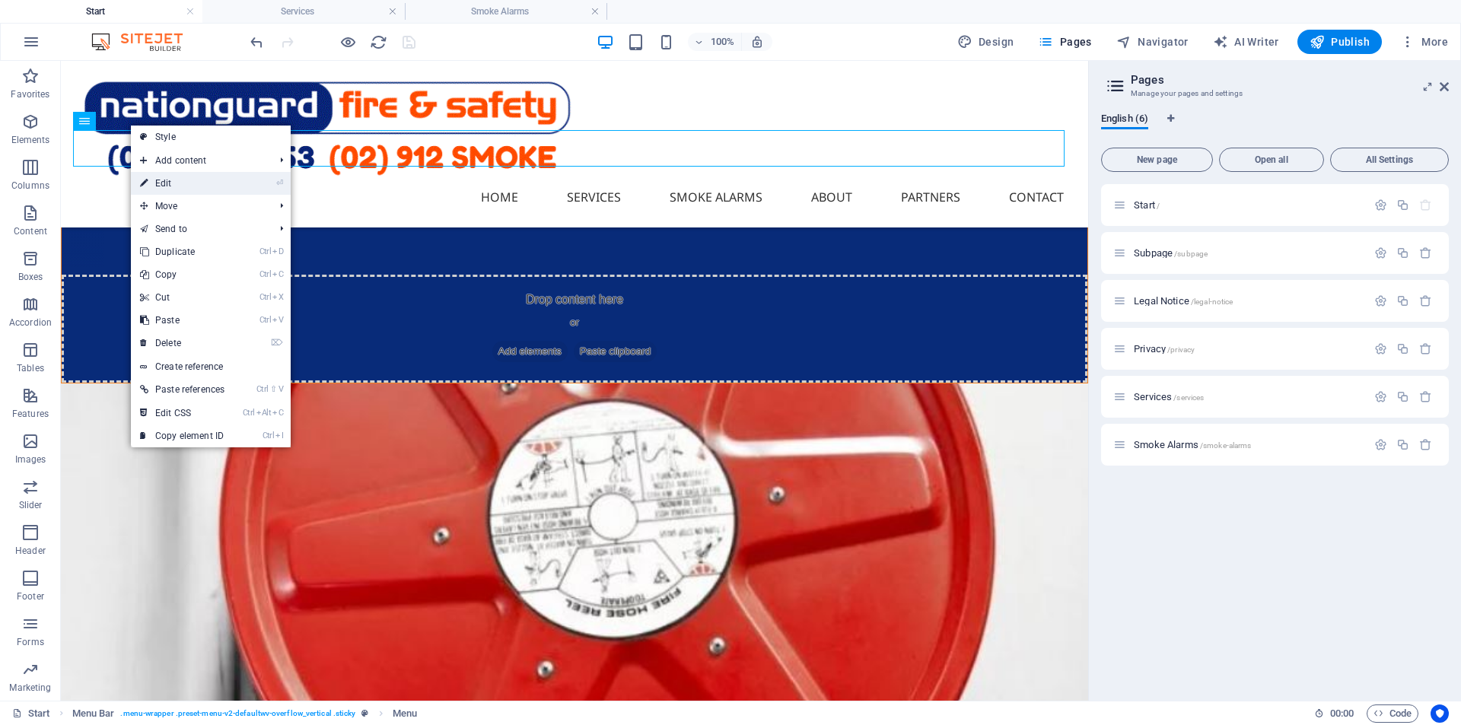
click at [212, 186] on link "⏎ Edit" at bounding box center [182, 183] width 103 height 23
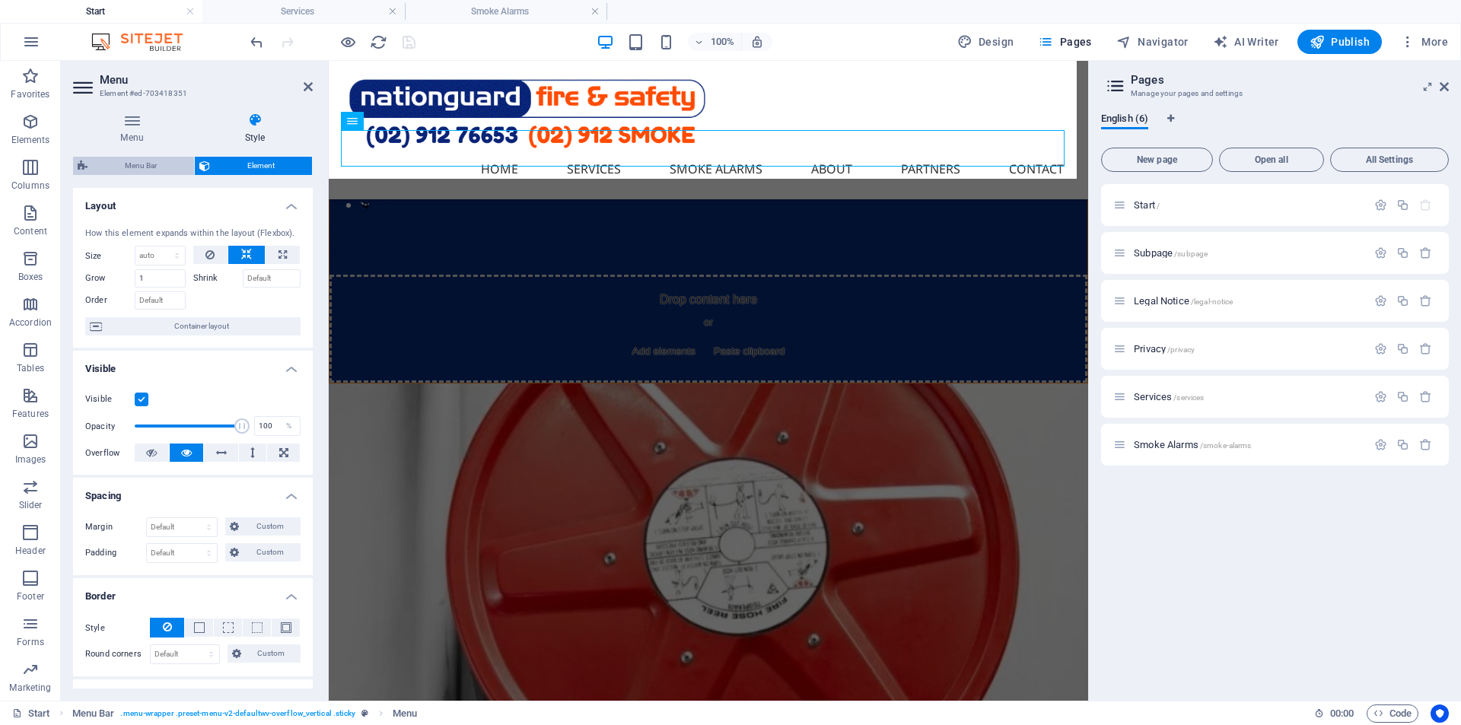
click at [147, 161] on span "Menu Bar" at bounding box center [140, 166] width 97 height 18
select select "rem"
select select
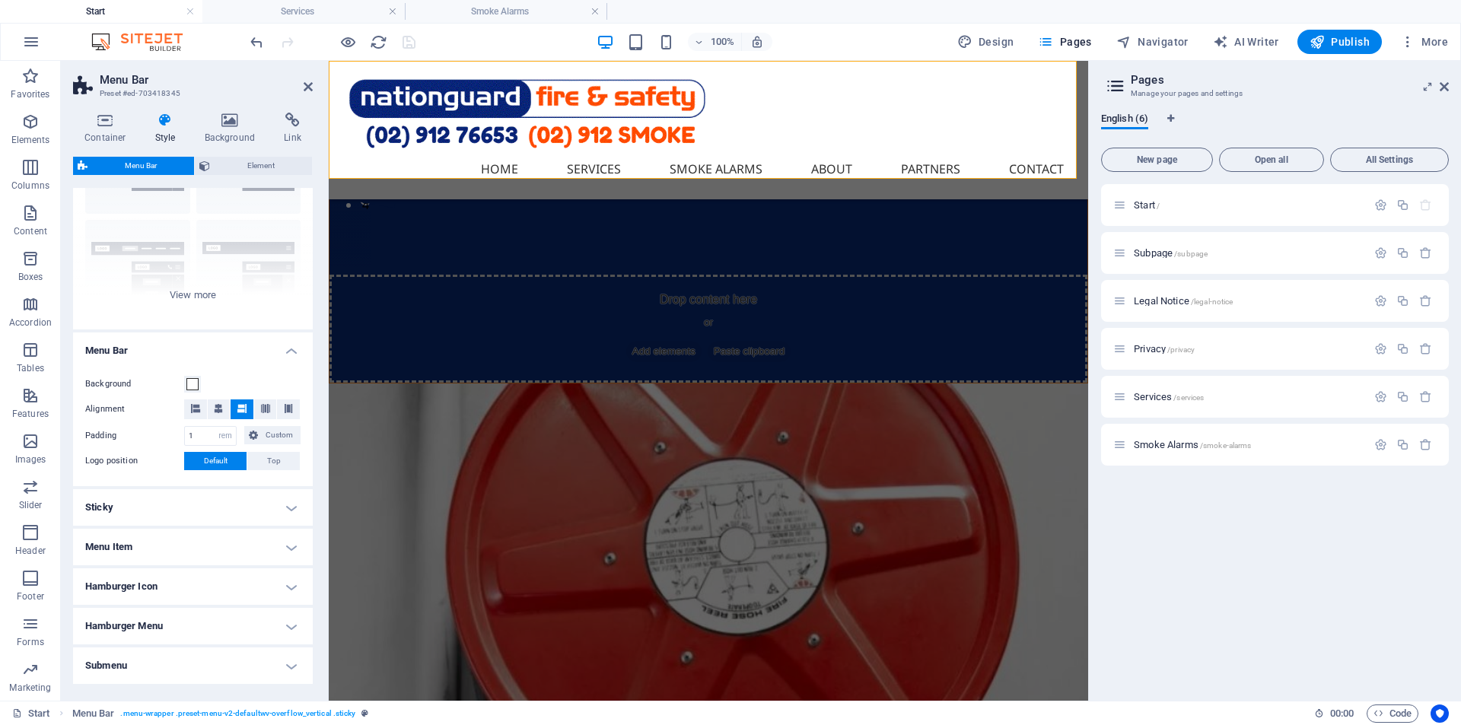
scroll to position [170, 0]
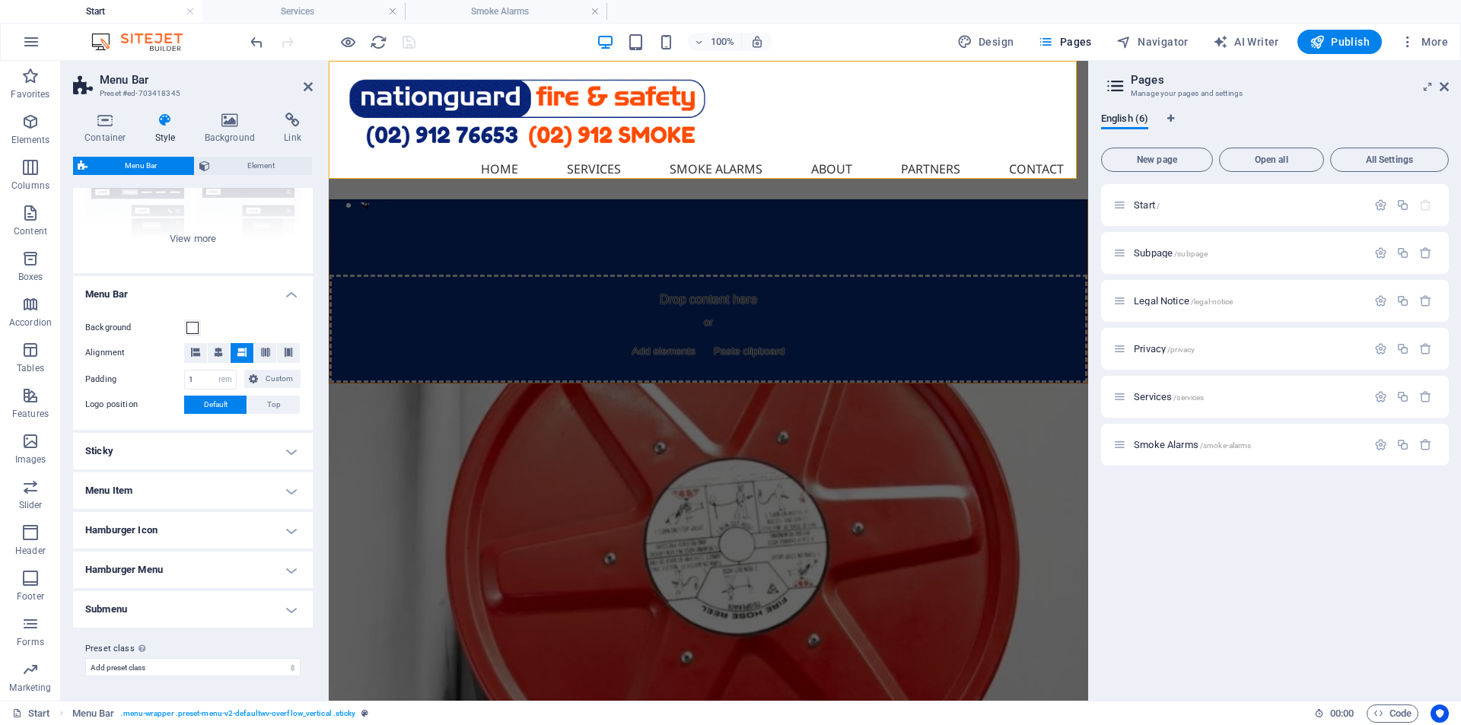
click at [202, 606] on h4 "Submenu" at bounding box center [193, 609] width 240 height 37
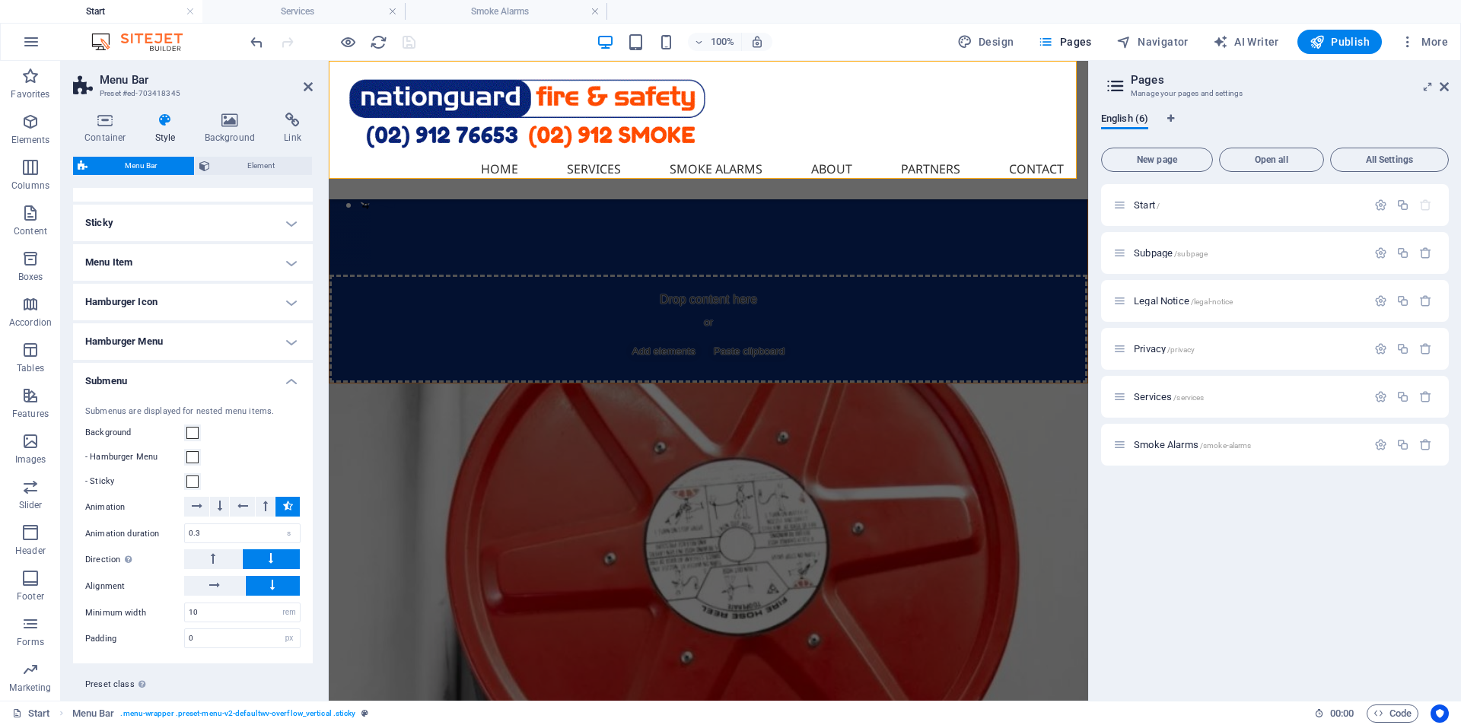
scroll to position [434, 0]
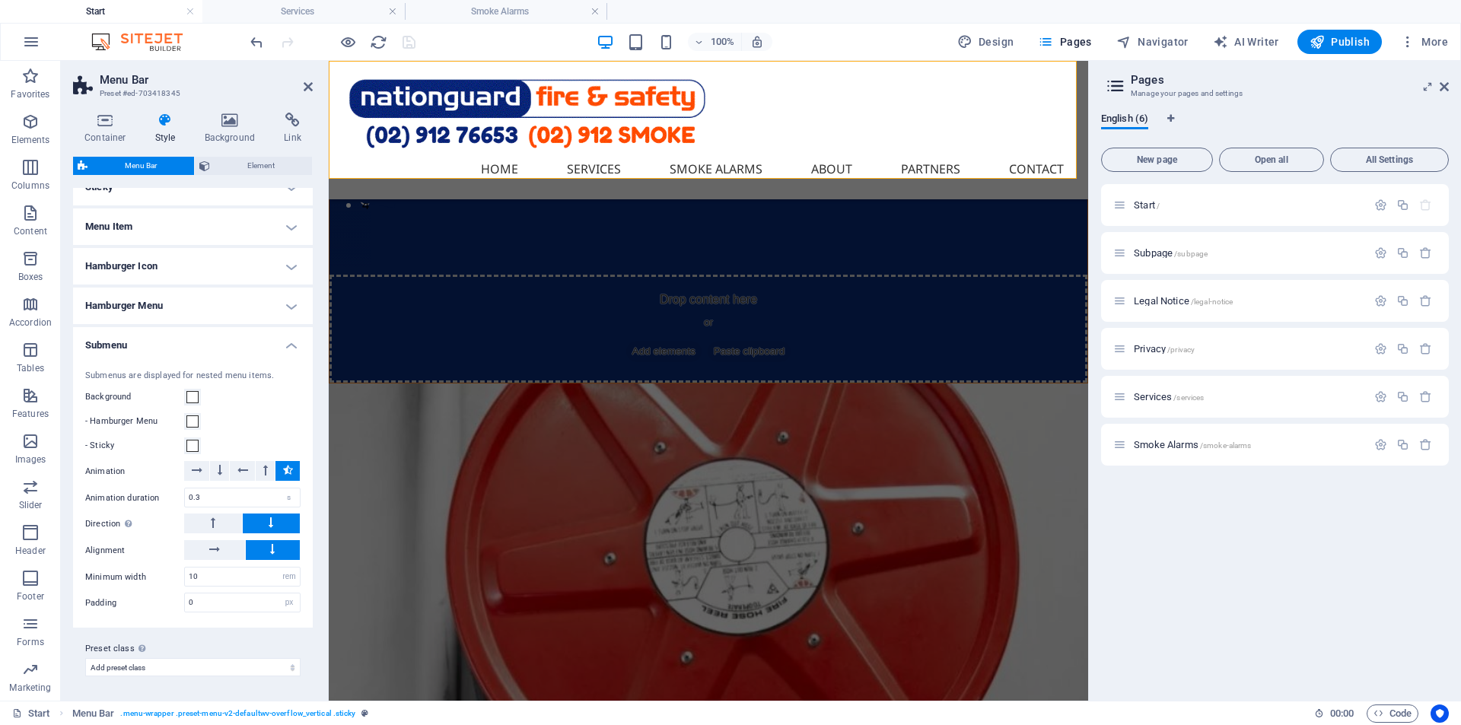
click at [182, 308] on h4 "Hamburger Menu" at bounding box center [193, 306] width 240 height 37
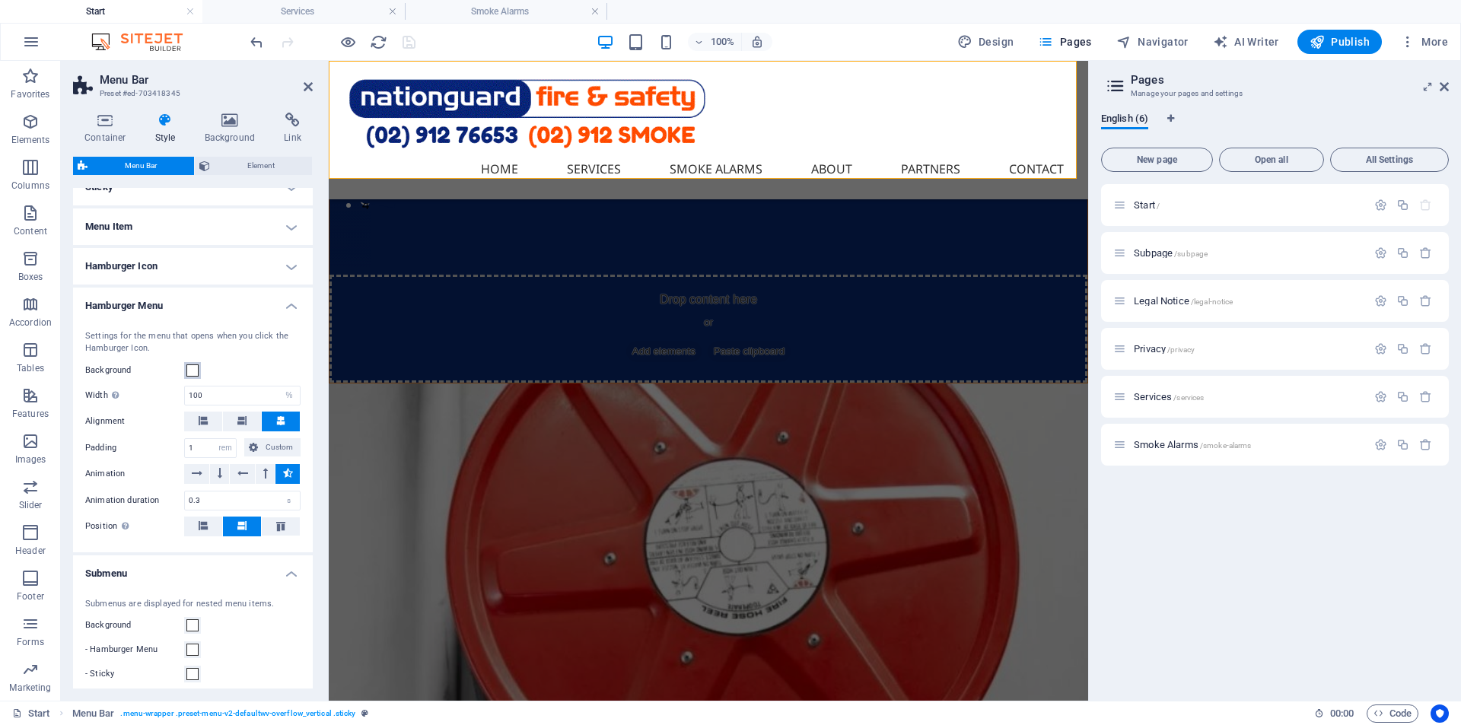
click at [192, 370] on span at bounding box center [192, 370] width 12 height 12
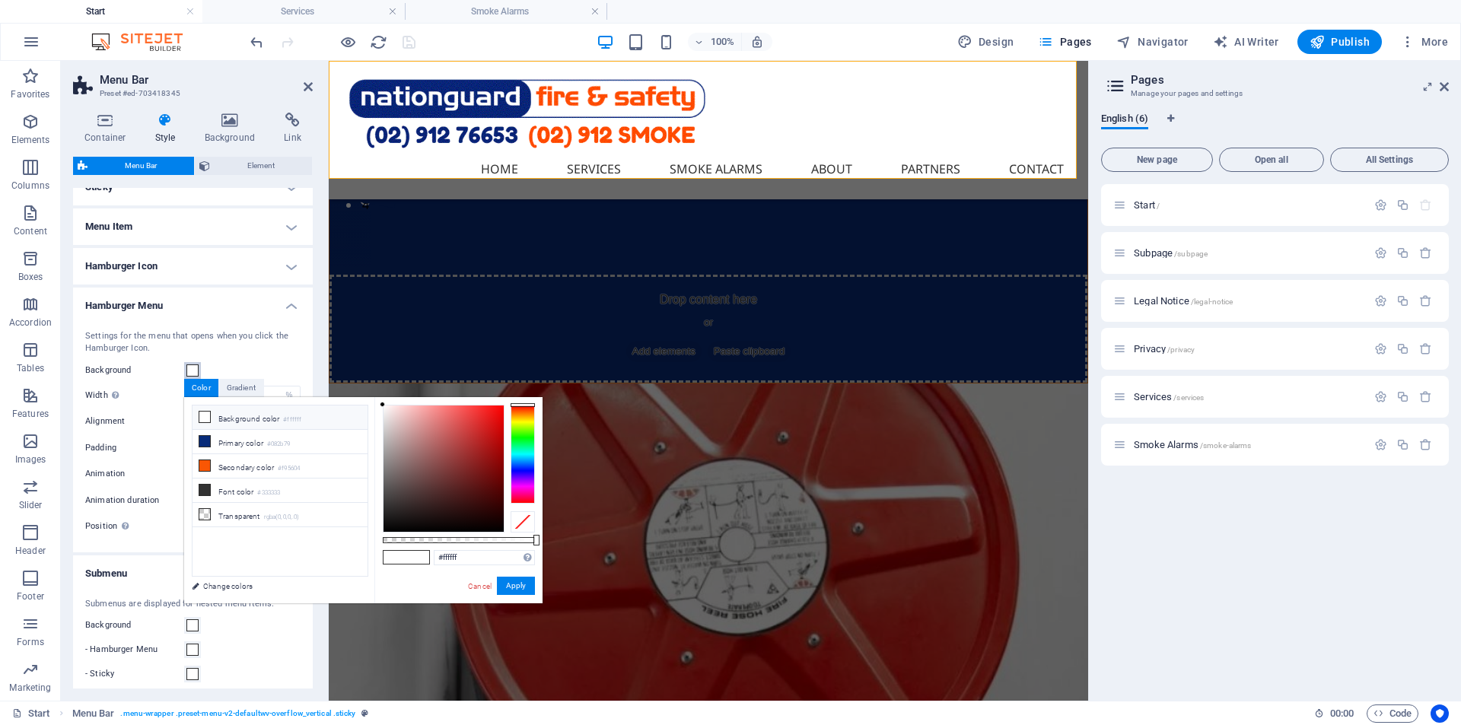
click at [189, 370] on span at bounding box center [192, 370] width 12 height 12
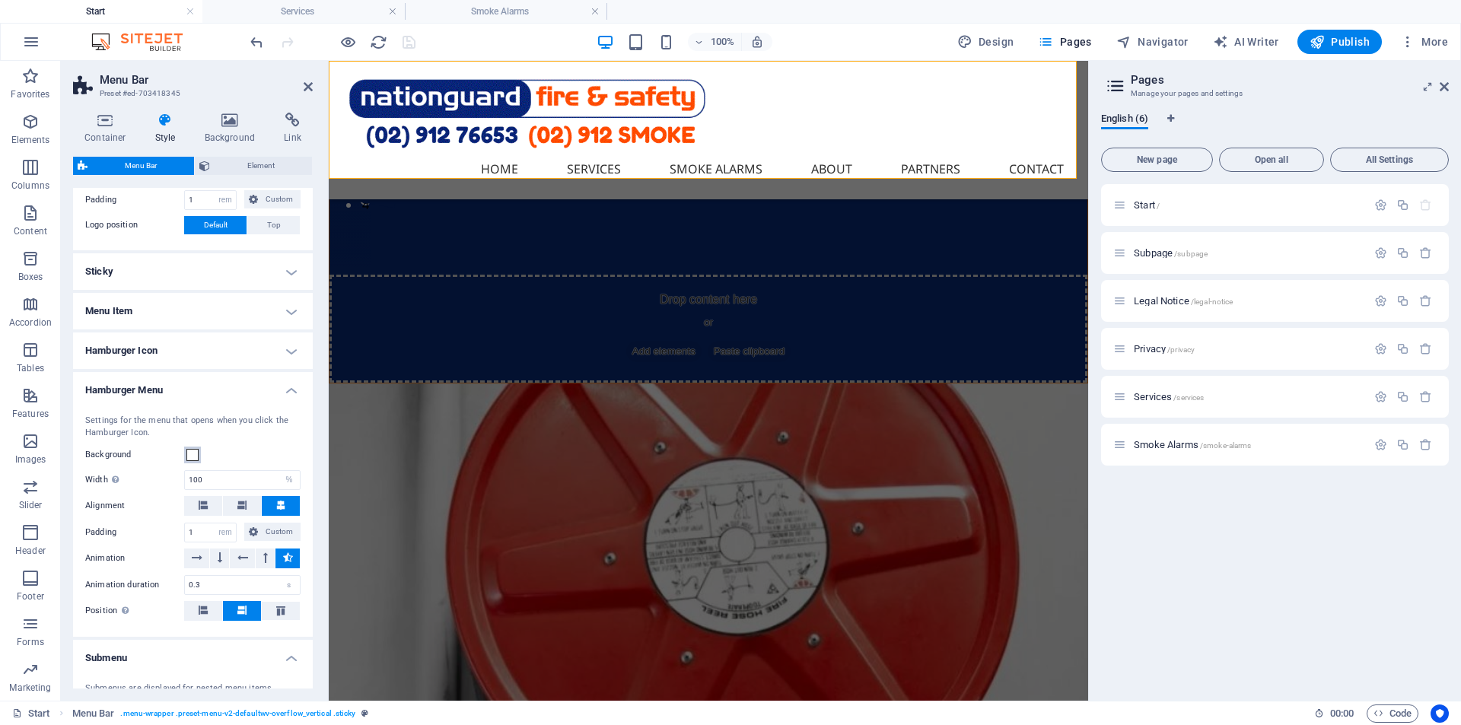
scroll to position [282, 0]
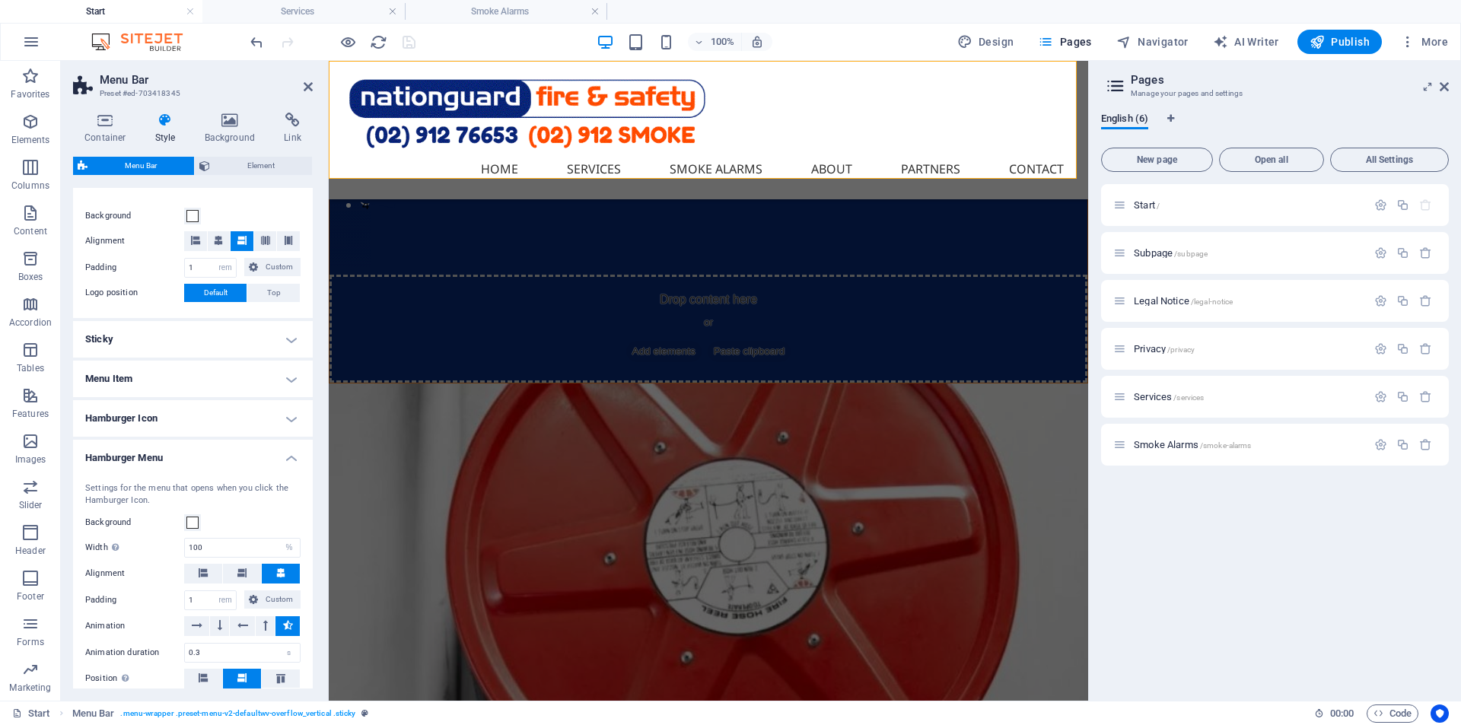
click at [147, 418] on h4 "Hamburger Icon" at bounding box center [193, 418] width 240 height 37
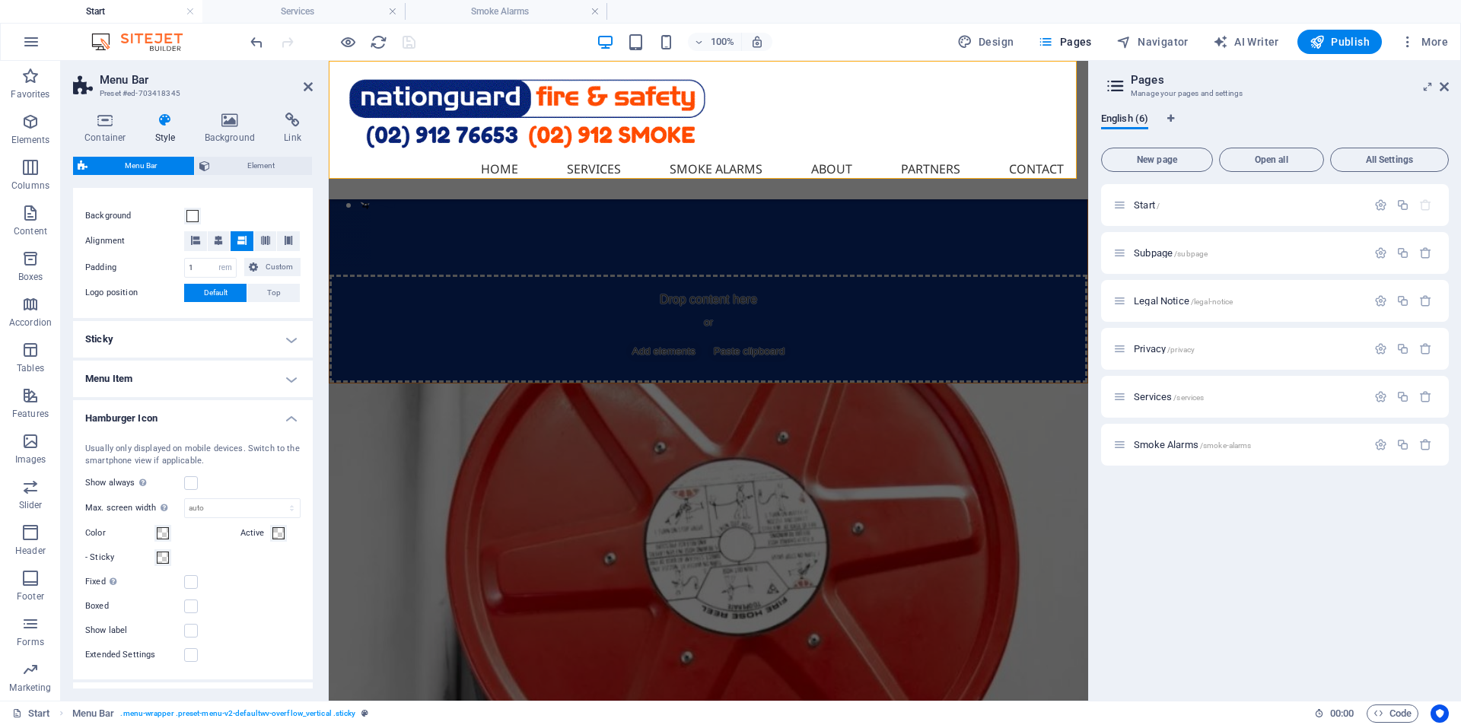
click at [192, 383] on h4 "Menu Item" at bounding box center [193, 379] width 240 height 37
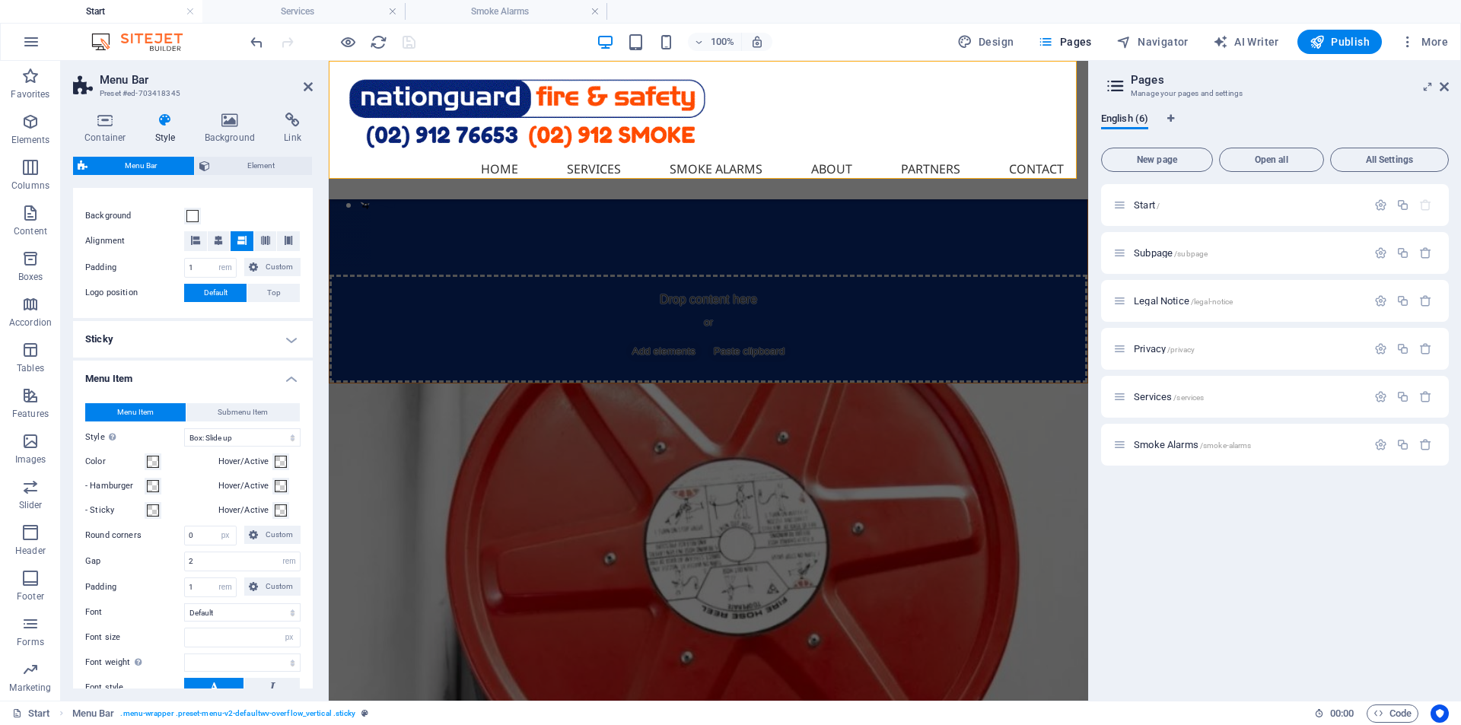
click at [203, 338] on h4 "Sticky" at bounding box center [193, 339] width 240 height 37
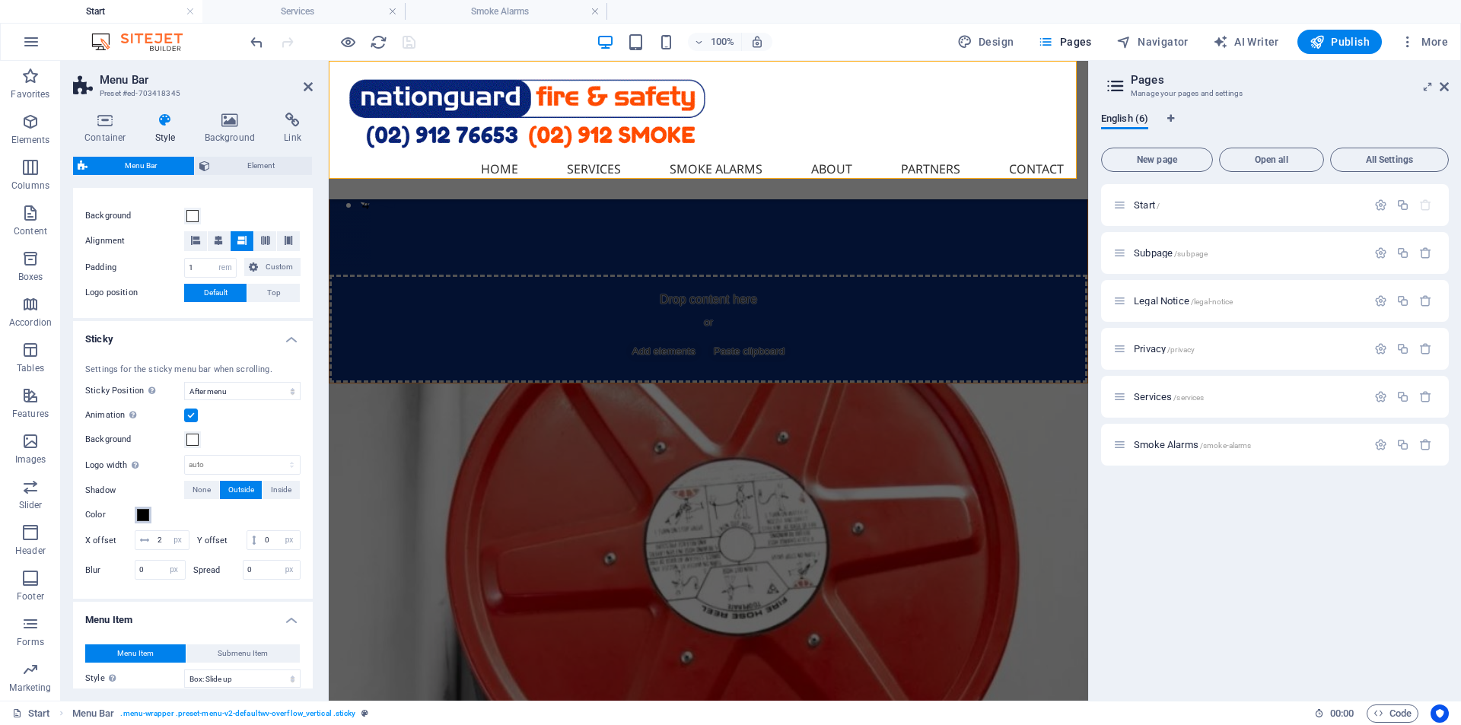
click at [141, 516] on span at bounding box center [143, 515] width 12 height 12
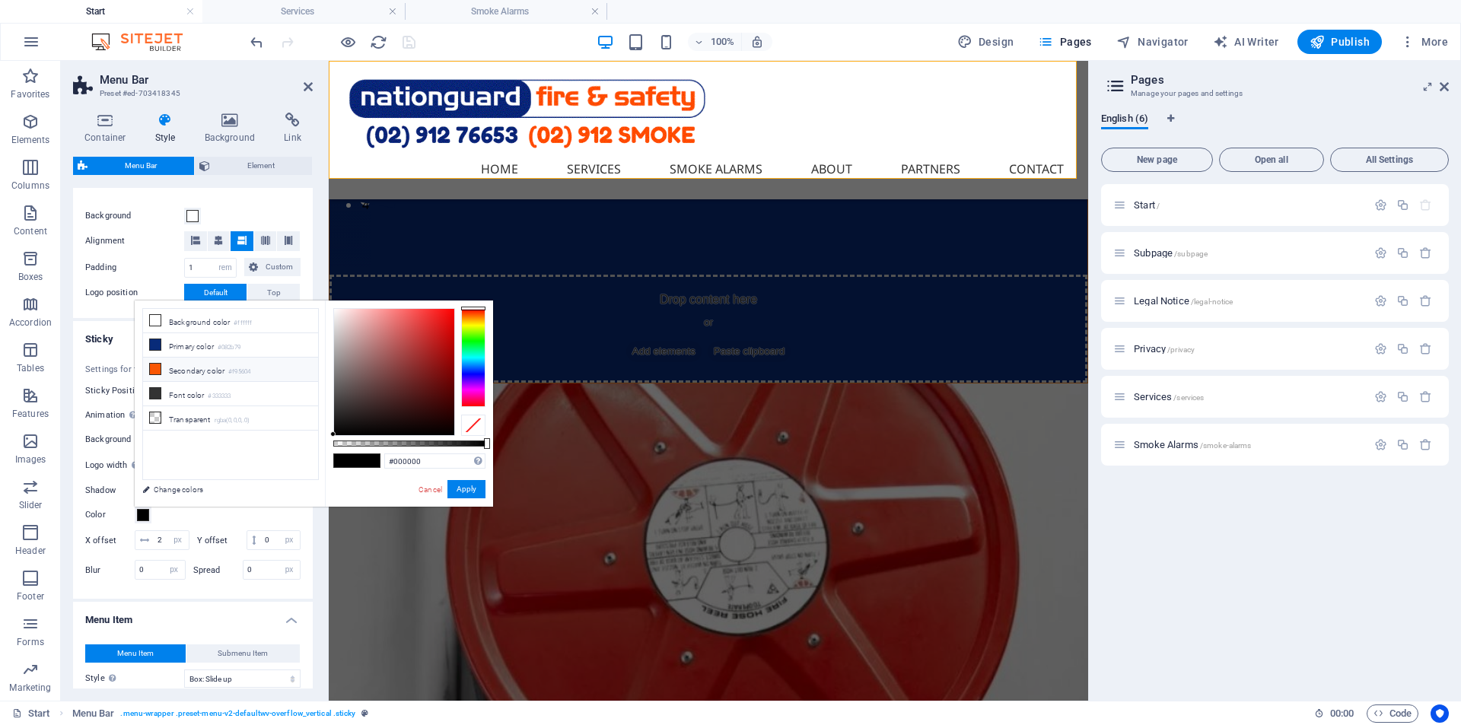
click at [155, 367] on icon at bounding box center [155, 369] width 11 height 11
type input "#f95604"
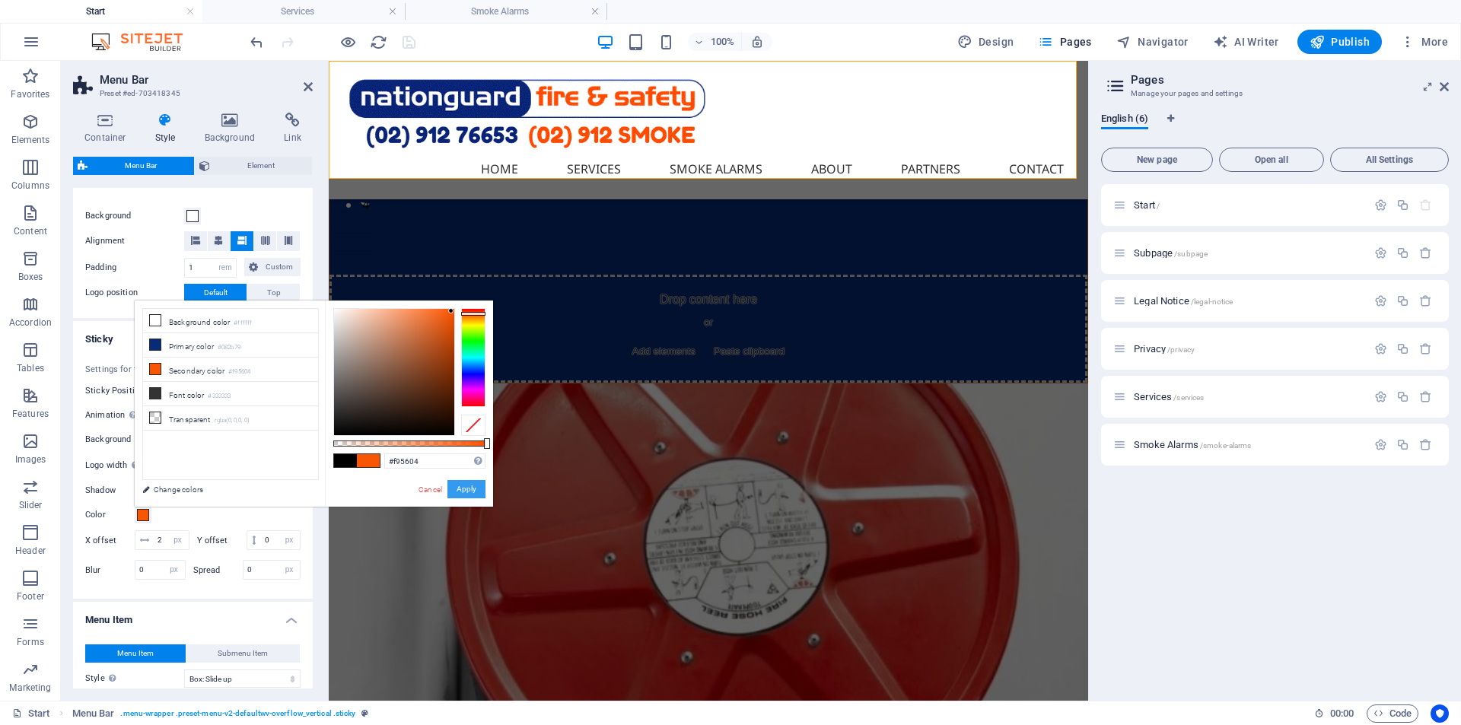
click at [460, 491] on button "Apply" at bounding box center [466, 489] width 38 height 18
select select
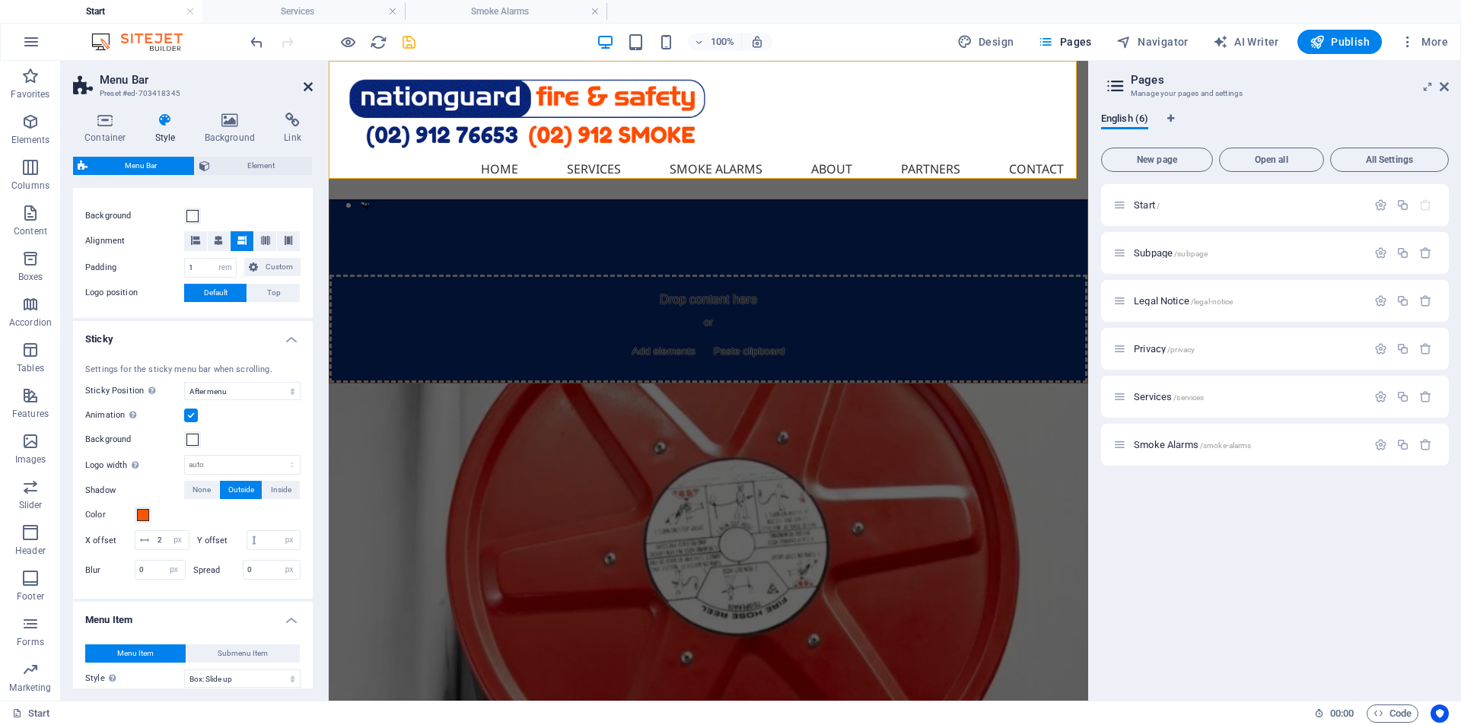
select select
click at [310, 84] on icon at bounding box center [308, 87] width 9 height 12
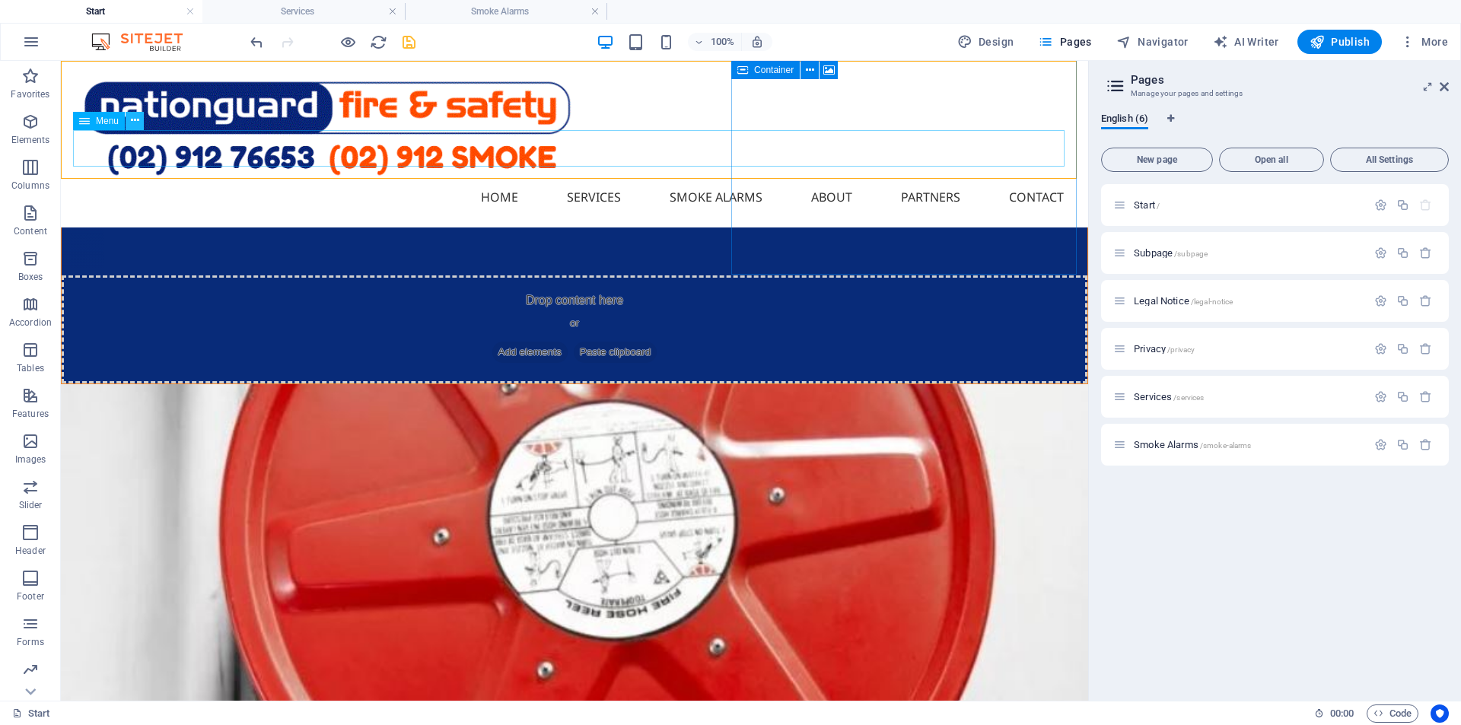
click at [135, 126] on icon at bounding box center [135, 121] width 8 height 16
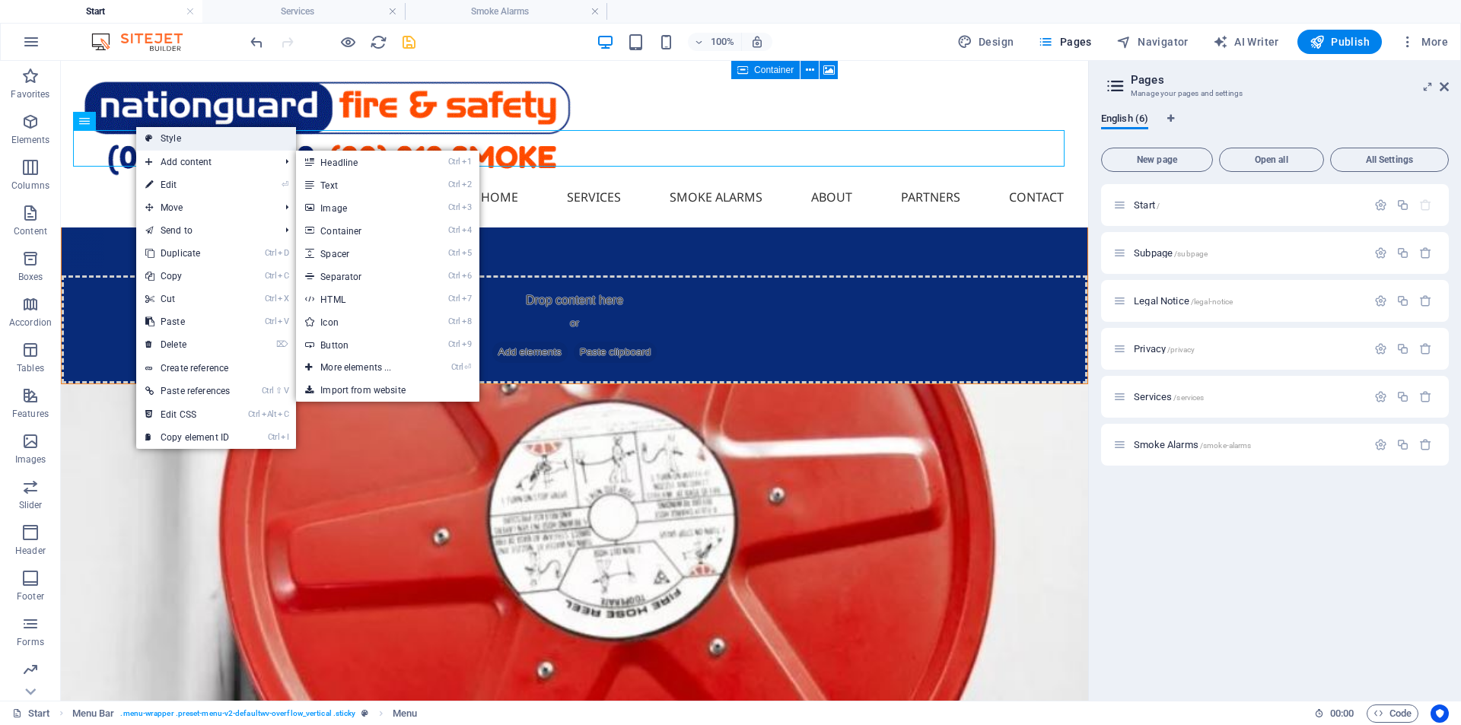
click at [172, 136] on link "Style" at bounding box center [216, 138] width 160 height 23
select select "rem"
select select "sticky_menu"
select select "px"
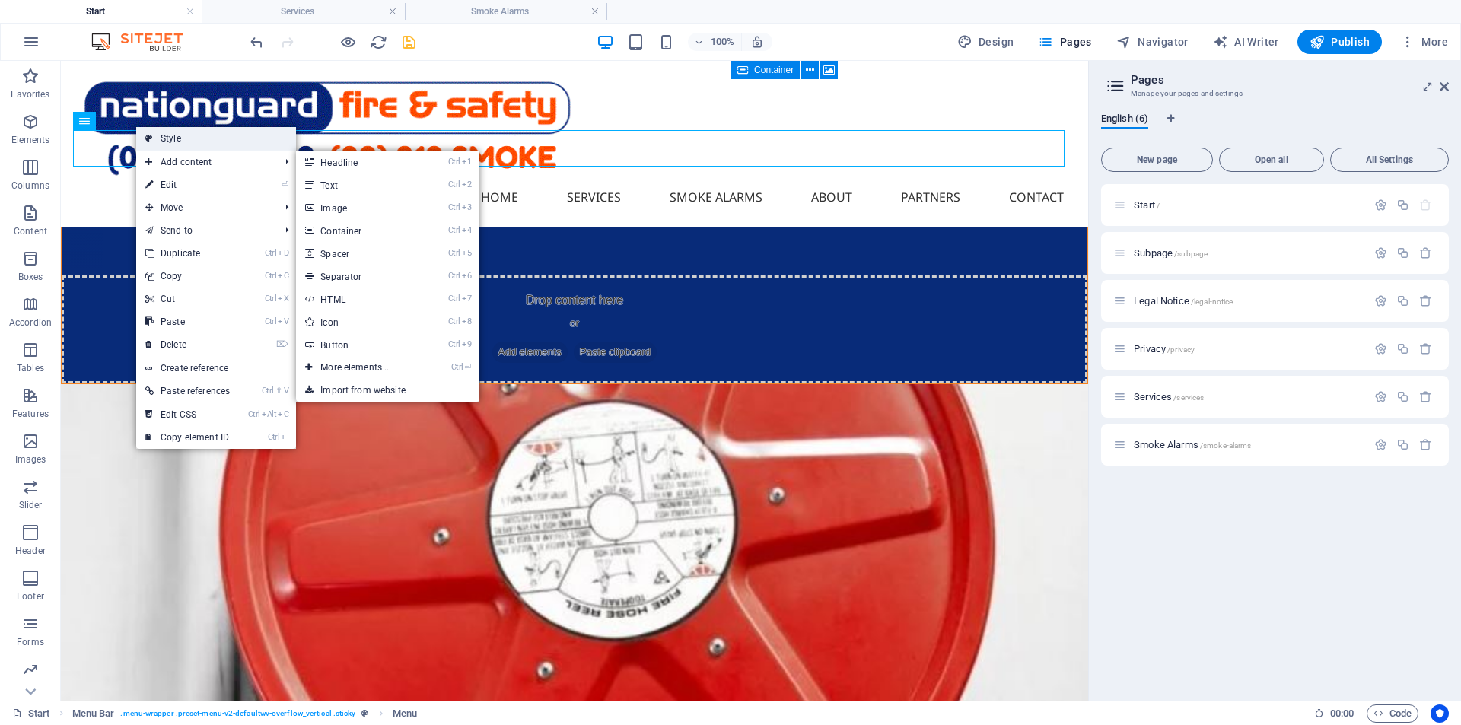
select select "px"
select select "hover_box_bottom"
select select "px"
select select "rem"
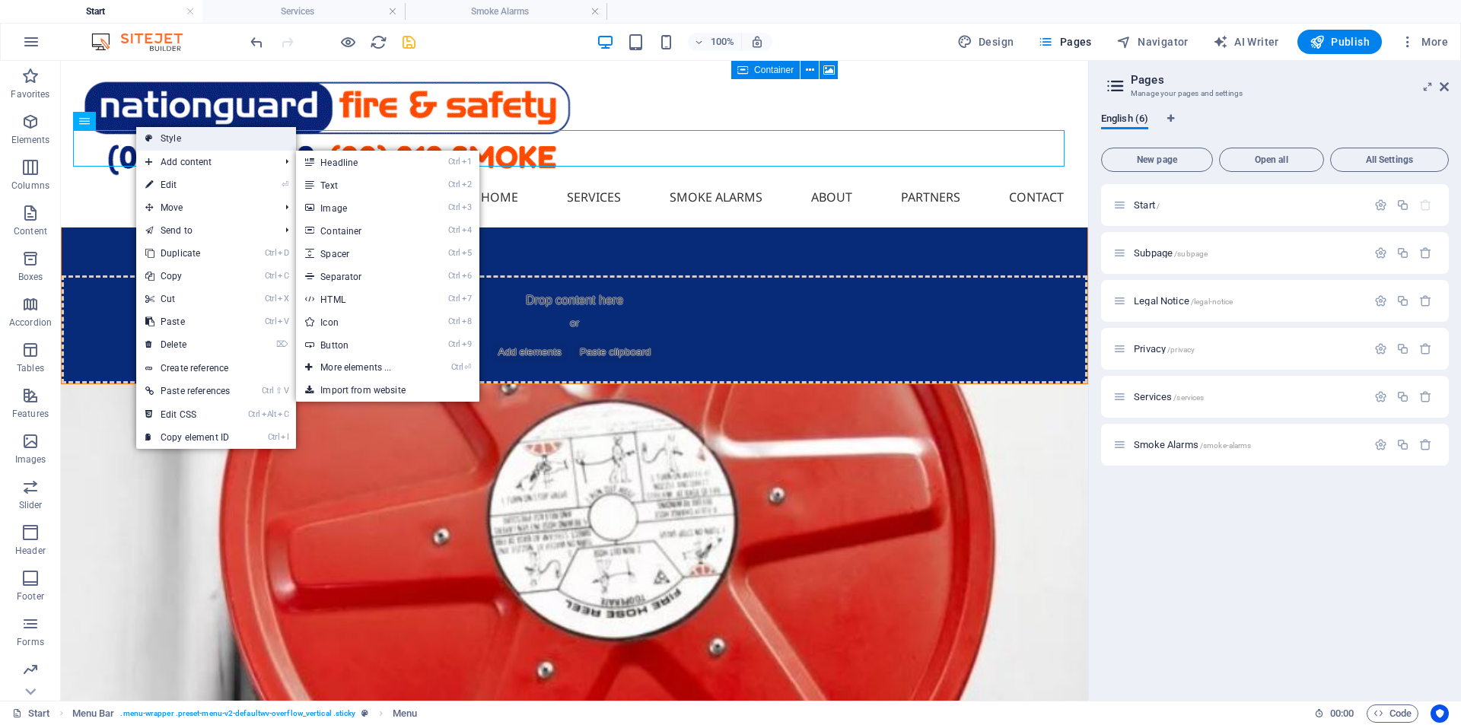
select select "rem"
select select "px"
select select
select select "px"
select select "%"
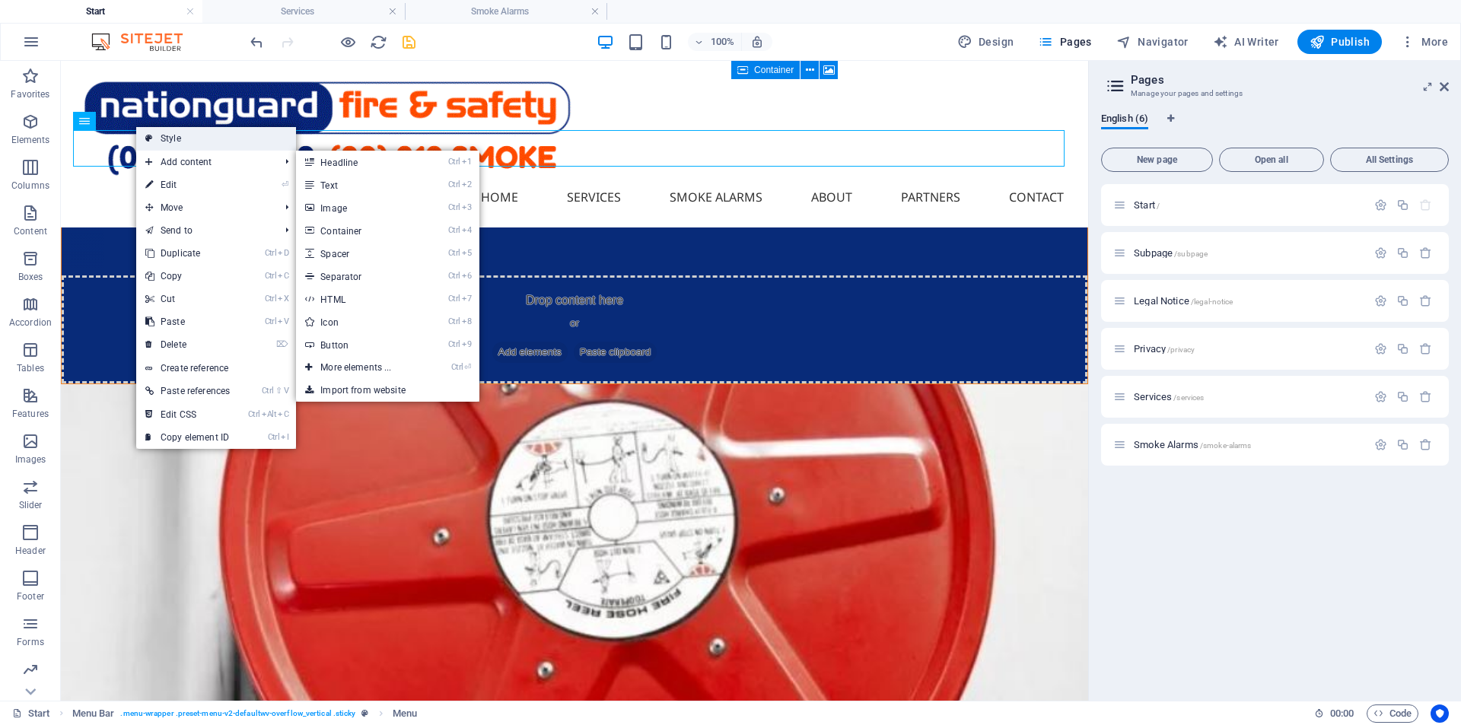
select select "rem"
select select "px"
select select
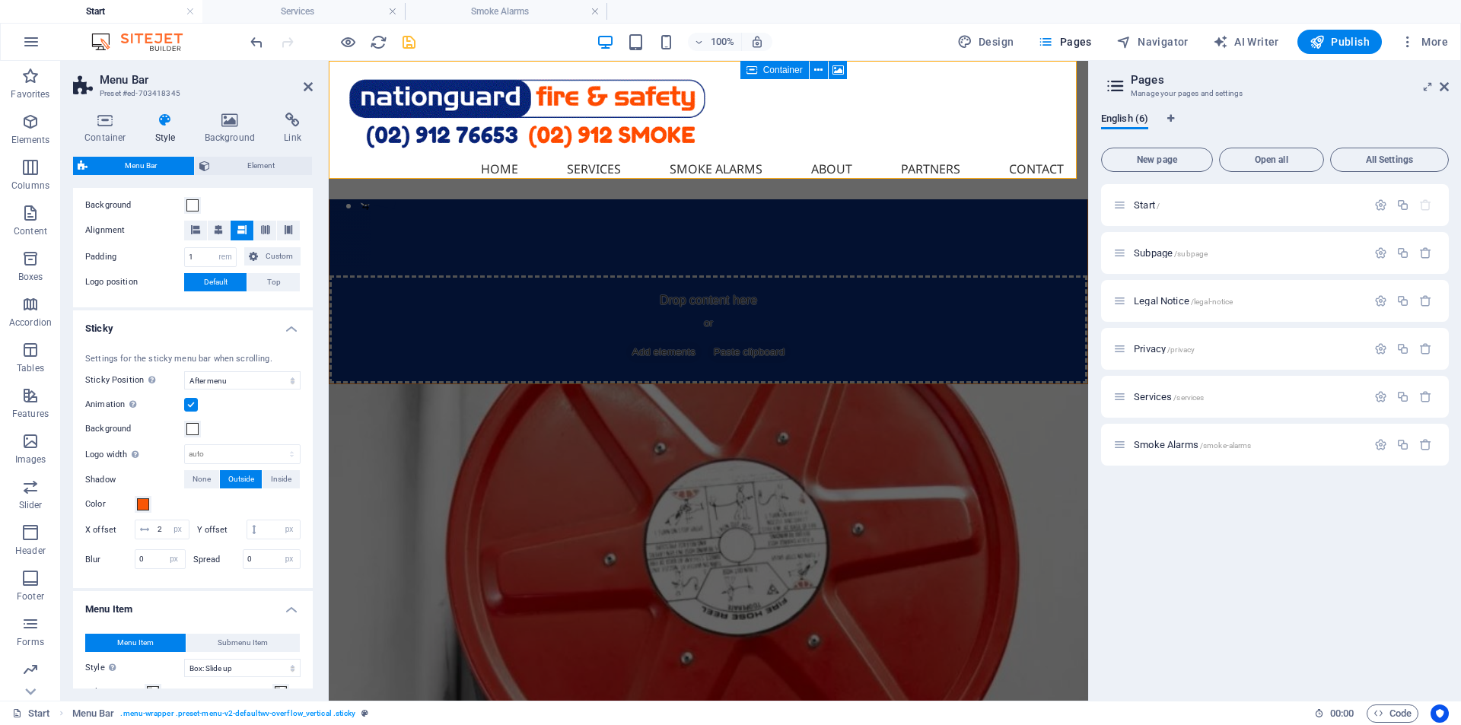
scroll to position [304, 0]
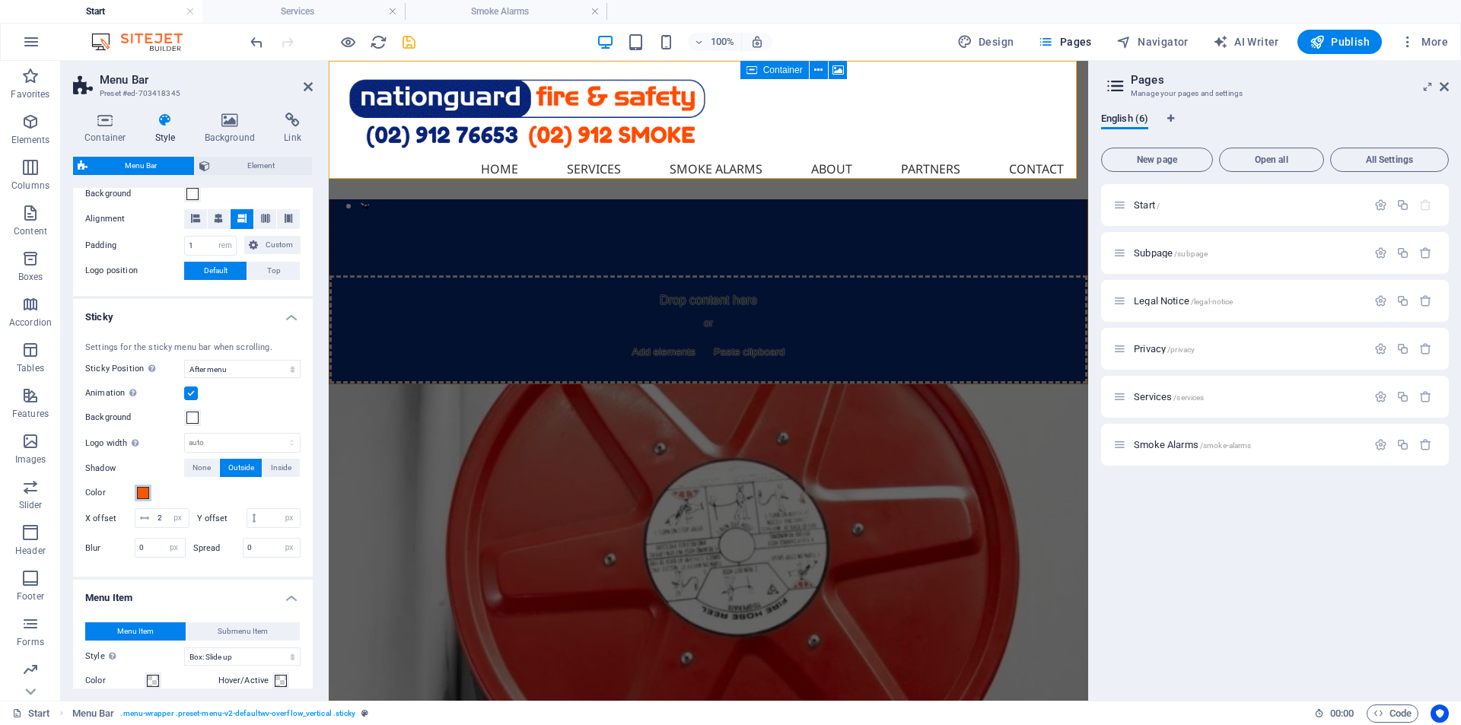
click at [142, 492] on span at bounding box center [143, 493] width 12 height 12
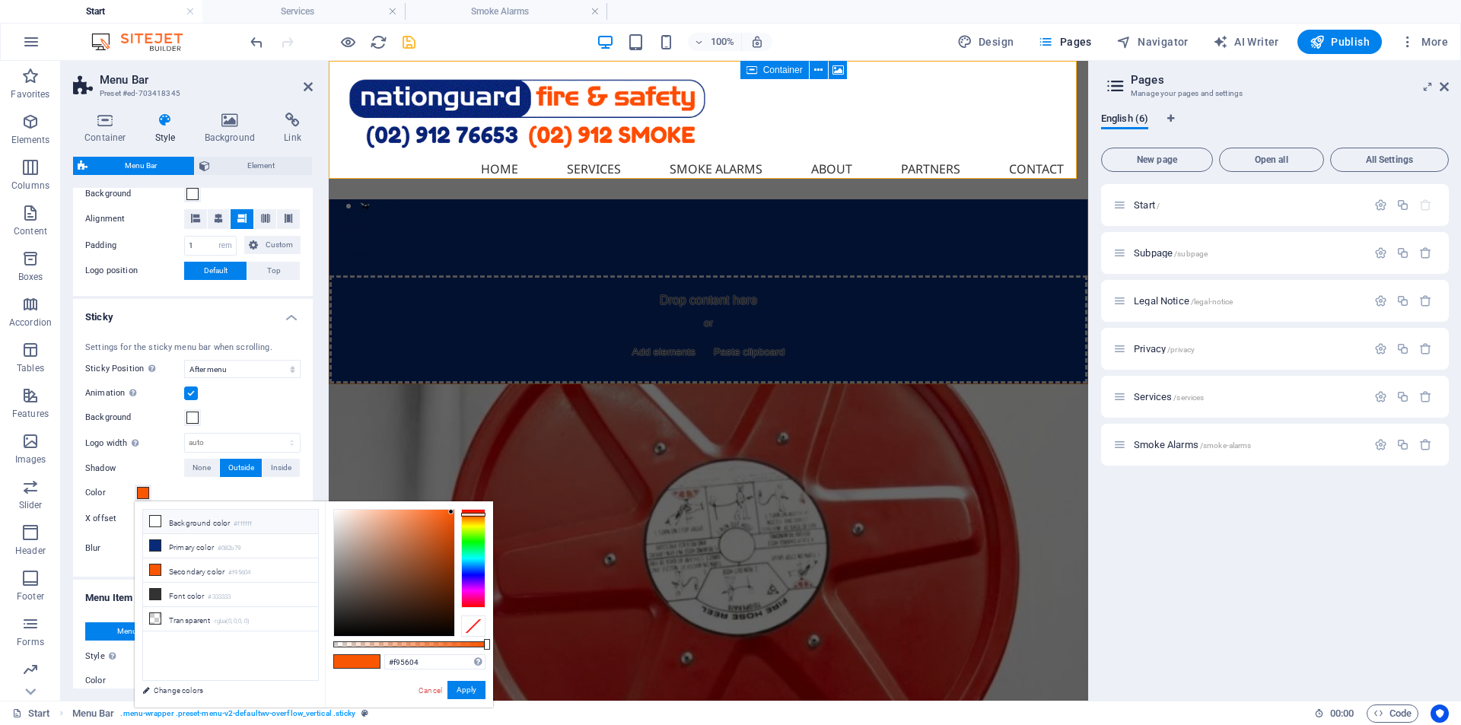
click at [153, 523] on icon at bounding box center [155, 521] width 11 height 11
type input "#ffffff"
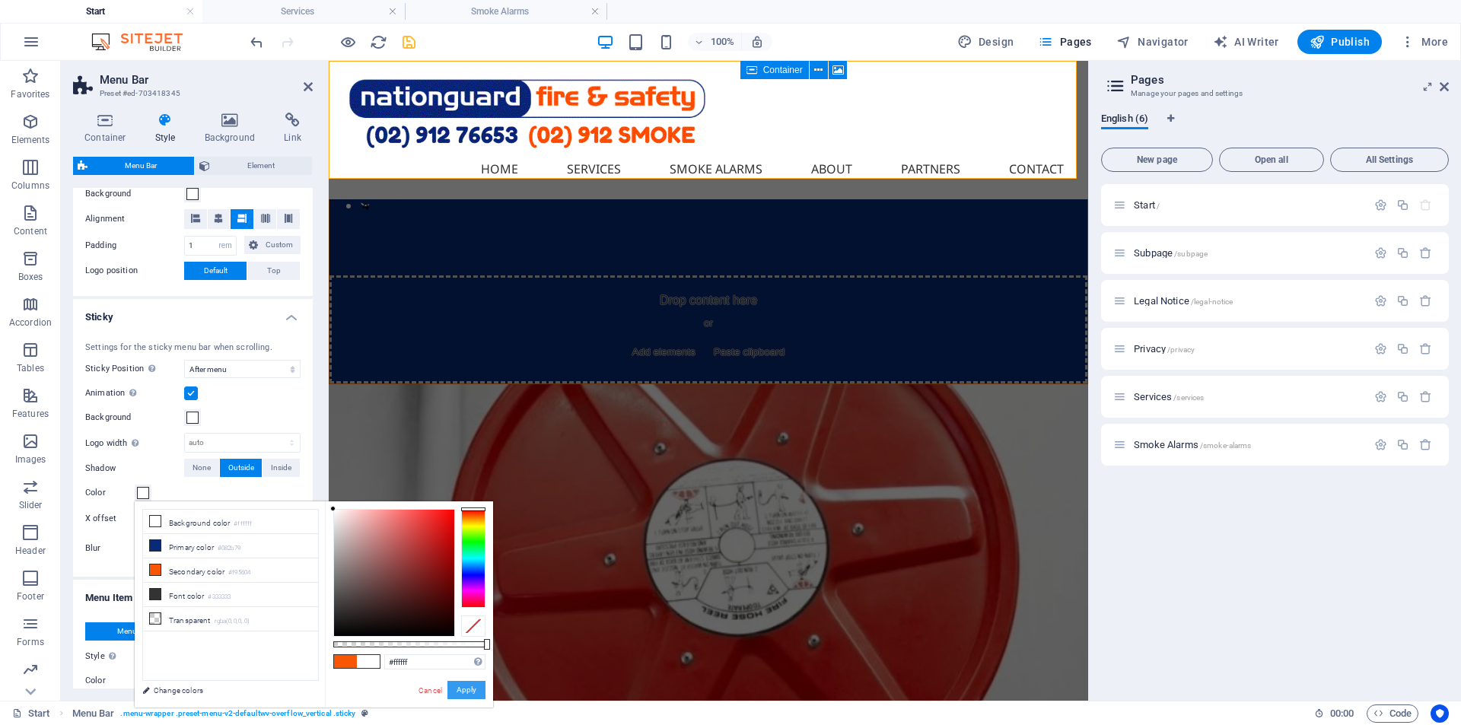
click at [457, 691] on button "Apply" at bounding box center [466, 690] width 38 height 18
select select
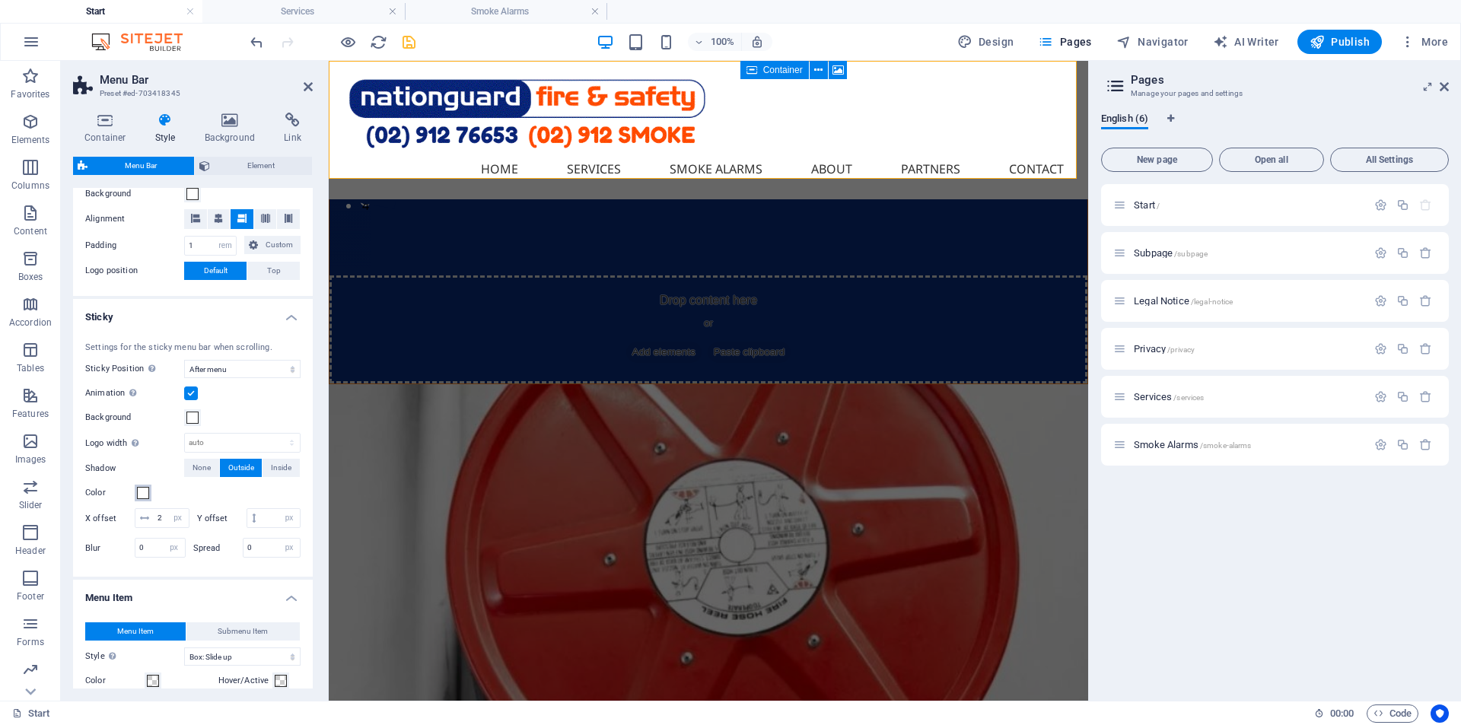
click at [142, 495] on span at bounding box center [143, 493] width 12 height 12
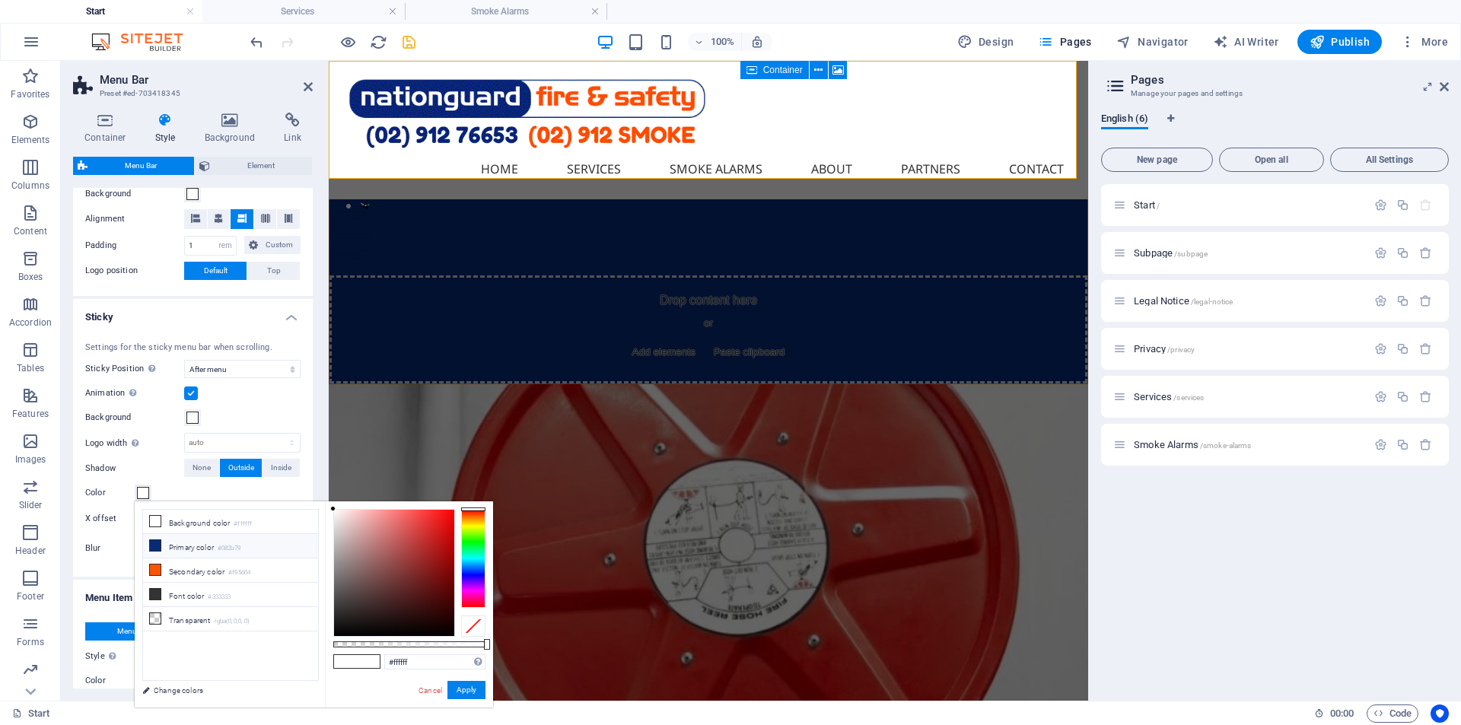
select select
click at [154, 570] on icon at bounding box center [155, 570] width 11 height 11
type input "#f95604"
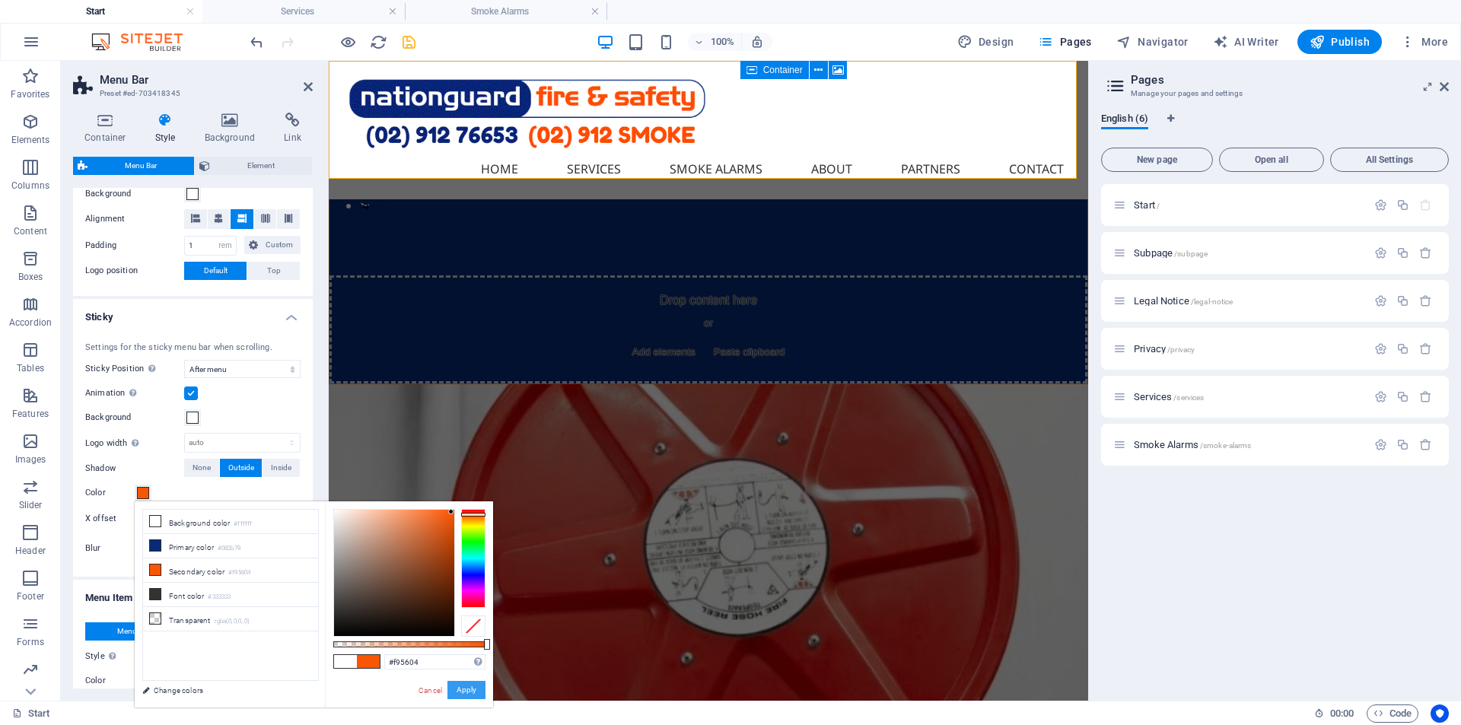
click at [466, 691] on button "Apply" at bounding box center [466, 690] width 38 height 18
select select
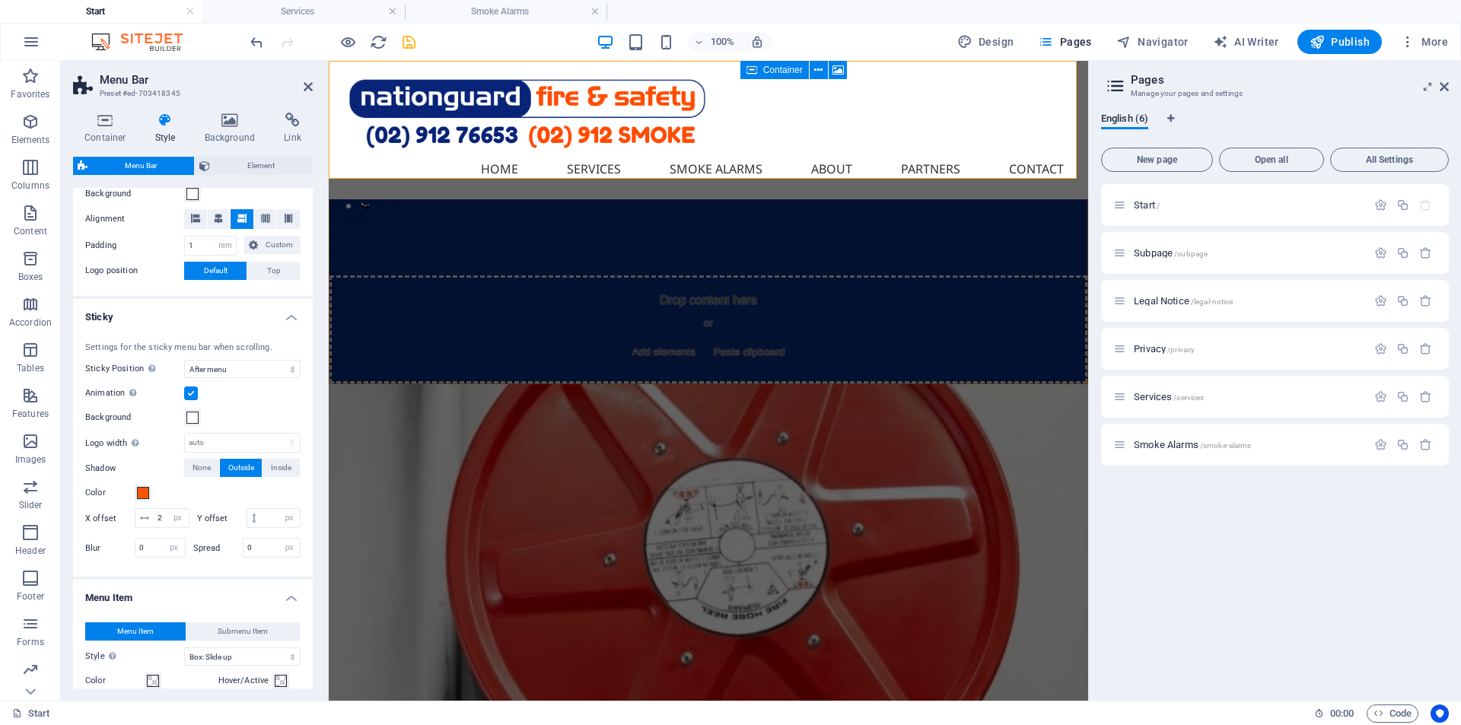
select select
click at [192, 420] on span at bounding box center [192, 418] width 12 height 12
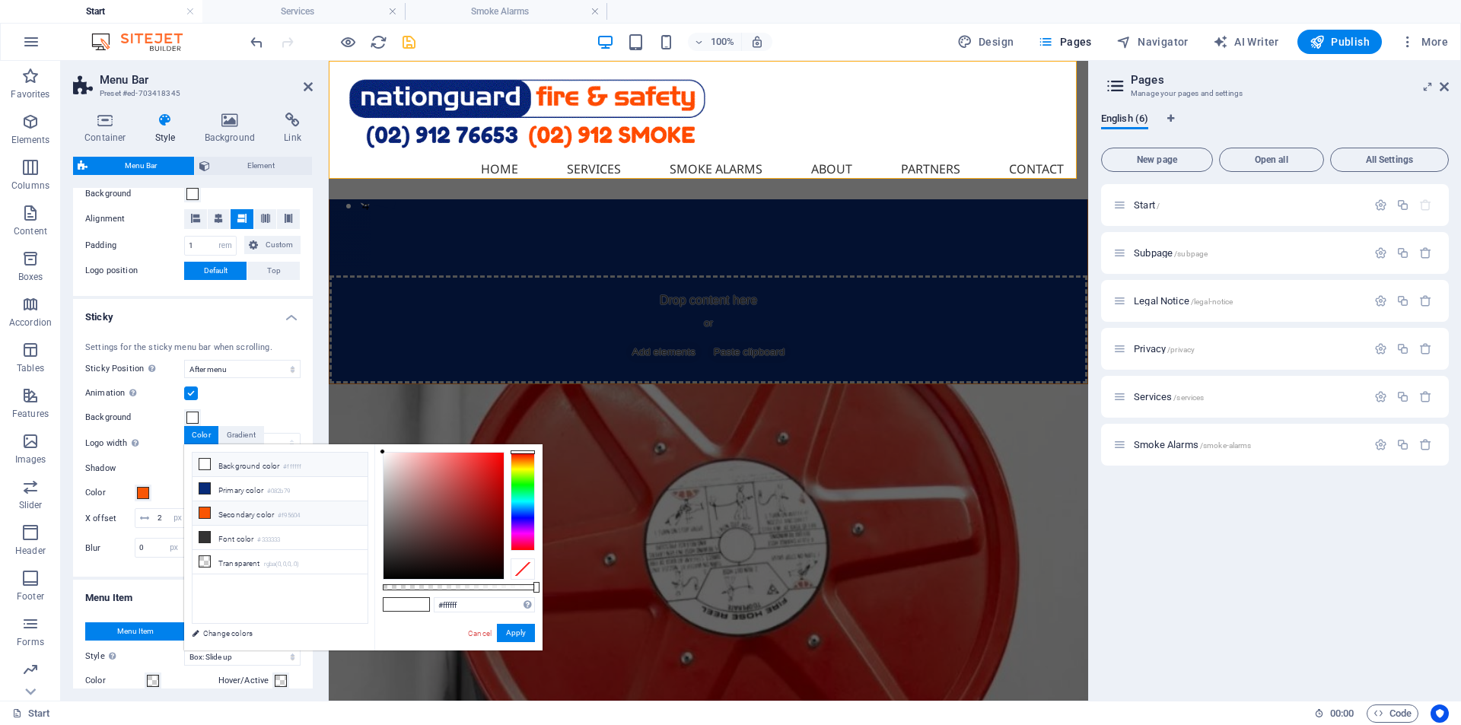
click at [202, 510] on icon at bounding box center [204, 512] width 11 height 11
type input "#f95604"
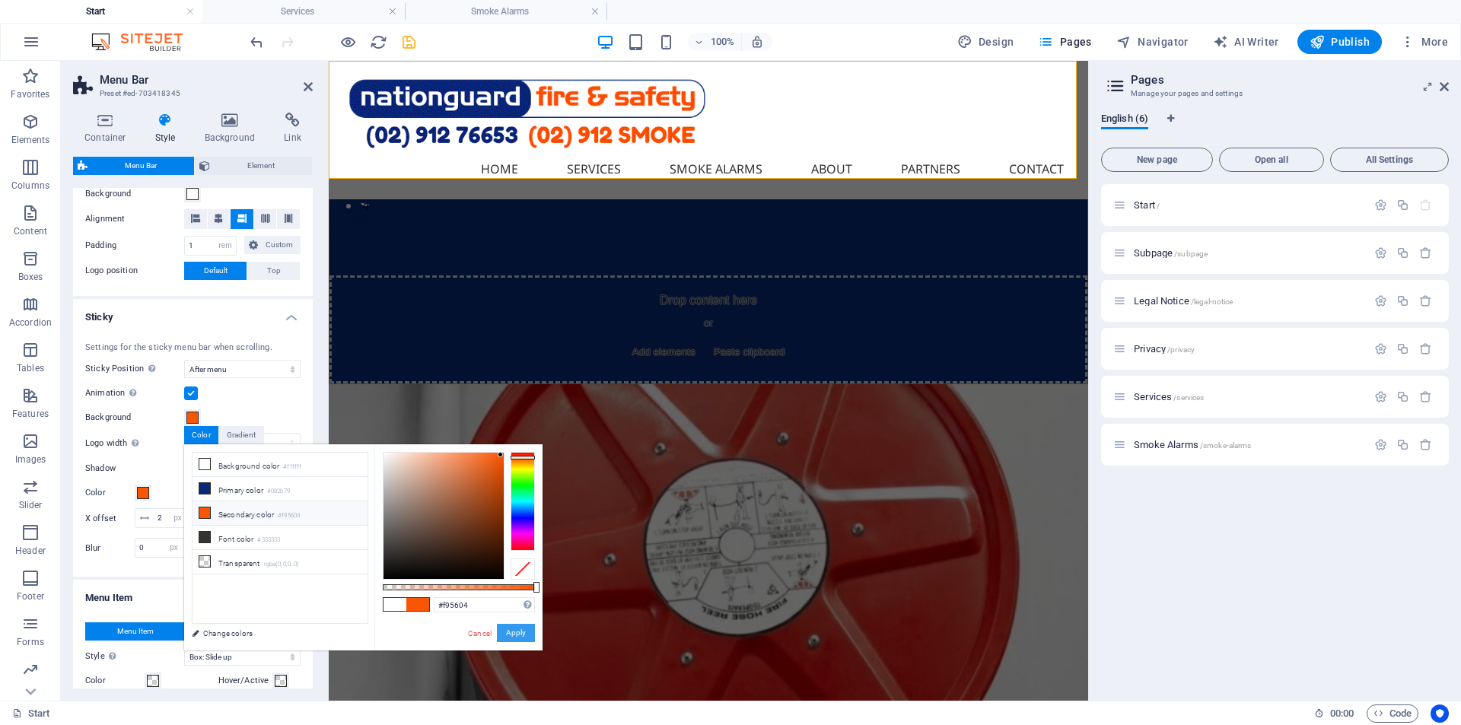
click at [514, 636] on button "Apply" at bounding box center [516, 633] width 38 height 18
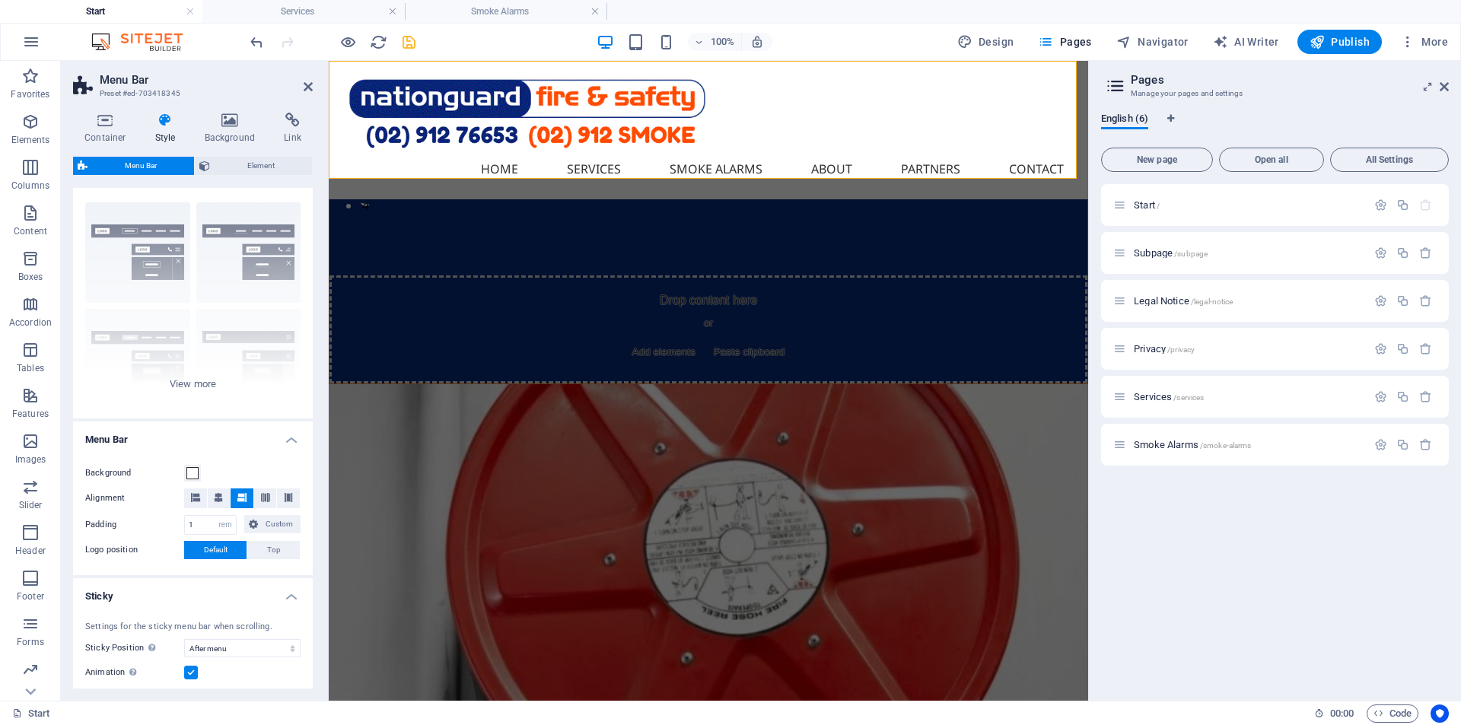
scroll to position [0, 0]
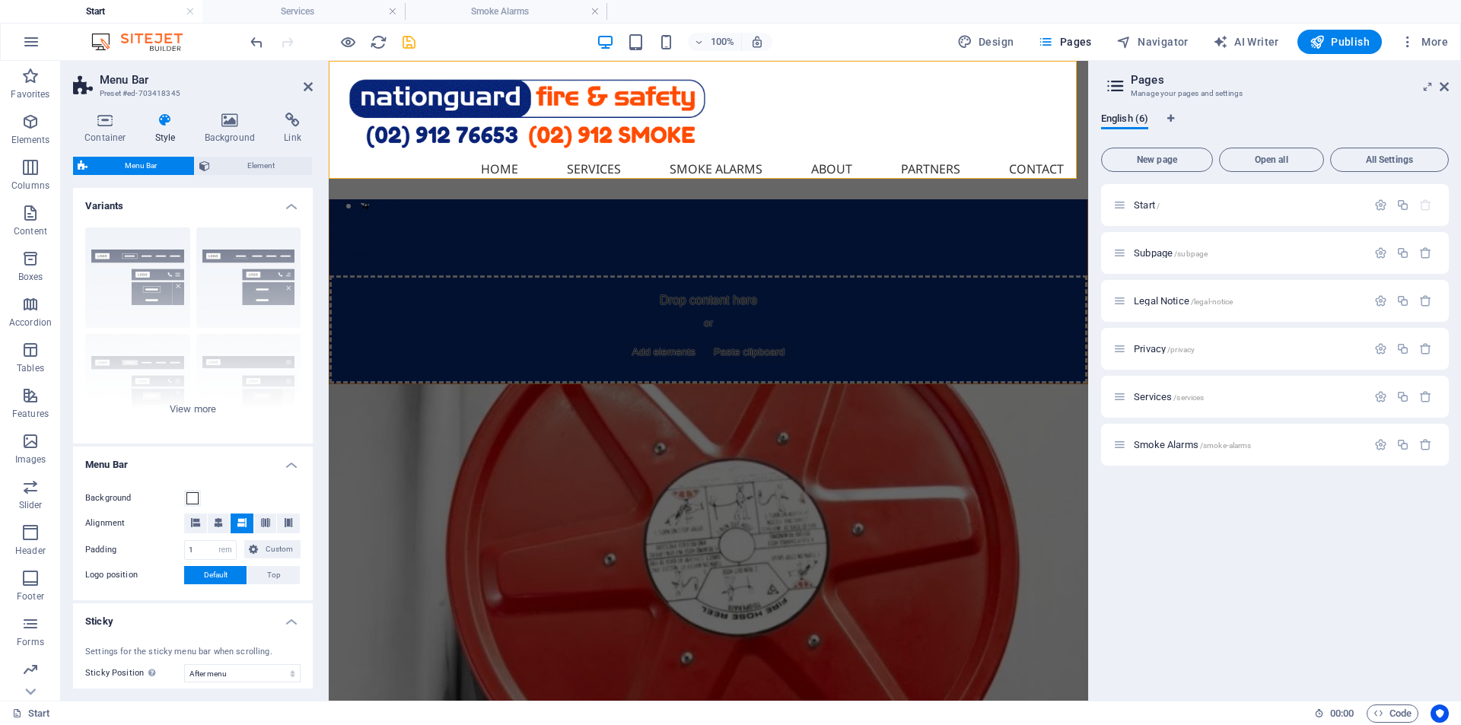
select select
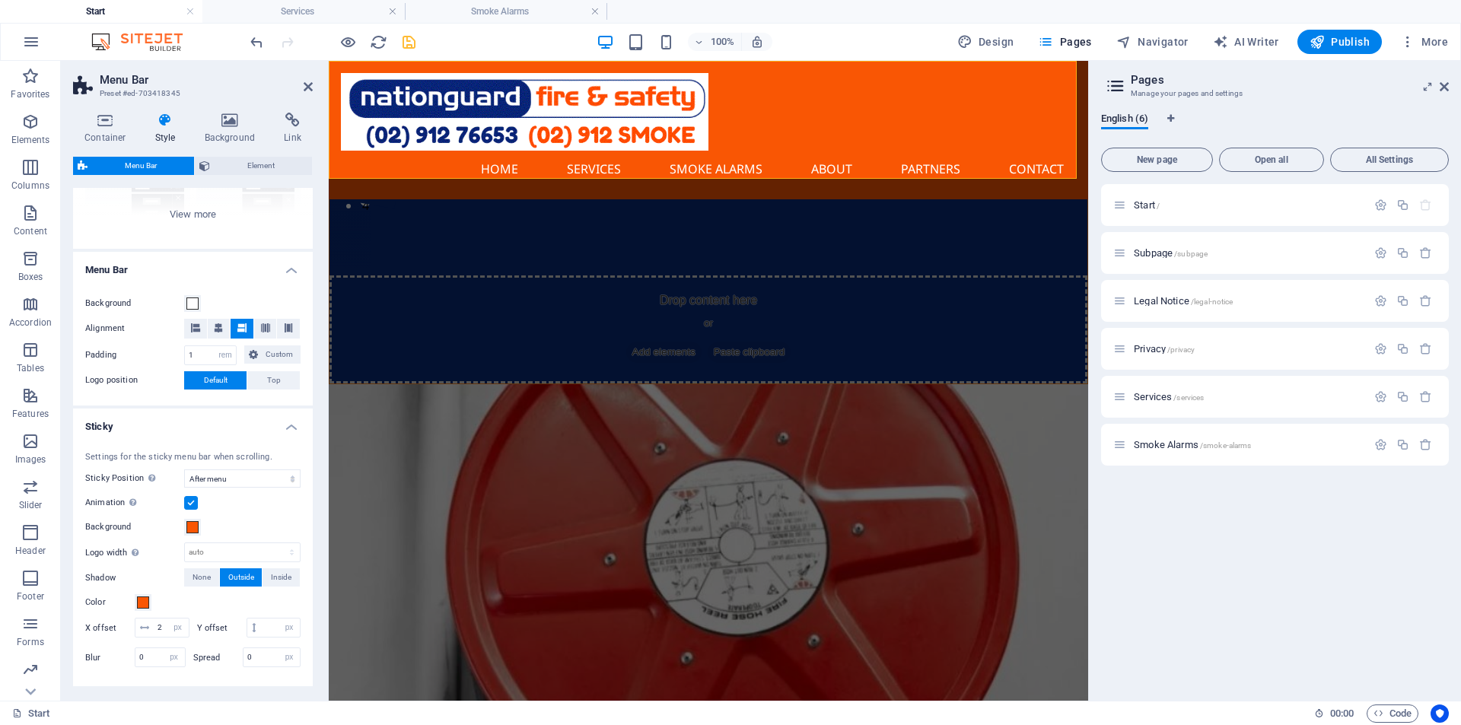
scroll to position [228, 0]
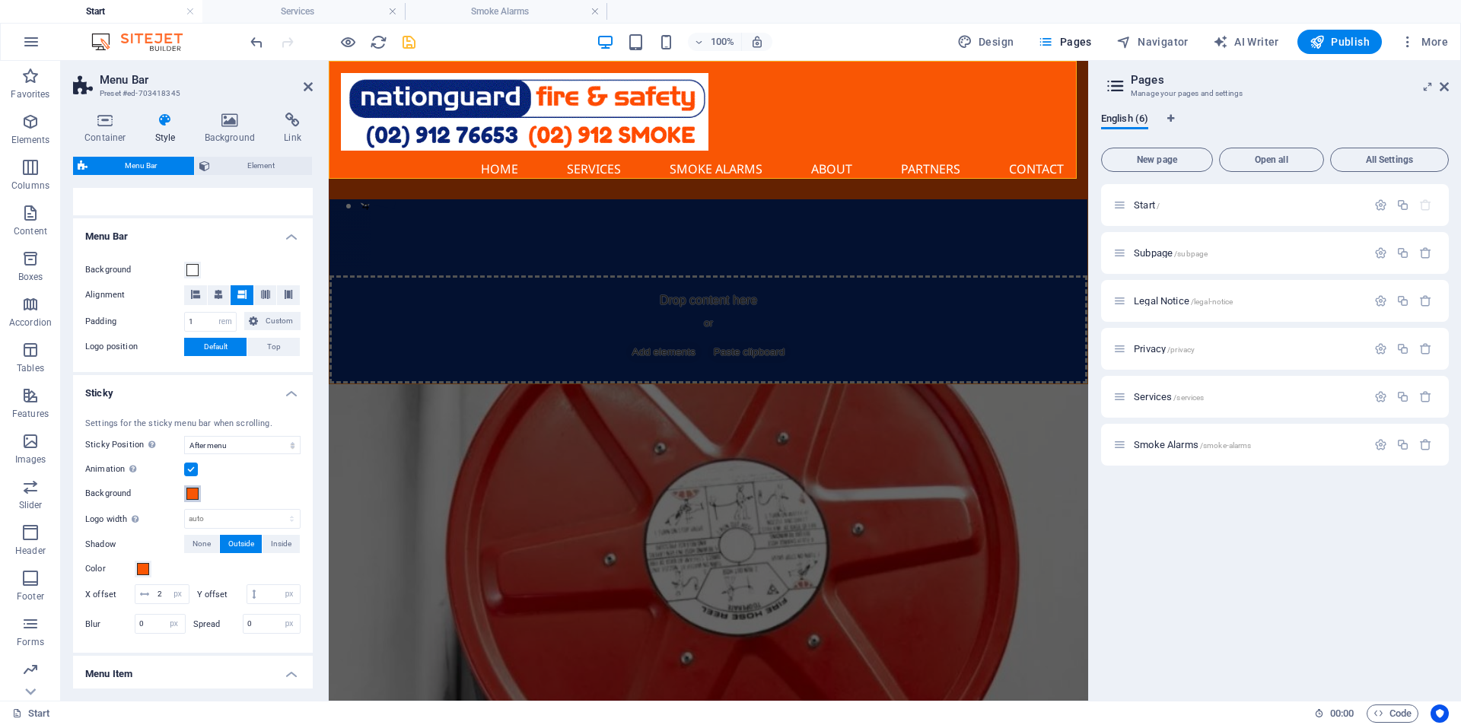
click at [189, 498] on span at bounding box center [192, 494] width 12 height 12
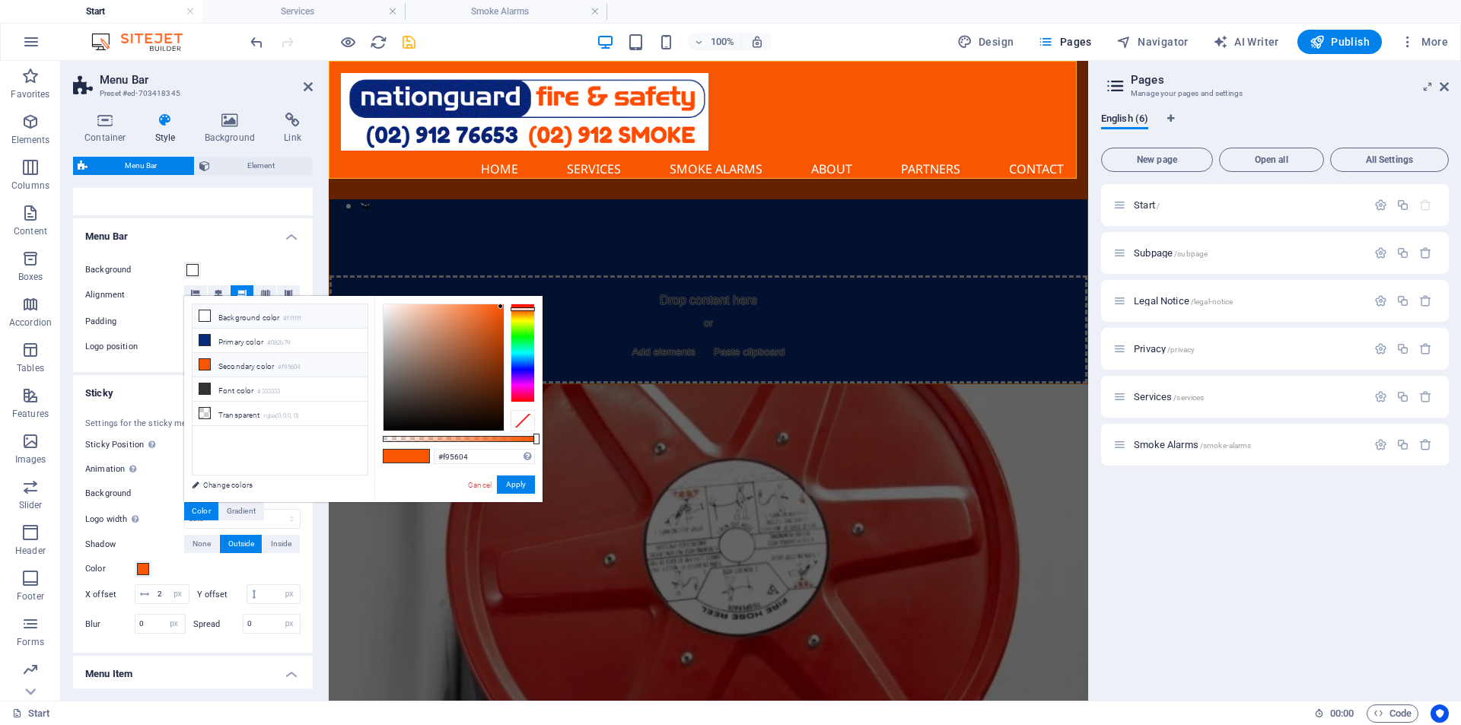
click at [208, 314] on icon at bounding box center [204, 315] width 11 height 11
type input "#ffffff"
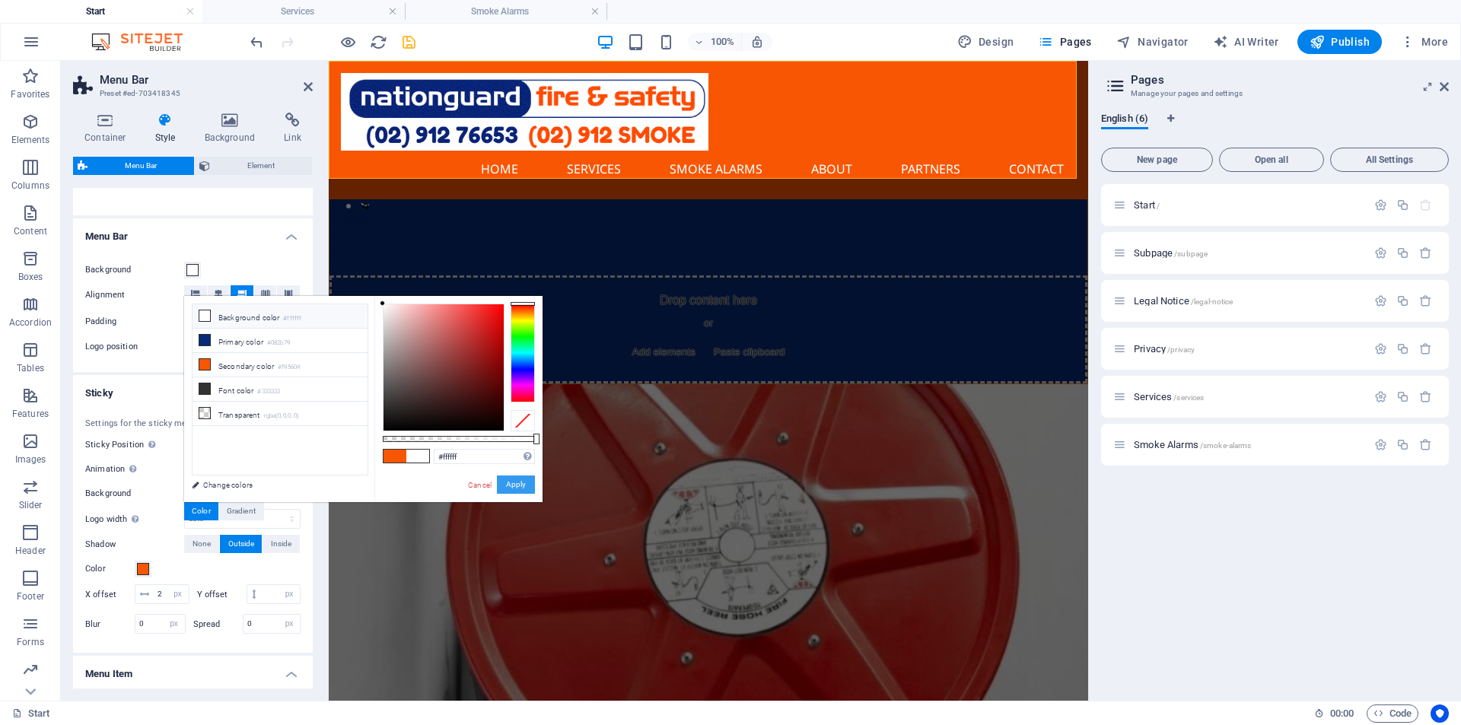
drag, startPoint x: 522, startPoint y: 484, endPoint x: 169, endPoint y: 421, distance: 358.6
click at [522, 484] on button "Apply" at bounding box center [516, 484] width 38 height 18
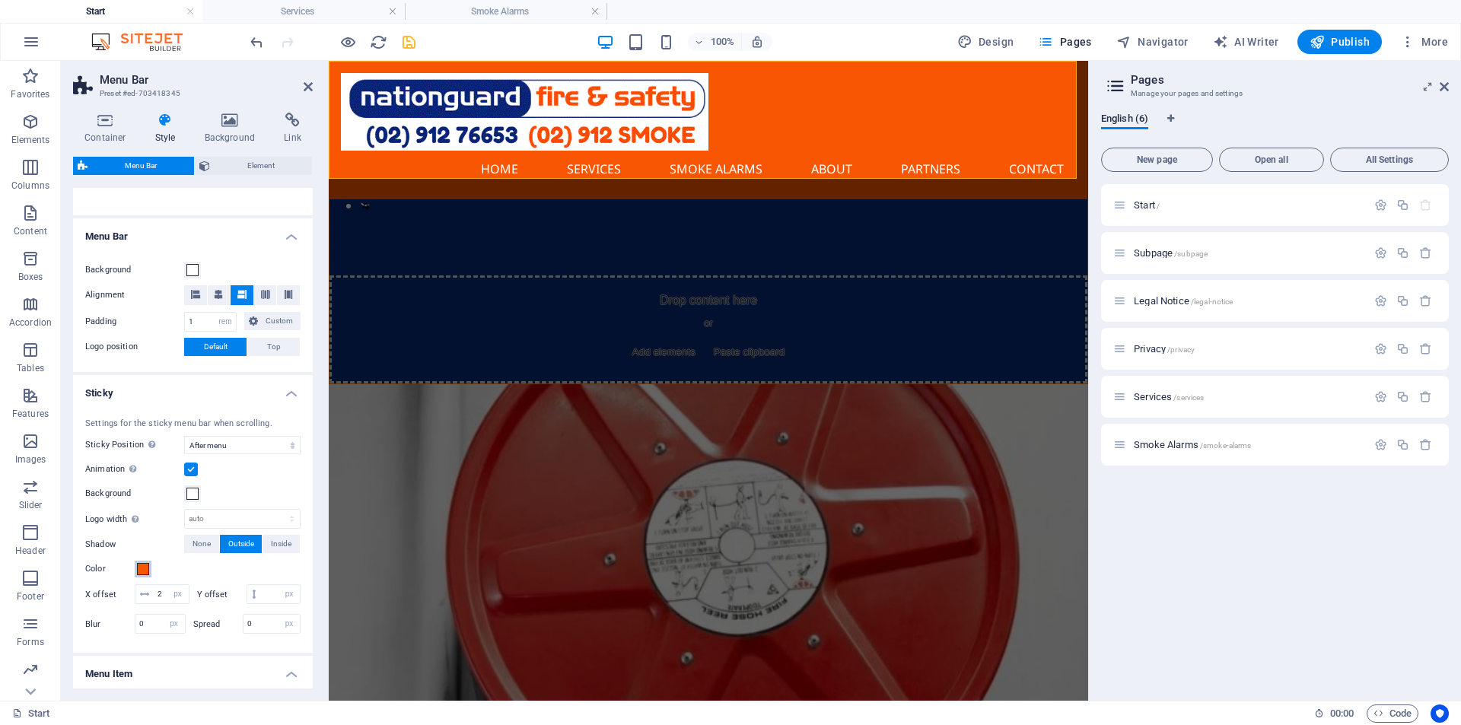
click at [138, 567] on span at bounding box center [143, 569] width 12 height 12
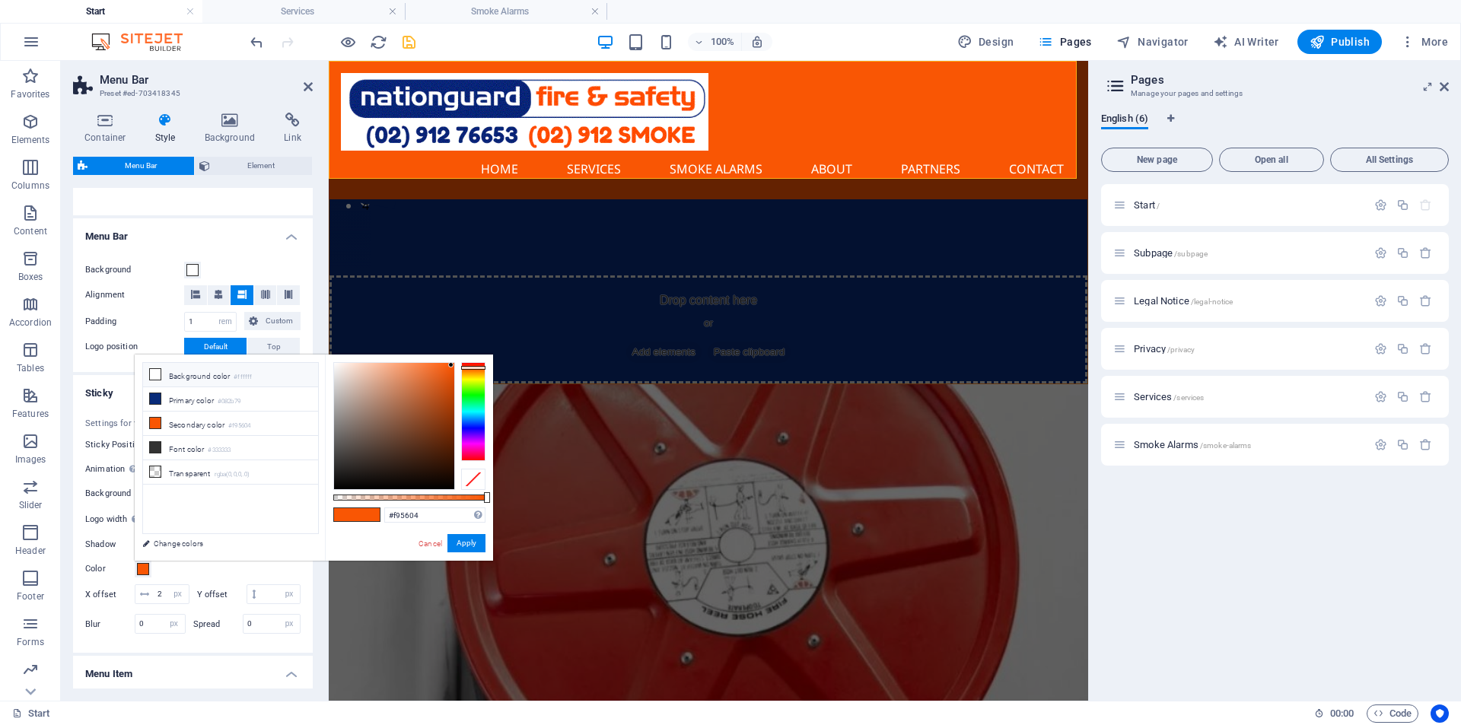
select select
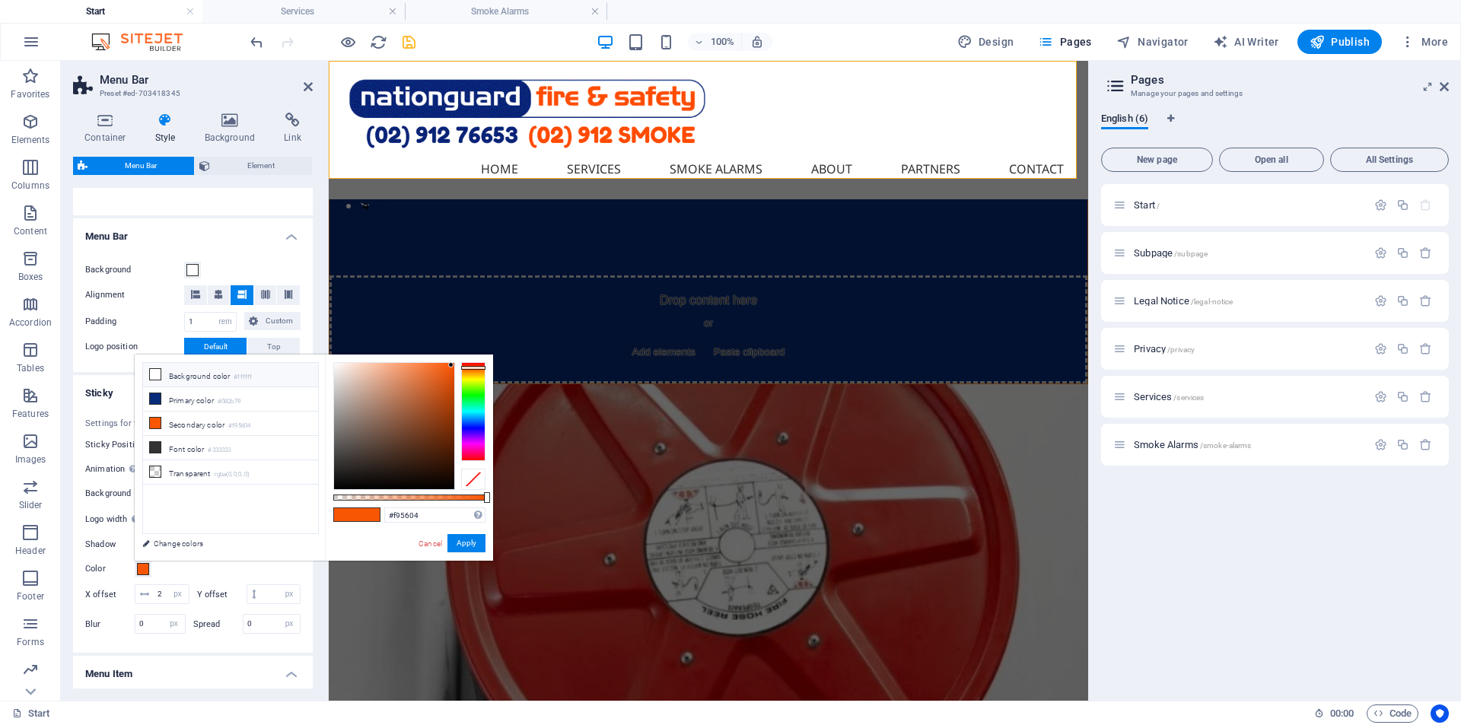
click at [167, 378] on li "Background color #ffffff" at bounding box center [230, 375] width 175 height 24
type input "#ffffff"
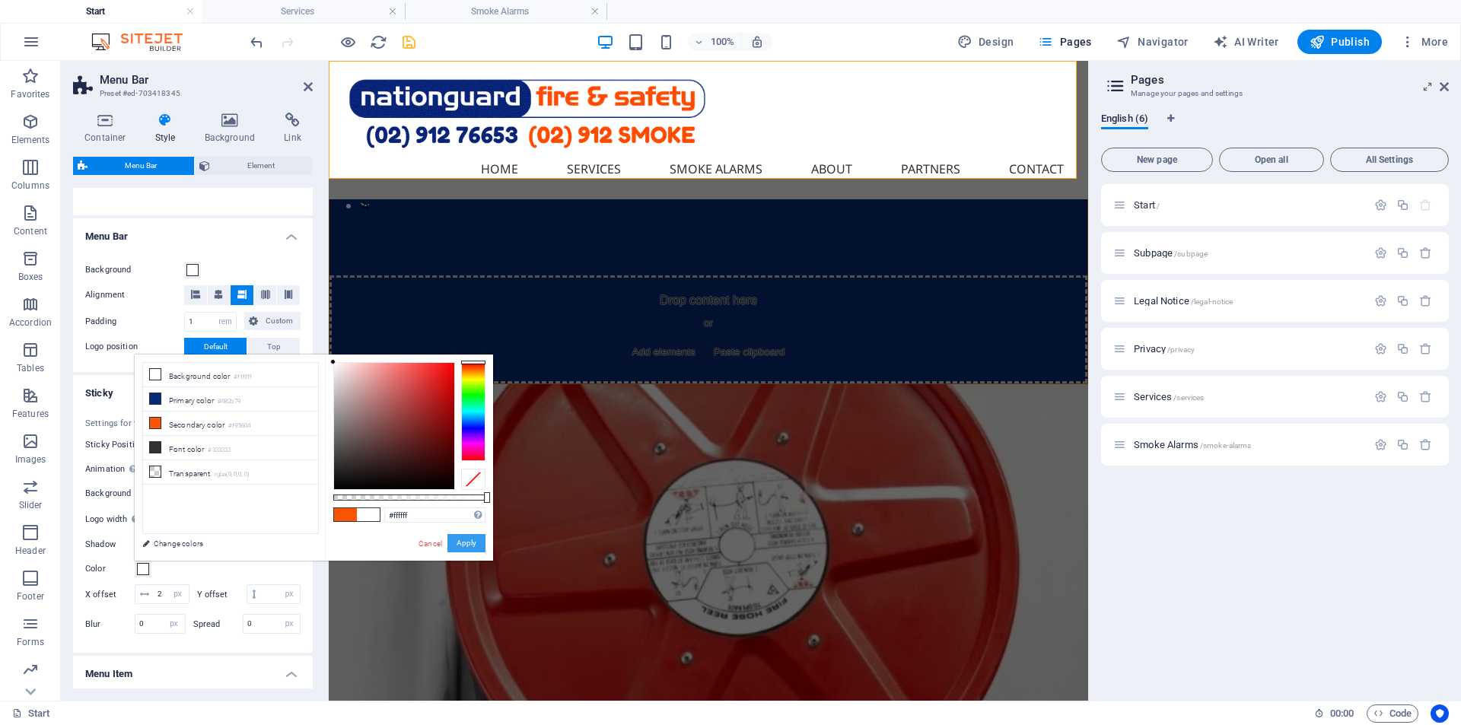
click at [466, 544] on button "Apply" at bounding box center [466, 543] width 38 height 18
select select
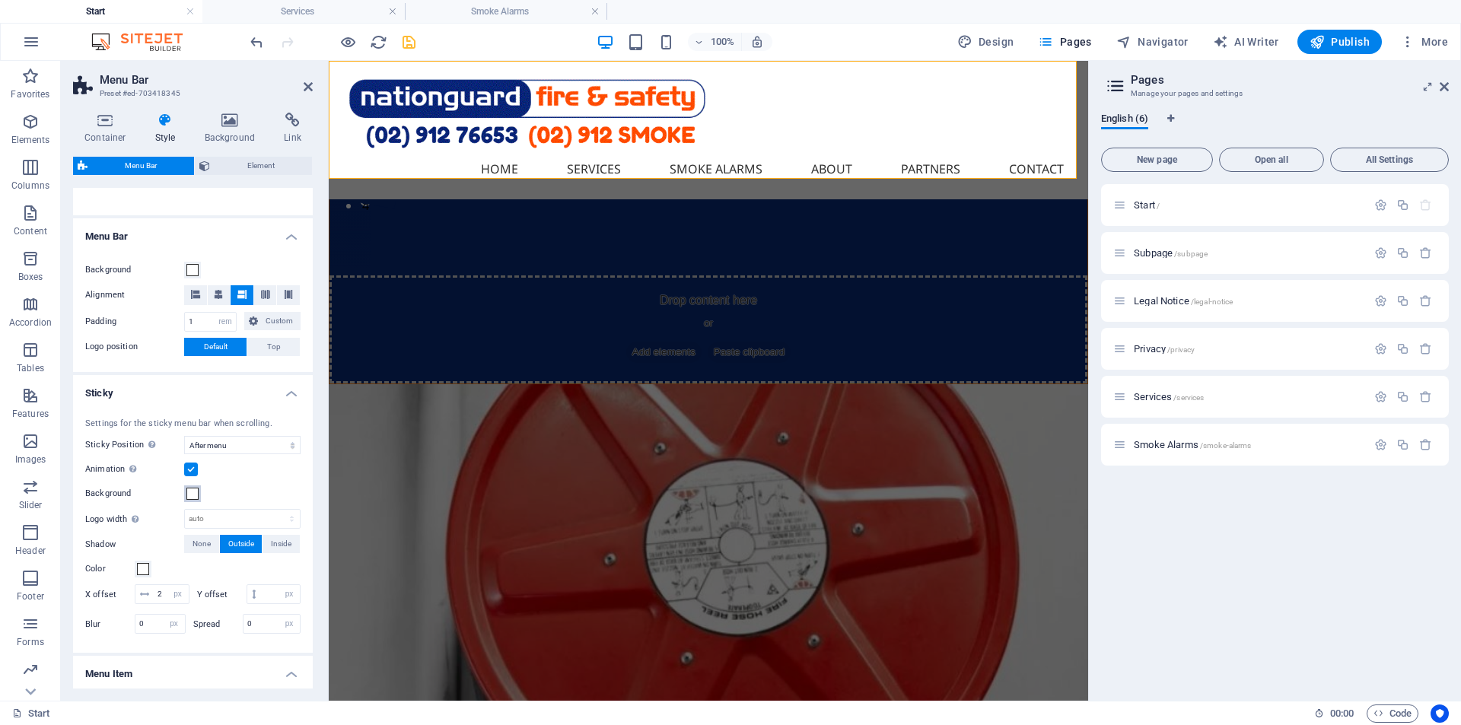
click at [191, 496] on span at bounding box center [192, 494] width 12 height 12
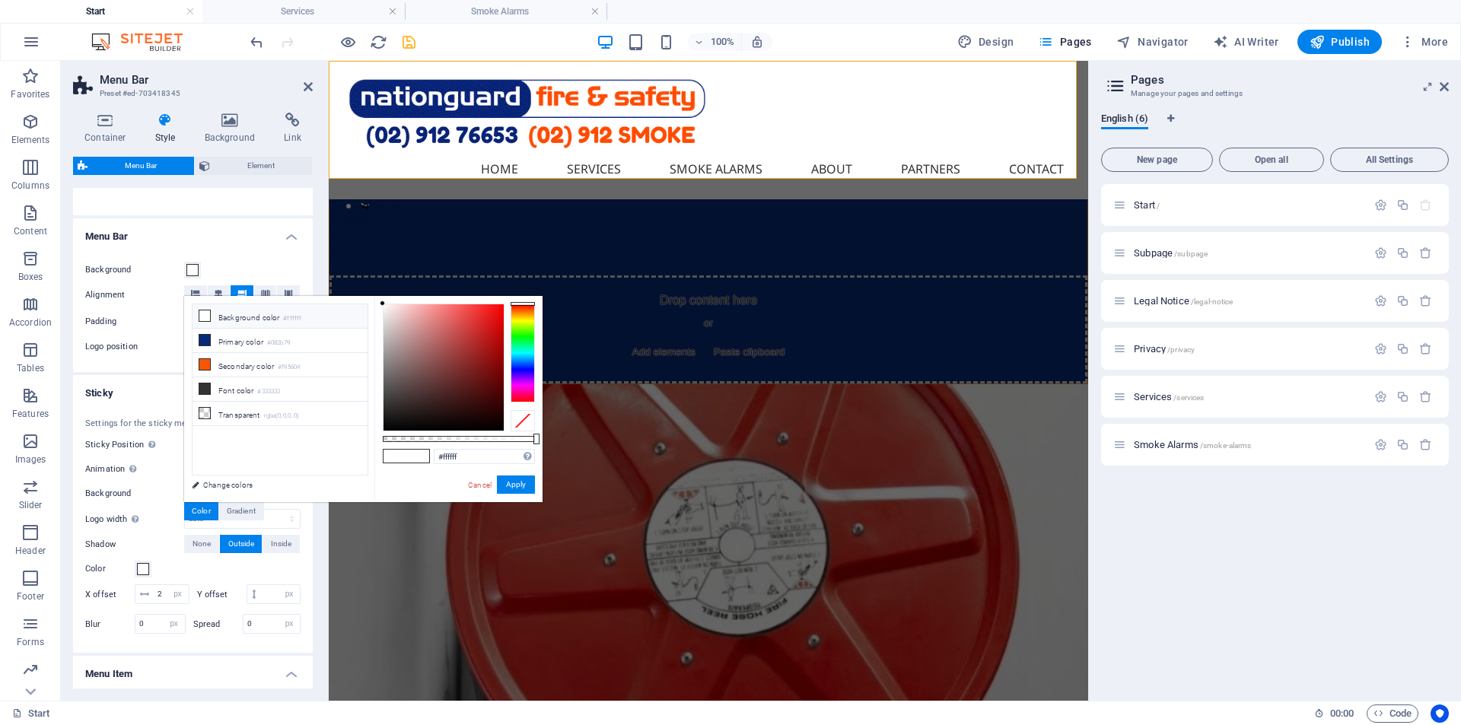
select select
click at [225, 363] on li "Secondary color #f95604" at bounding box center [279, 365] width 175 height 24
type input "#f95604"
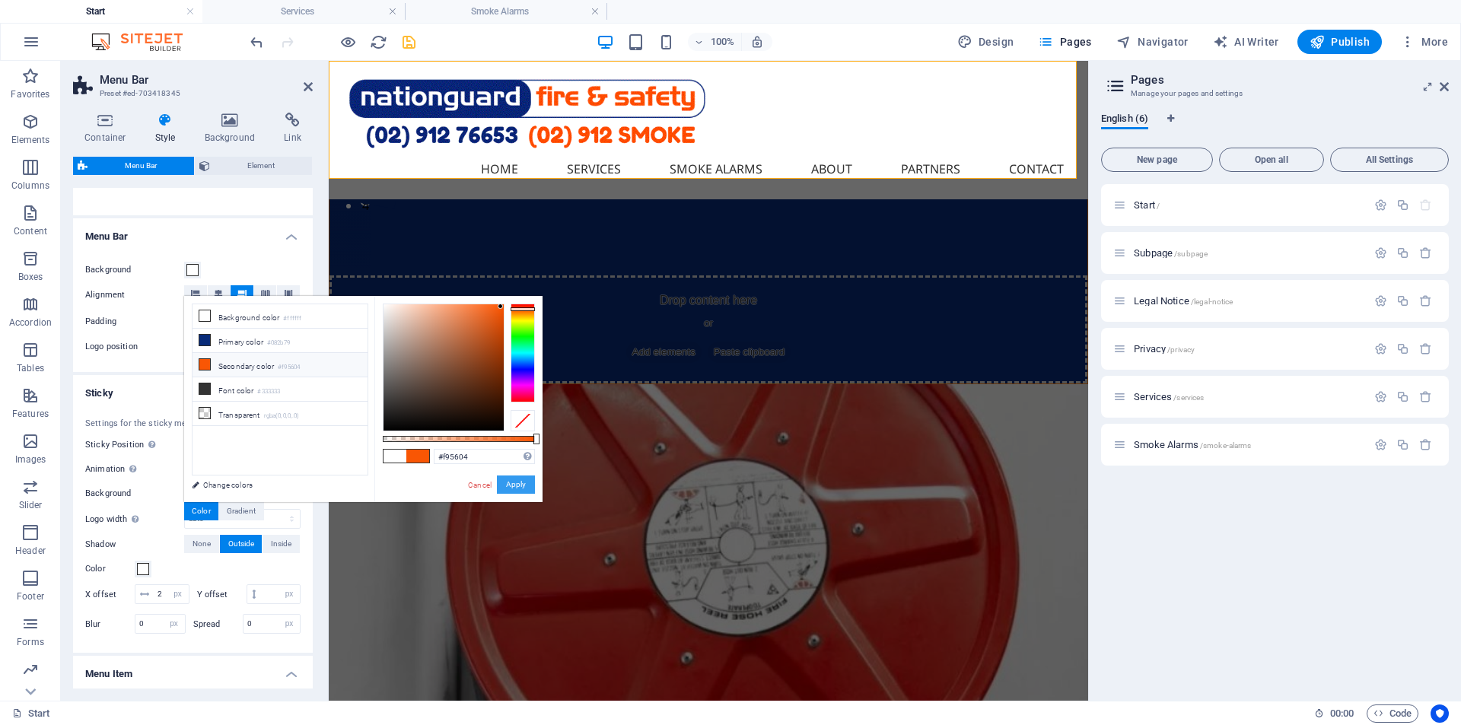
click at [514, 486] on button "Apply" at bounding box center [516, 484] width 38 height 18
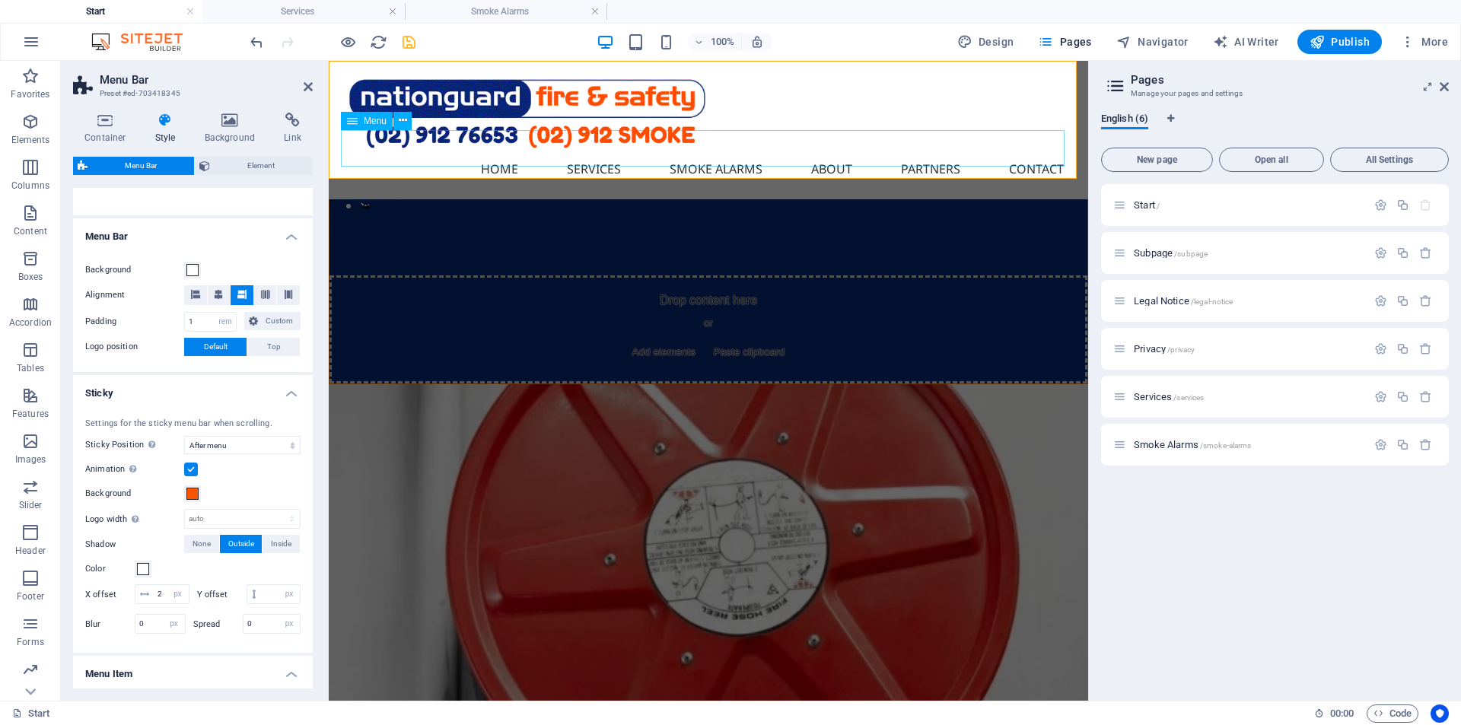
select select
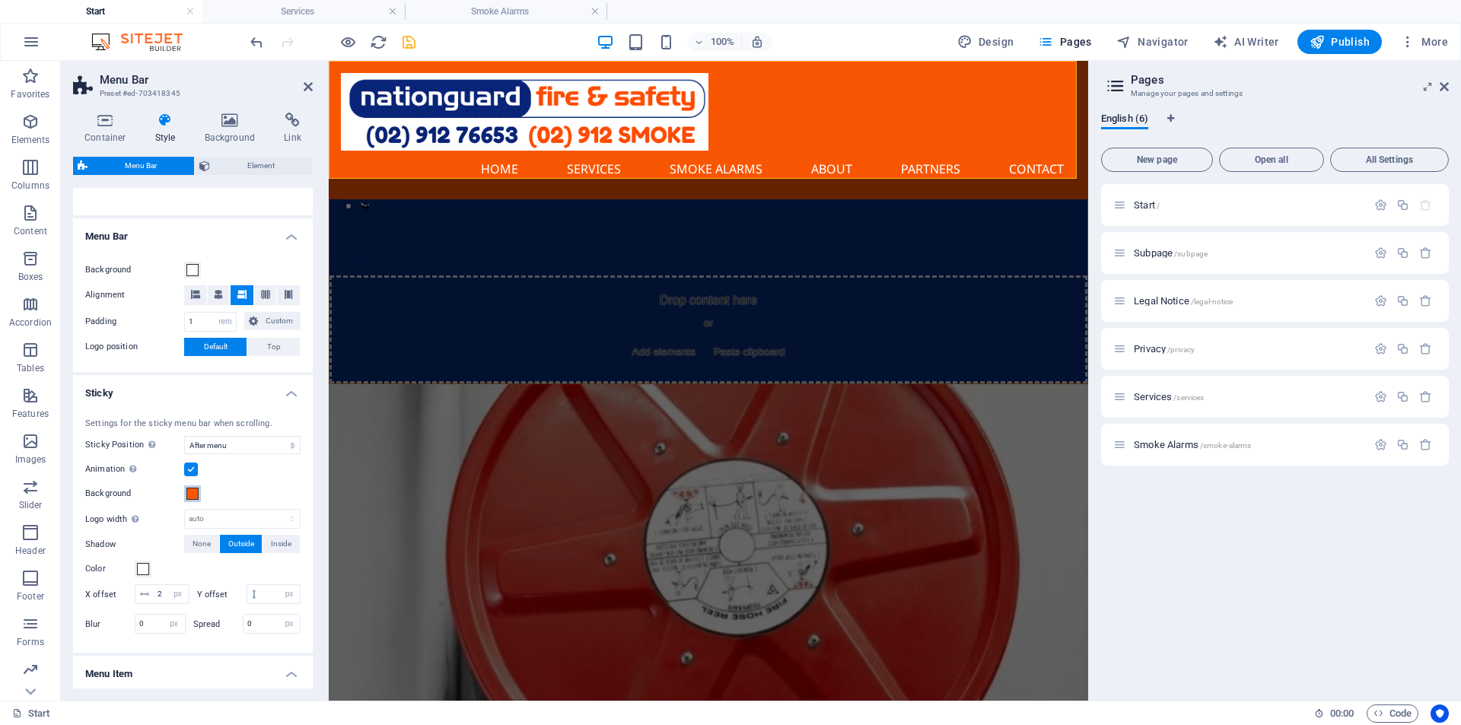
click at [193, 496] on span at bounding box center [192, 494] width 12 height 12
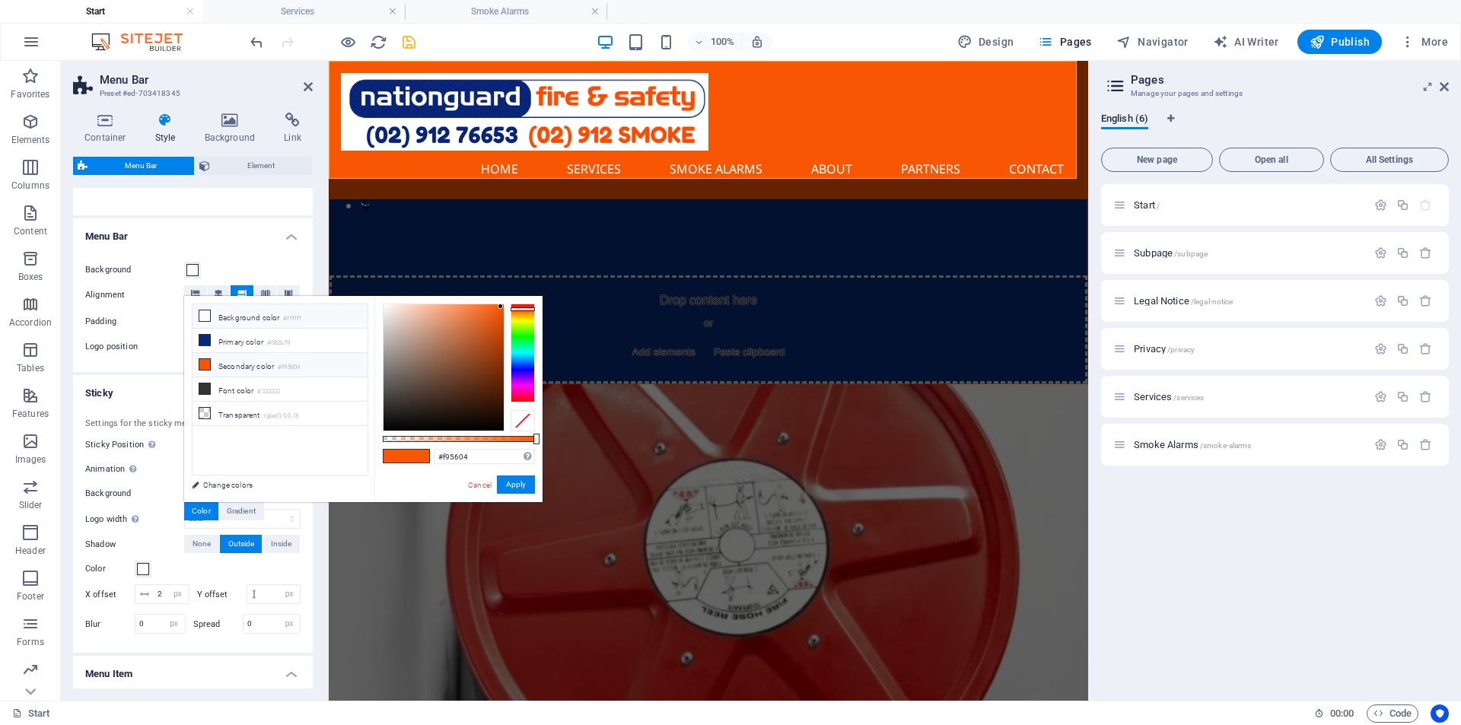
click at [231, 317] on li "Background color #ffffff" at bounding box center [279, 316] width 175 height 24
type input "#ffffff"
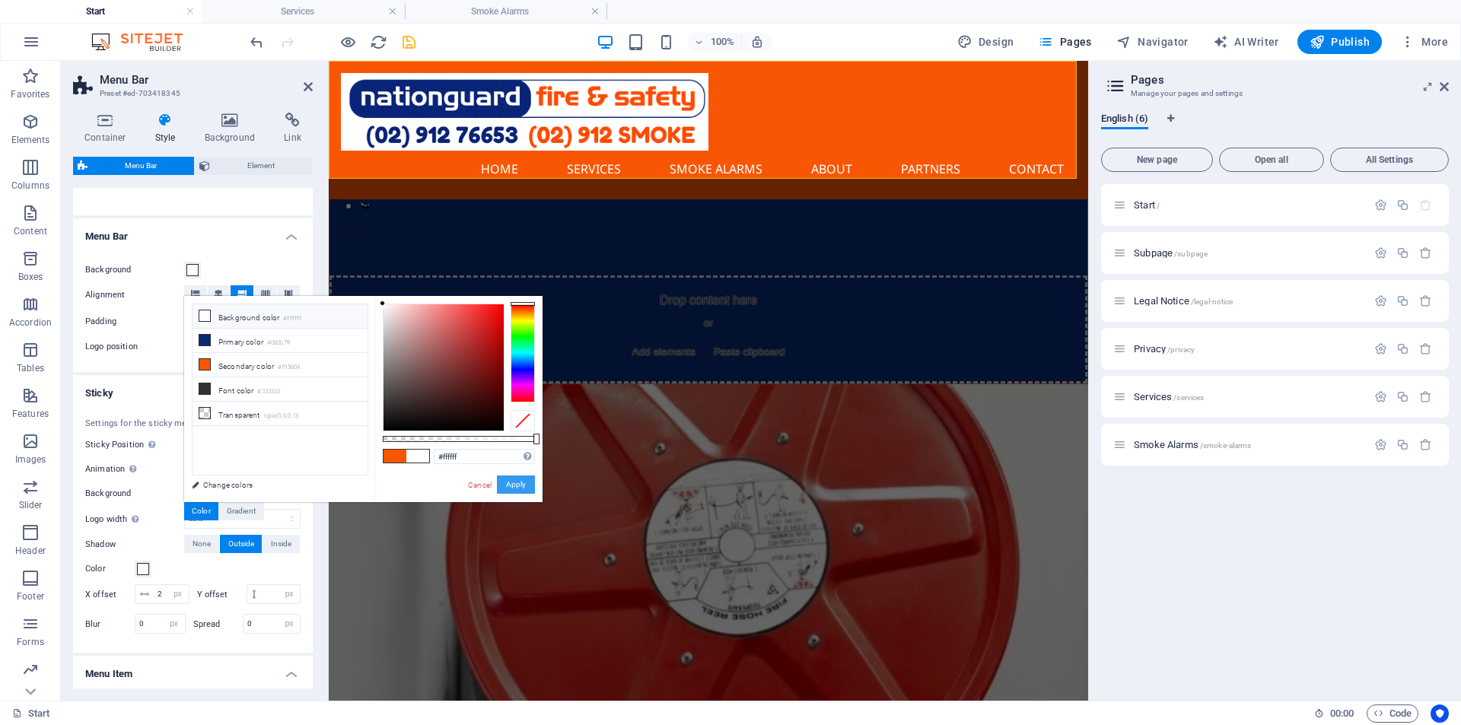
click at [514, 481] on button "Apply" at bounding box center [516, 484] width 38 height 18
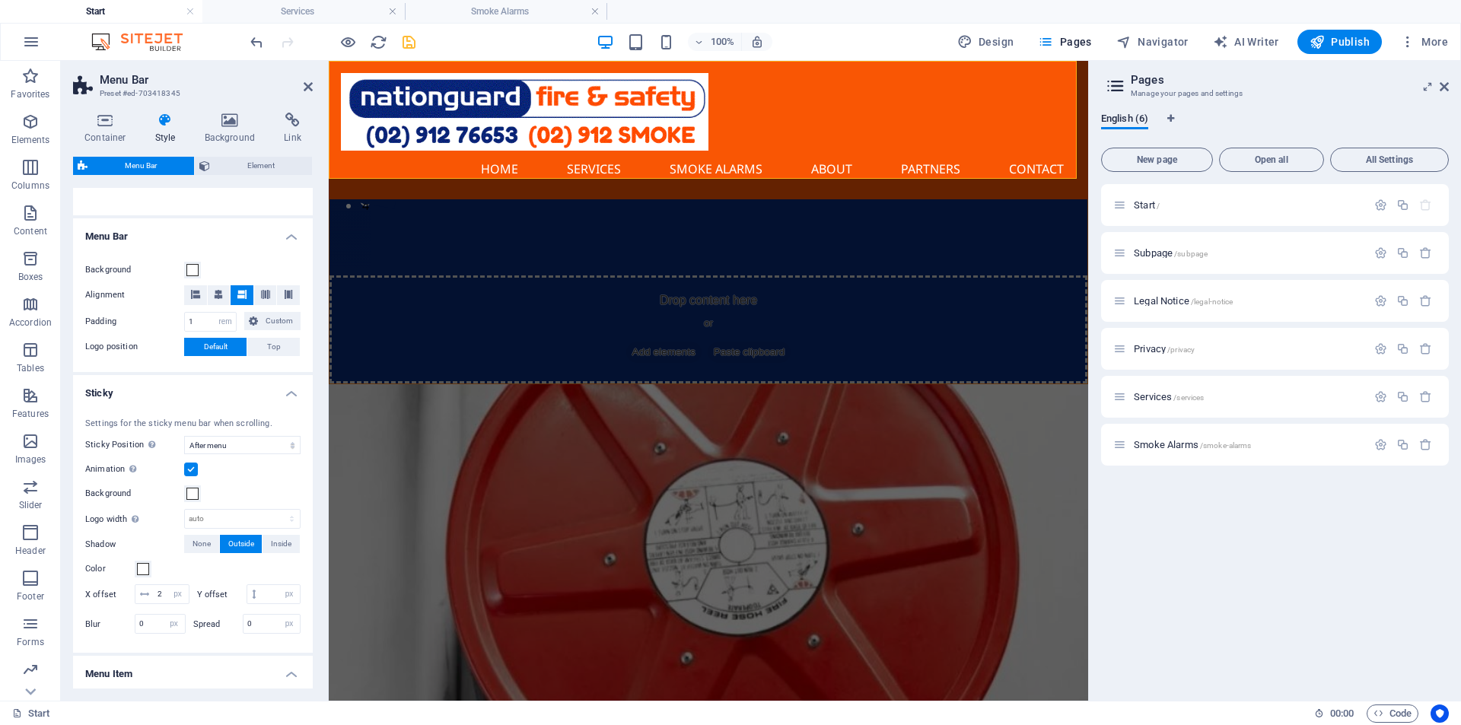
select select
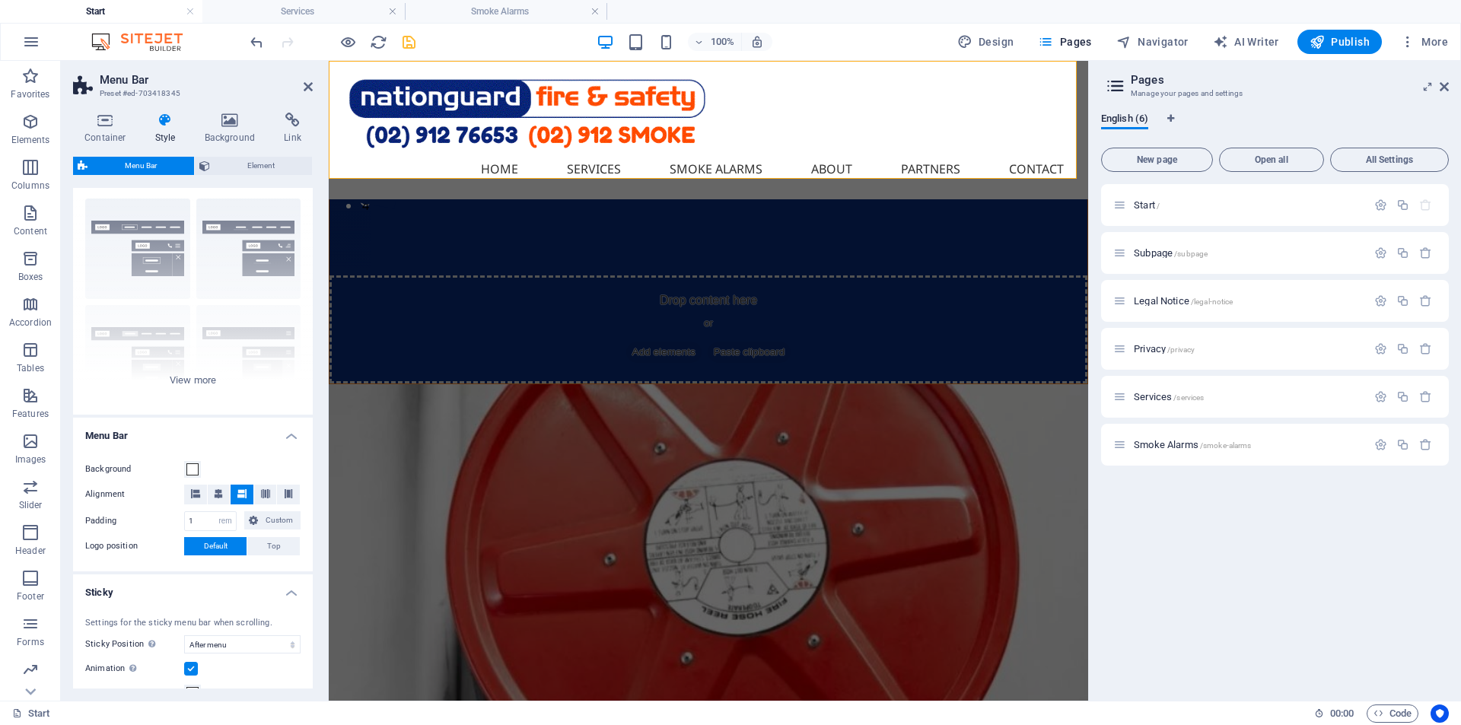
scroll to position [0, 0]
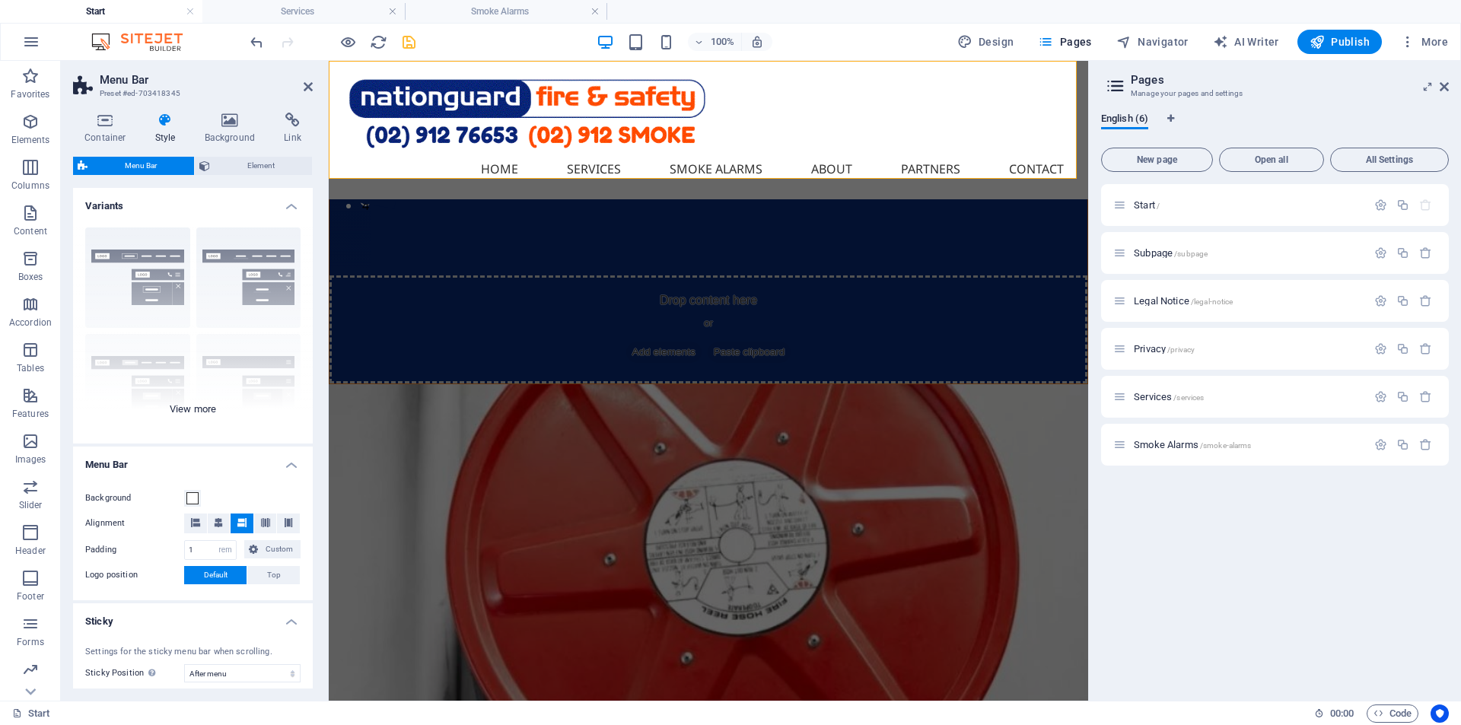
click at [189, 410] on div "Border Centered Default Fixed Loki Trigger Wide XXL" at bounding box center [193, 329] width 240 height 228
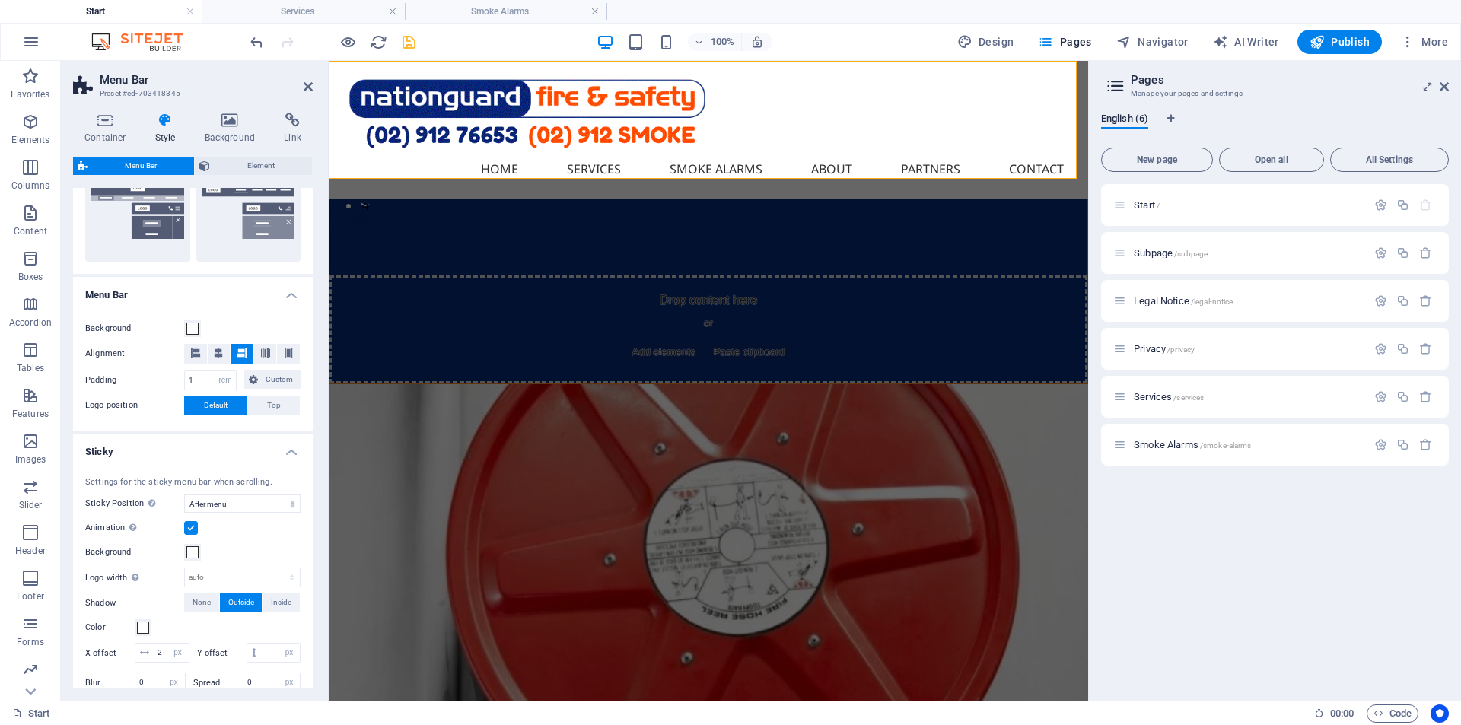
scroll to position [380, 0]
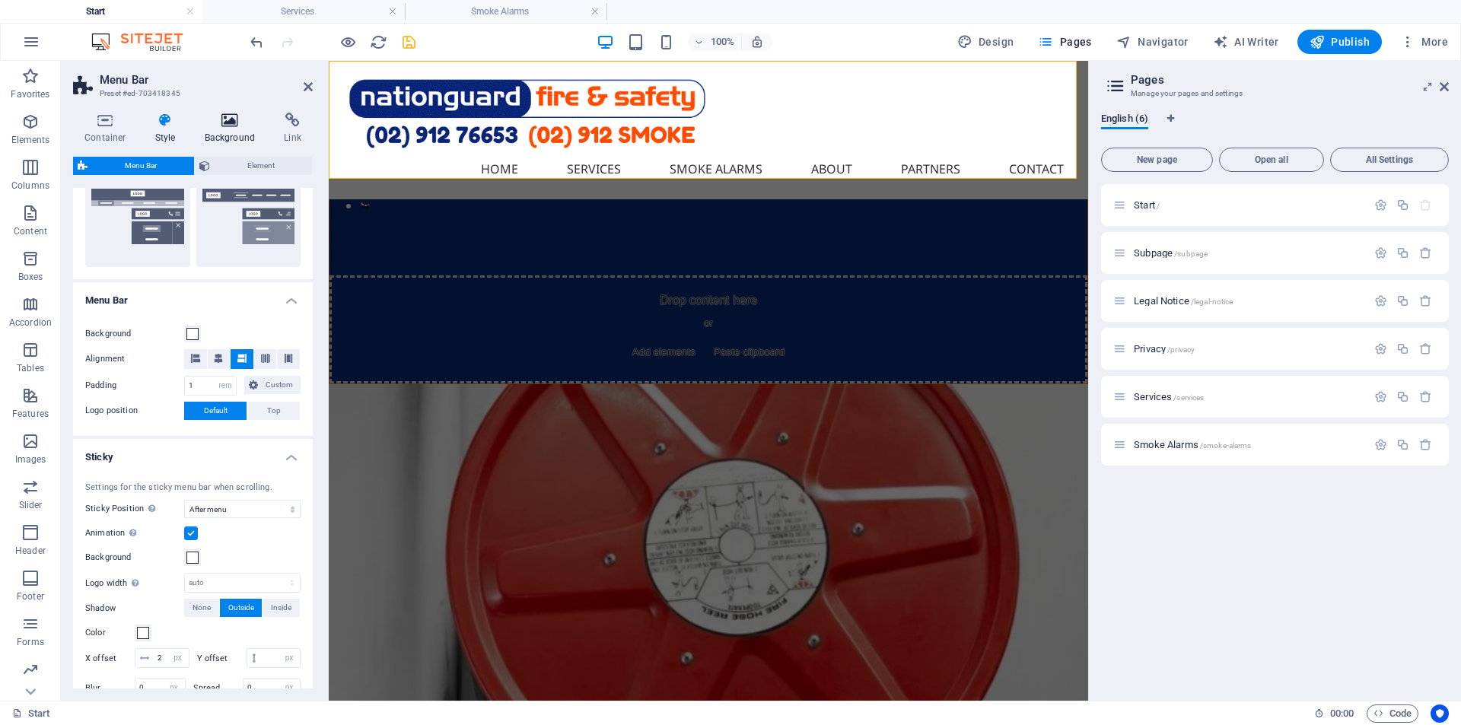
click at [230, 122] on icon at bounding box center [230, 120] width 74 height 15
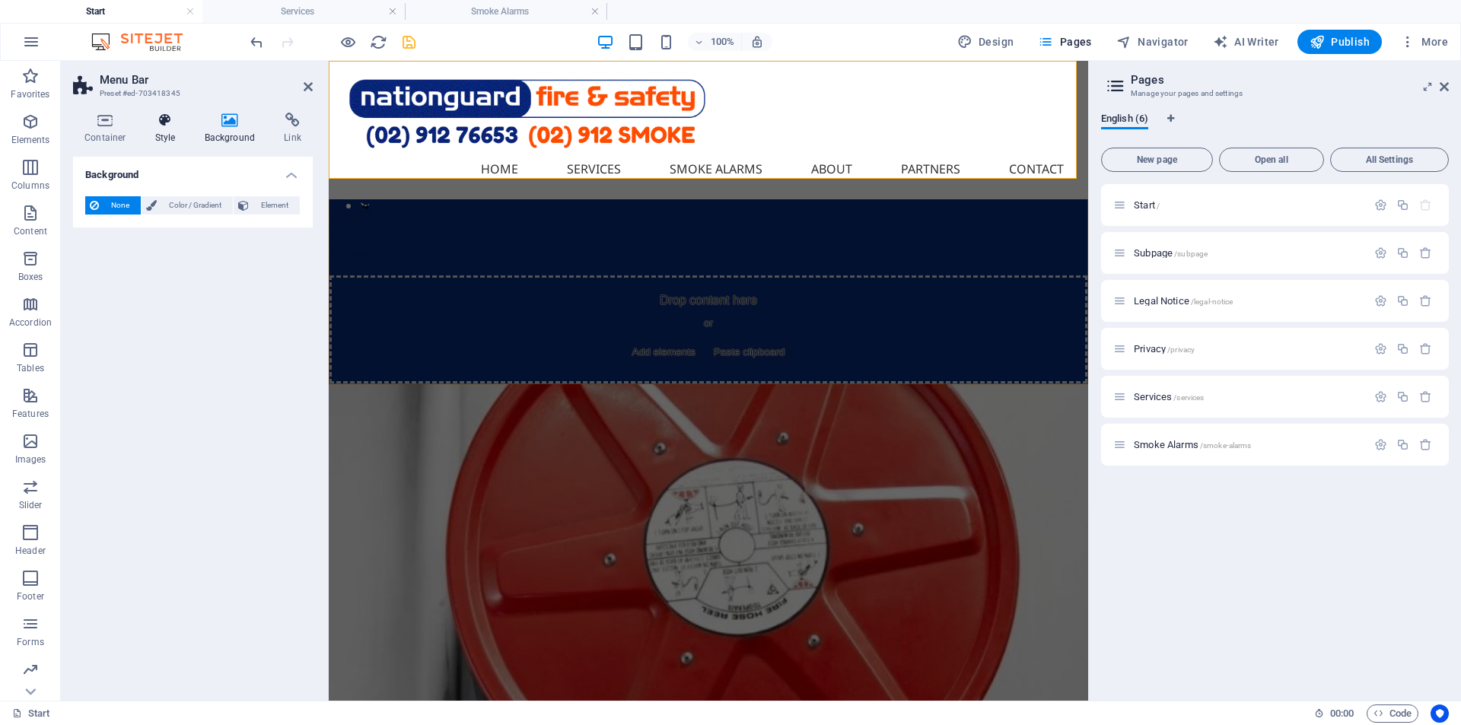
click at [164, 119] on icon at bounding box center [165, 120] width 43 height 15
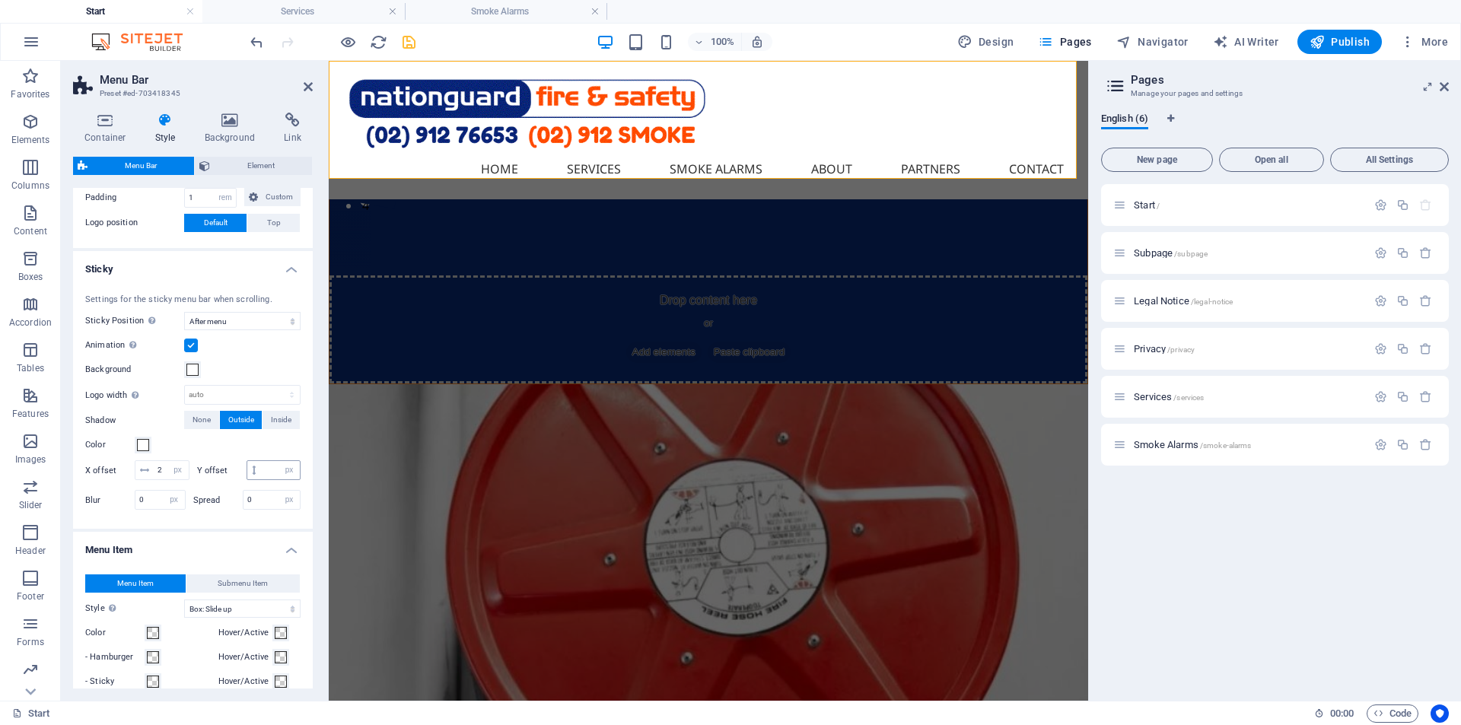
scroll to position [761, 0]
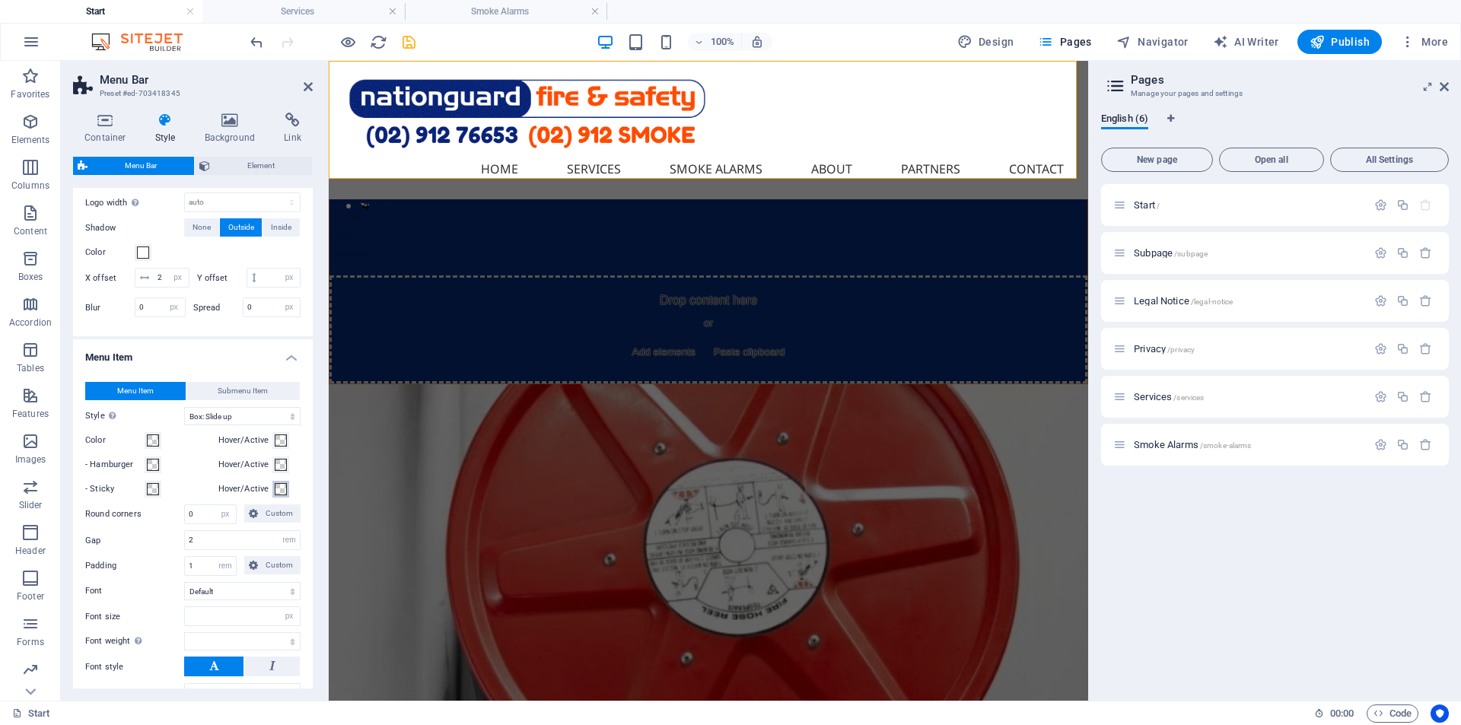
click at [275, 495] on span at bounding box center [281, 489] width 12 height 12
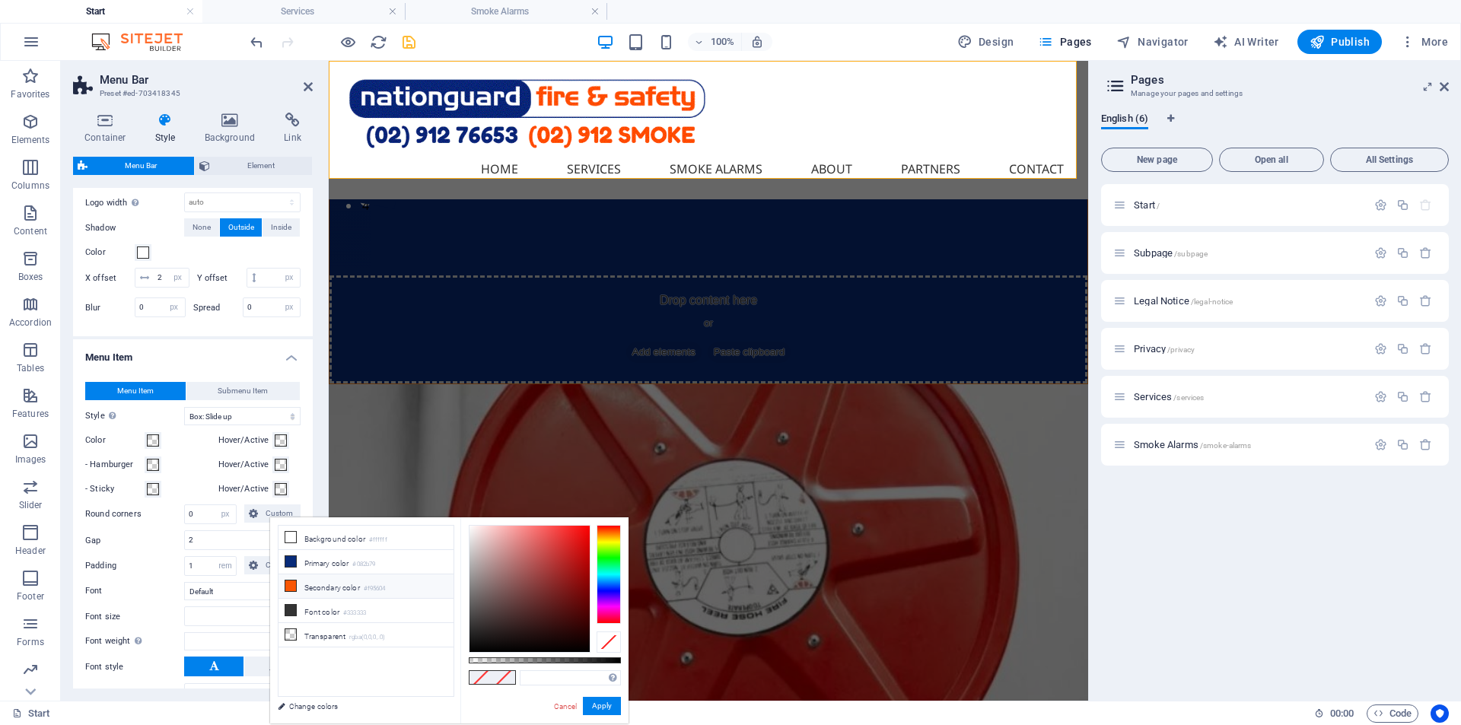
click at [287, 583] on icon at bounding box center [290, 585] width 11 height 11
type input "#f95604"
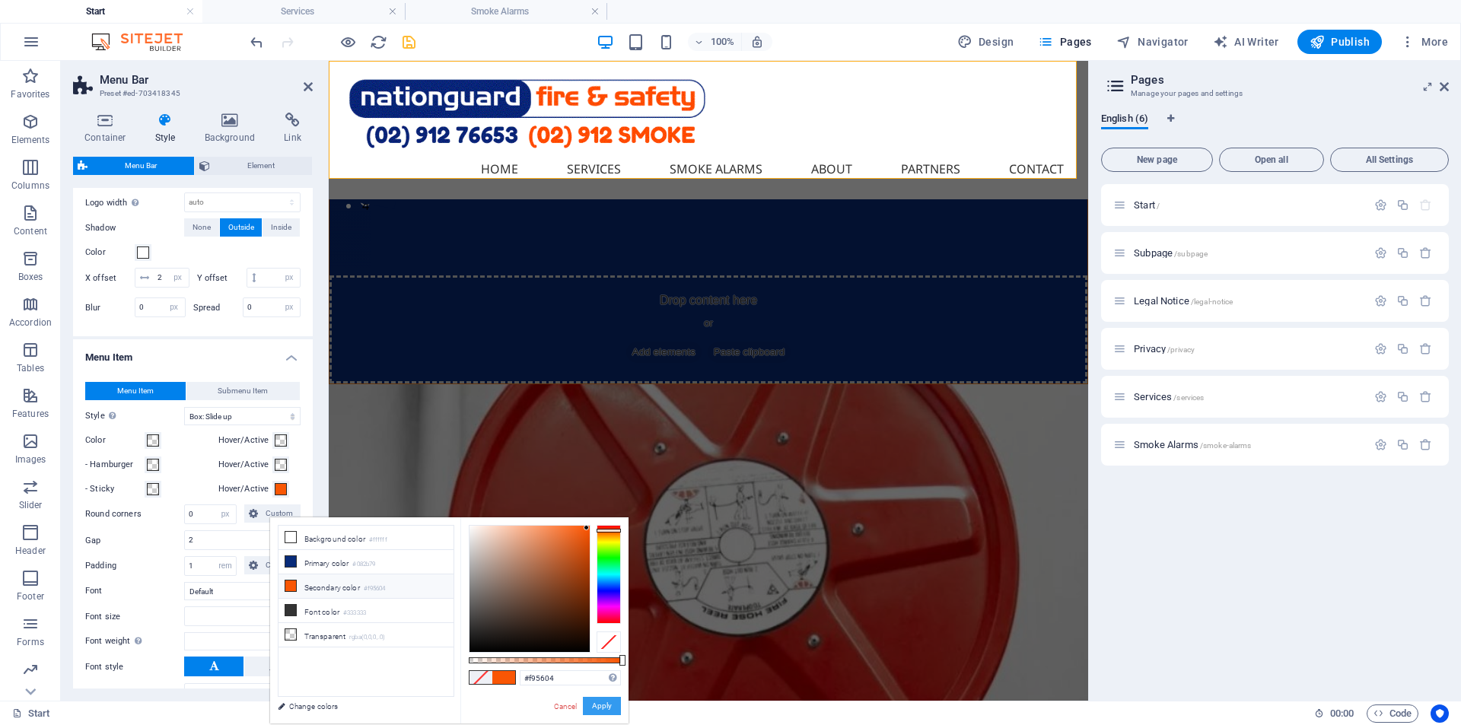
click at [605, 707] on button "Apply" at bounding box center [602, 706] width 38 height 18
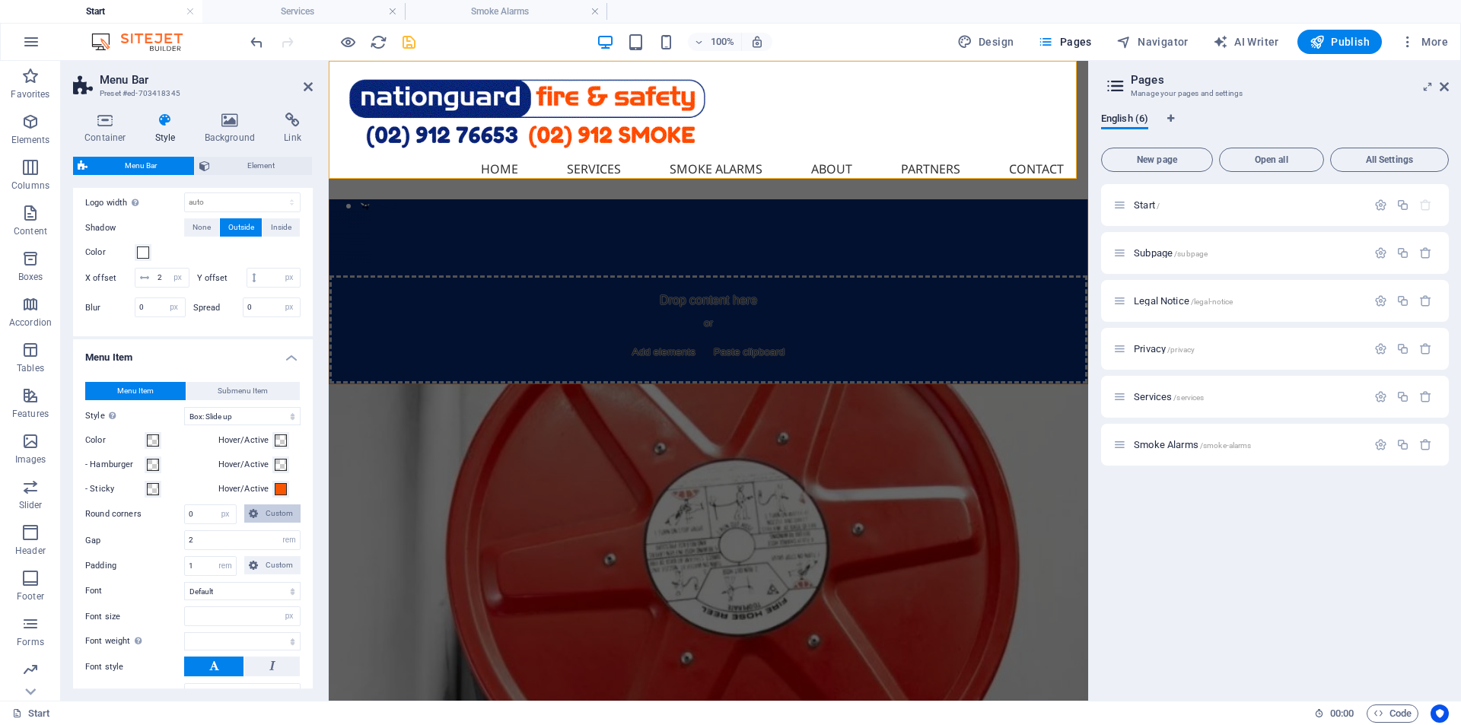
select select
click at [280, 471] on span at bounding box center [281, 465] width 12 height 12
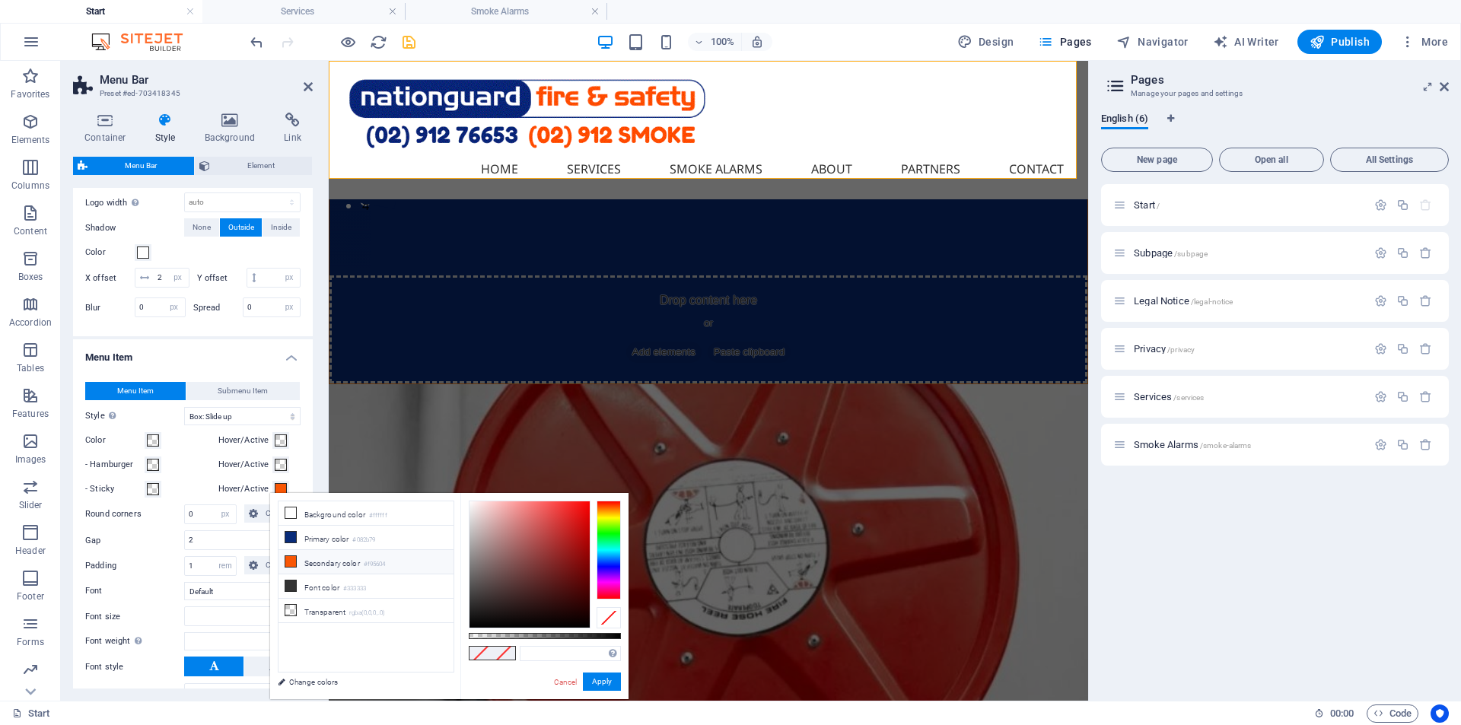
click at [291, 557] on icon at bounding box center [290, 561] width 11 height 11
type input "#f95604"
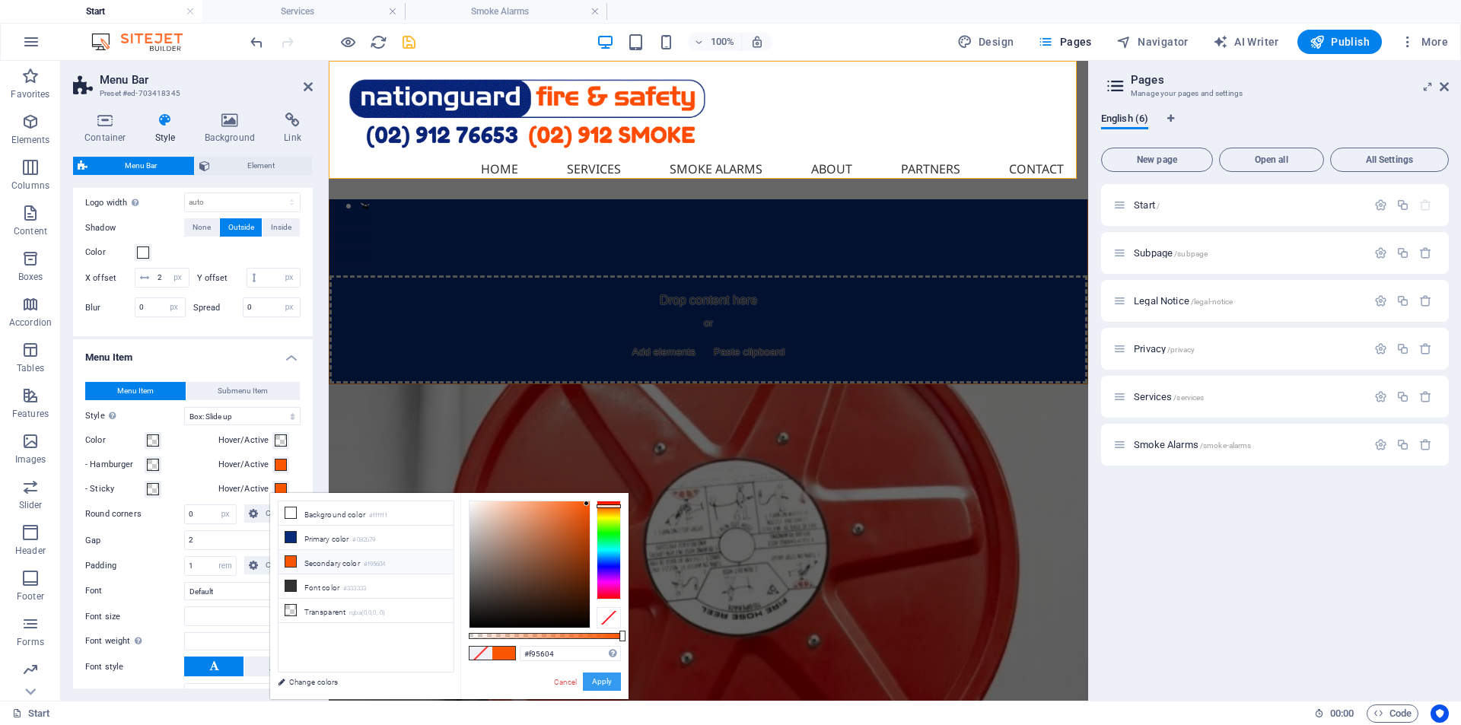
click at [602, 687] on button "Apply" at bounding box center [602, 682] width 38 height 18
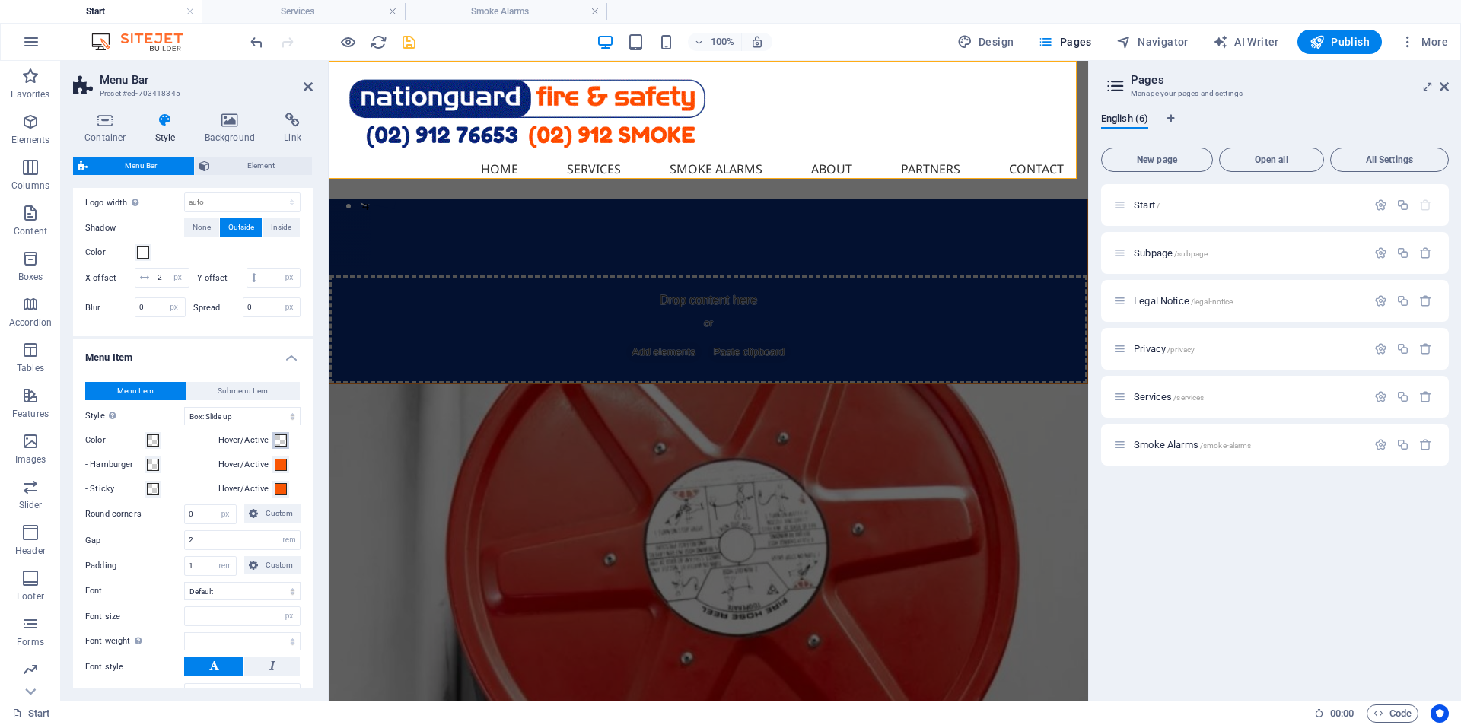
click at [278, 447] on span at bounding box center [281, 440] width 12 height 12
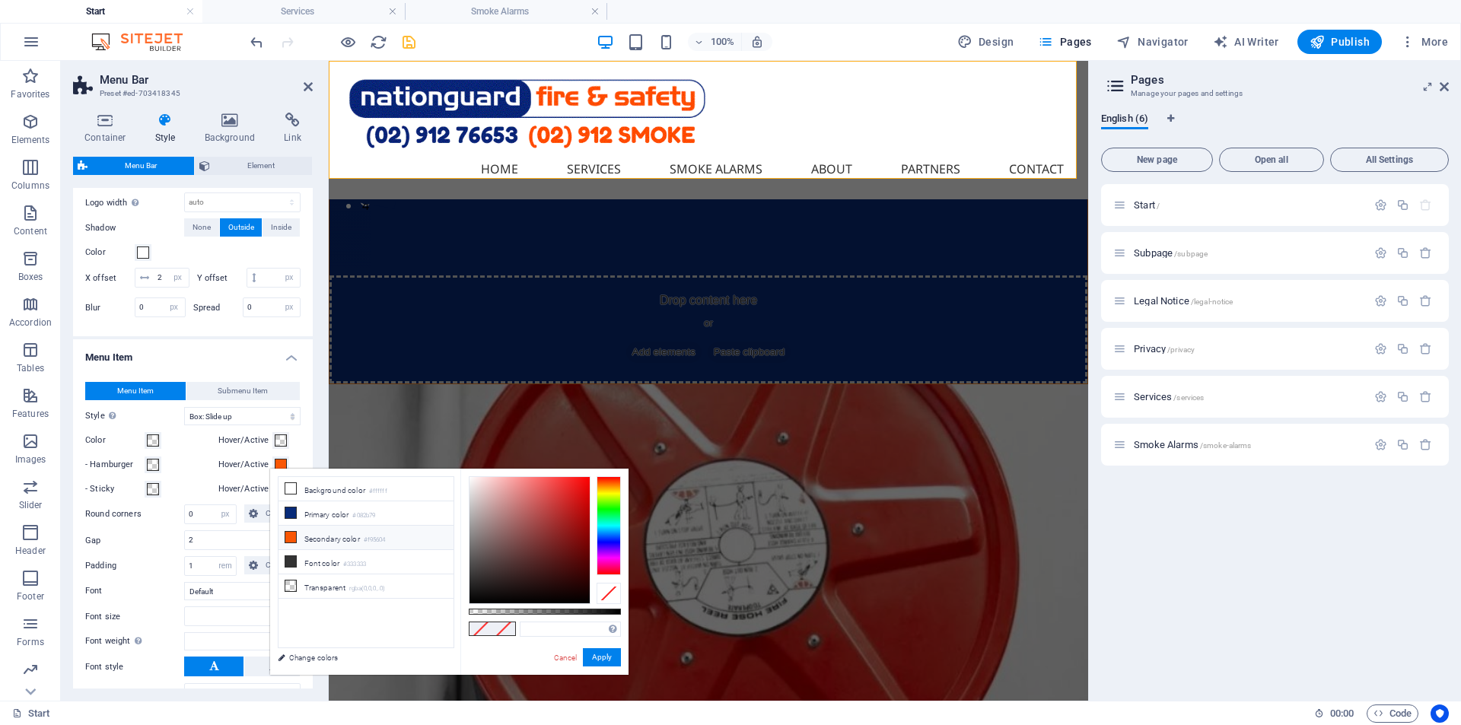
click at [314, 532] on li "Secondary color #f95604" at bounding box center [365, 538] width 175 height 24
type input "#f95604"
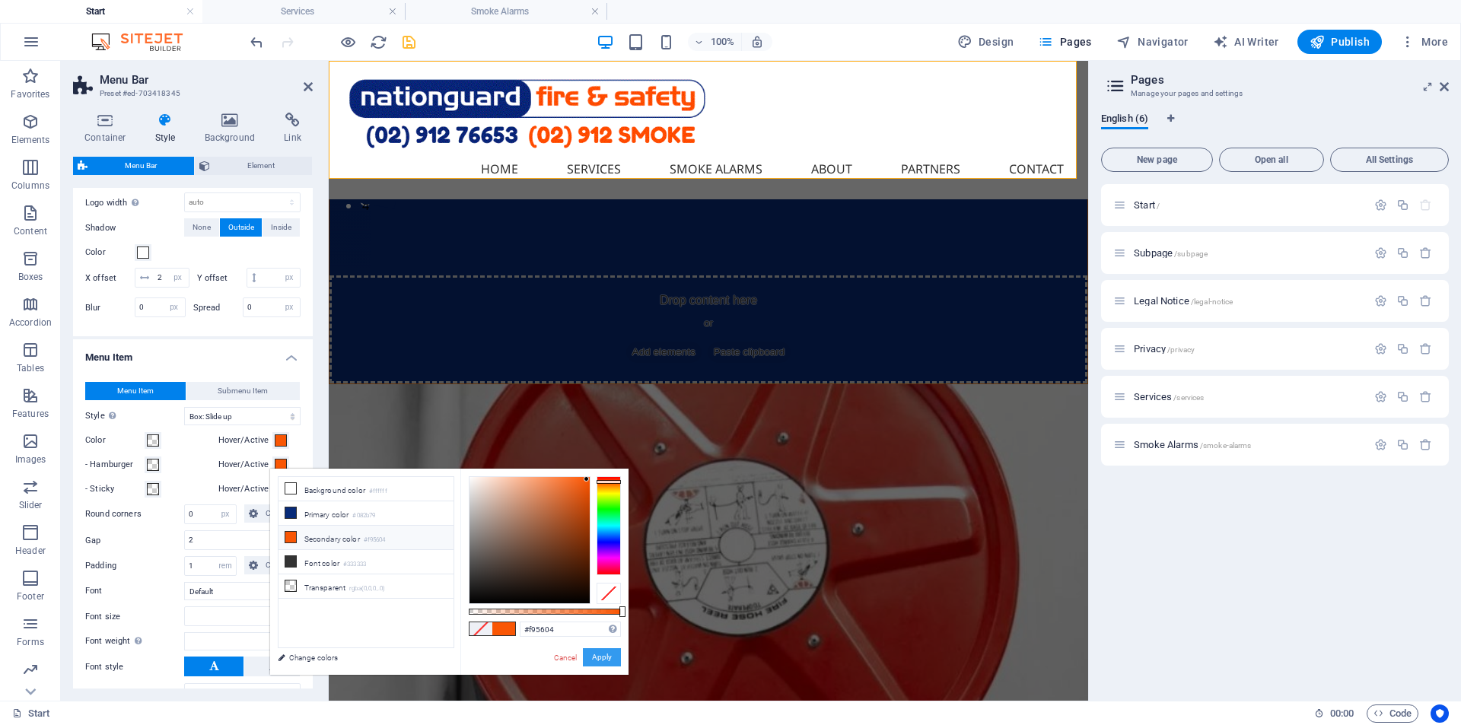
select select
type input "#f95604"
click at [599, 654] on button "Apply" at bounding box center [602, 657] width 38 height 18
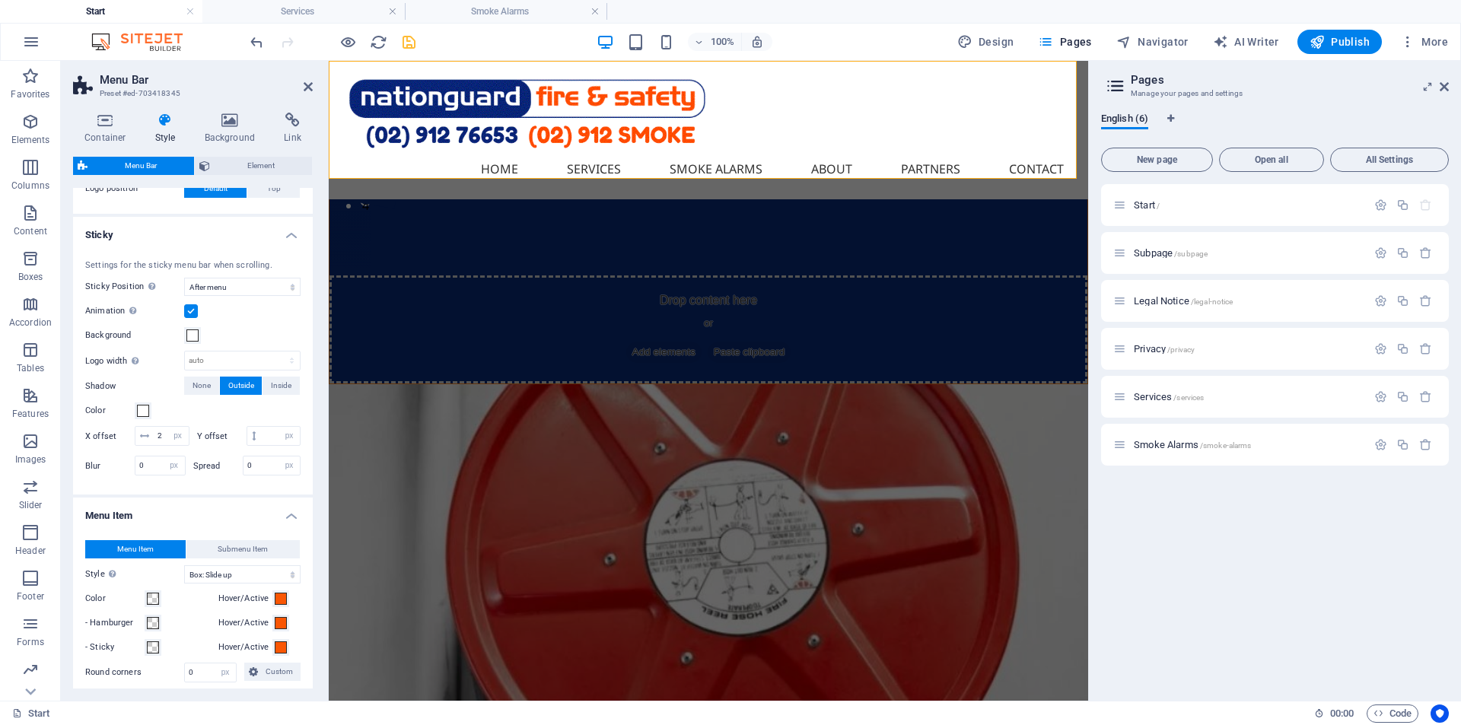
scroll to position [380, 0]
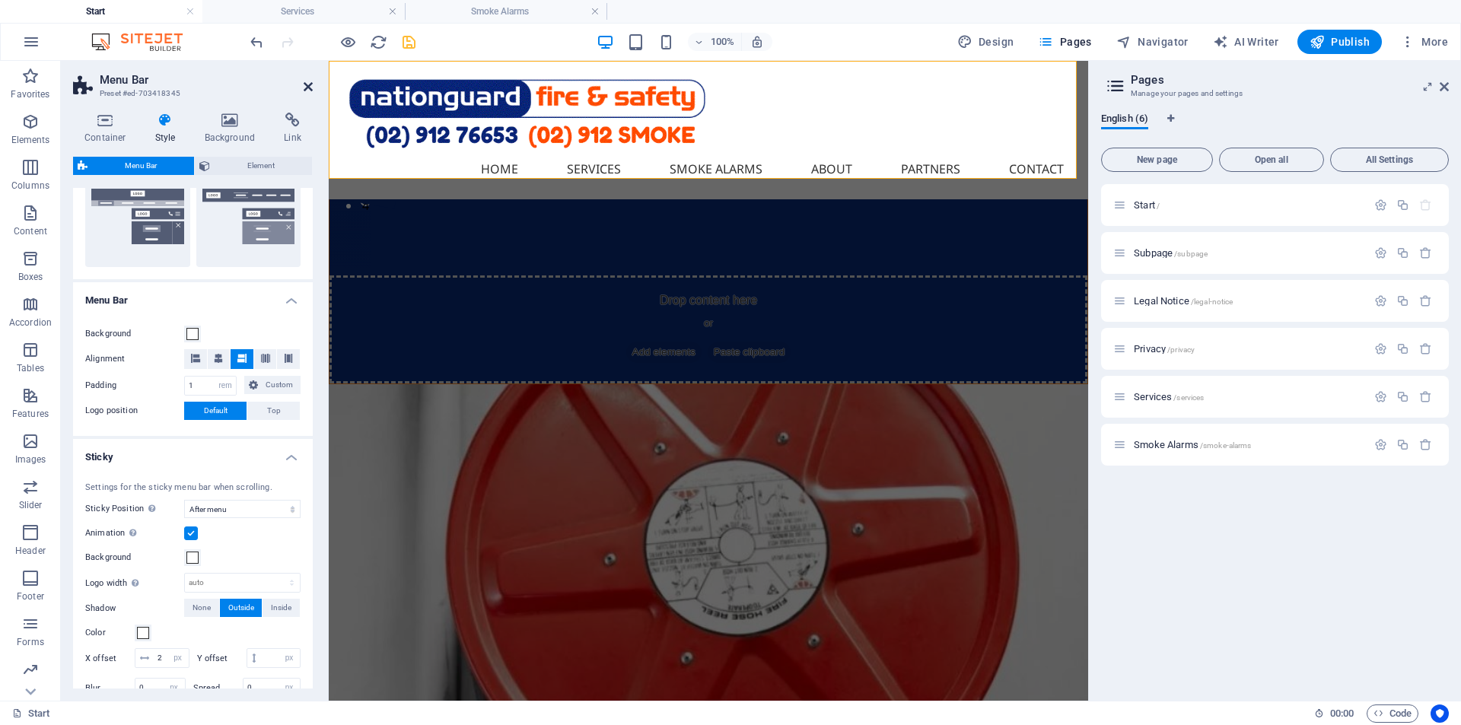
click at [309, 86] on icon at bounding box center [308, 87] width 9 height 12
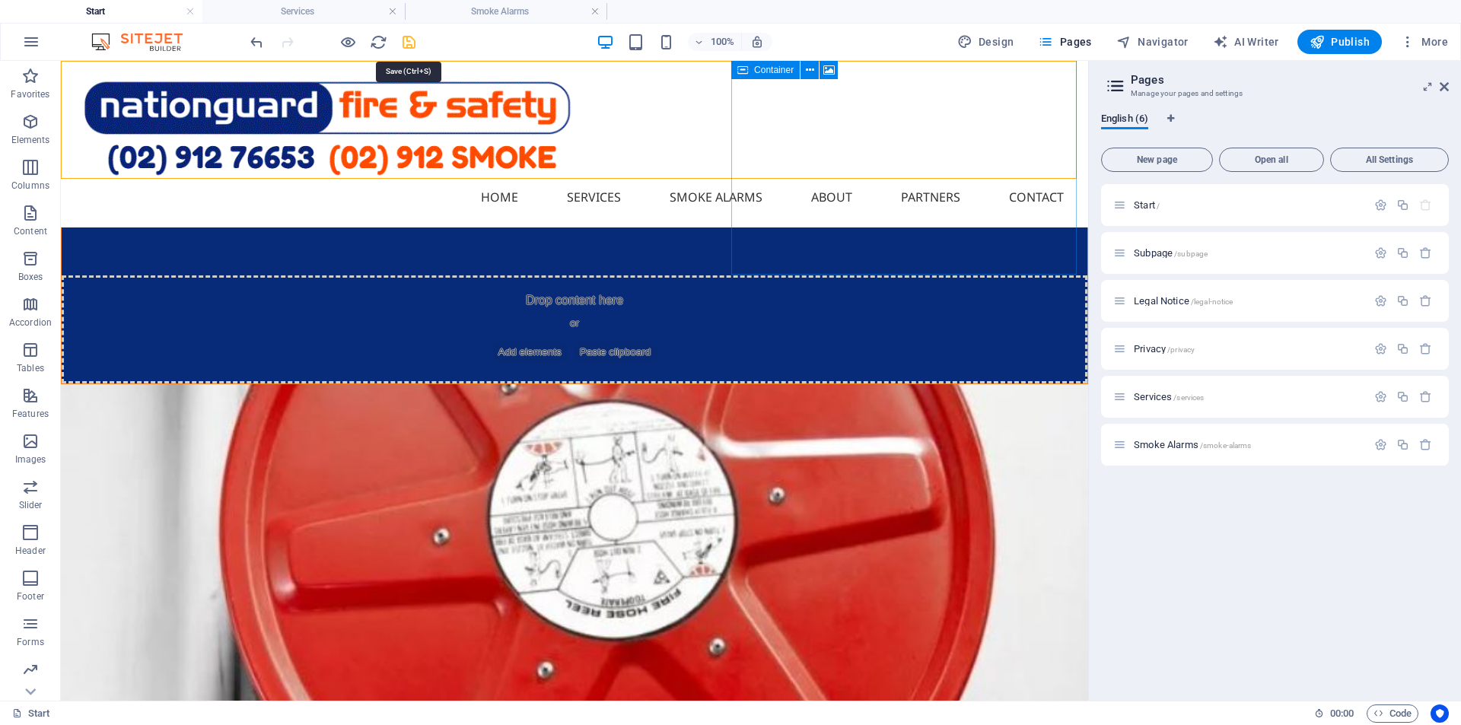
click at [409, 44] on icon "save" at bounding box center [408, 41] width 17 height 17
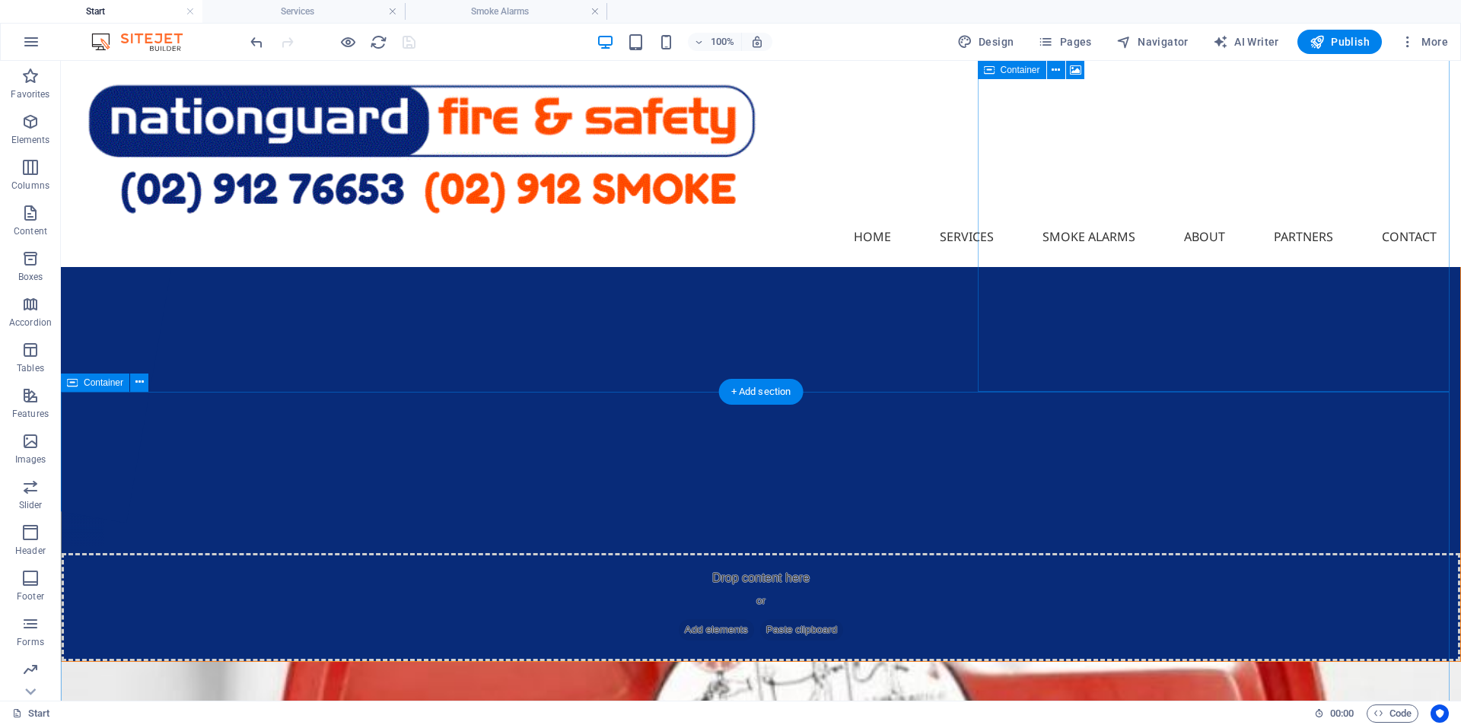
scroll to position [0, 0]
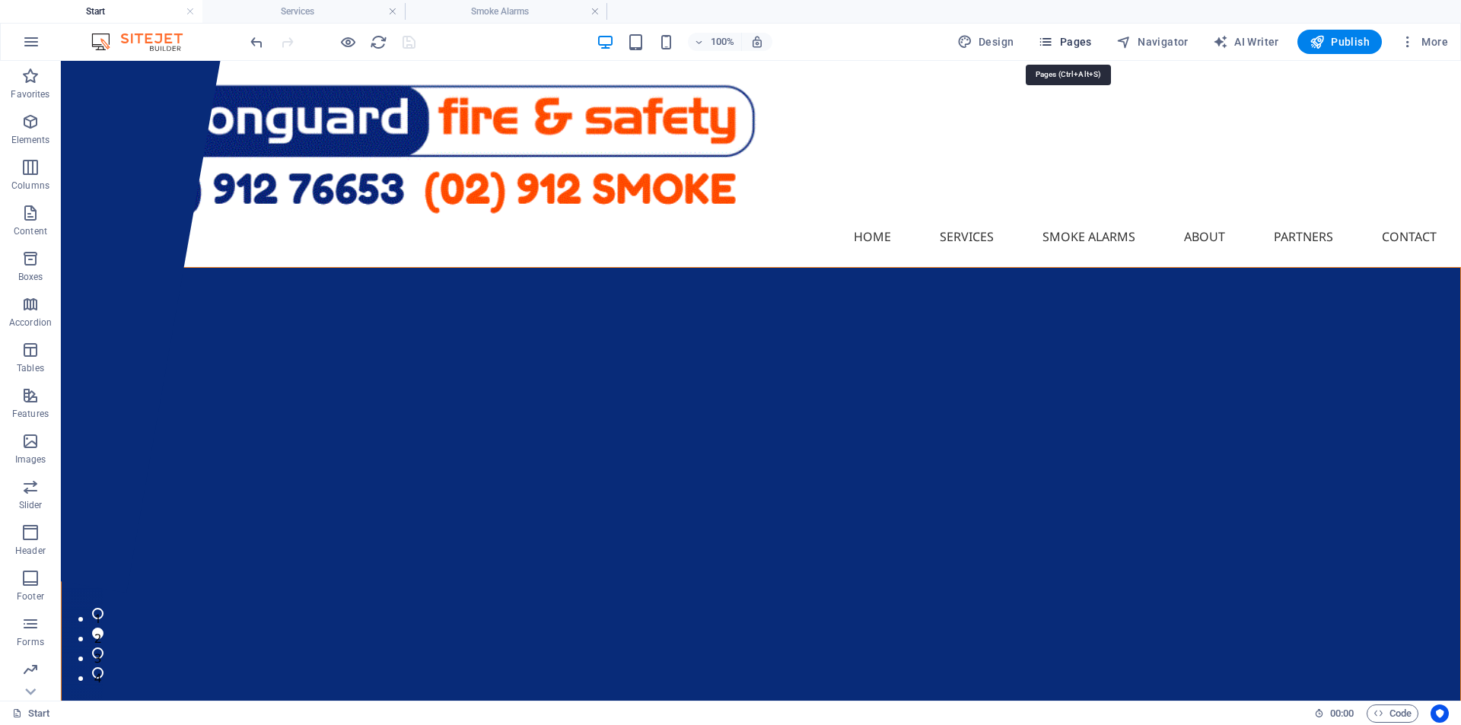
click at [1079, 45] on span "Pages" at bounding box center [1064, 41] width 53 height 15
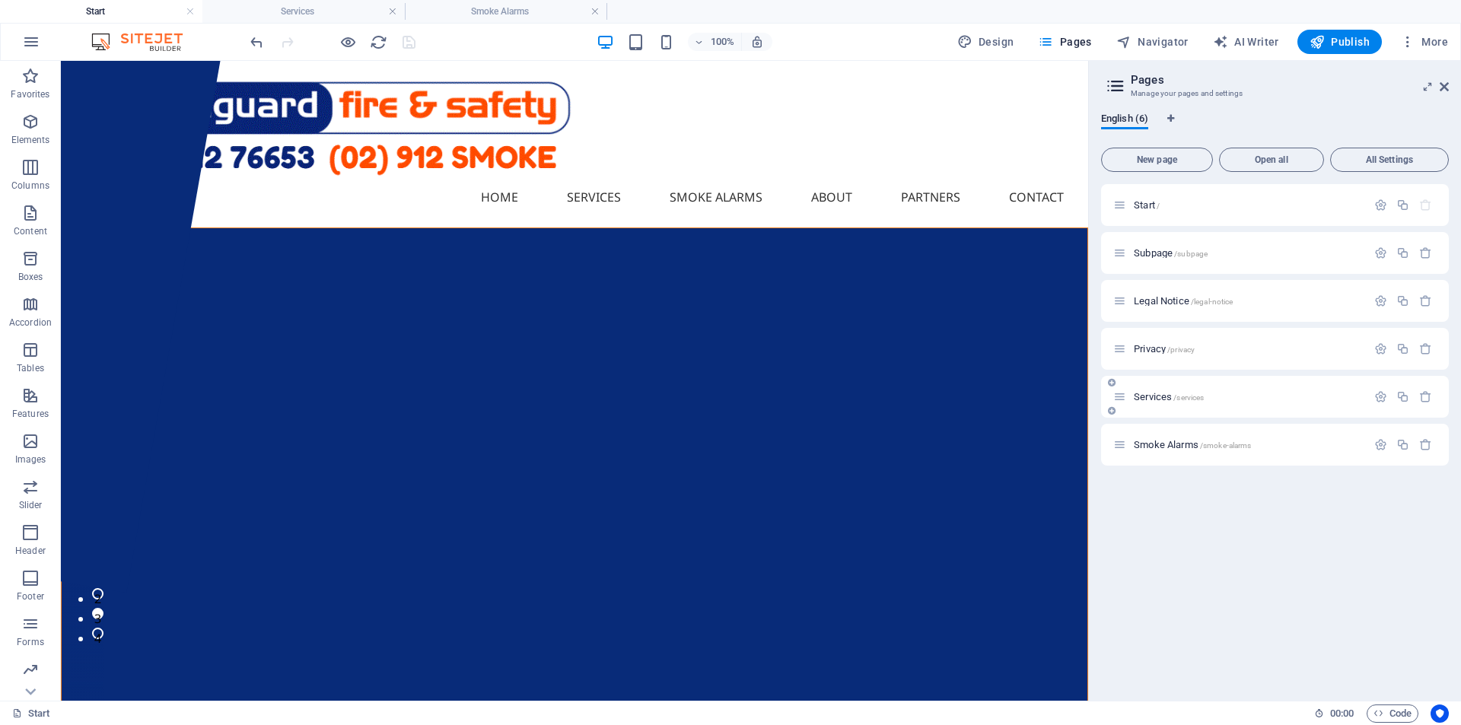
click at [1156, 398] on span "Services /services" at bounding box center [1169, 396] width 70 height 11
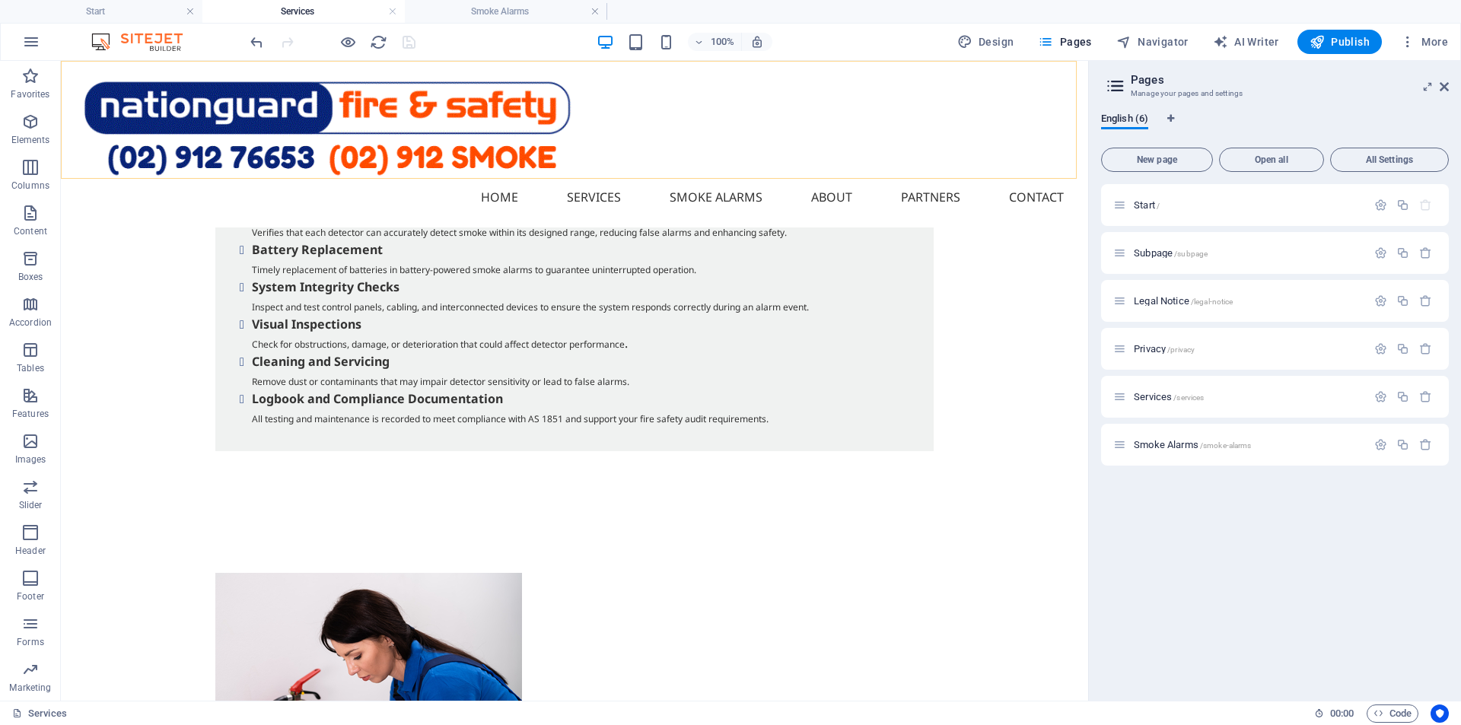
click at [135, 179] on nav "Home Services Smoke Alarms About Partners Contact" at bounding box center [574, 197] width 1003 height 37
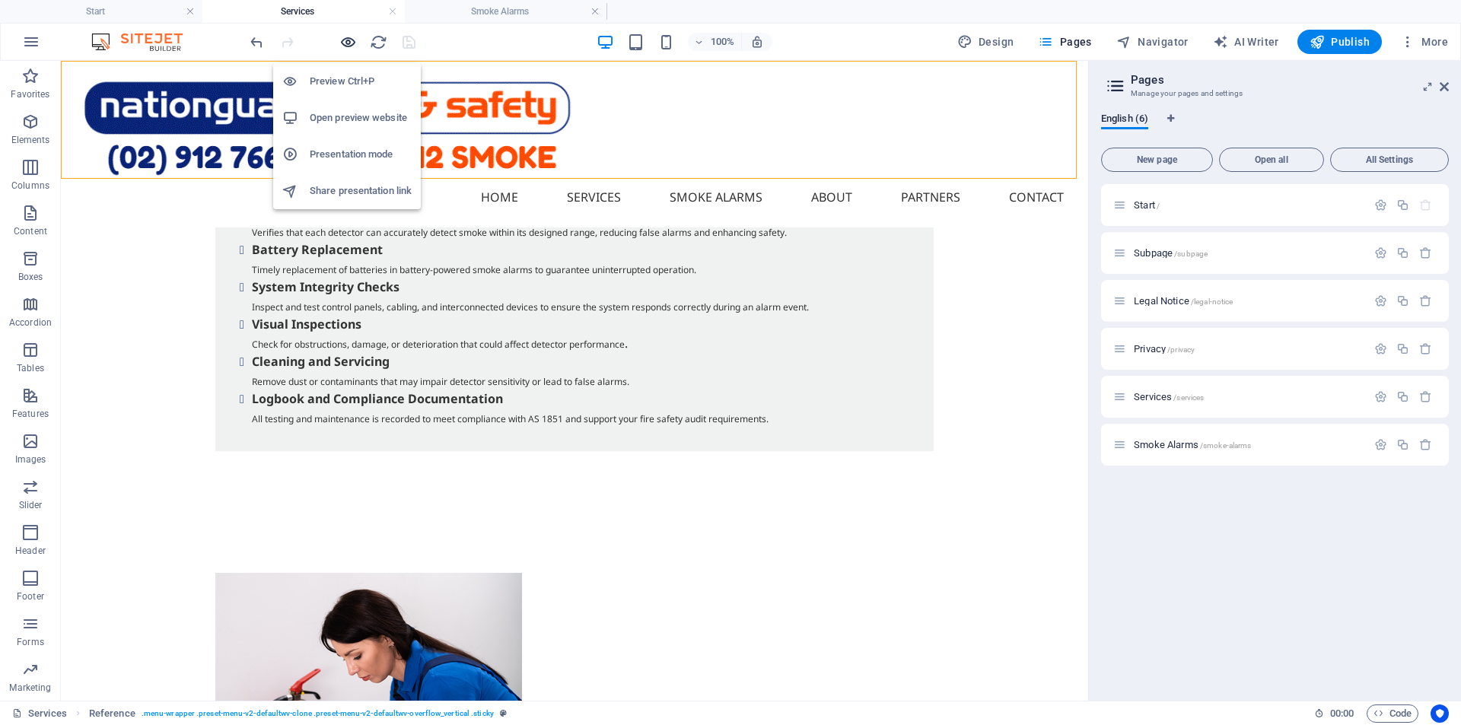
click at [346, 46] on icon "button" at bounding box center [347, 41] width 17 height 17
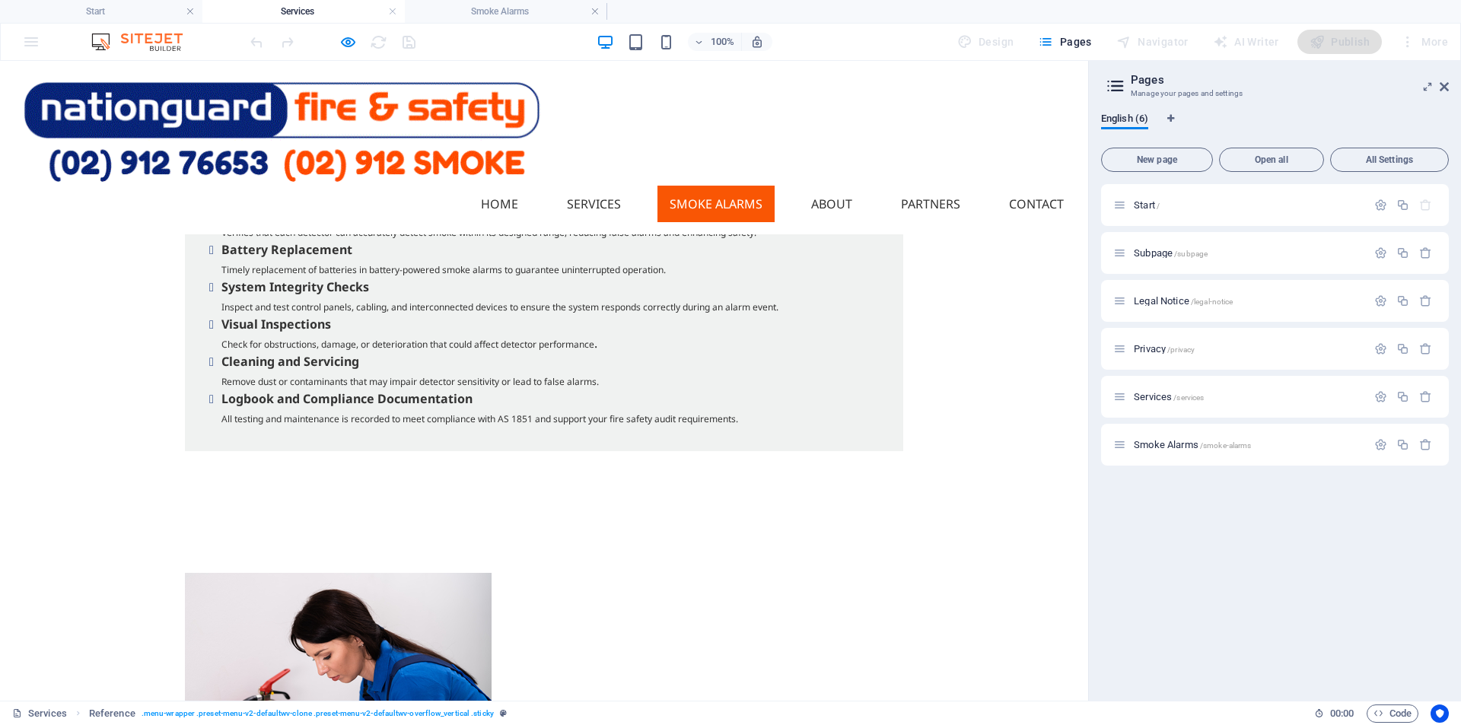
click at [678, 186] on link "Smoke Alarms" at bounding box center [715, 204] width 117 height 37
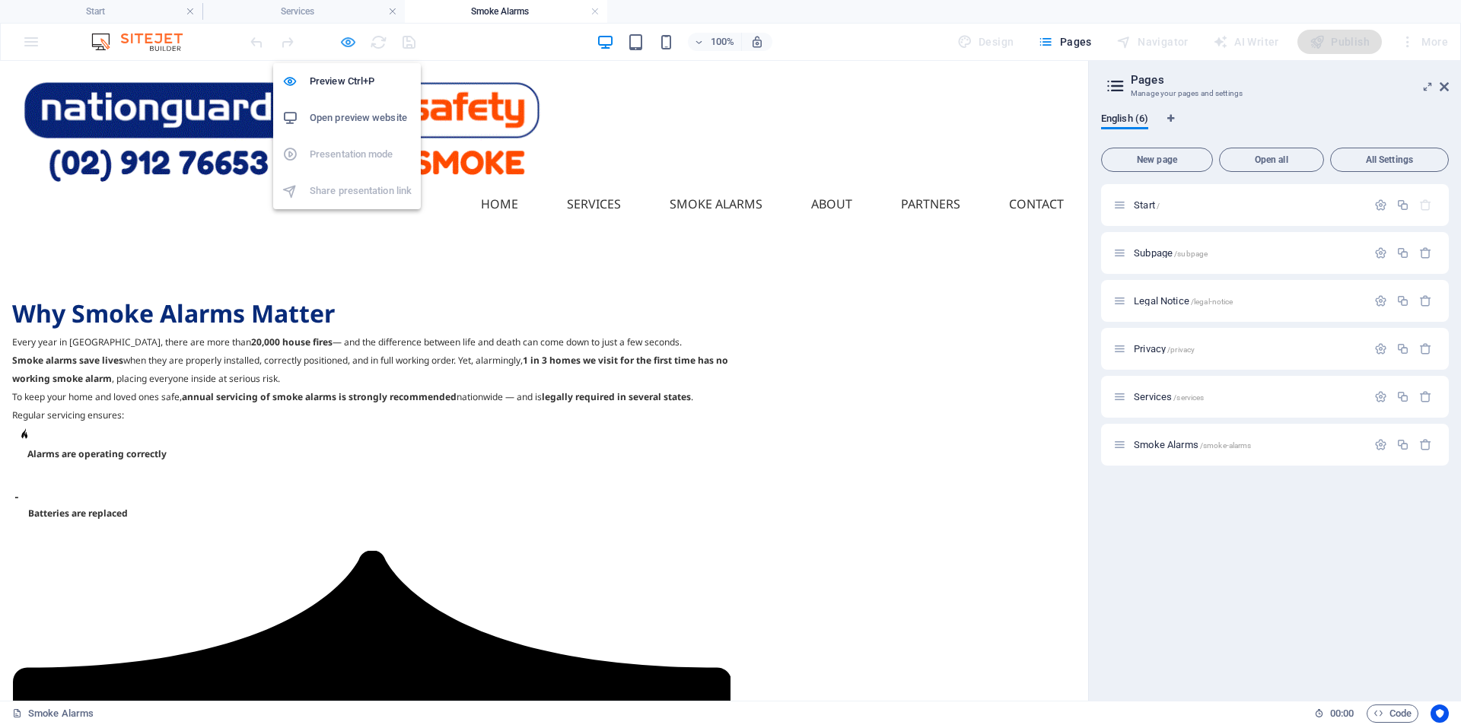
click at [339, 44] on icon "button" at bounding box center [347, 41] width 17 height 17
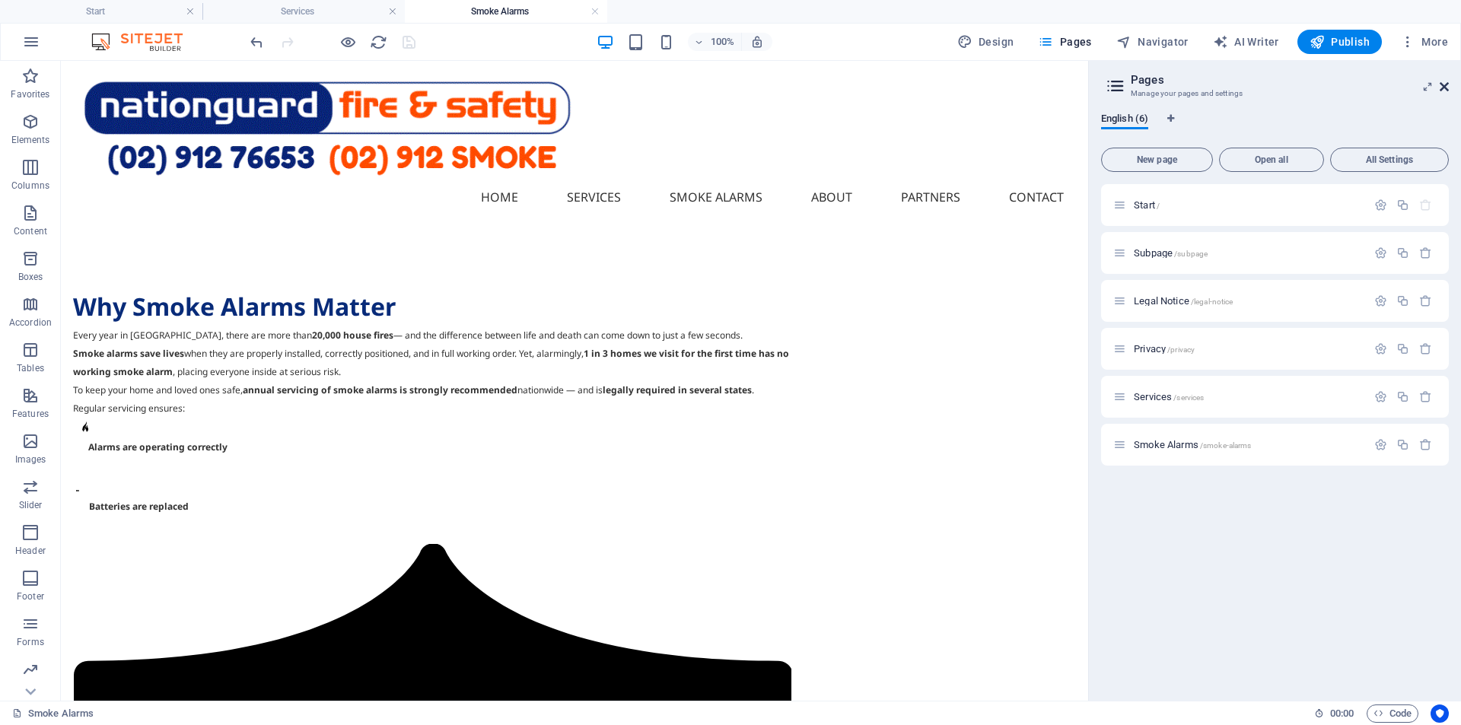
click at [1439, 84] on icon at bounding box center [1443, 87] width 9 height 12
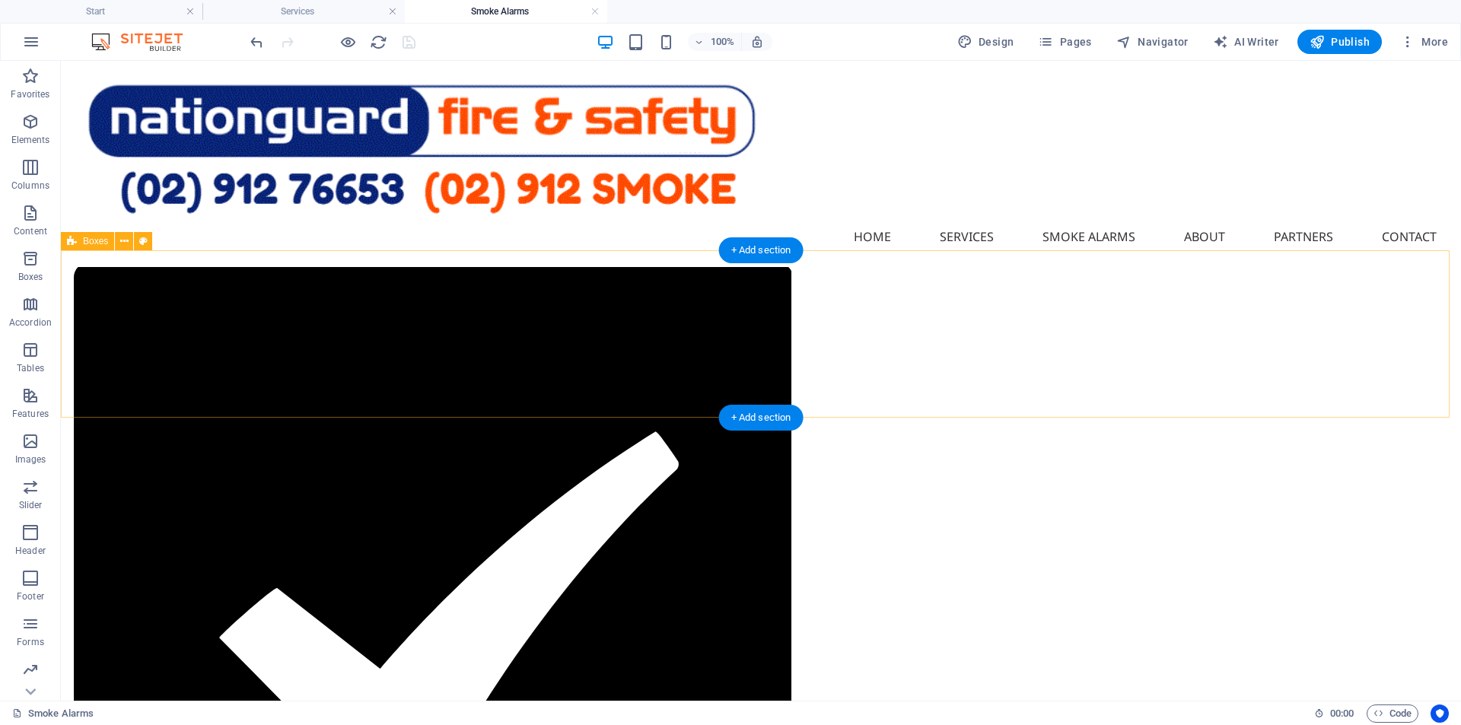
scroll to position [250, 0]
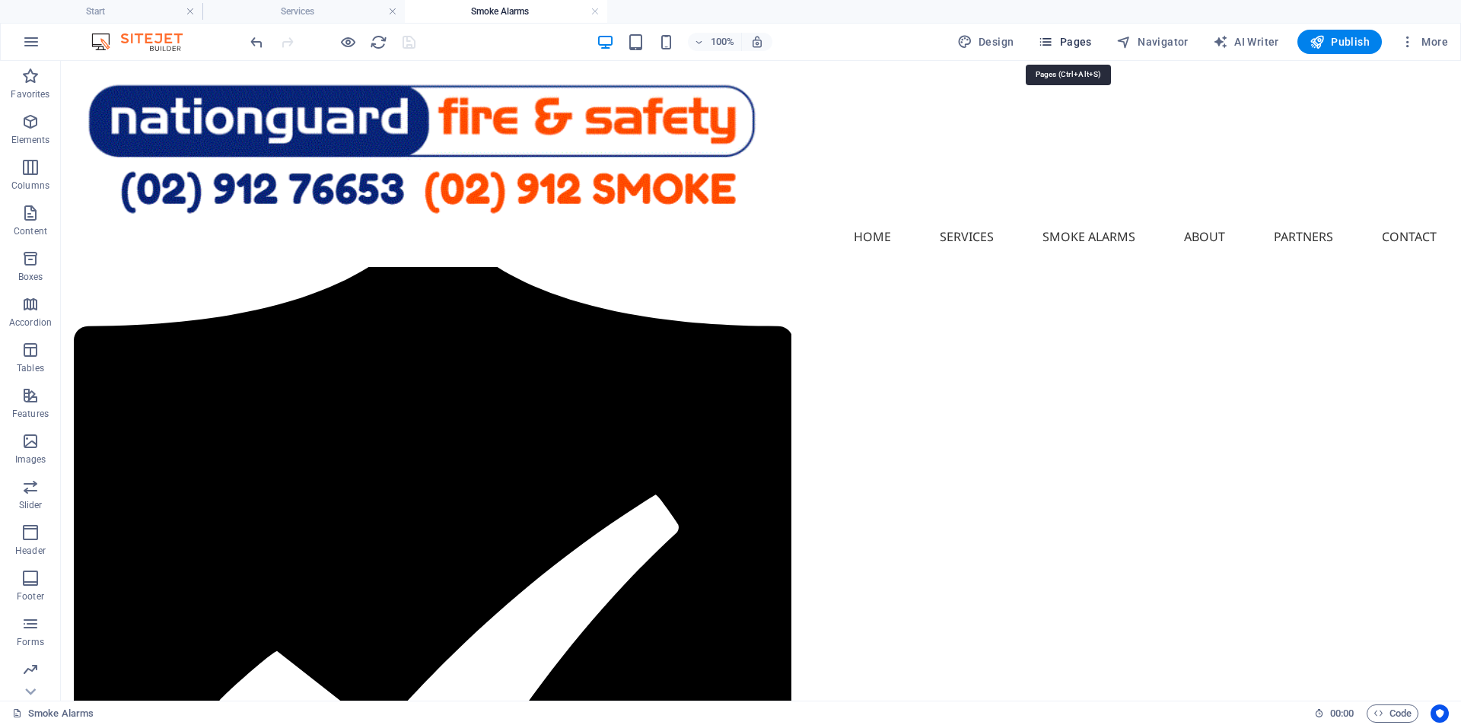
click at [1082, 43] on span "Pages" at bounding box center [1064, 41] width 53 height 15
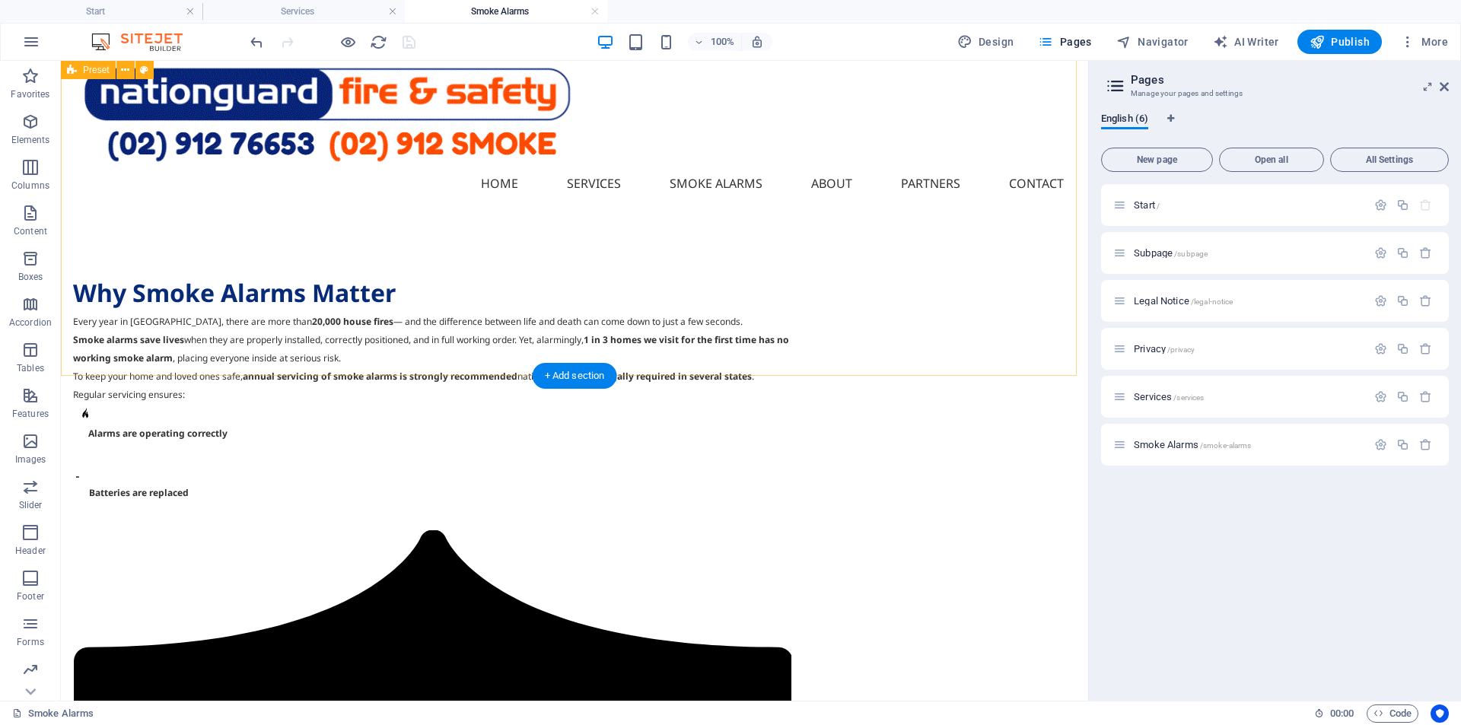
scroll to position [0, 0]
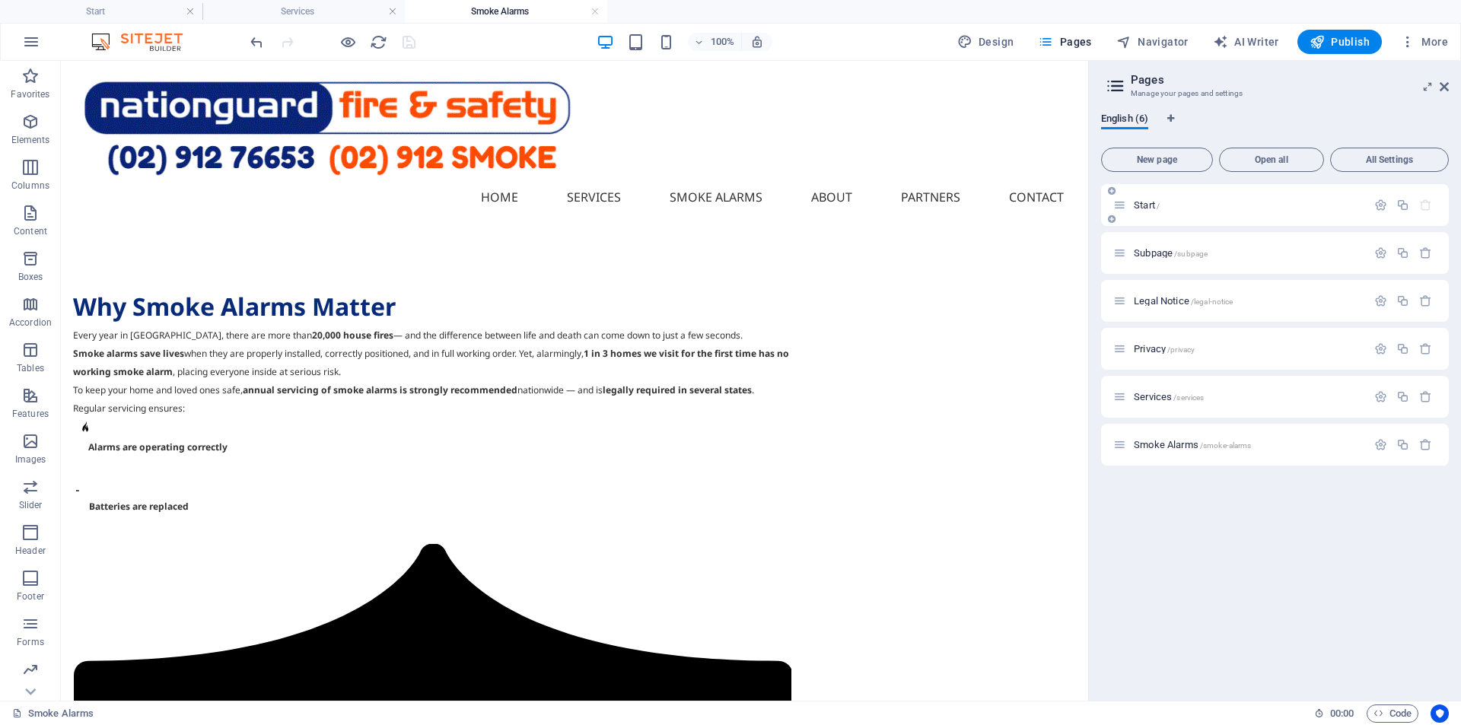
click at [1136, 200] on span "Start /" at bounding box center [1147, 204] width 26 height 11
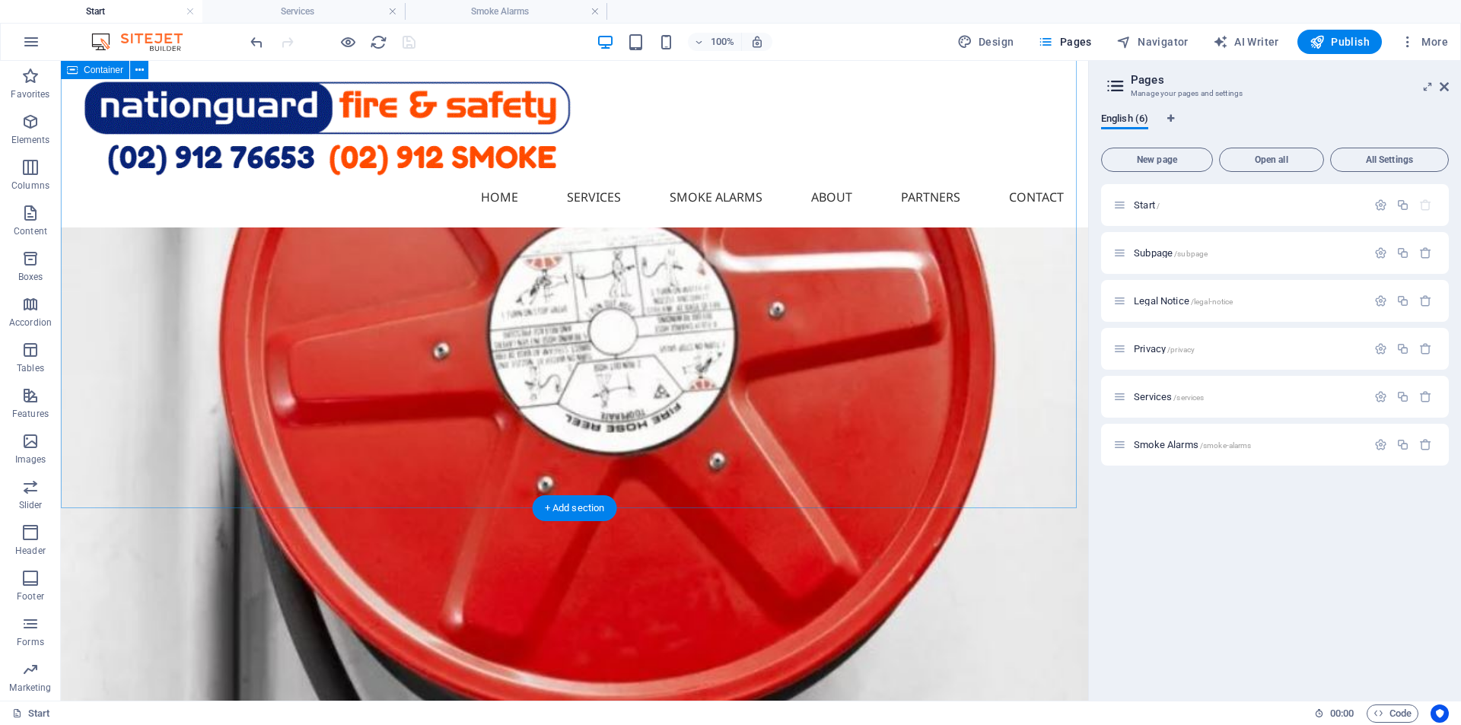
scroll to position [560, 0]
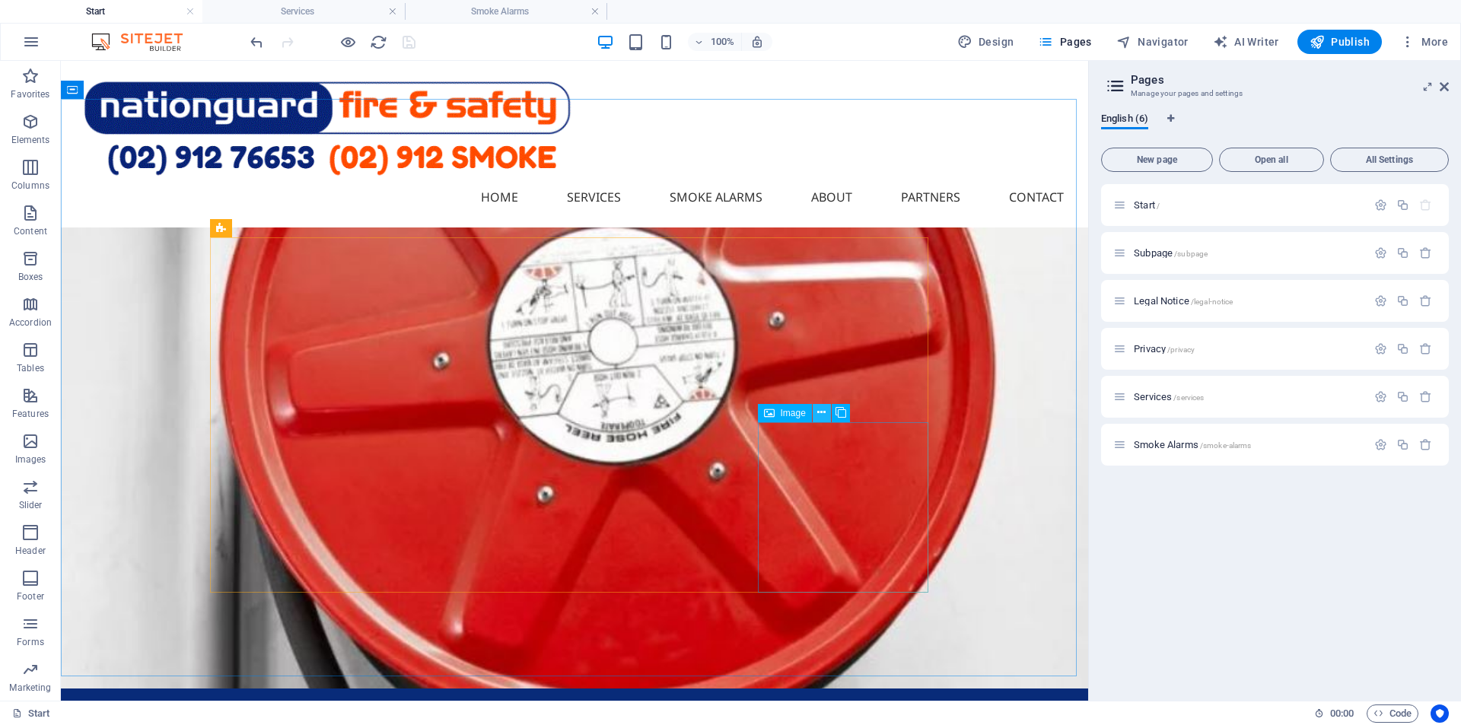
click at [818, 412] on icon at bounding box center [821, 413] width 8 height 16
click at [1356, 49] on span "Publish" at bounding box center [1339, 41] width 60 height 15
